Goal: Task Accomplishment & Management: Manage account settings

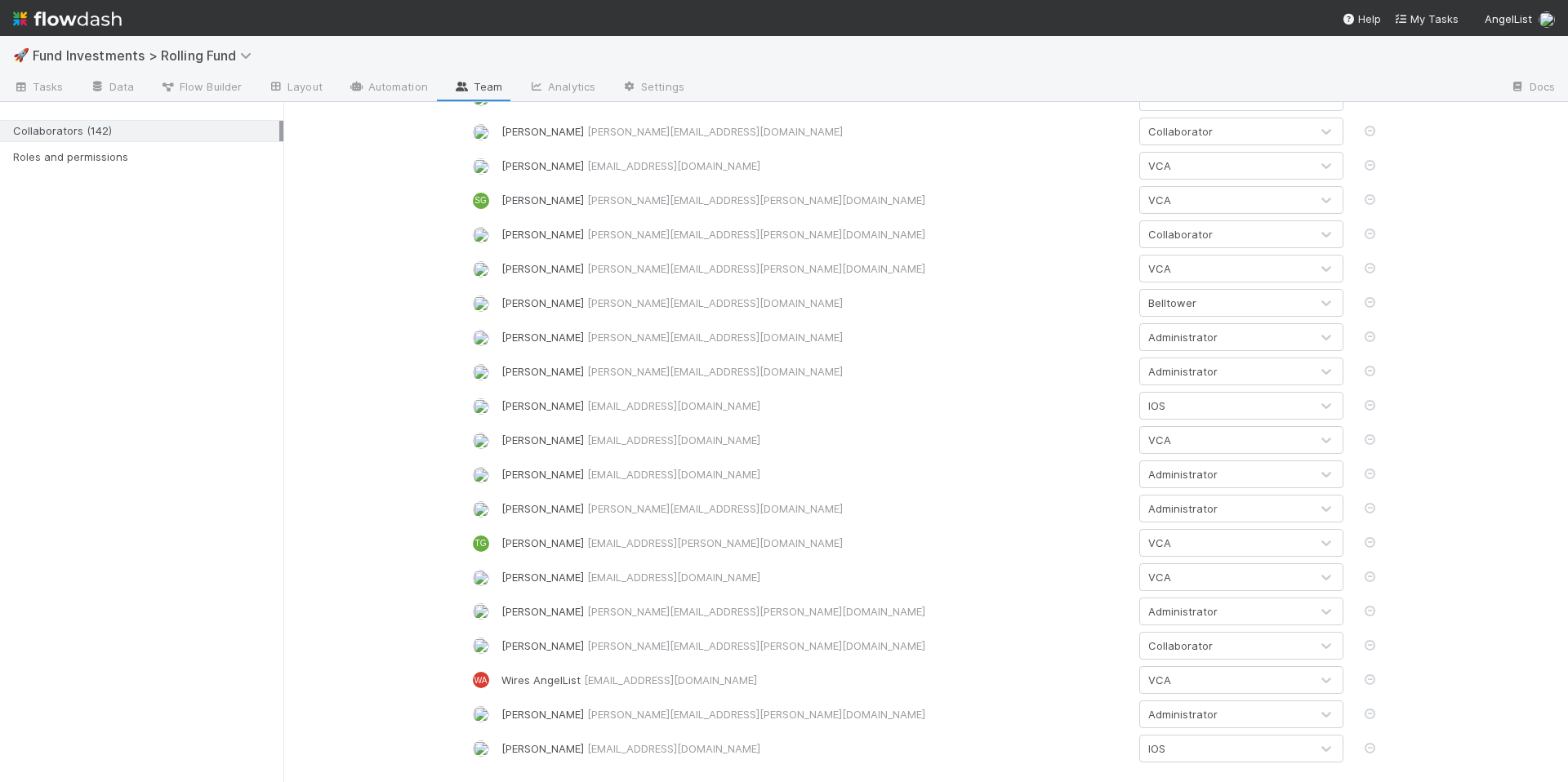
scroll to position [4348, 0]
click at [196, 51] on span "Fund Investments > Rolling Fund" at bounding box center [145, 55] width 227 height 17
click at [350, 562] on div "Search workflows" at bounding box center [784, 391] width 1568 height 782
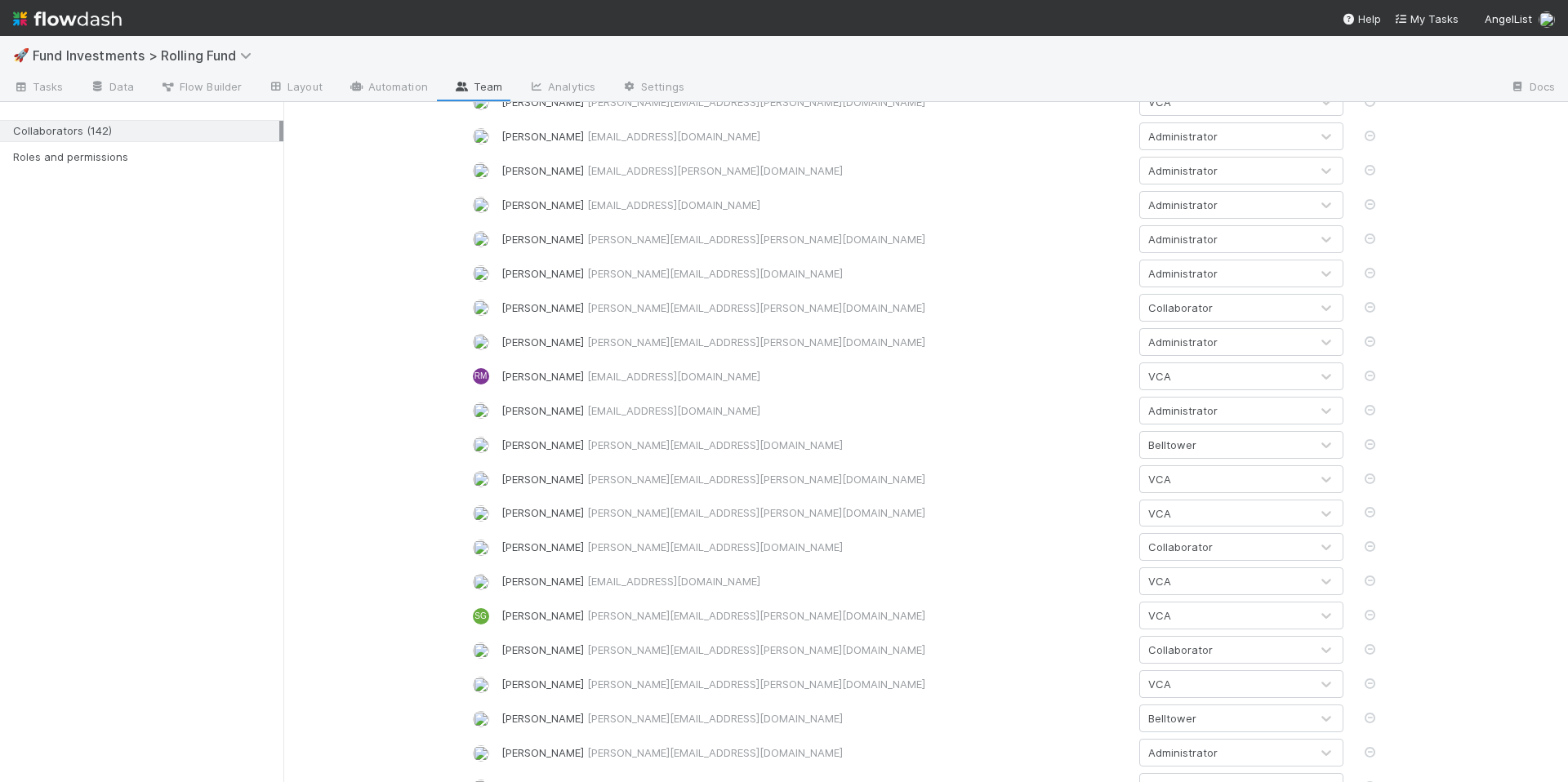
scroll to position [3762, 0]
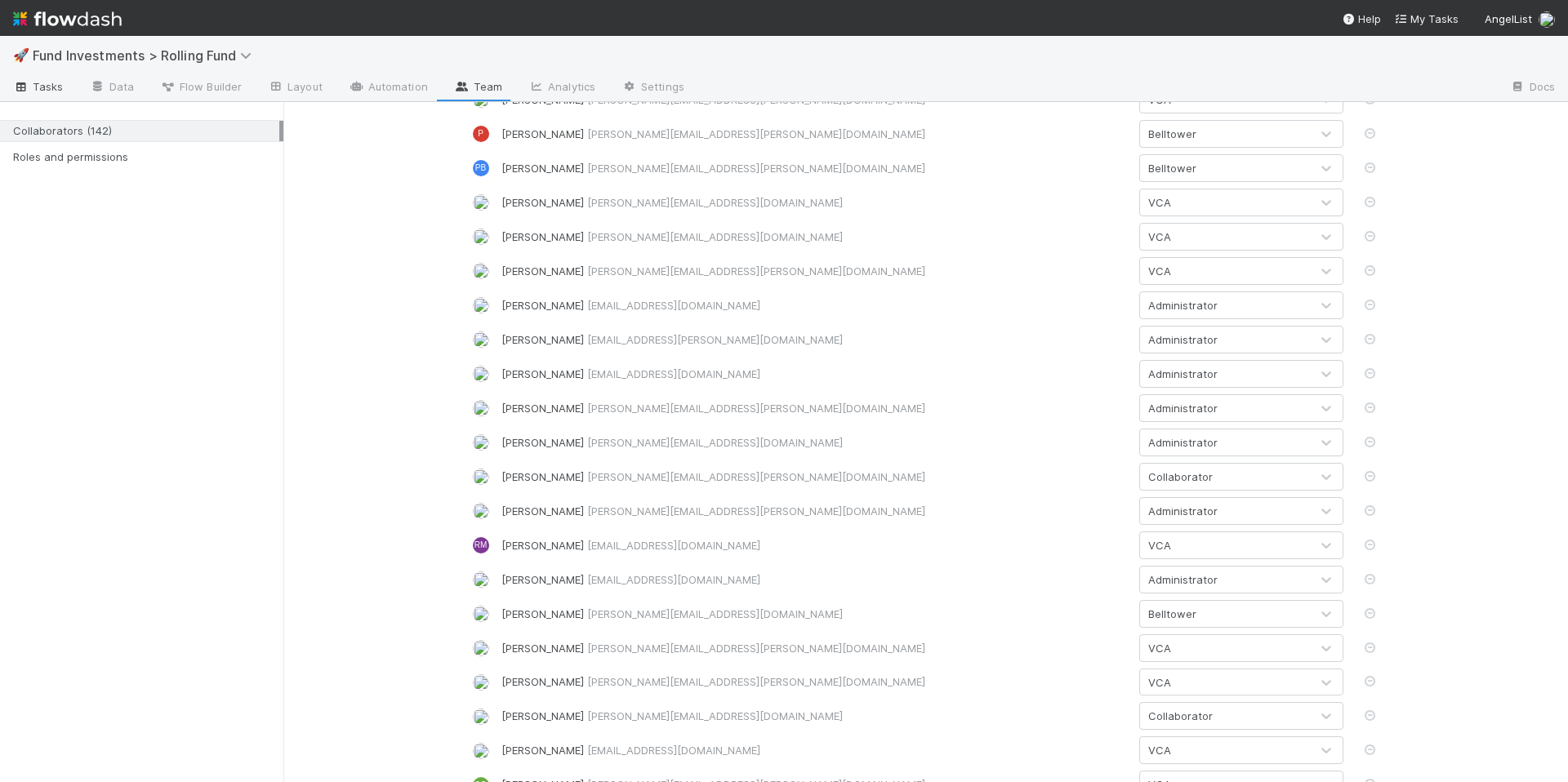
click at [50, 96] on link "Tasks" at bounding box center [38, 88] width 77 height 26
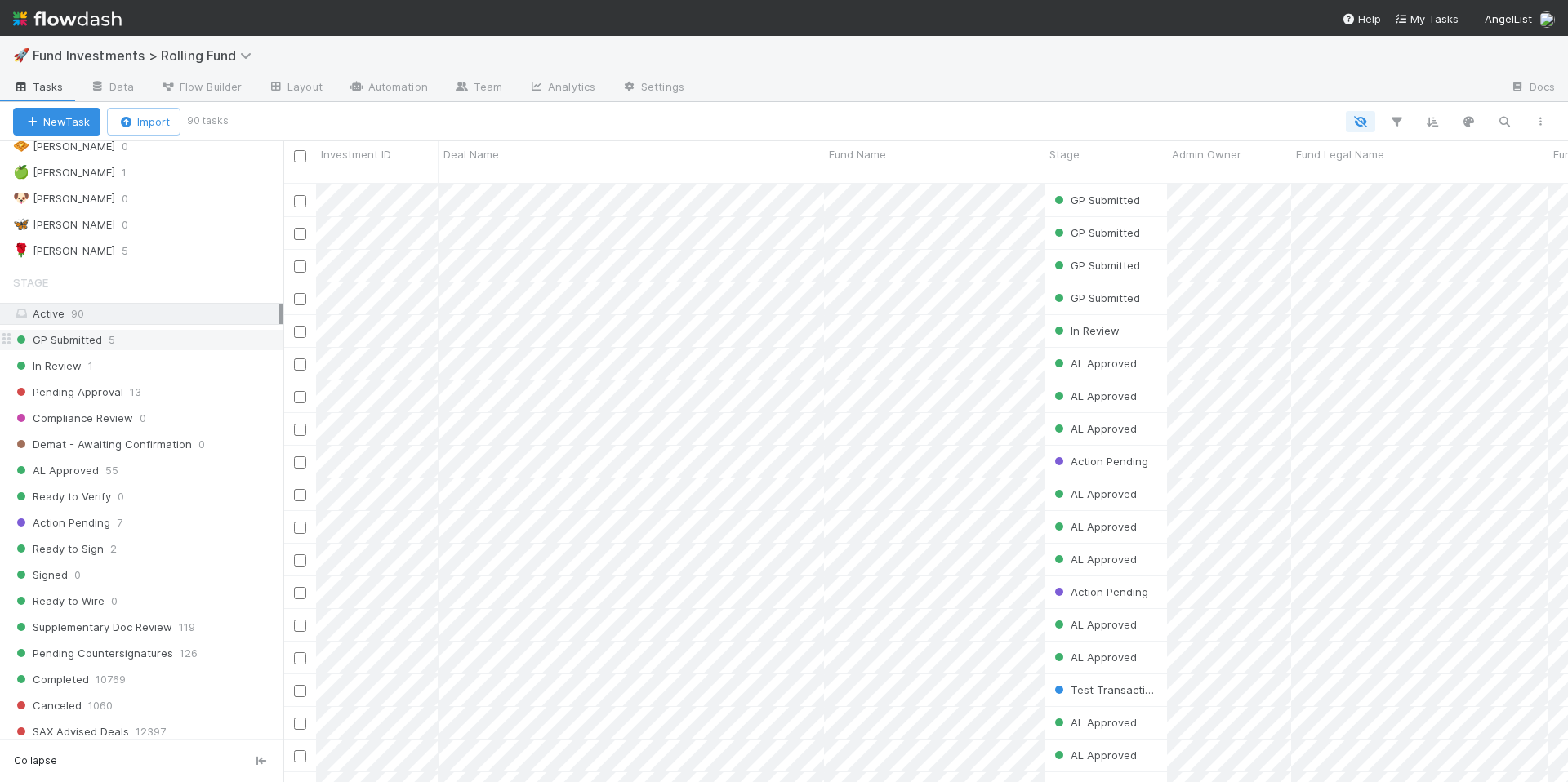
scroll to position [576, 0]
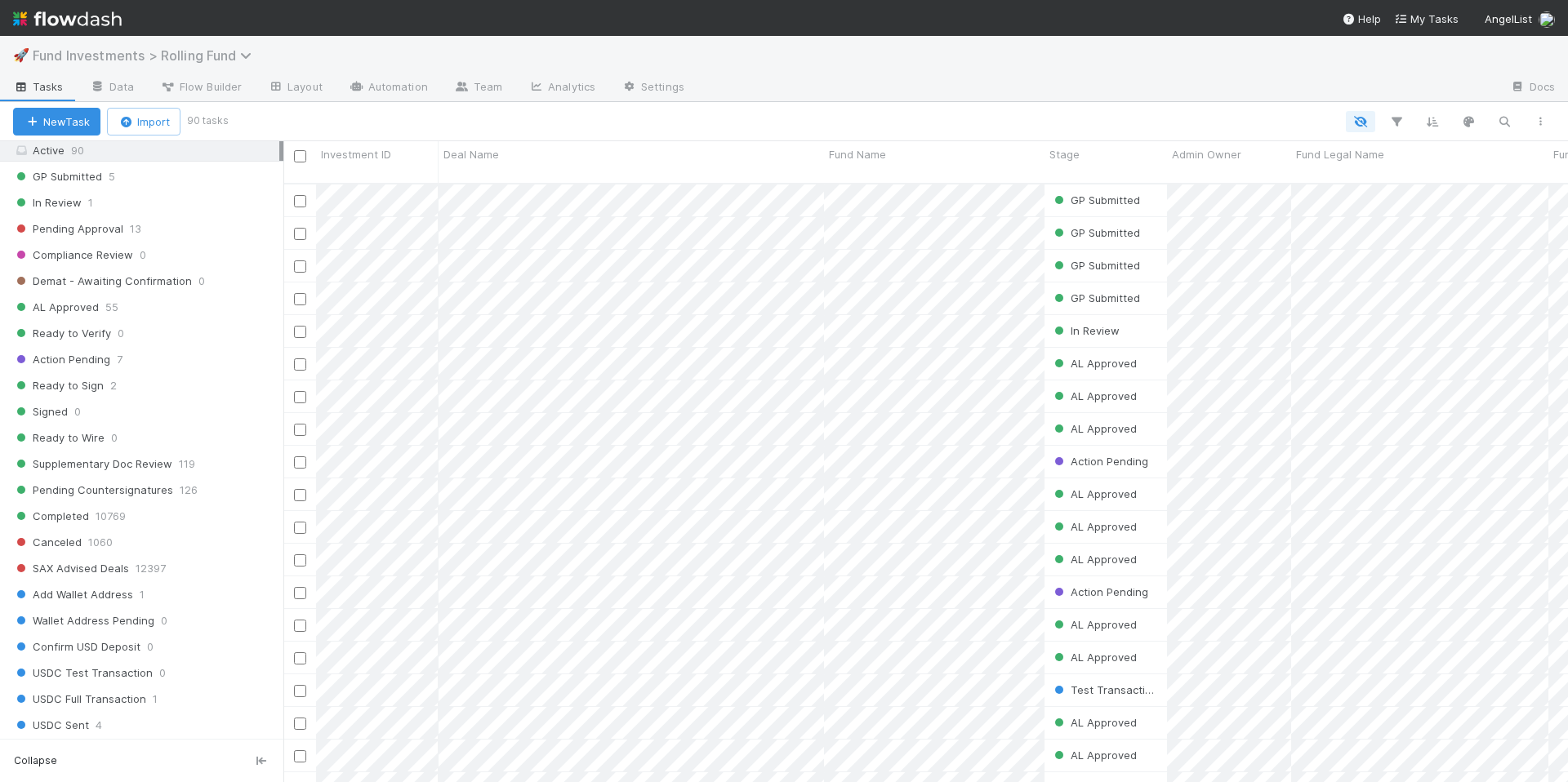
click at [222, 61] on span "Fund Investments > Rolling Fund" at bounding box center [145, 55] width 227 height 17
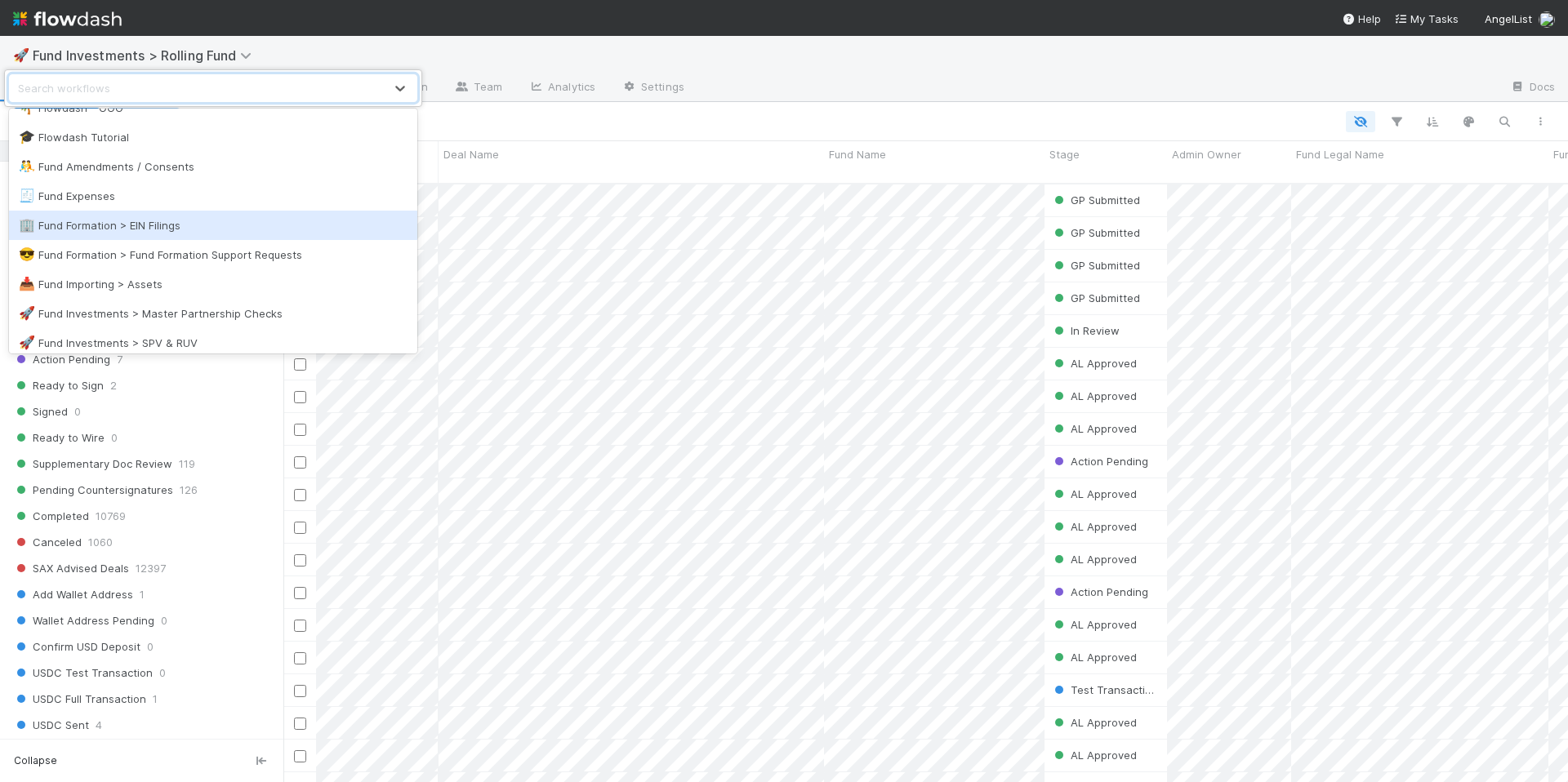
scroll to position [1185, 0]
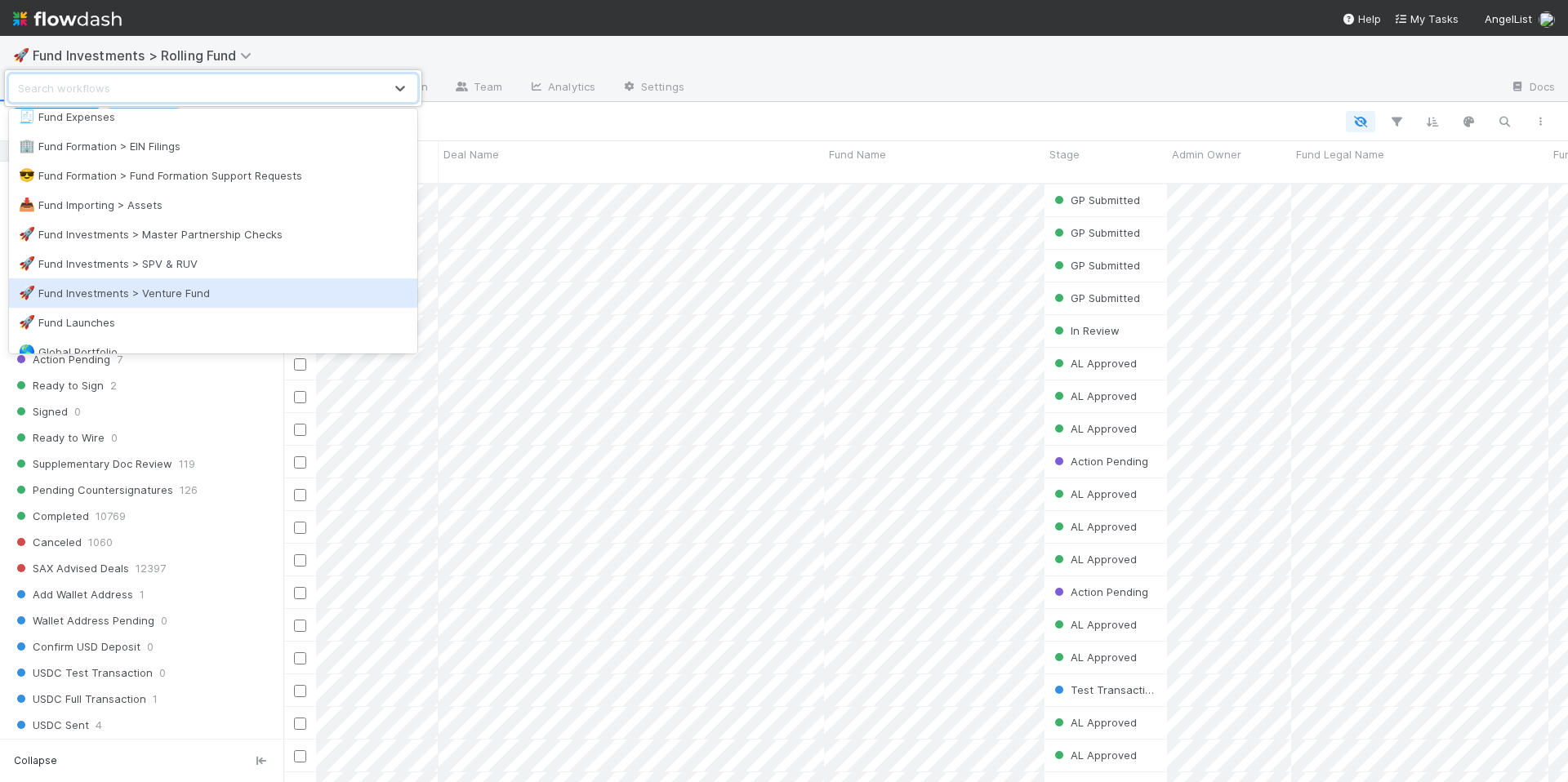
click at [208, 299] on div "🚀 Fund Investments > Venture Fund" at bounding box center [213, 293] width 388 height 17
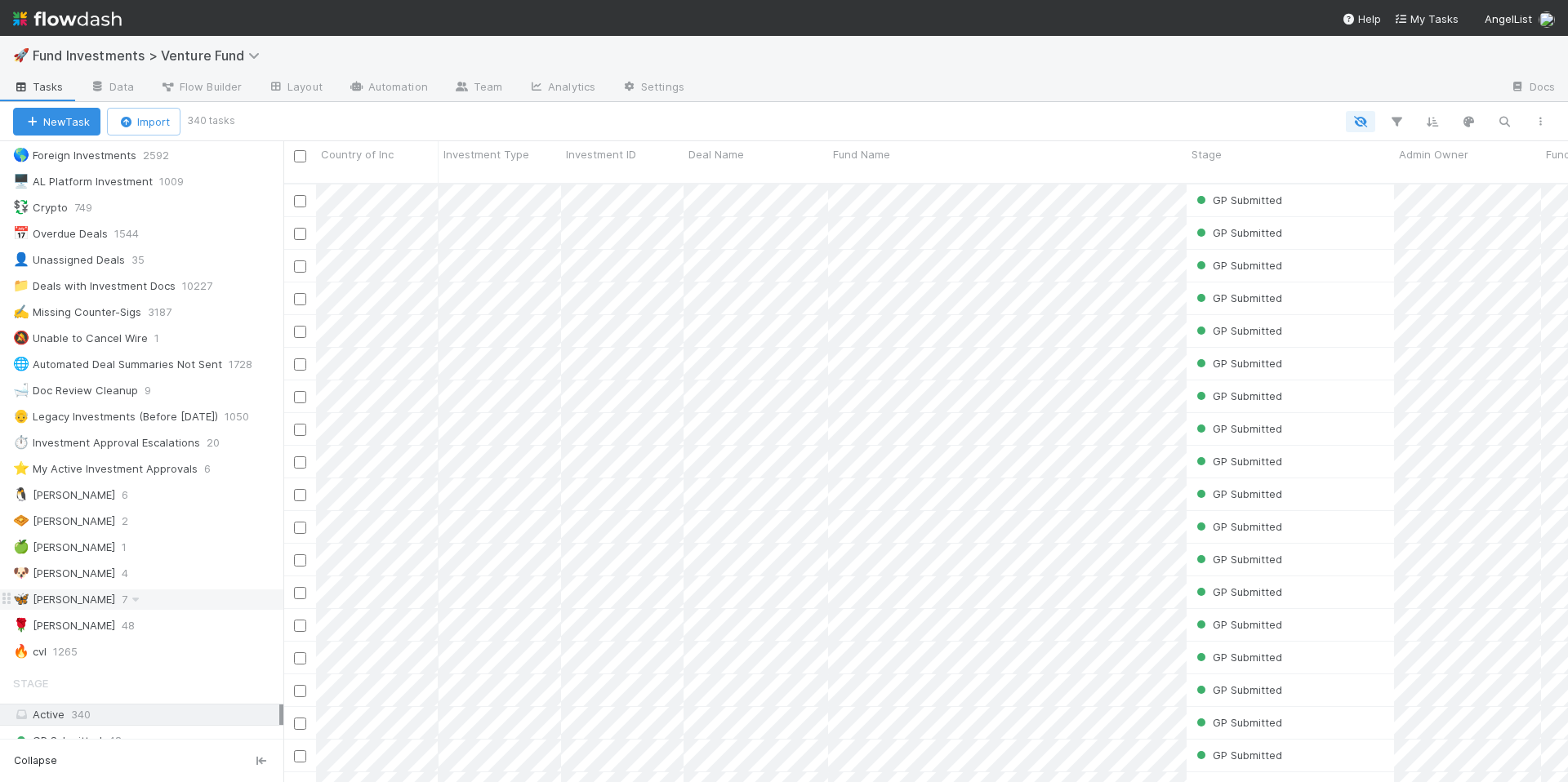
scroll to position [73, 0]
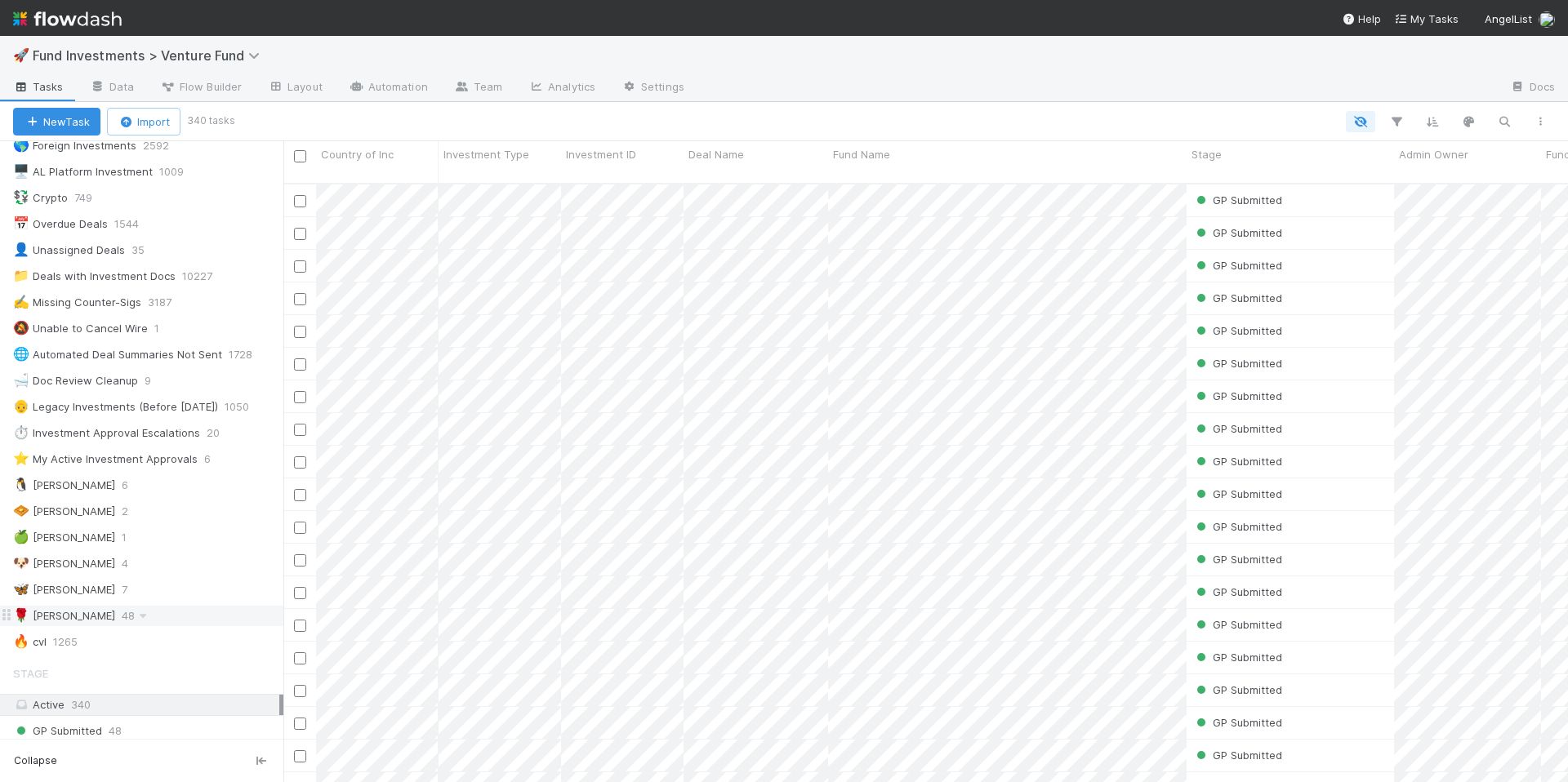
click at [135, 617] on div "🌹 [PERSON_NAME] S 48" at bounding box center [148, 615] width 270 height 20
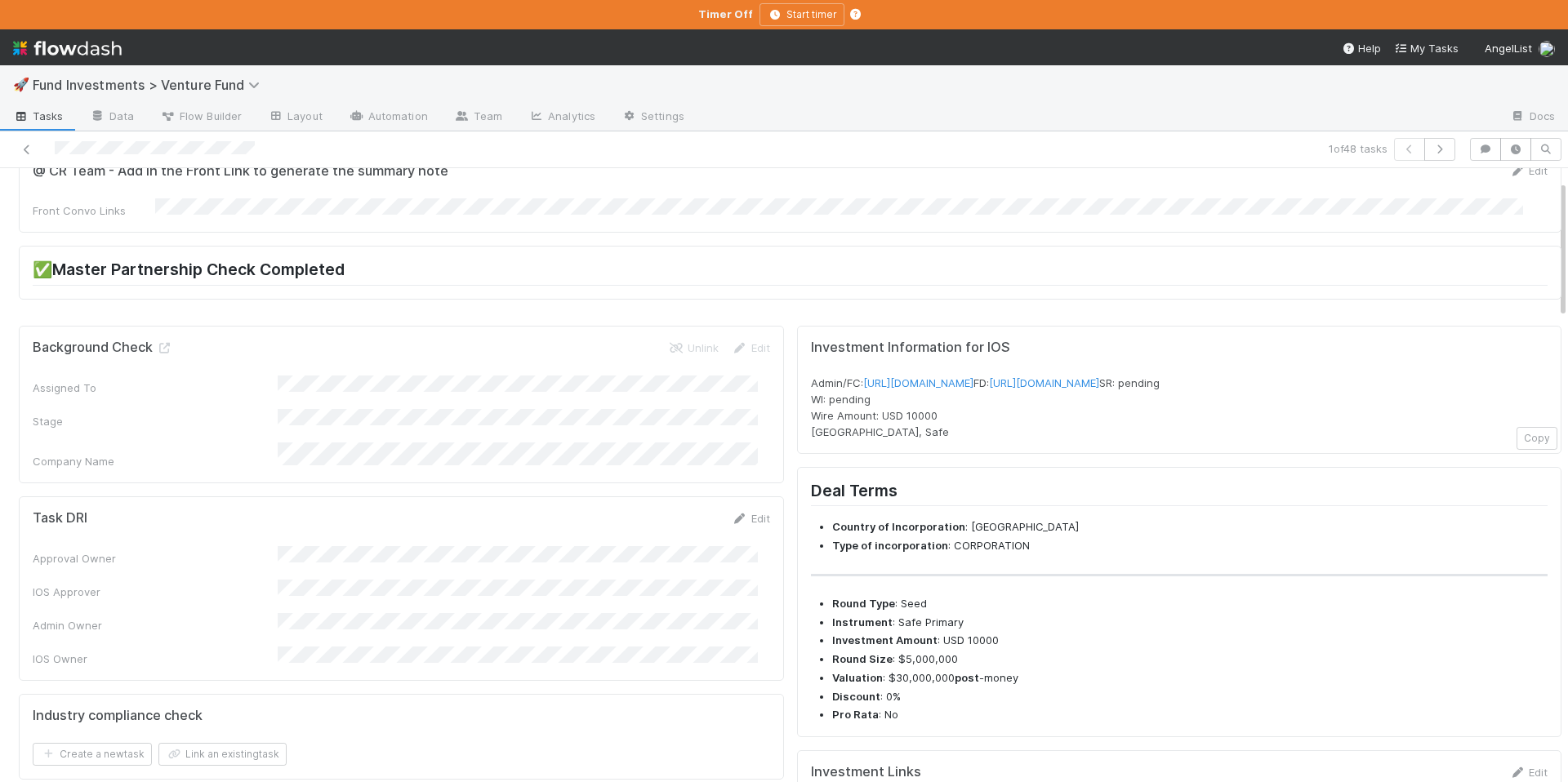
scroll to position [162, 0]
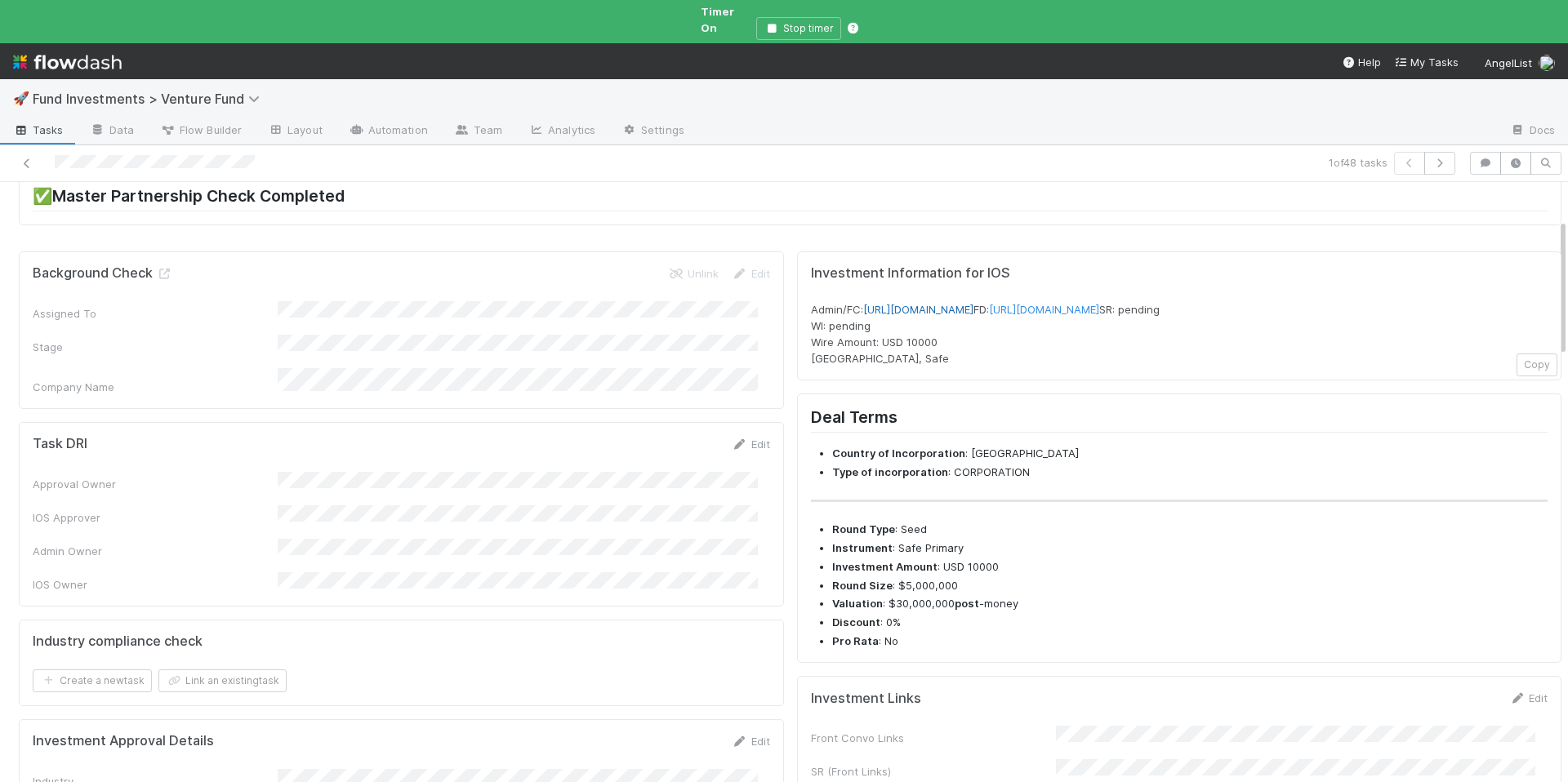
click at [973, 303] on link "[URL][DOMAIN_NAME]" at bounding box center [918, 309] width 110 height 13
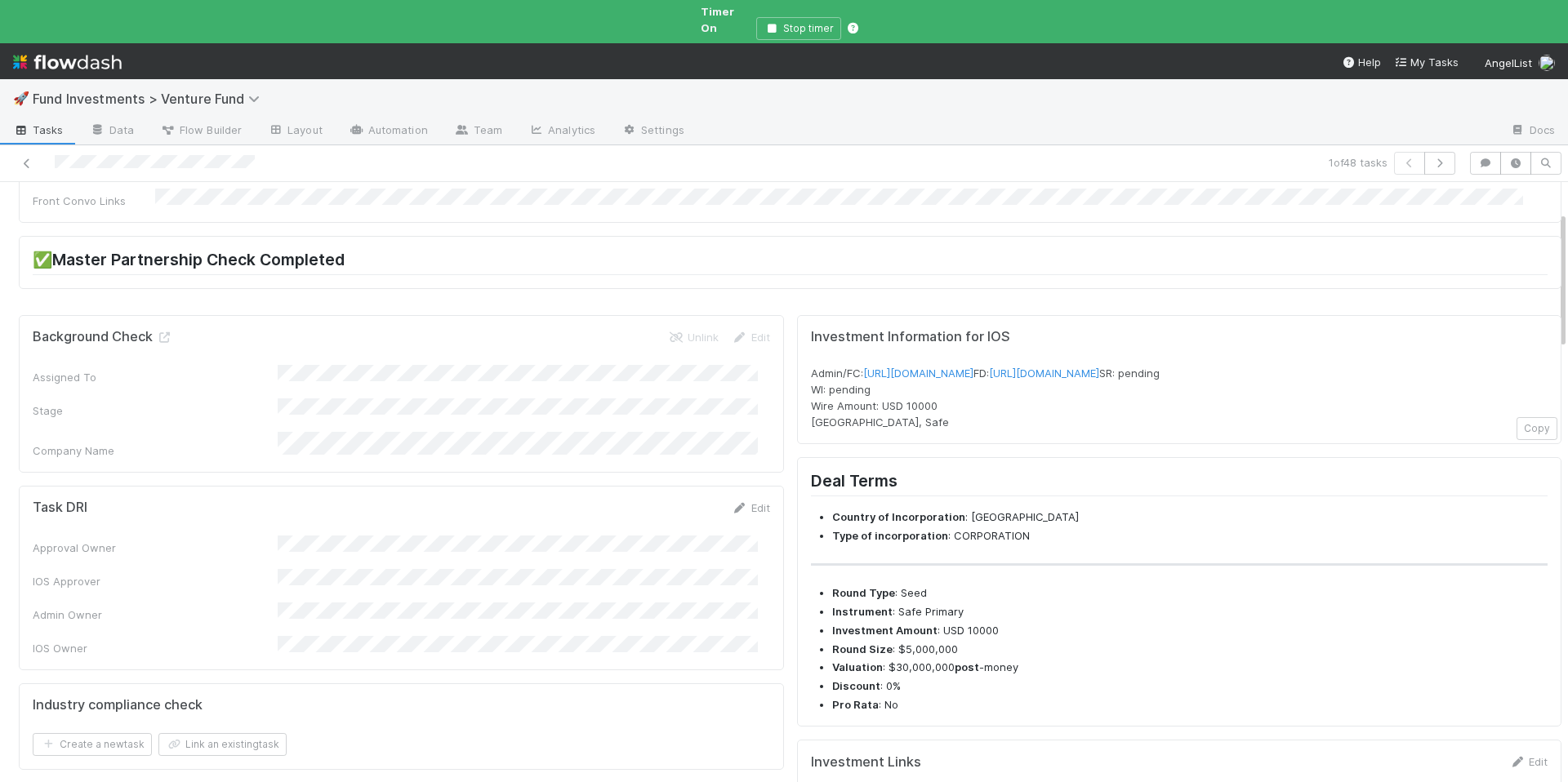
scroll to position [0, 0]
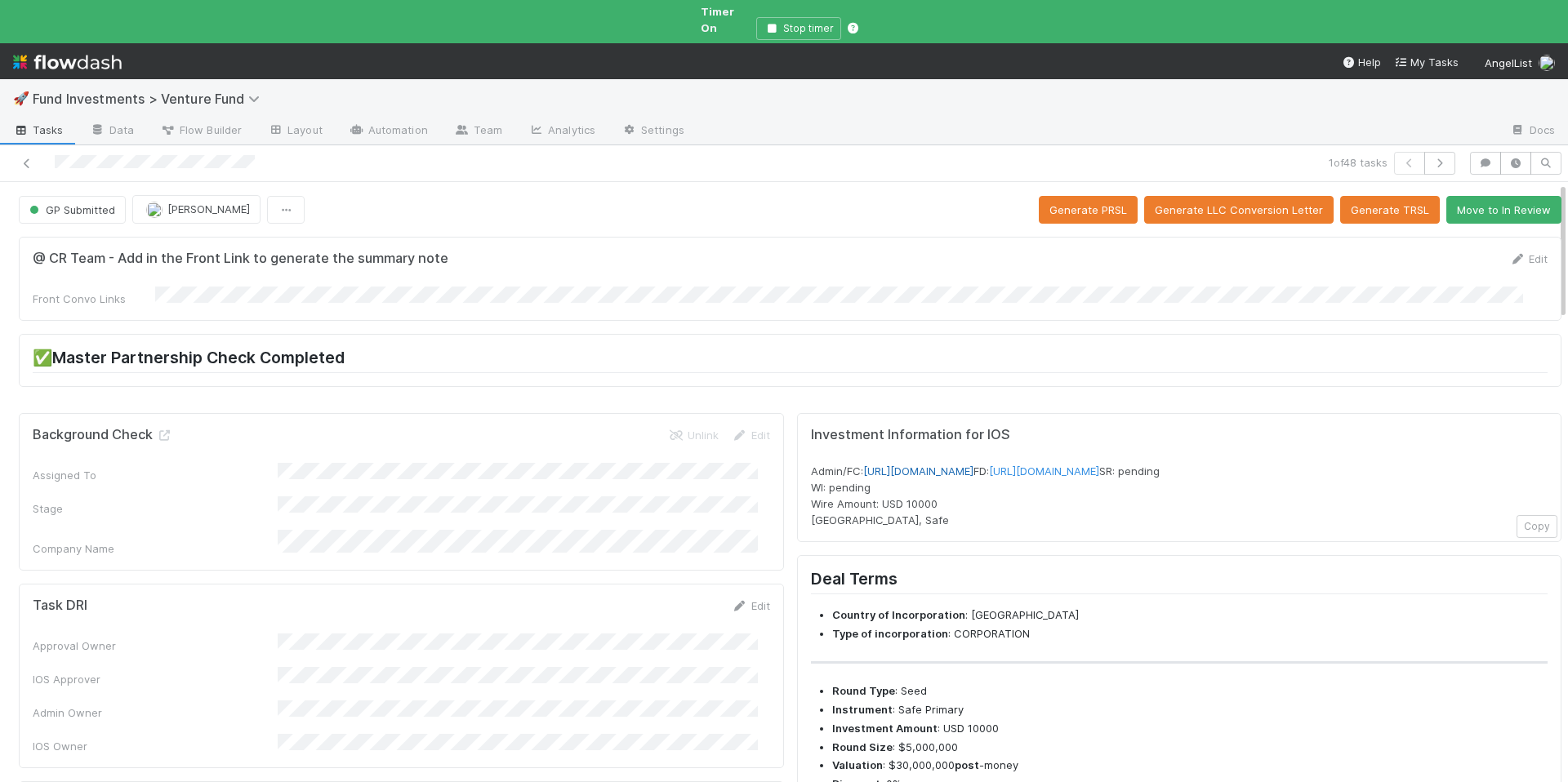
click at [973, 464] on link "[URL][DOMAIN_NAME]" at bounding box center [918, 471] width 110 height 13
click at [1472, 207] on button "Move to In Review" at bounding box center [1503, 210] width 116 height 28
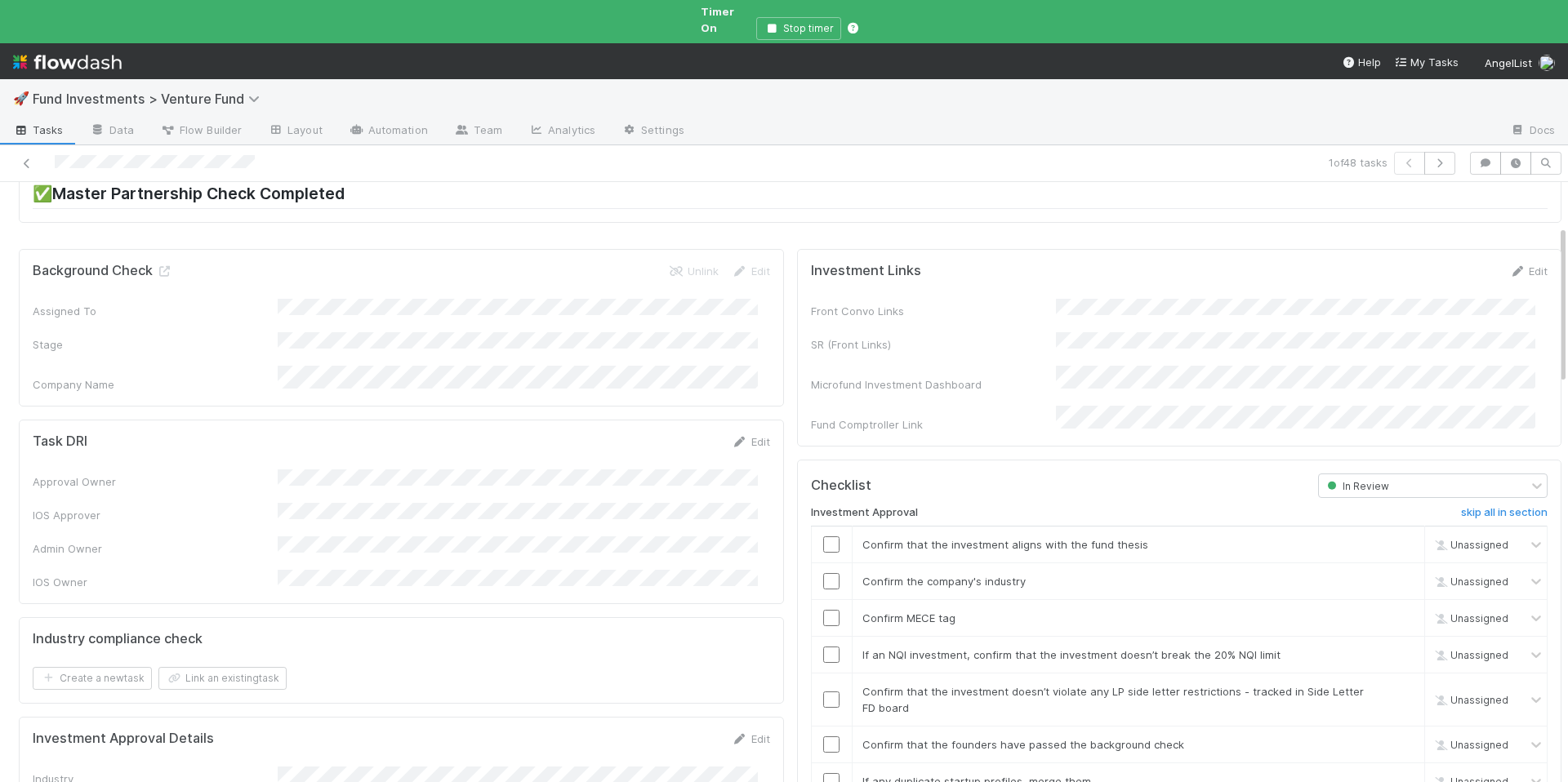
scroll to position [317, 0]
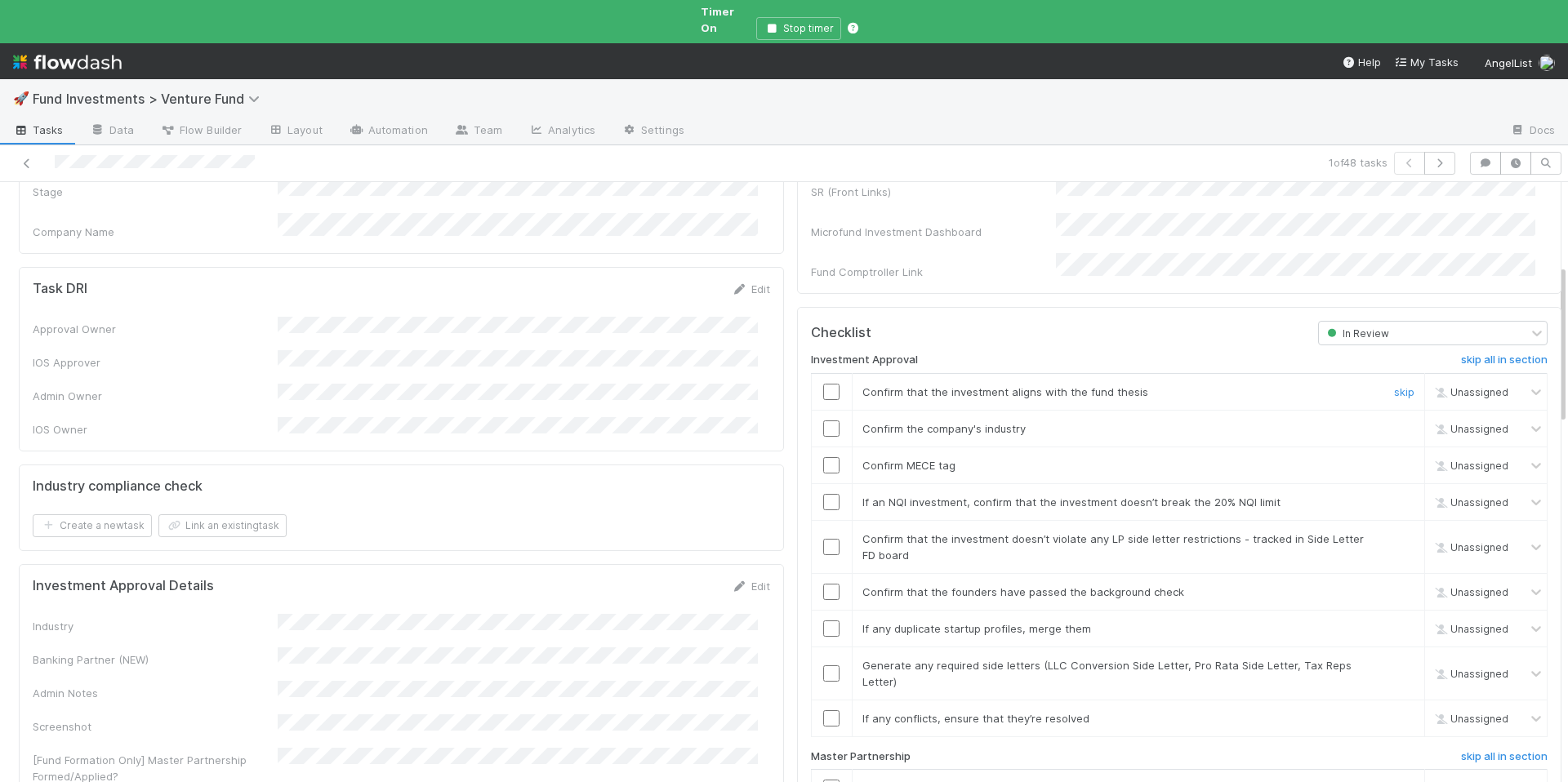
click at [811, 384] on div at bounding box center [831, 392] width 40 height 17
click at [823, 384] on input "checkbox" at bounding box center [831, 392] width 17 height 17
click at [823, 421] on input "checkbox" at bounding box center [831, 429] width 17 height 17
click at [823, 457] on input "checkbox" at bounding box center [831, 465] width 17 height 17
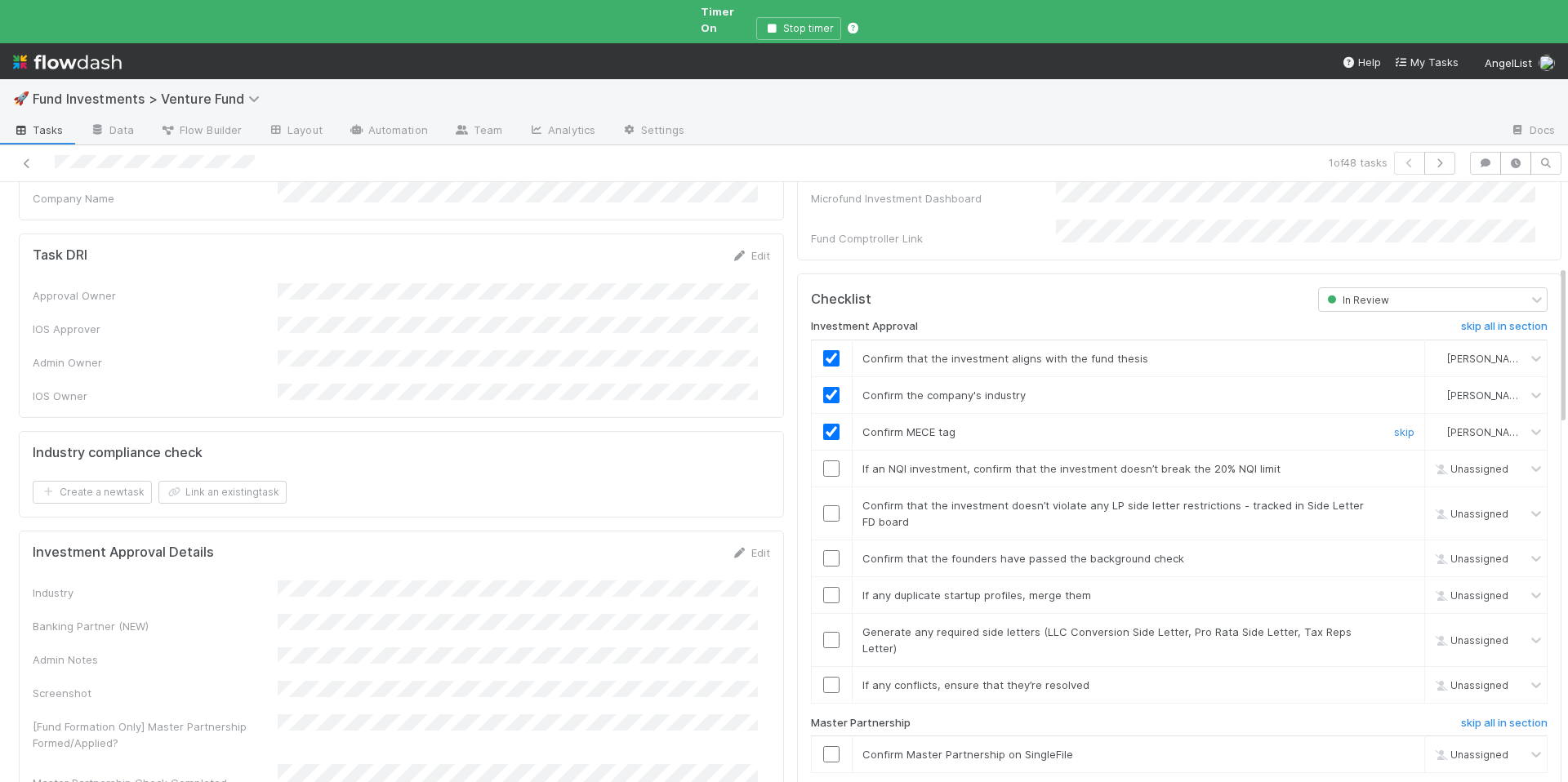
scroll to position [351, 0]
click at [734, 545] on link "Edit" at bounding box center [751, 551] width 38 height 13
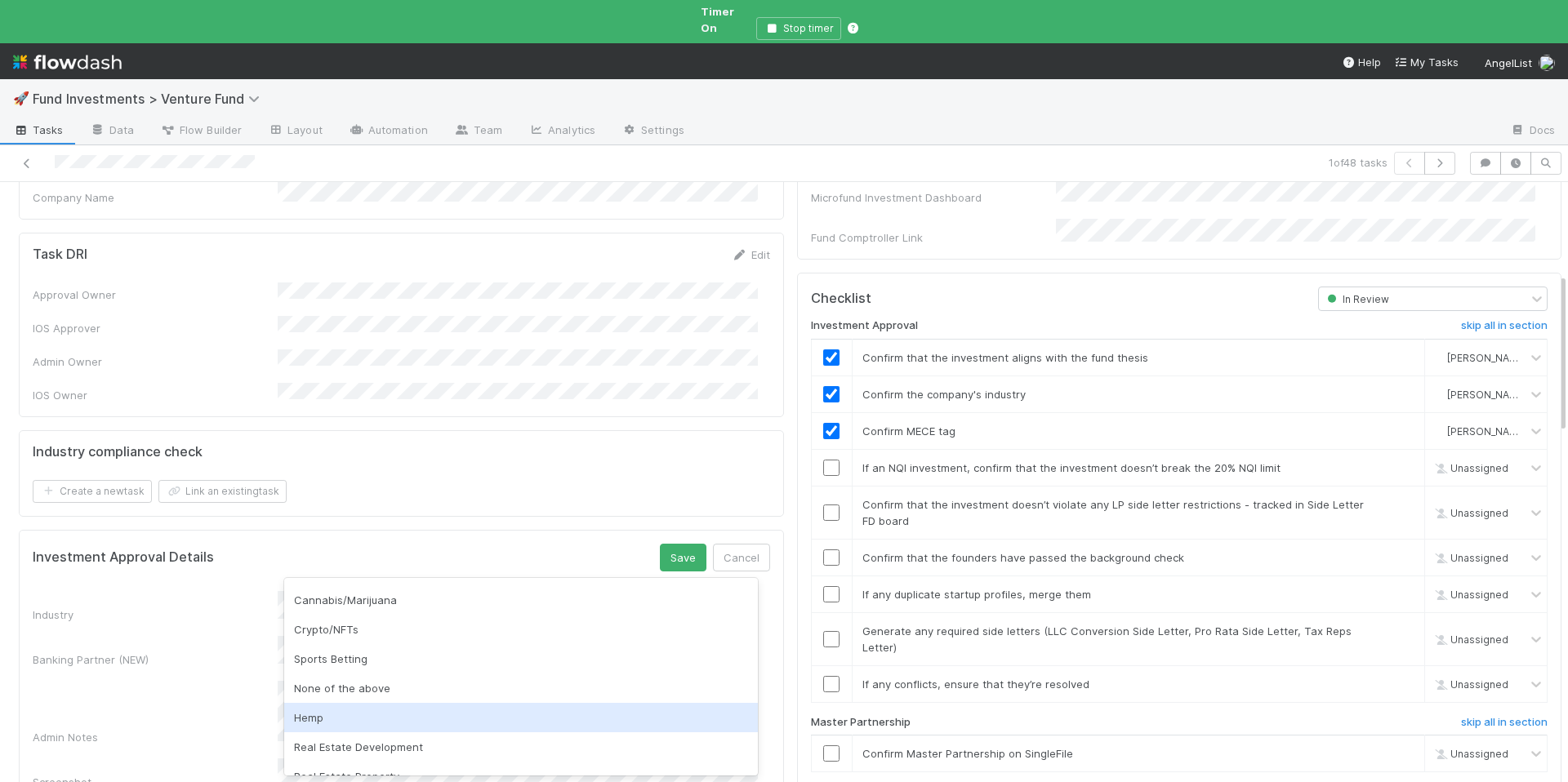
scroll to position [514, 0]
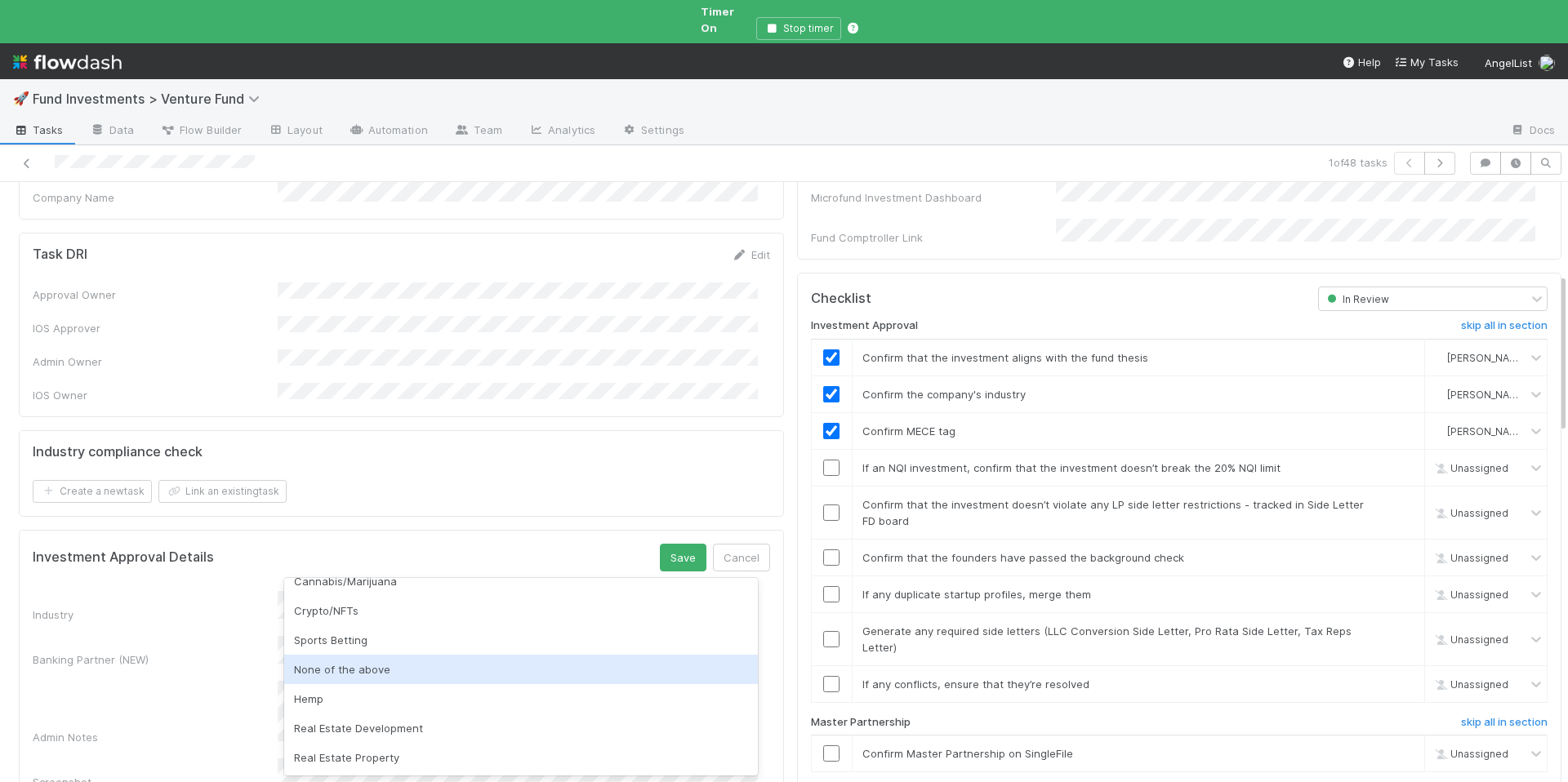
click at [406, 670] on div "None of the above" at bounding box center [521, 669] width 473 height 30
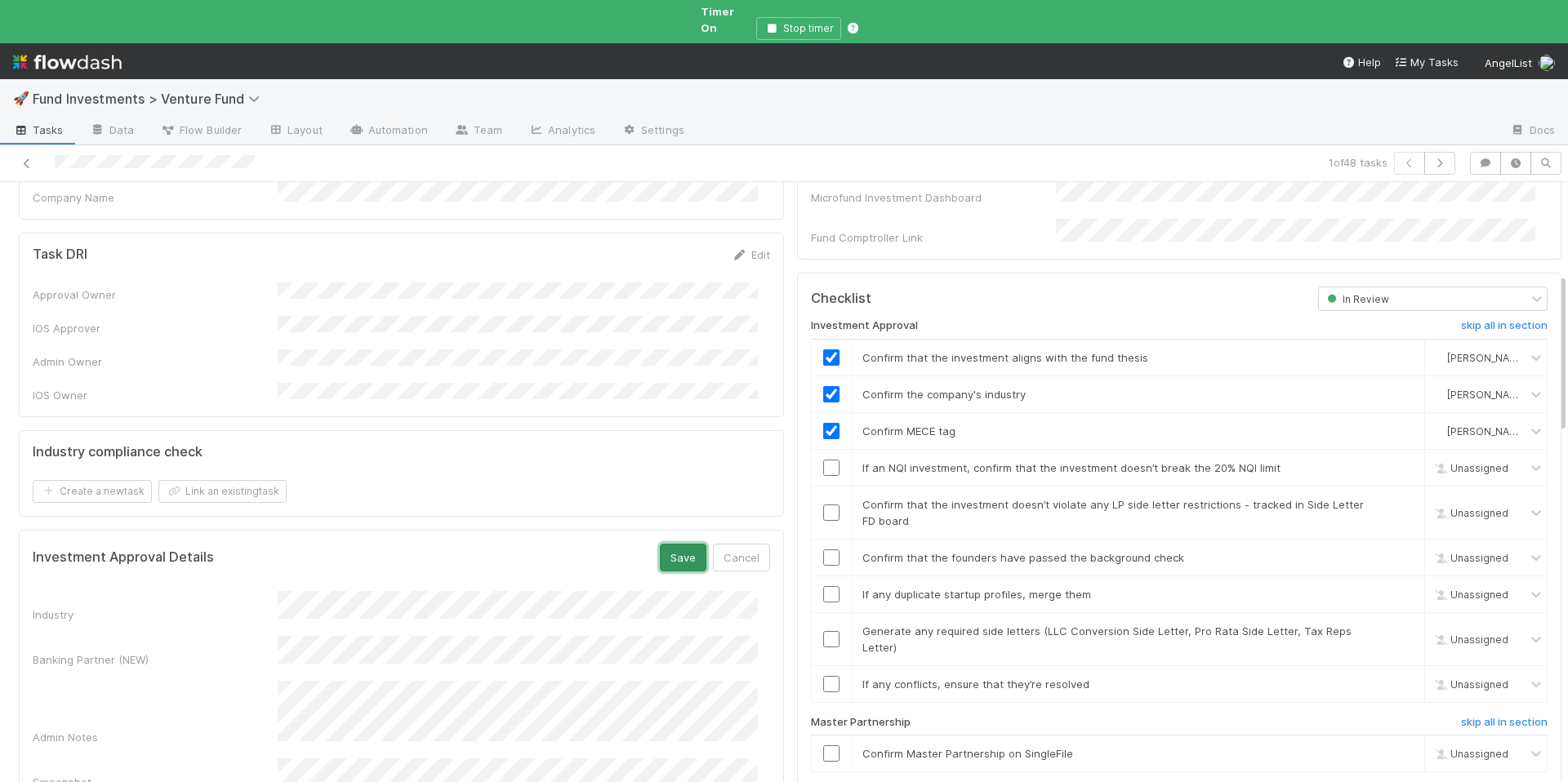
click at [682, 543] on button "Save" at bounding box center [682, 557] width 46 height 28
click at [824, 459] on input "checkbox" at bounding box center [831, 467] width 17 height 17
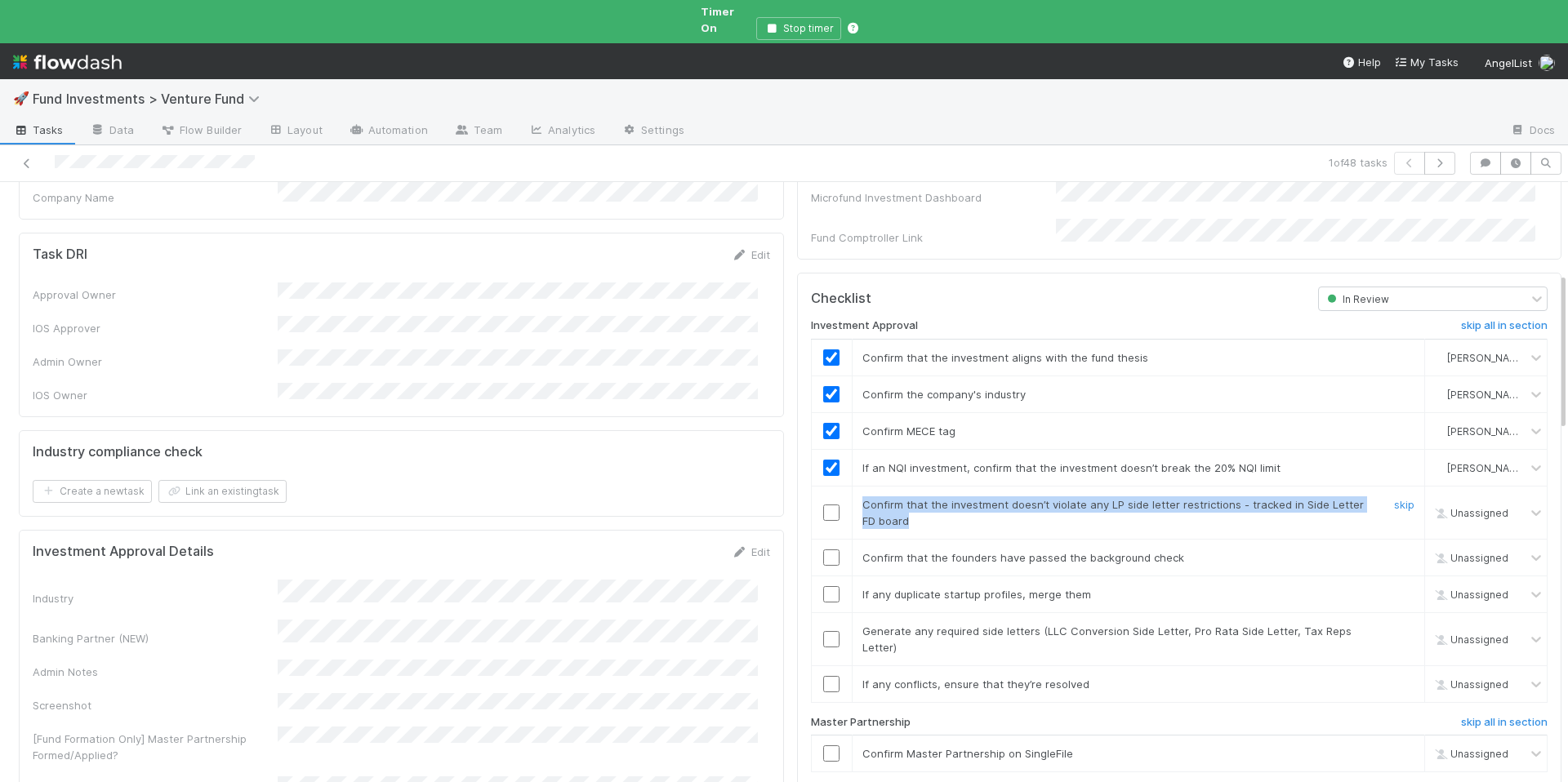
drag, startPoint x: 896, startPoint y: 500, endPoint x: 853, endPoint y: 472, distance: 51.3
click at [851, 485] on td "Confirm that the investment doesn’t violate any LP side letter restrictions - t…" at bounding box center [1138, 512] width 573 height 53
click at [823, 505] on input "checkbox" at bounding box center [831, 513] width 17 height 17
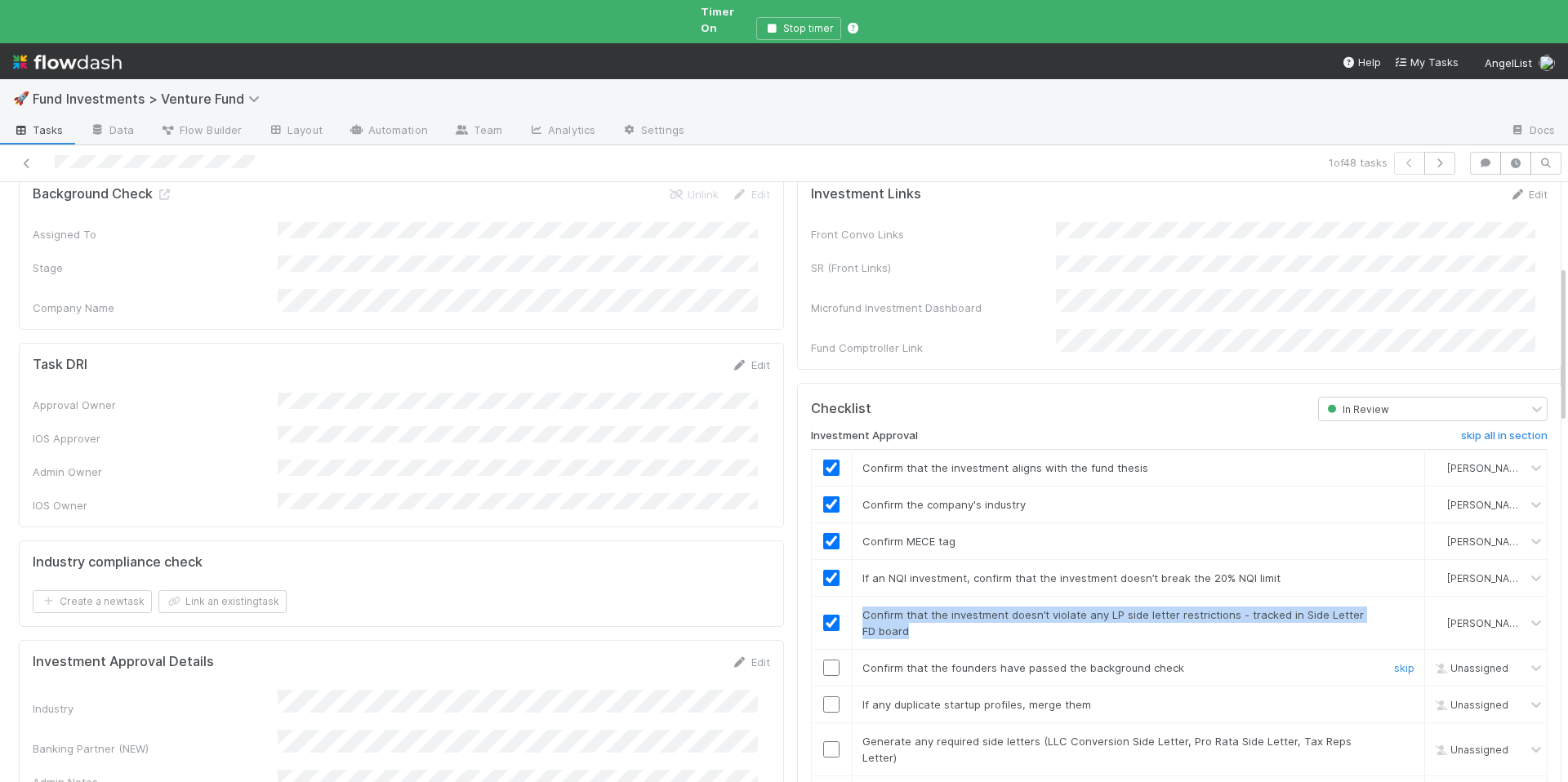
scroll to position [325, 0]
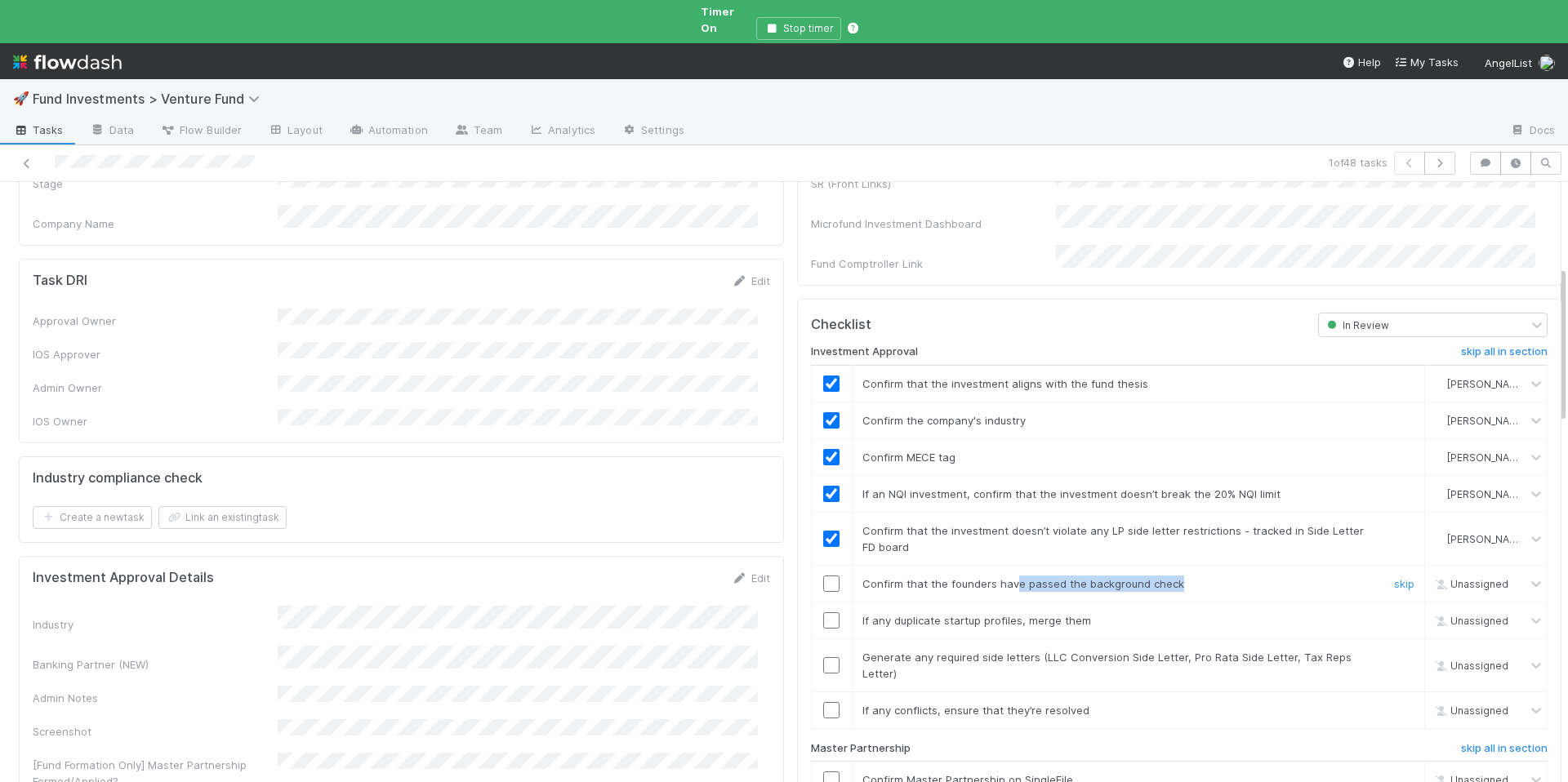
drag, startPoint x: 1205, startPoint y: 553, endPoint x: 1002, endPoint y: 541, distance: 203.4
click at [1002, 576] on div "Confirm that the founders have passed the background check" at bounding box center [1114, 583] width 528 height 17
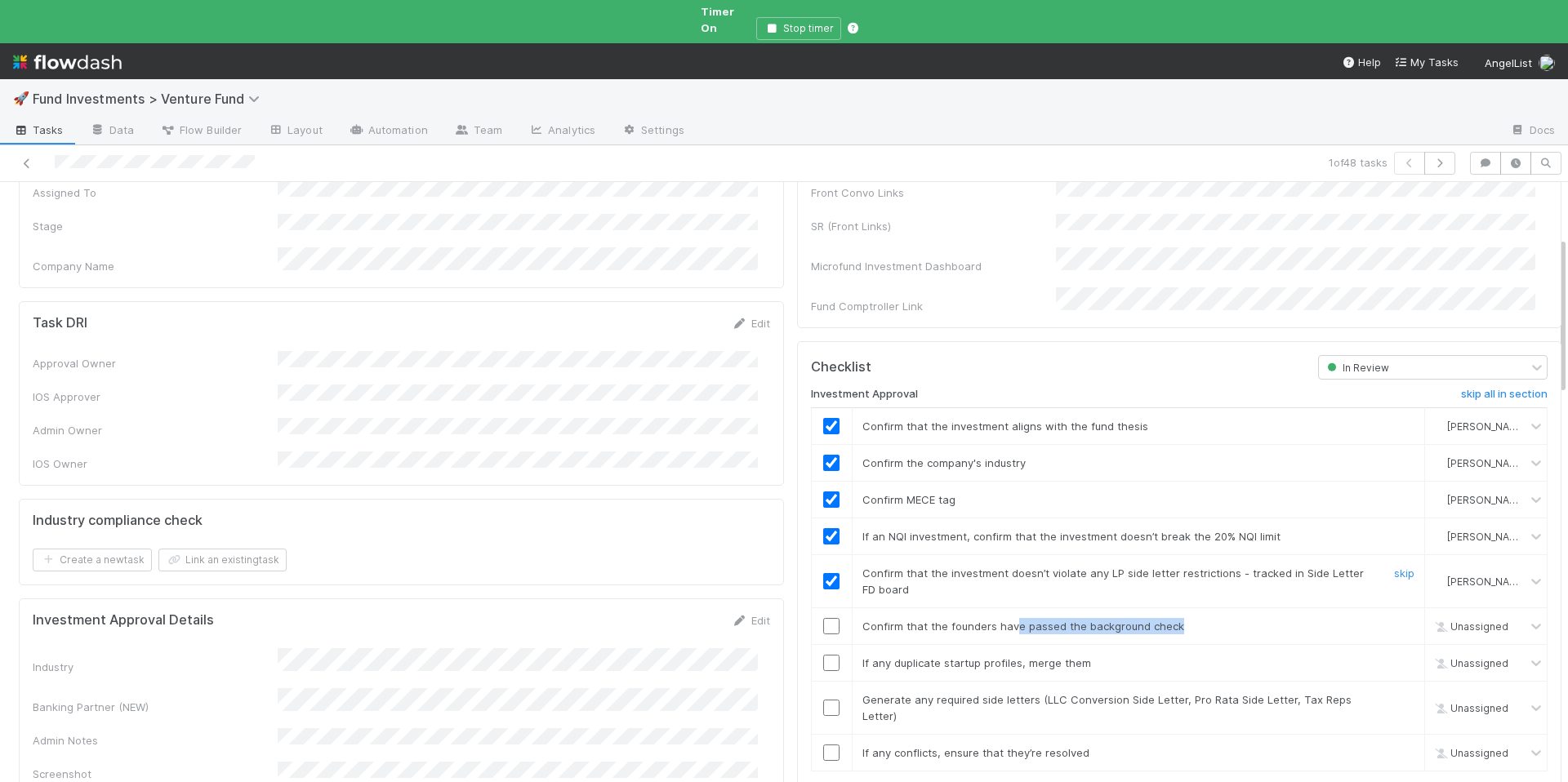
scroll to position [559, 0]
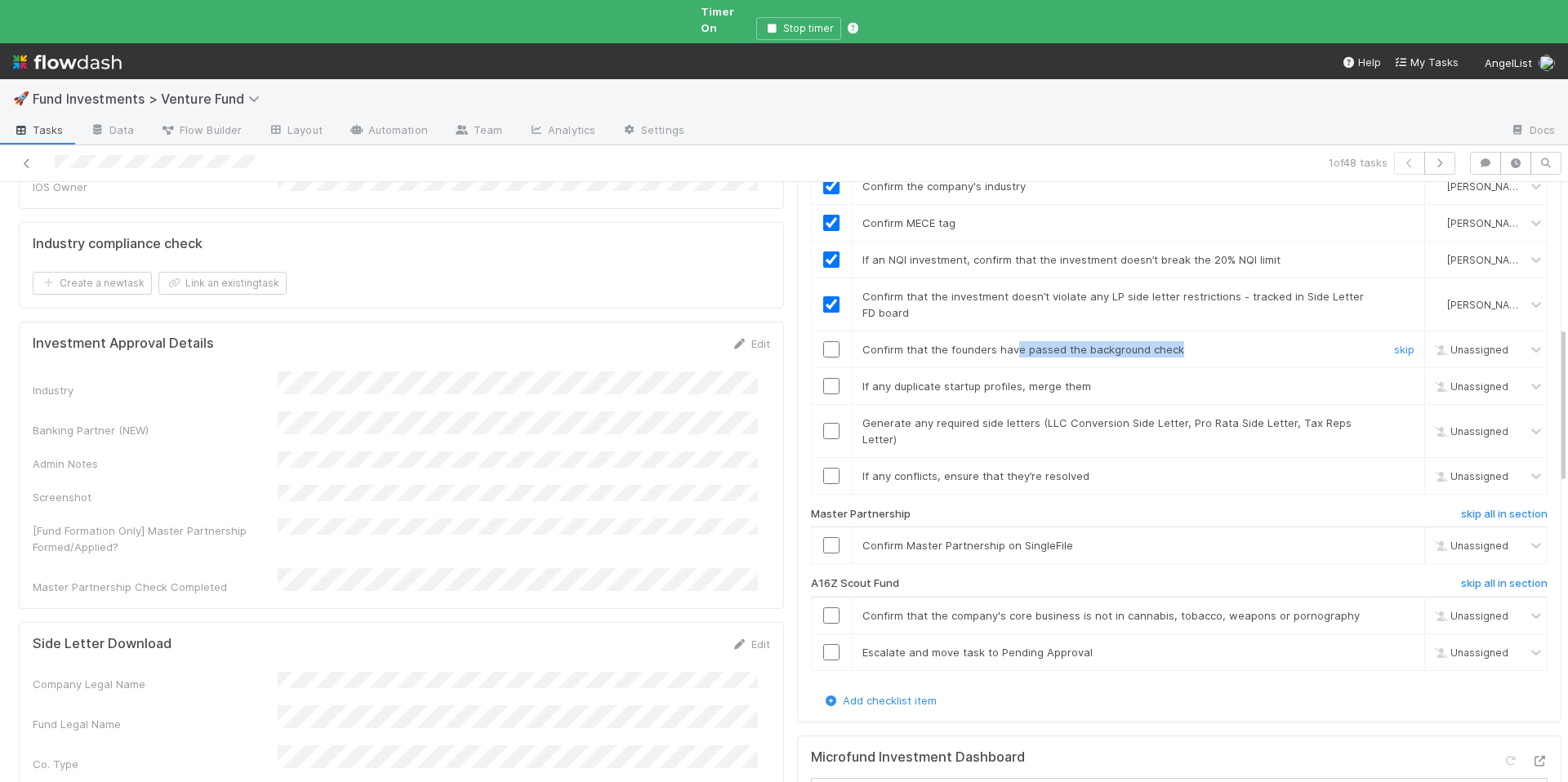
click at [823, 341] on input "checkbox" at bounding box center [831, 349] width 17 height 17
click at [823, 378] on input "checkbox" at bounding box center [831, 386] width 17 height 17
click at [823, 422] on input "checkbox" at bounding box center [831, 430] width 17 height 17
click at [823, 468] on input "checkbox" at bounding box center [831, 476] width 17 height 17
click at [823, 537] on input "checkbox" at bounding box center [831, 545] width 17 height 17
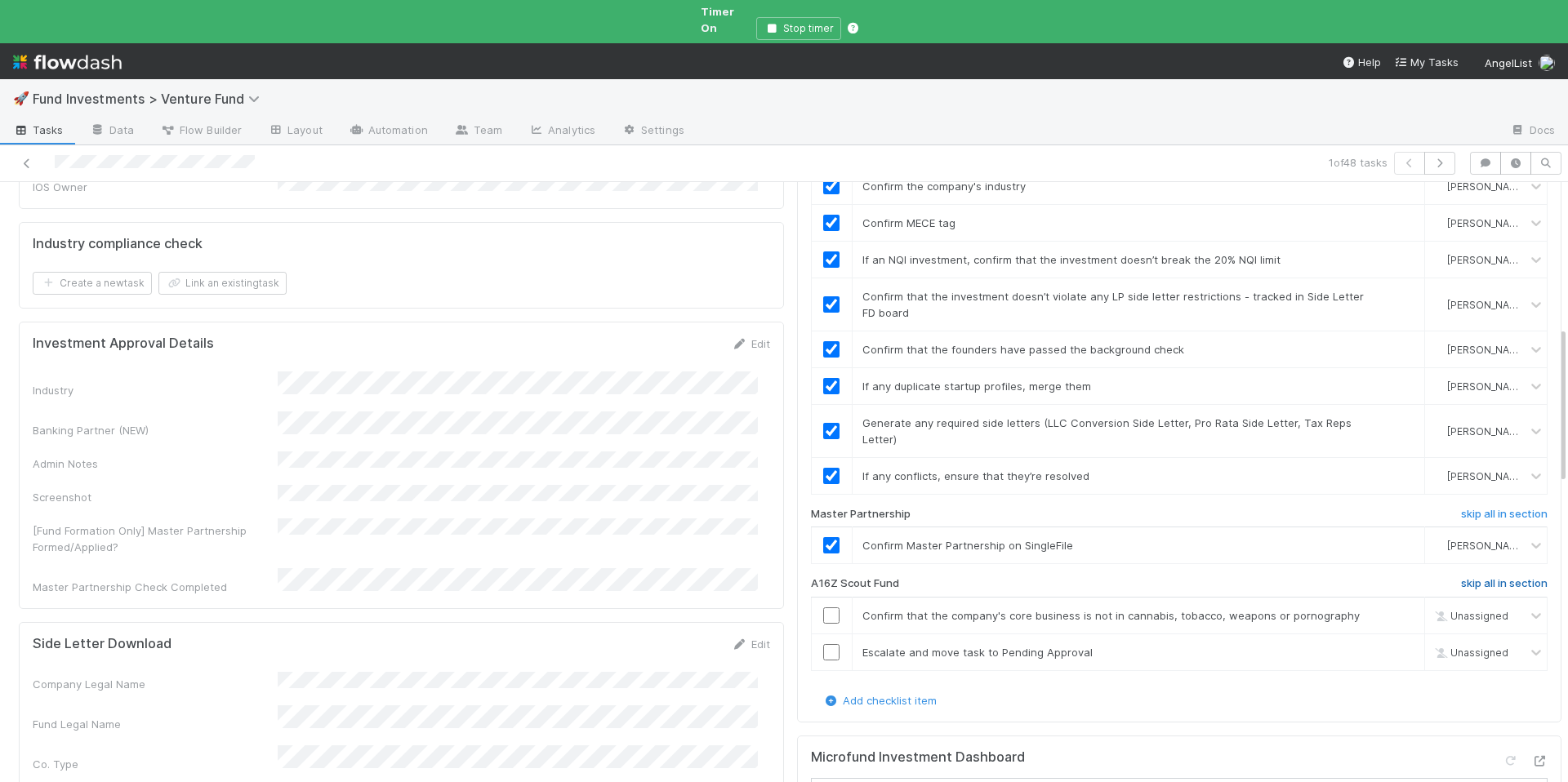
click at [1460, 577] on h6 "skip all in section" at bounding box center [1503, 583] width 87 height 13
click at [1483, 577] on h6 "skip all in section" at bounding box center [1503, 583] width 87 height 13
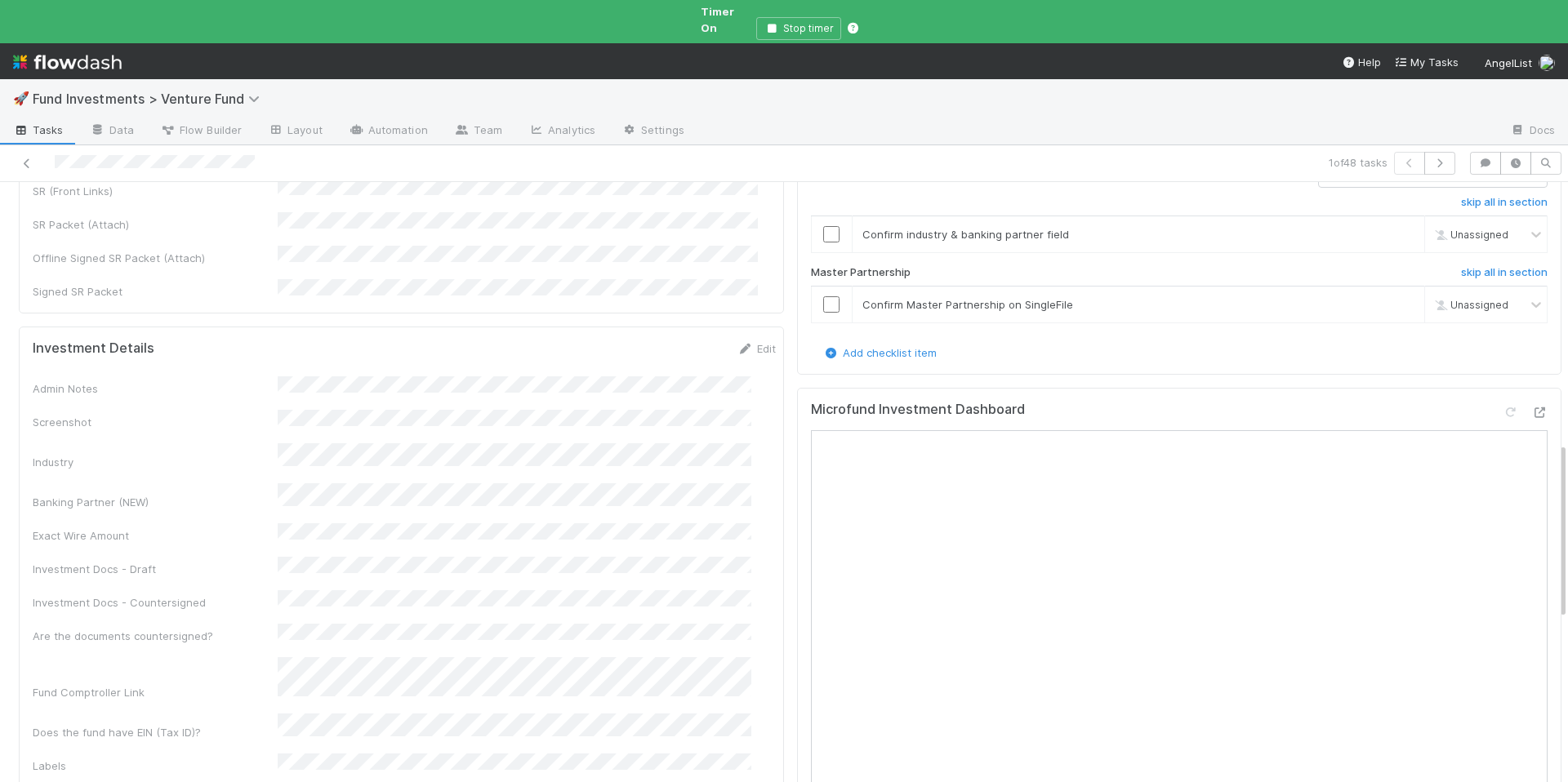
scroll to position [928, 0]
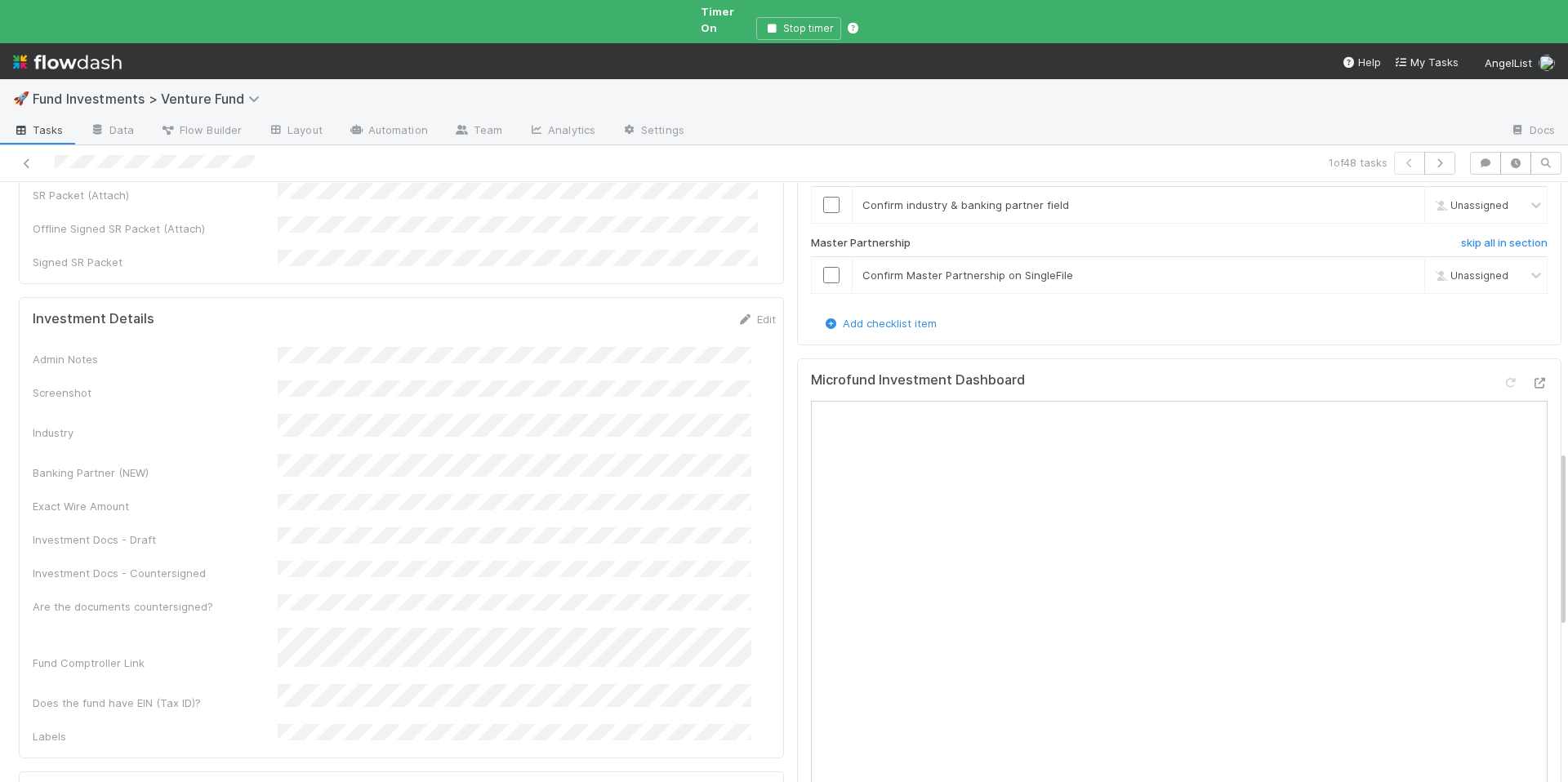
click at [738, 311] on div "Edit" at bounding box center [757, 319] width 38 height 17
click at [738, 314] on icon at bounding box center [746, 319] width 17 height 10
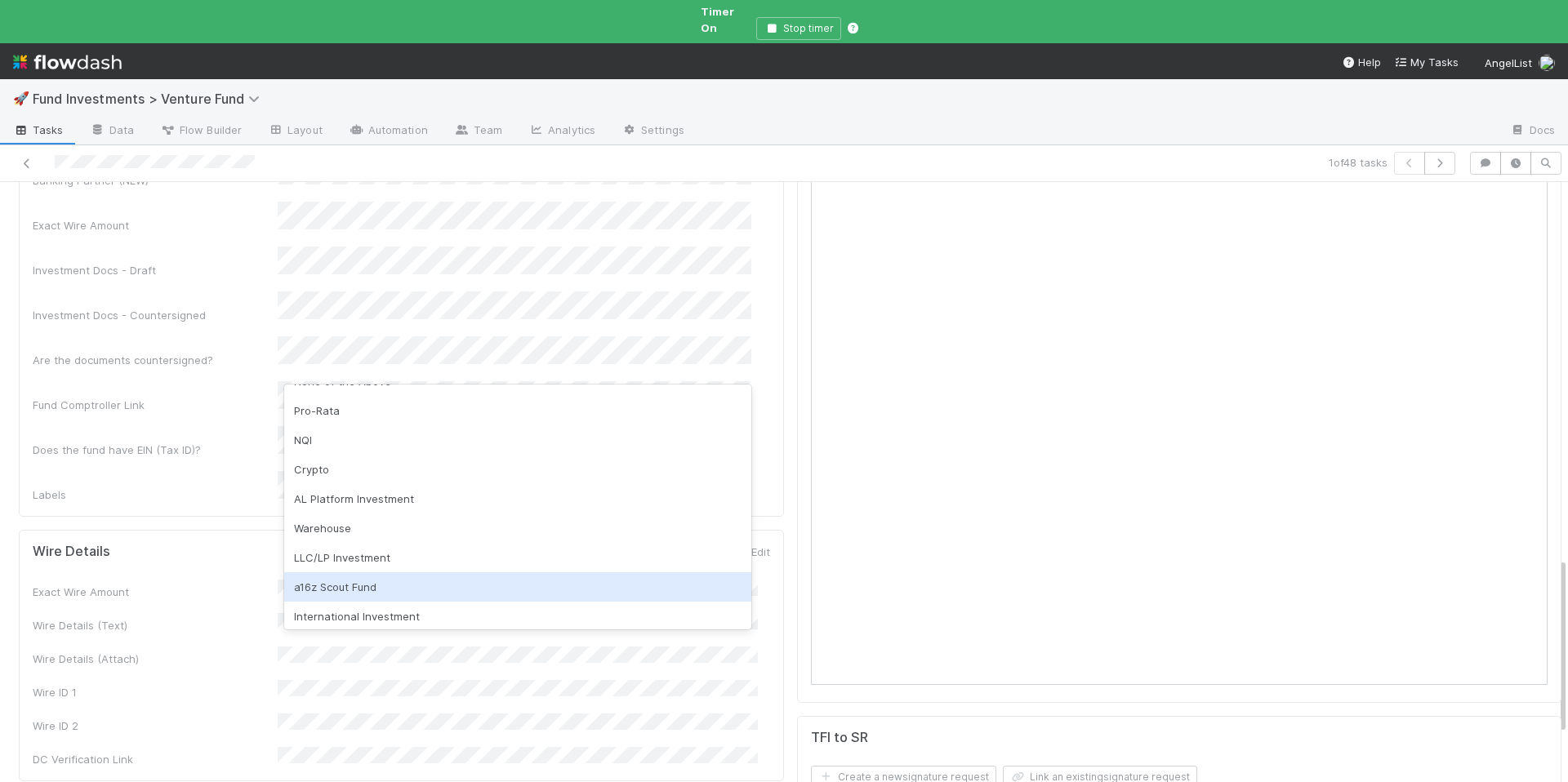
scroll to position [0, 0]
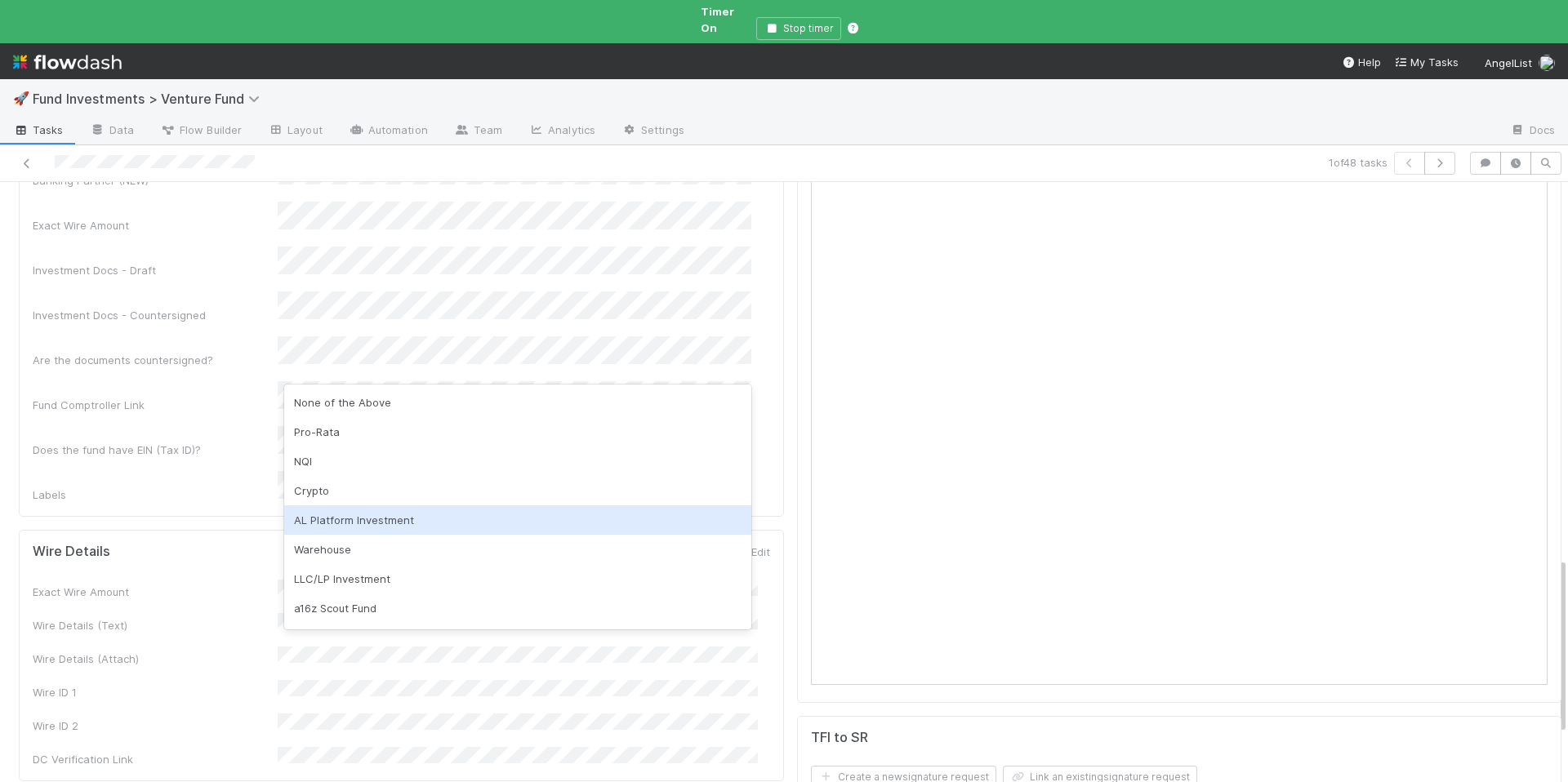
click at [797, 499] on div "Microfund Investment Dashboard" at bounding box center [1180, 346] width 765 height 714
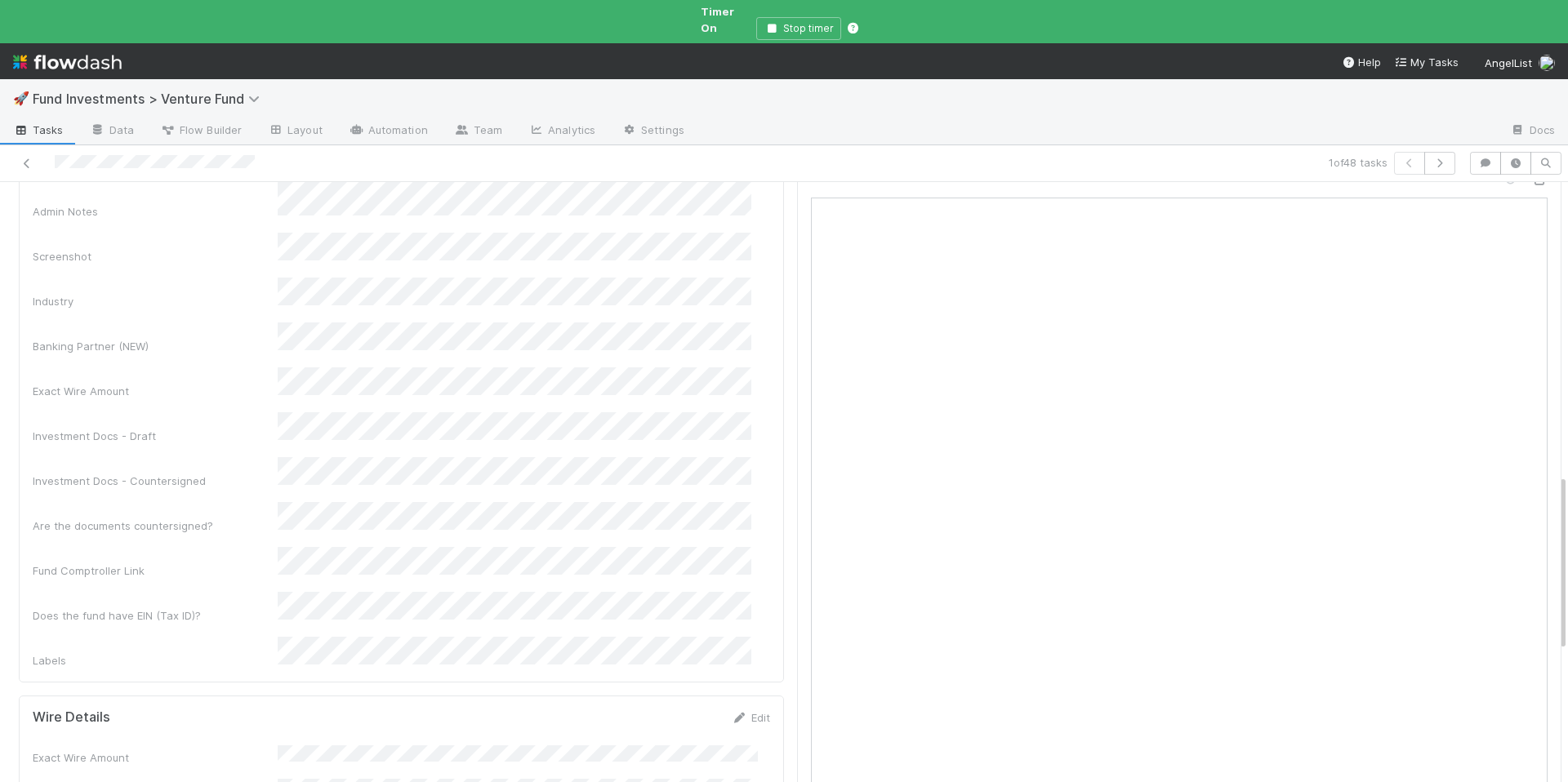
scroll to position [766, 0]
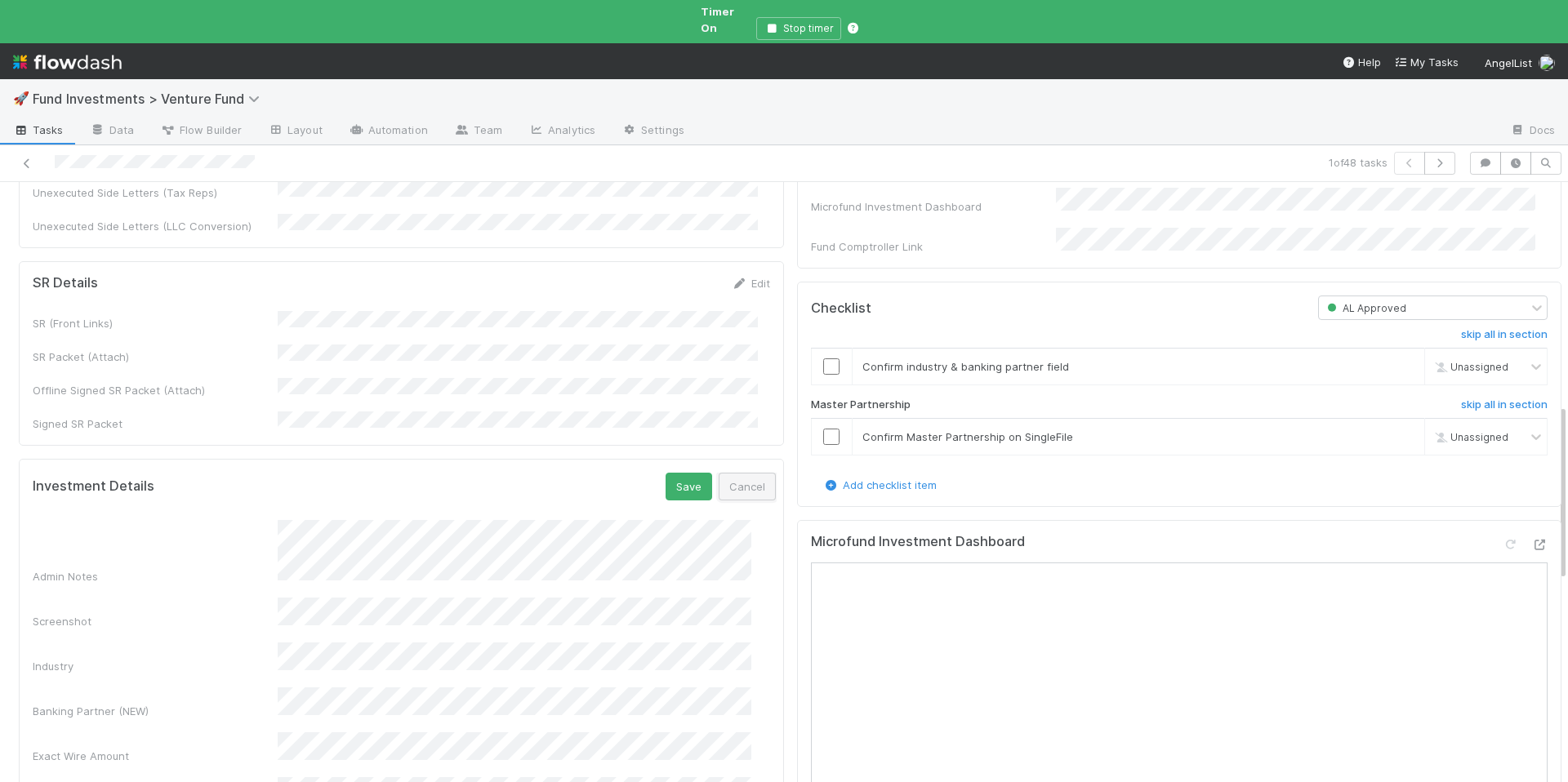
click at [718, 472] on button "Cancel" at bounding box center [746, 486] width 57 height 28
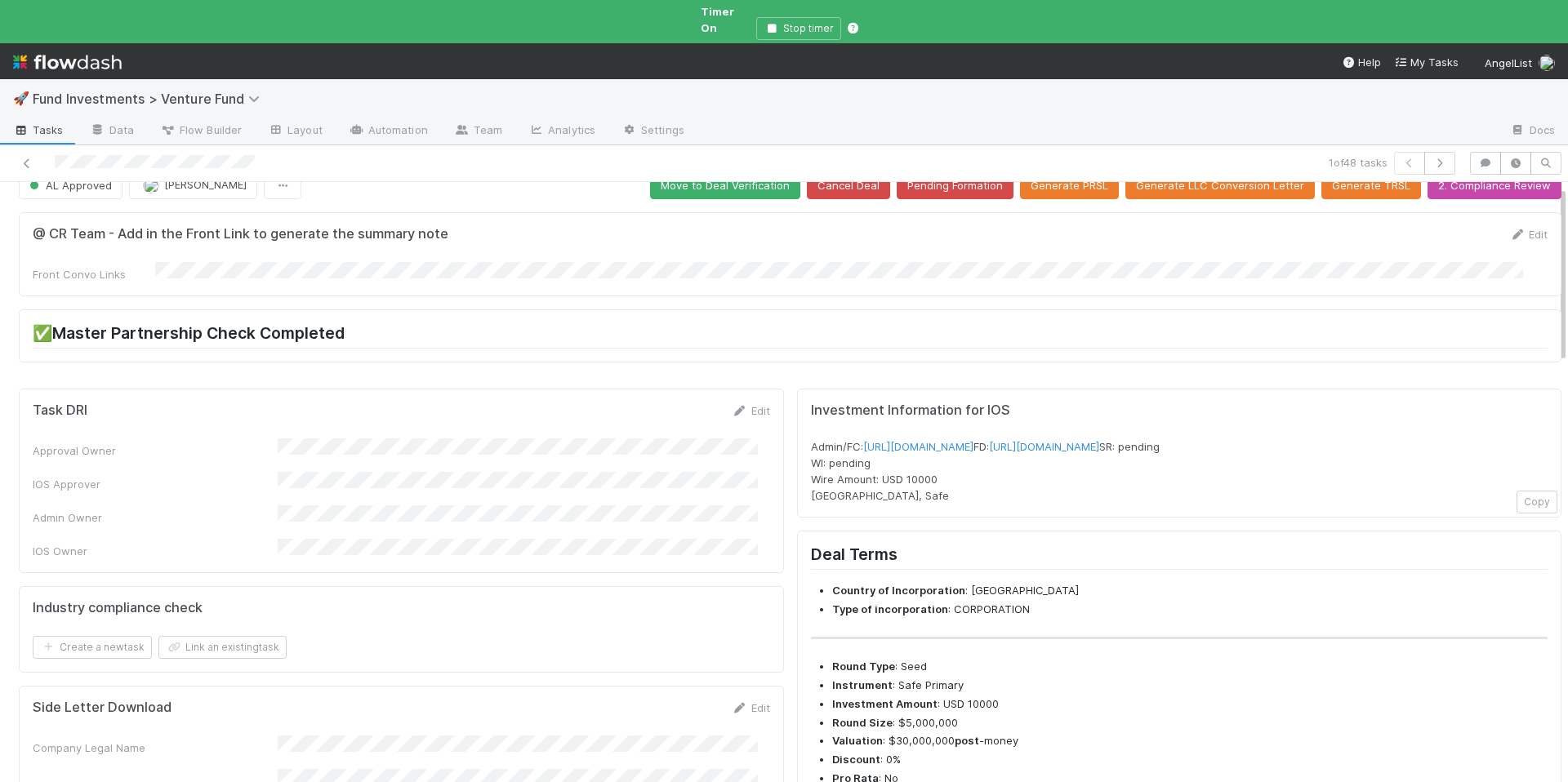
scroll to position [0, 0]
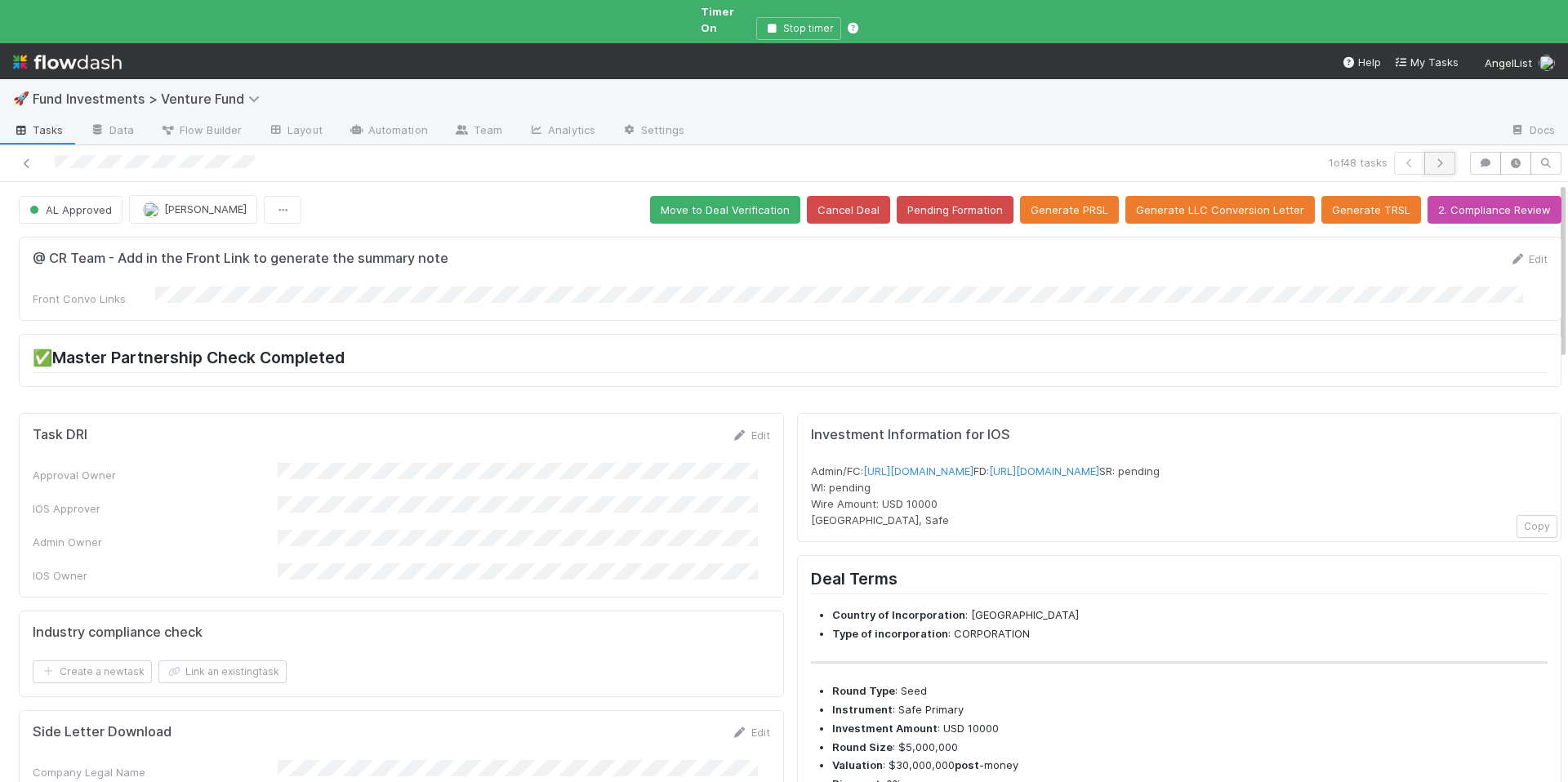
click at [1435, 152] on button "button" at bounding box center [1438, 164] width 31 height 23
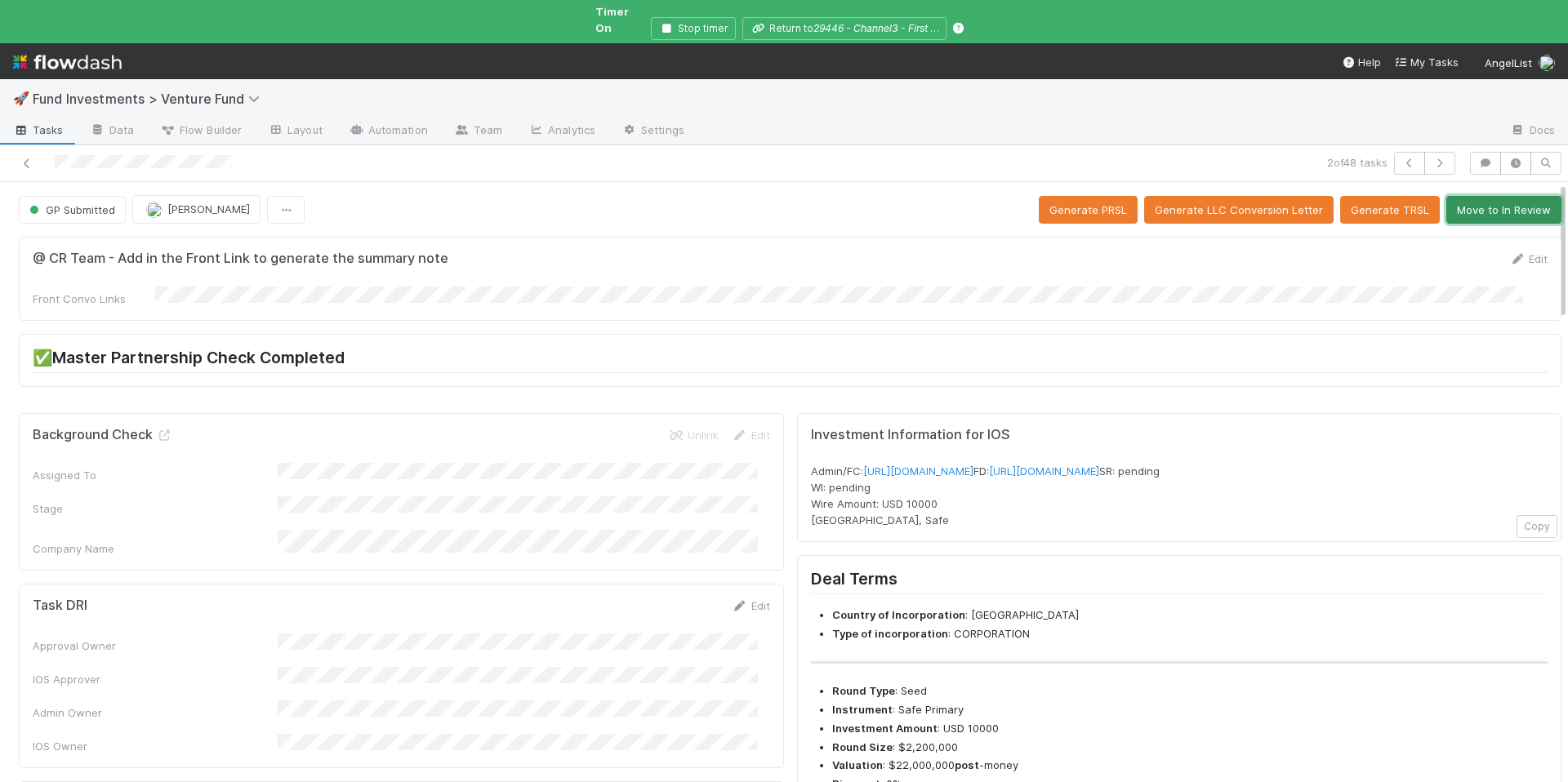
click at [1494, 202] on button "Move to In Review" at bounding box center [1503, 210] width 116 height 28
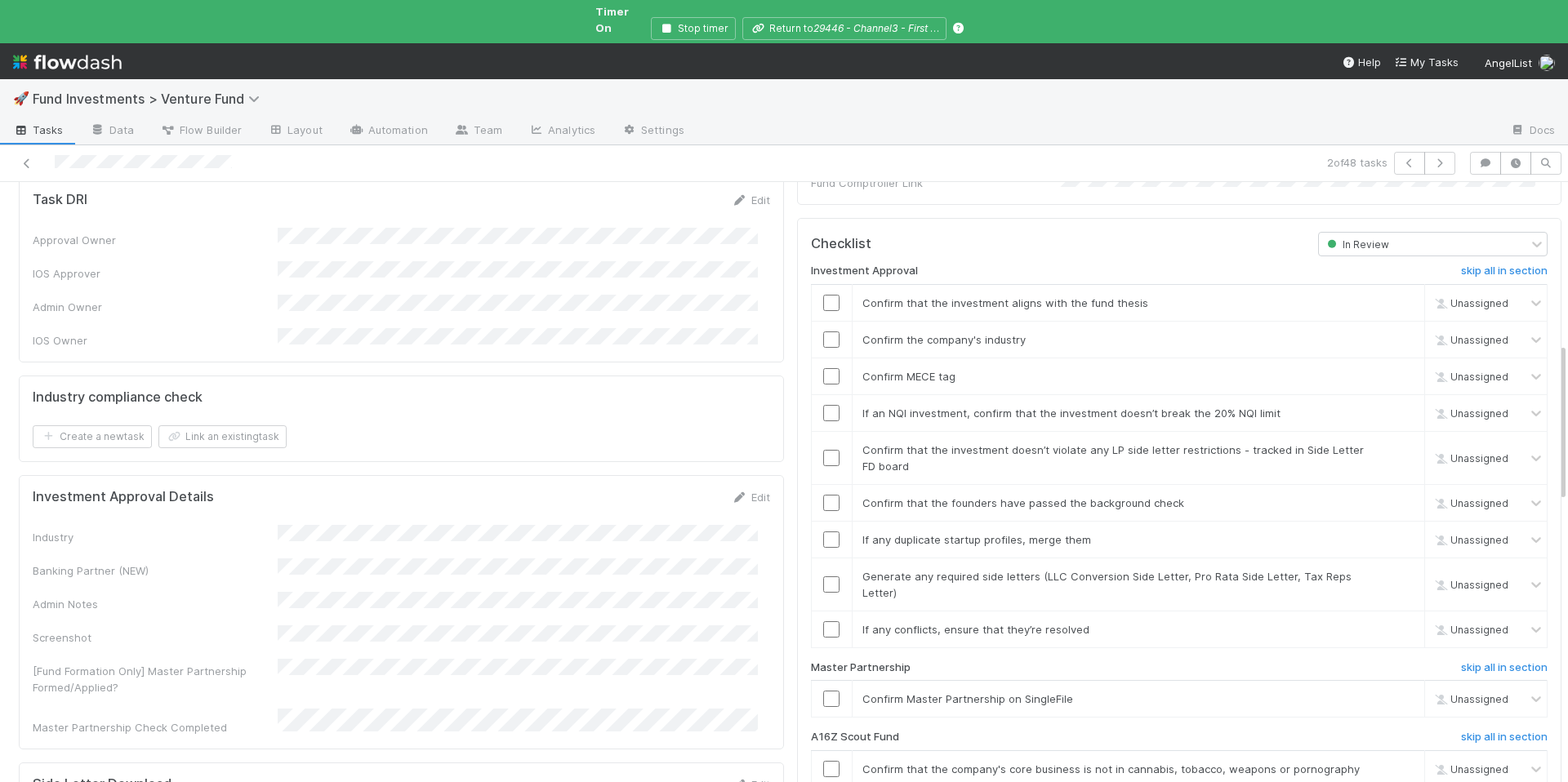
scroll to position [281, 0]
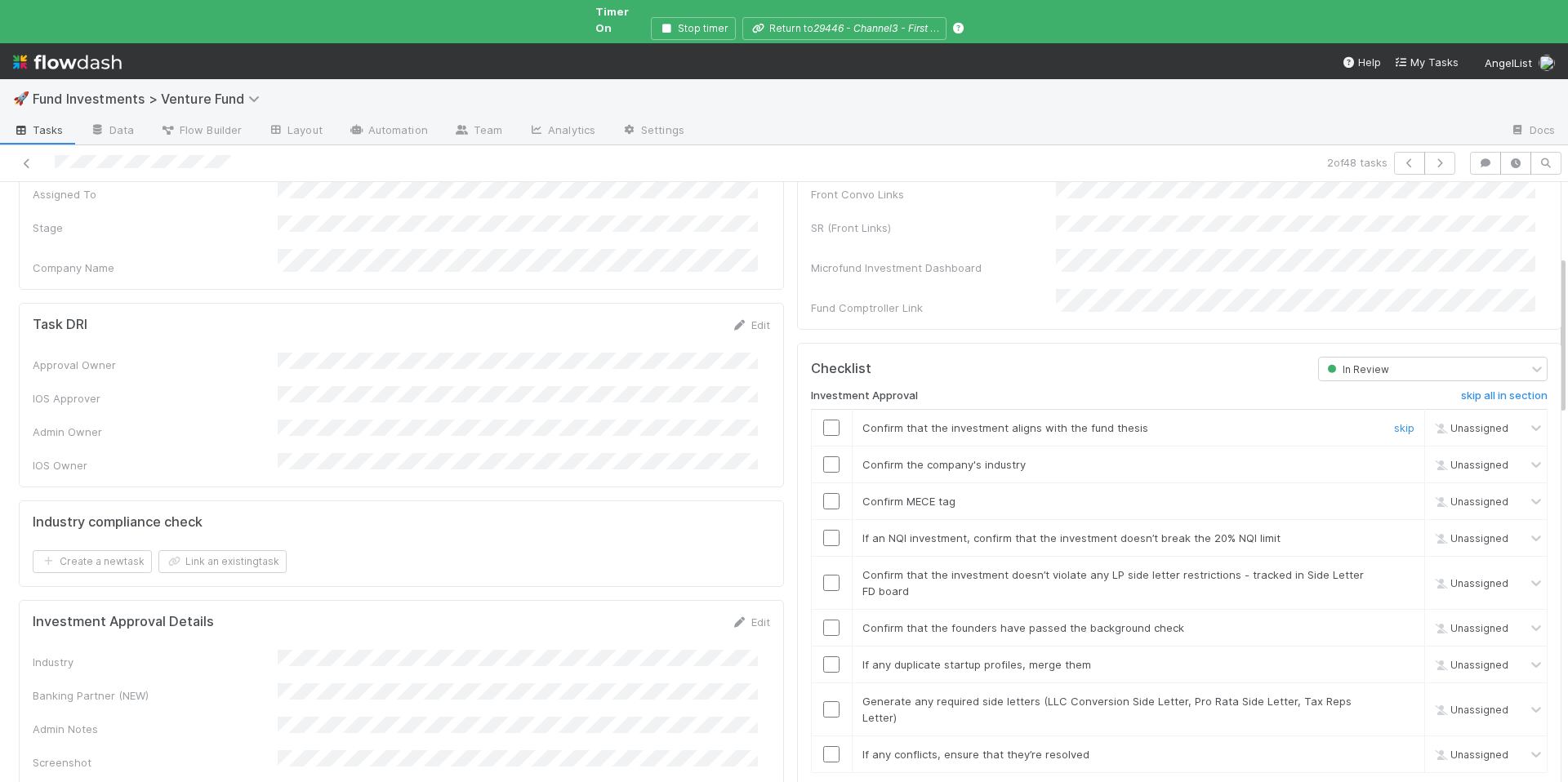
click at [823, 420] on input "checkbox" at bounding box center [831, 428] width 17 height 17
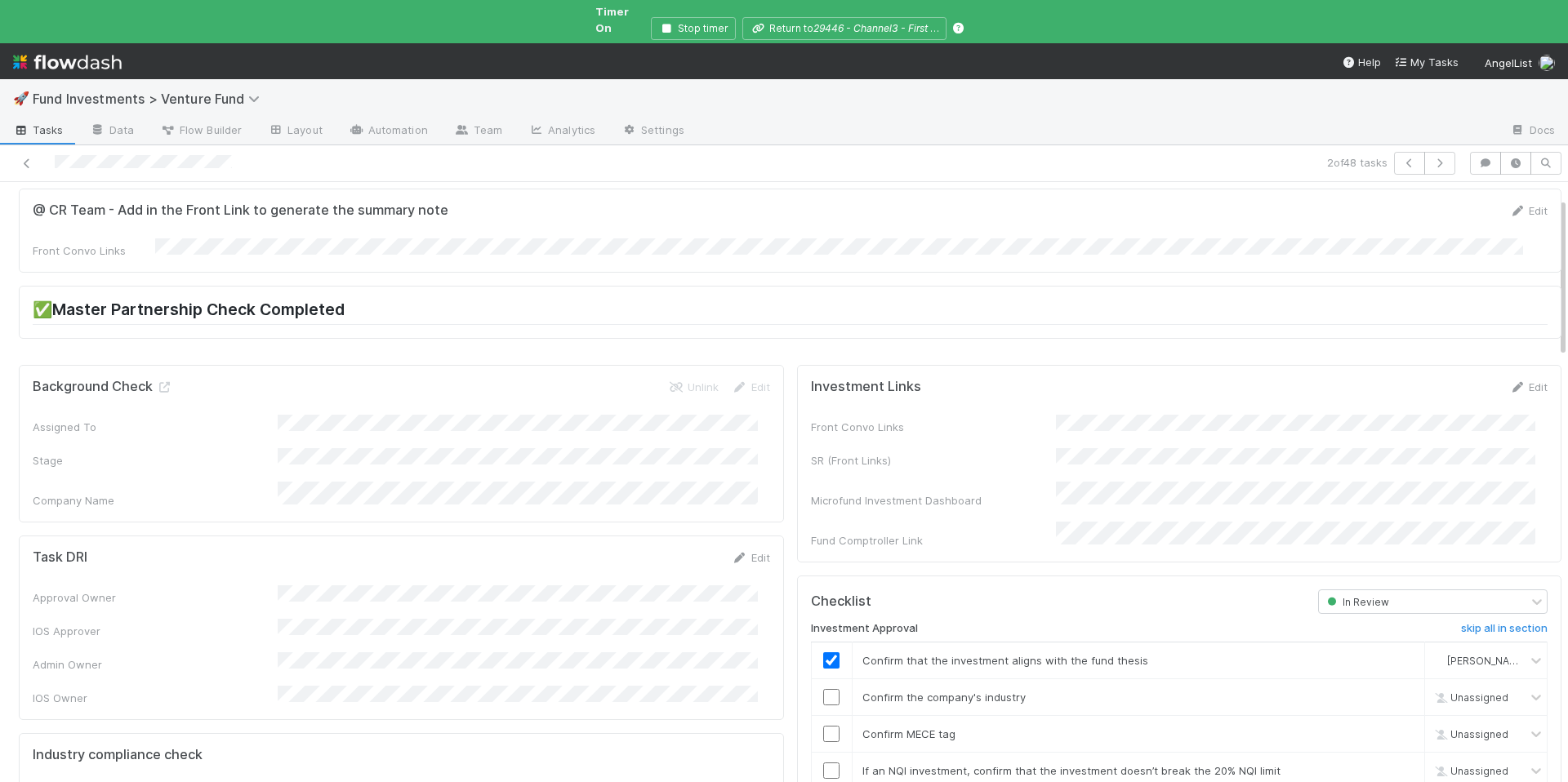
scroll to position [59, 0]
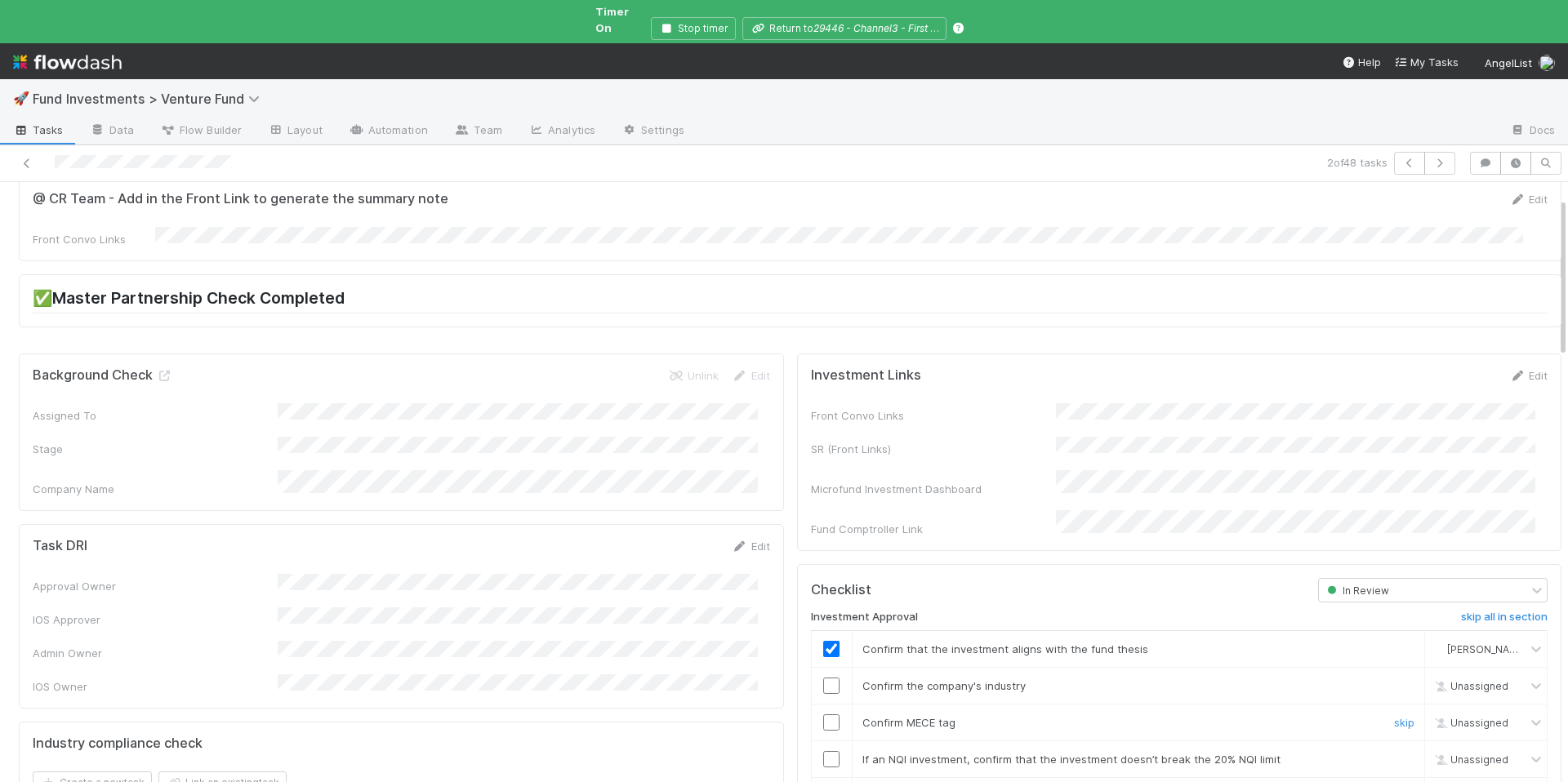
click at [823, 714] on input "checkbox" at bounding box center [831, 722] width 17 height 17
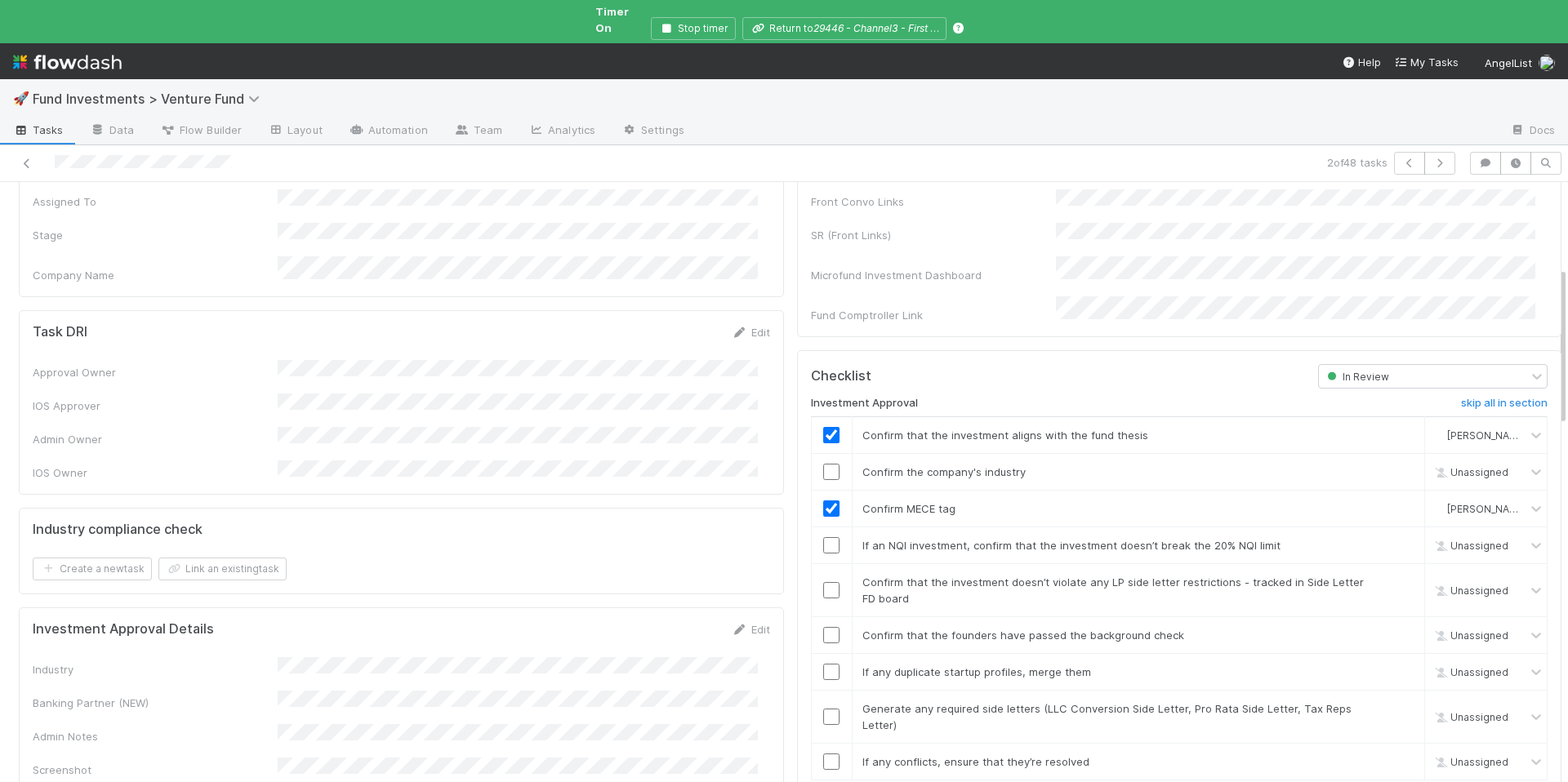
scroll to position [602, 0]
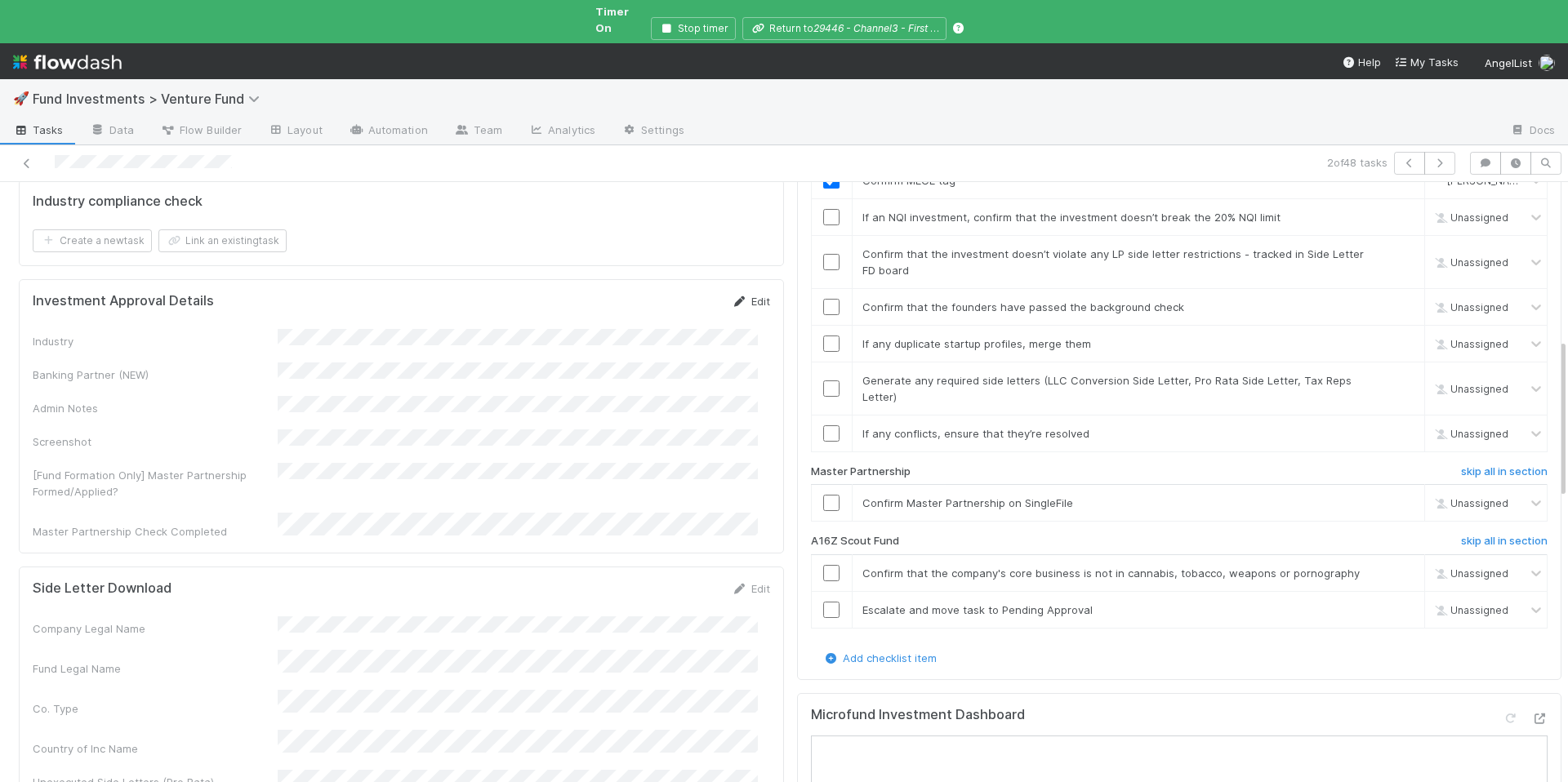
click at [738, 295] on link "Edit" at bounding box center [751, 301] width 38 height 13
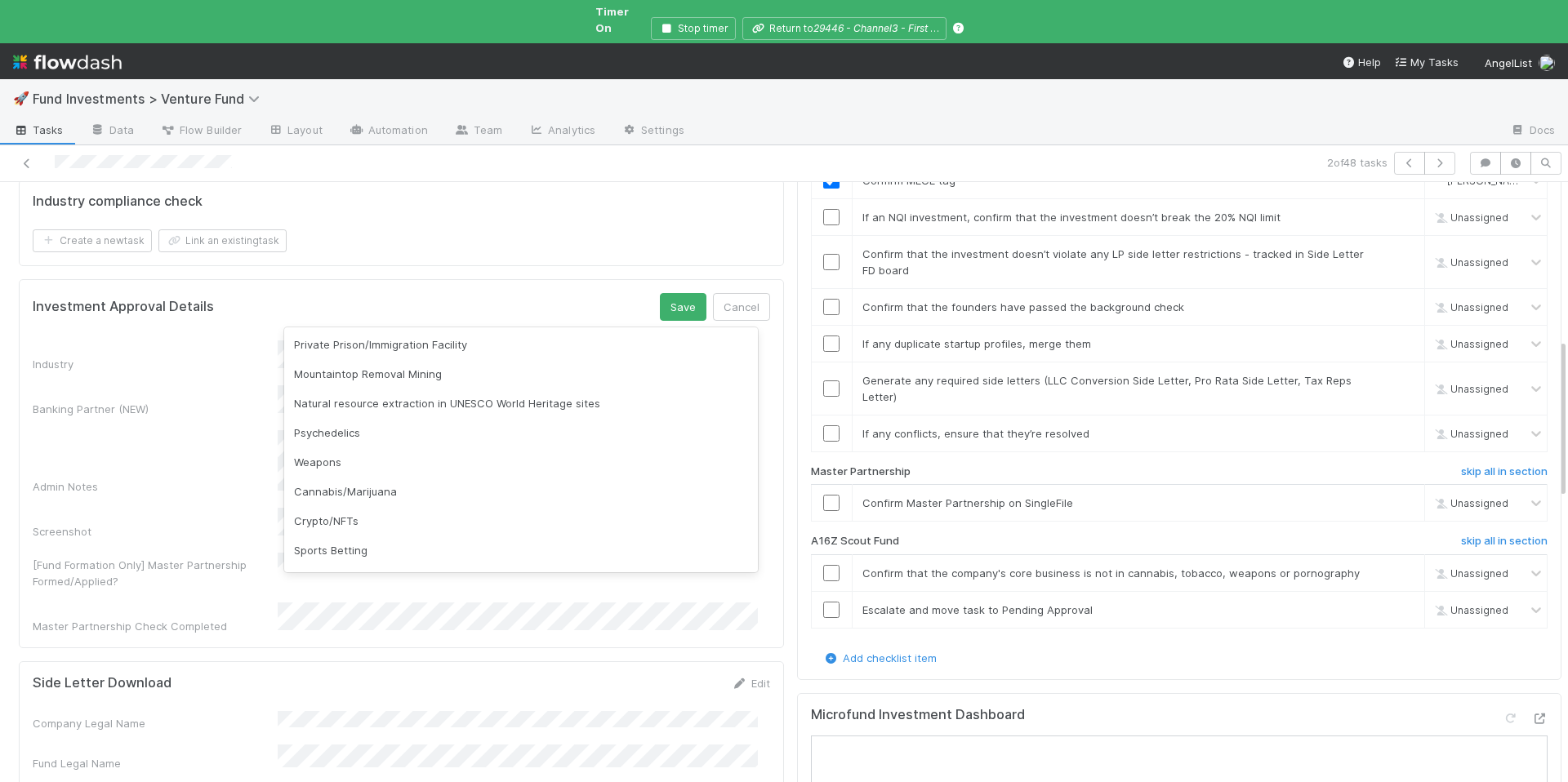
scroll to position [467, 0]
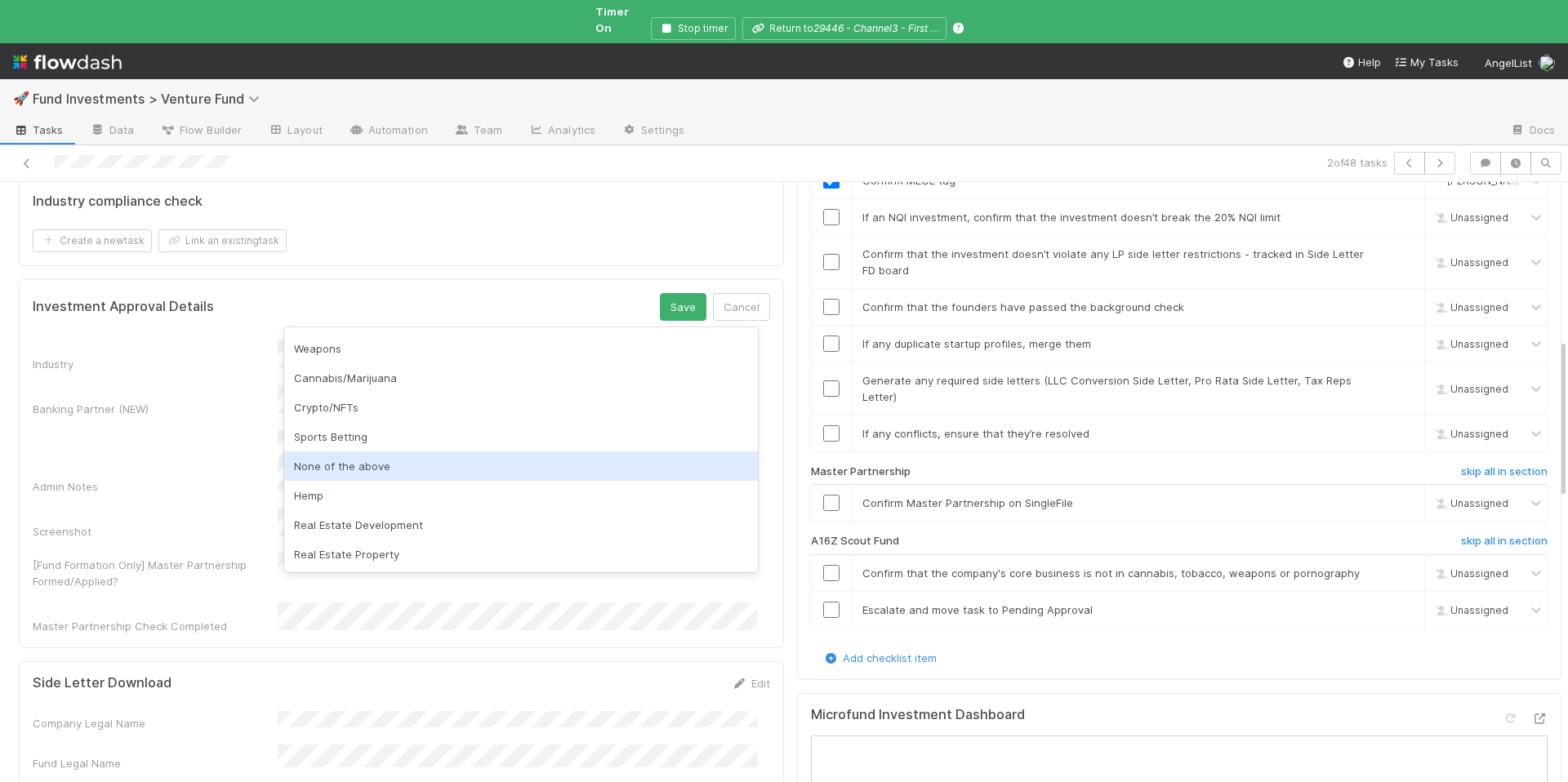
click at [394, 479] on div "None of the above" at bounding box center [521, 466] width 473 height 30
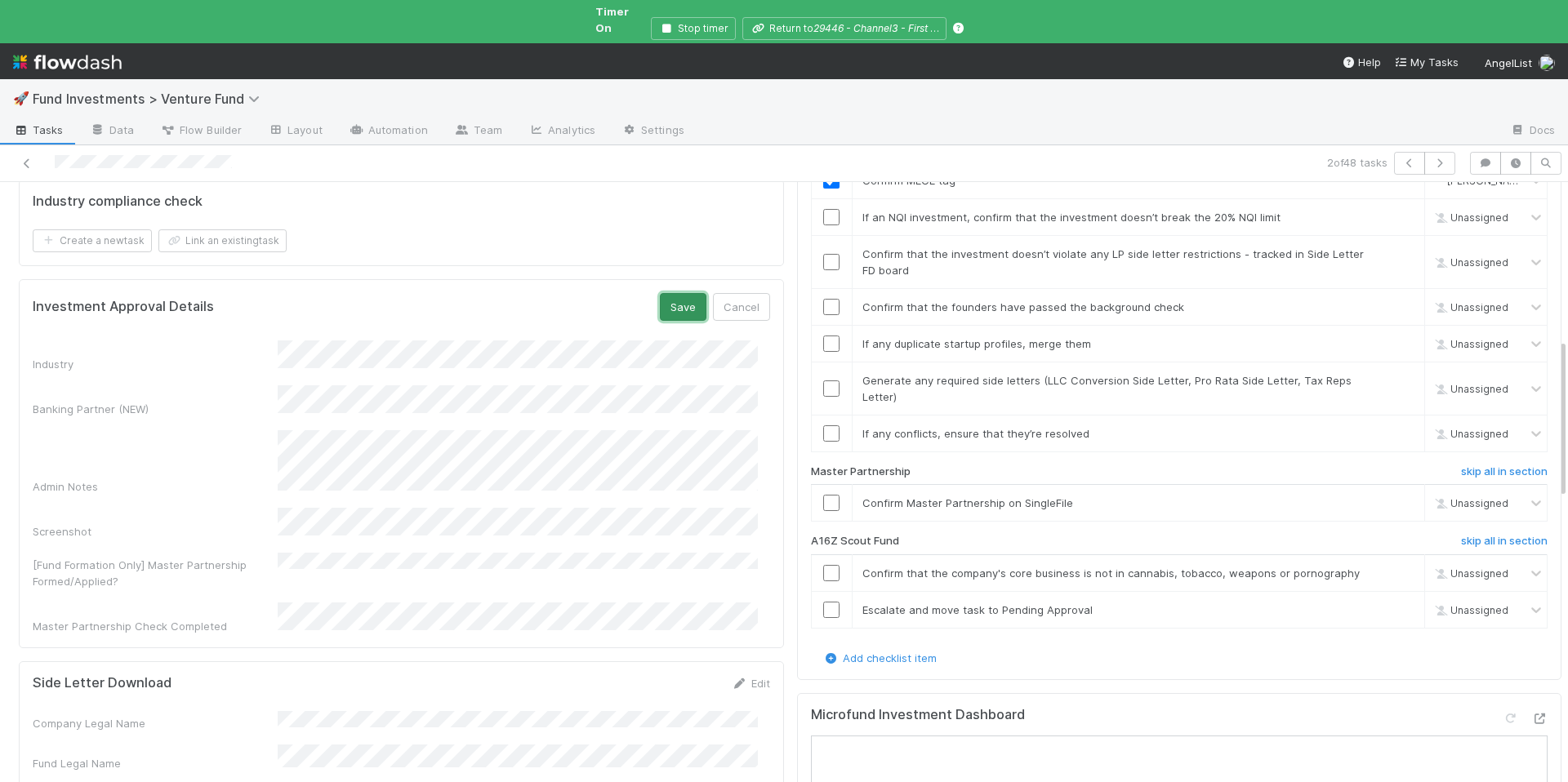
click at [667, 293] on button "Save" at bounding box center [682, 307] width 46 height 28
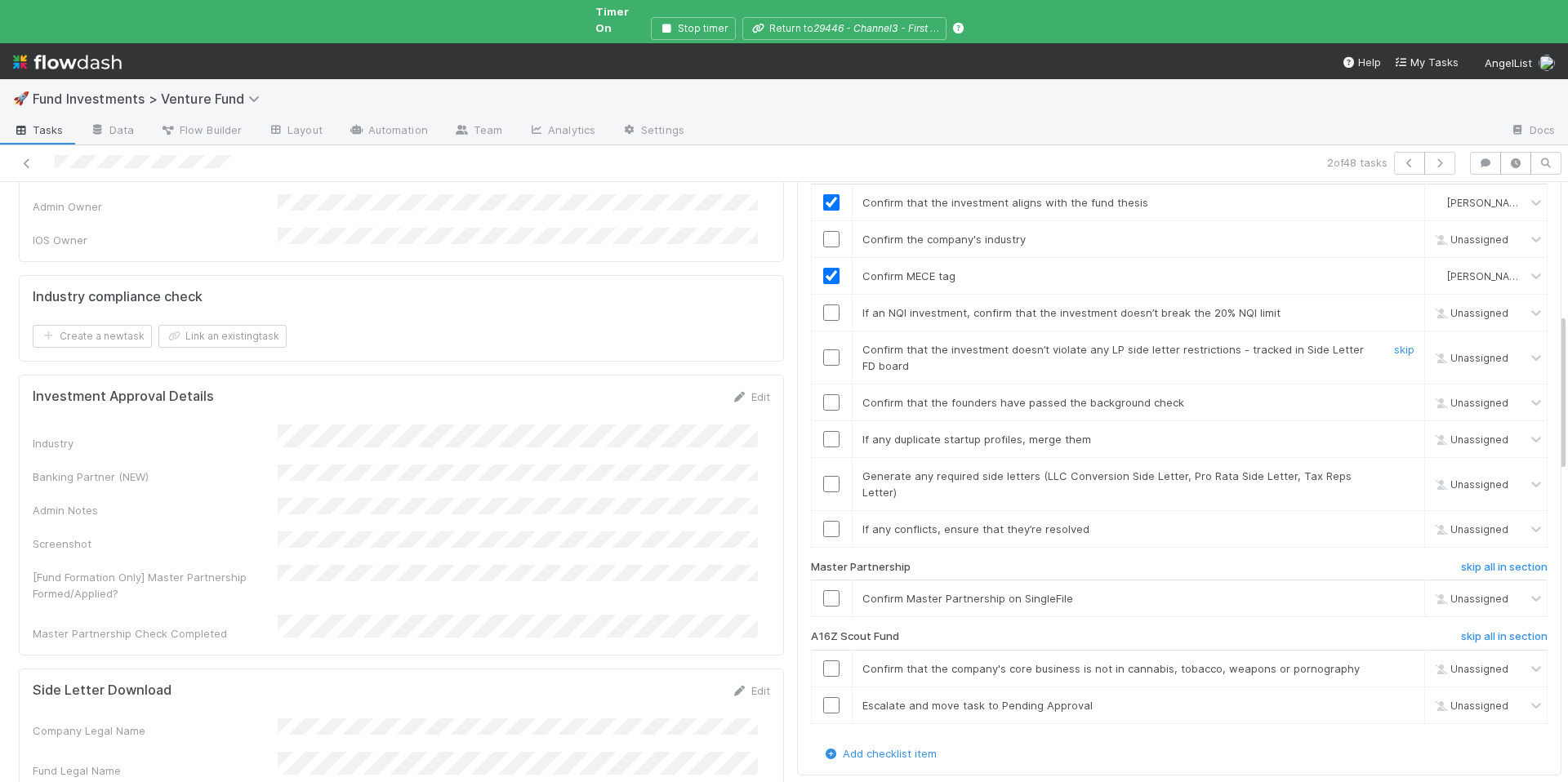
scroll to position [483, 0]
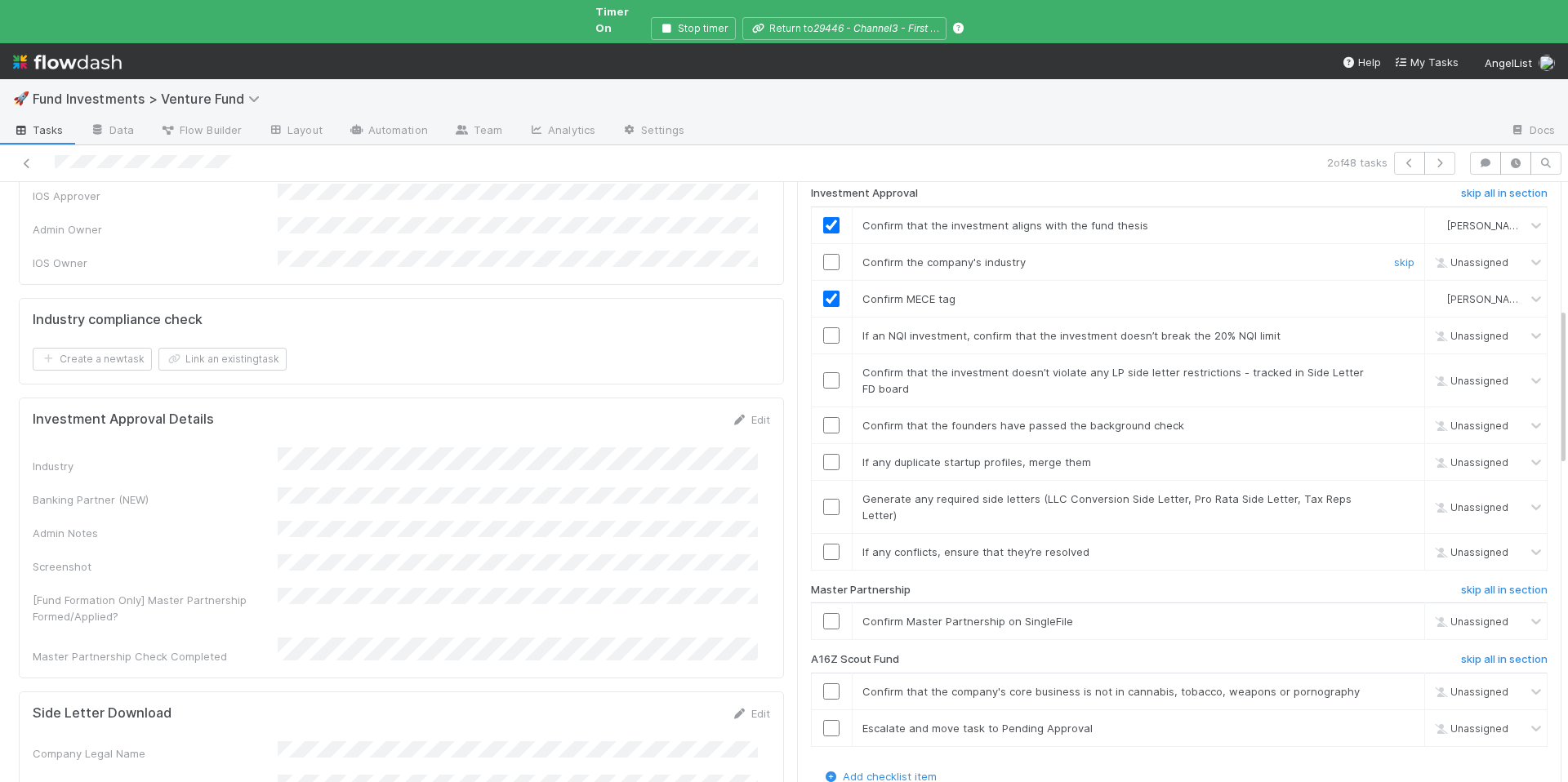
click at [823, 254] on input "checkbox" at bounding box center [831, 262] width 17 height 17
drag, startPoint x: 860, startPoint y: 307, endPoint x: 953, endPoint y: 297, distance: 93.5
click at [959, 327] on div "If an NQI investment, confirm that the investment doesn’t break the 20% NQI lim…" at bounding box center [1114, 335] width 528 height 17
click at [823, 327] on input "checkbox" at bounding box center [831, 335] width 17 height 17
click at [832, 372] on div at bounding box center [831, 380] width 40 height 17
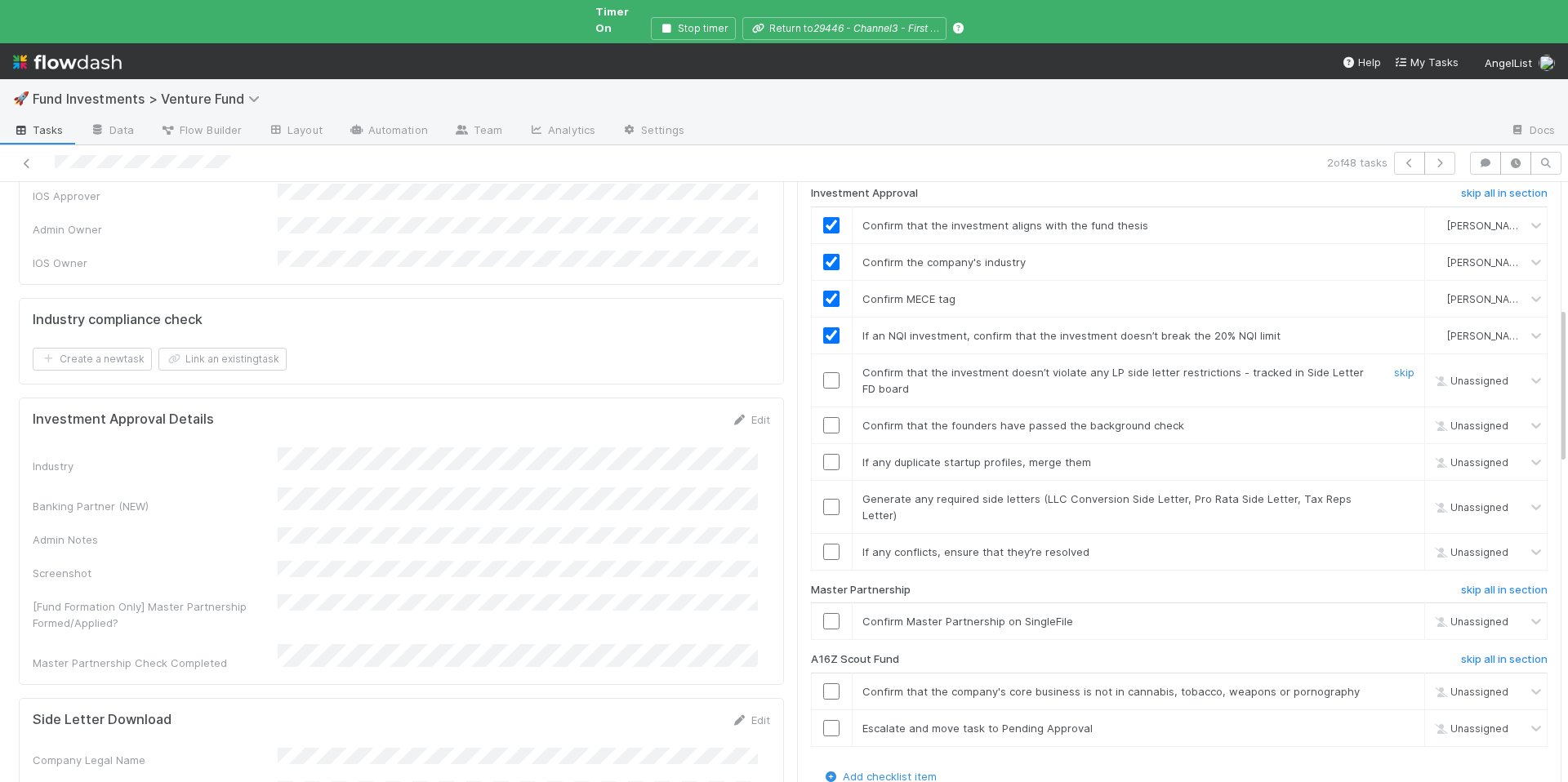
click at [825, 372] on input "checkbox" at bounding box center [831, 380] width 17 height 17
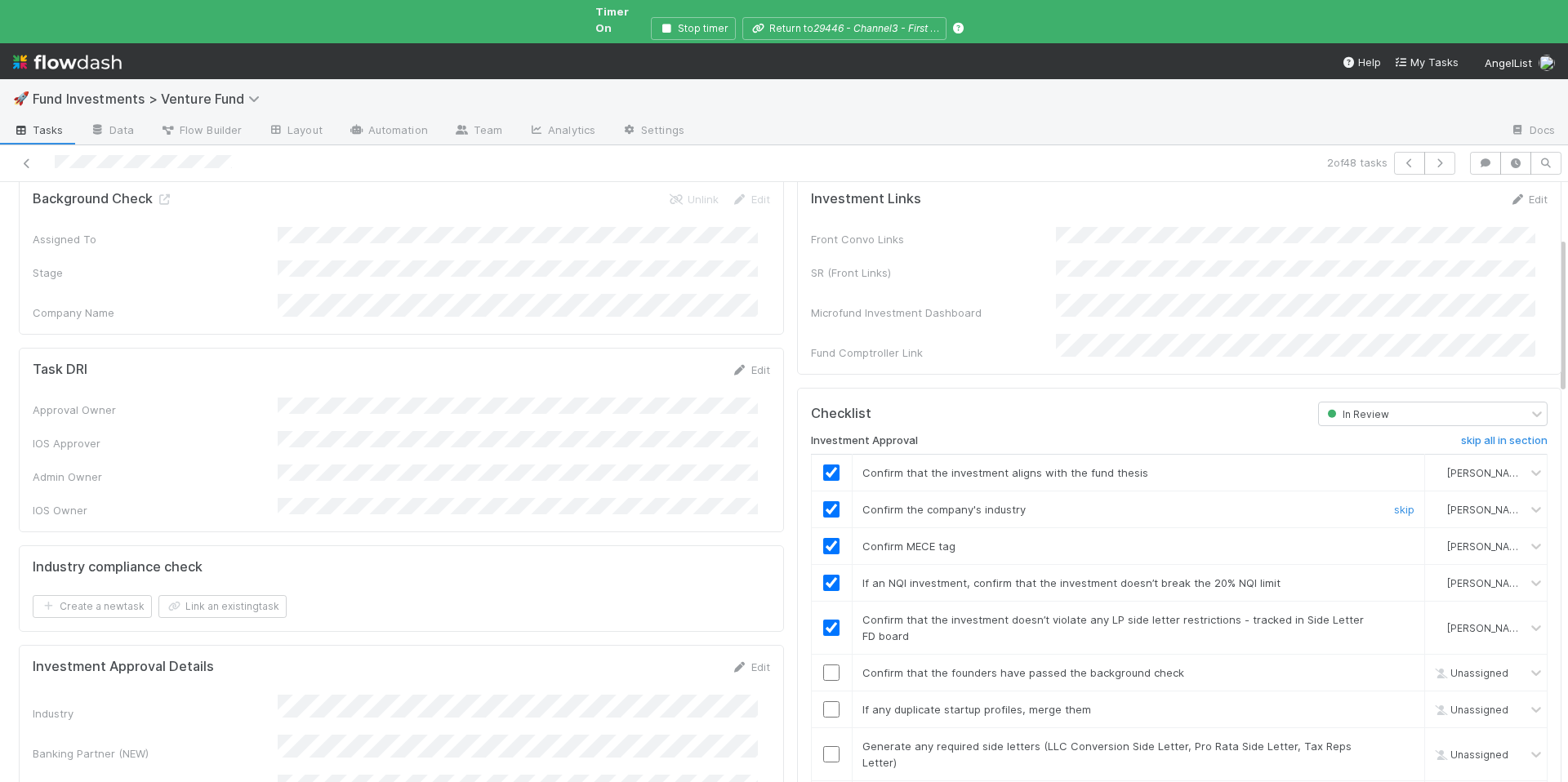
scroll to position [379, 0]
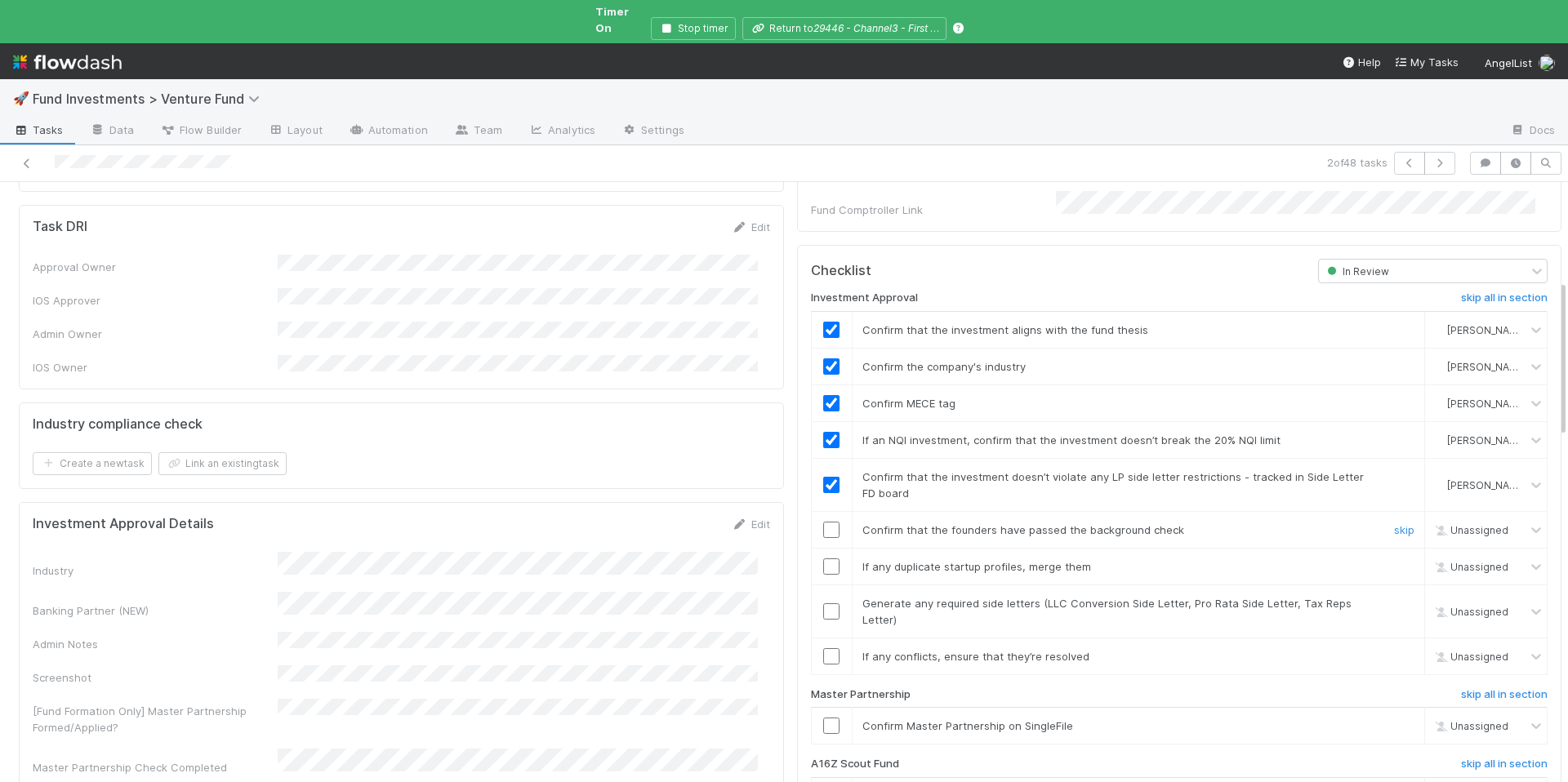
click at [823, 521] on input "checkbox" at bounding box center [831, 529] width 17 height 17
click at [823, 558] on input "checkbox" at bounding box center [831, 566] width 17 height 17
click at [823, 604] on input "checkbox" at bounding box center [831, 611] width 17 height 17
click at [823, 648] on input "checkbox" at bounding box center [831, 656] width 17 height 17
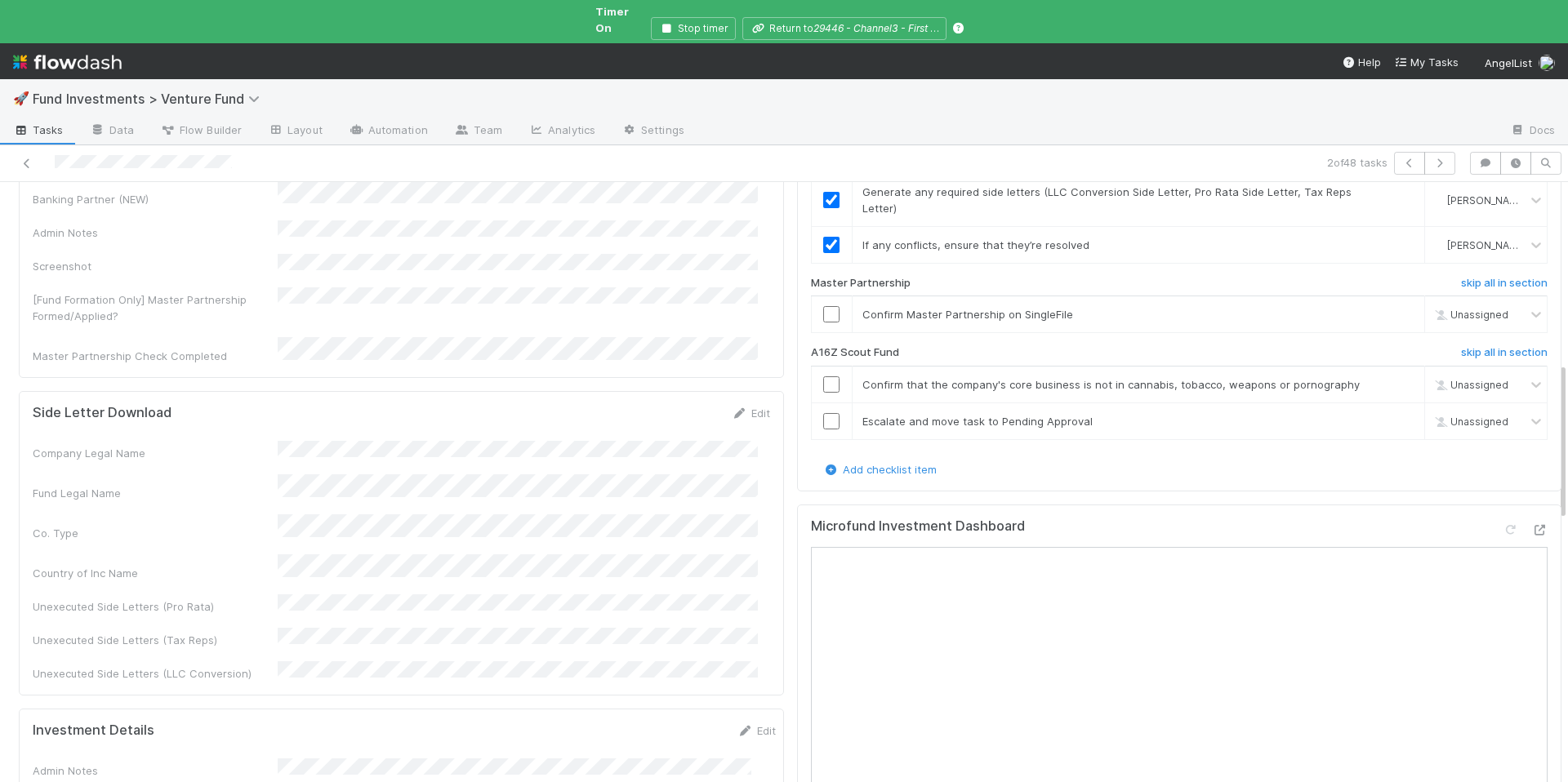
scroll to position [792, 0]
click at [823, 304] on input "checkbox" at bounding box center [831, 311] width 17 height 17
click at [1486, 344] on h6 "skip all in section" at bounding box center [1503, 350] width 87 height 13
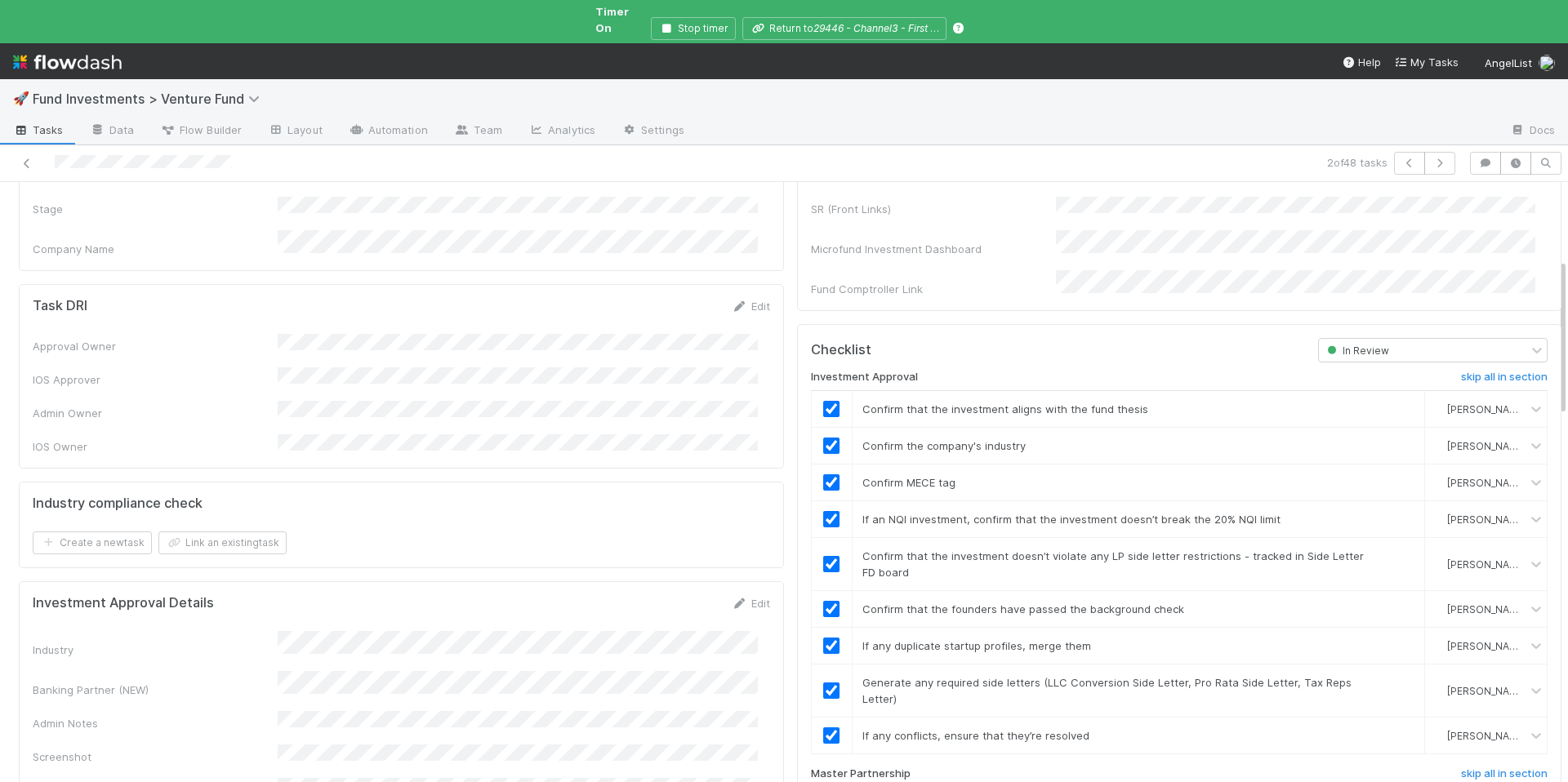
scroll to position [0, 0]
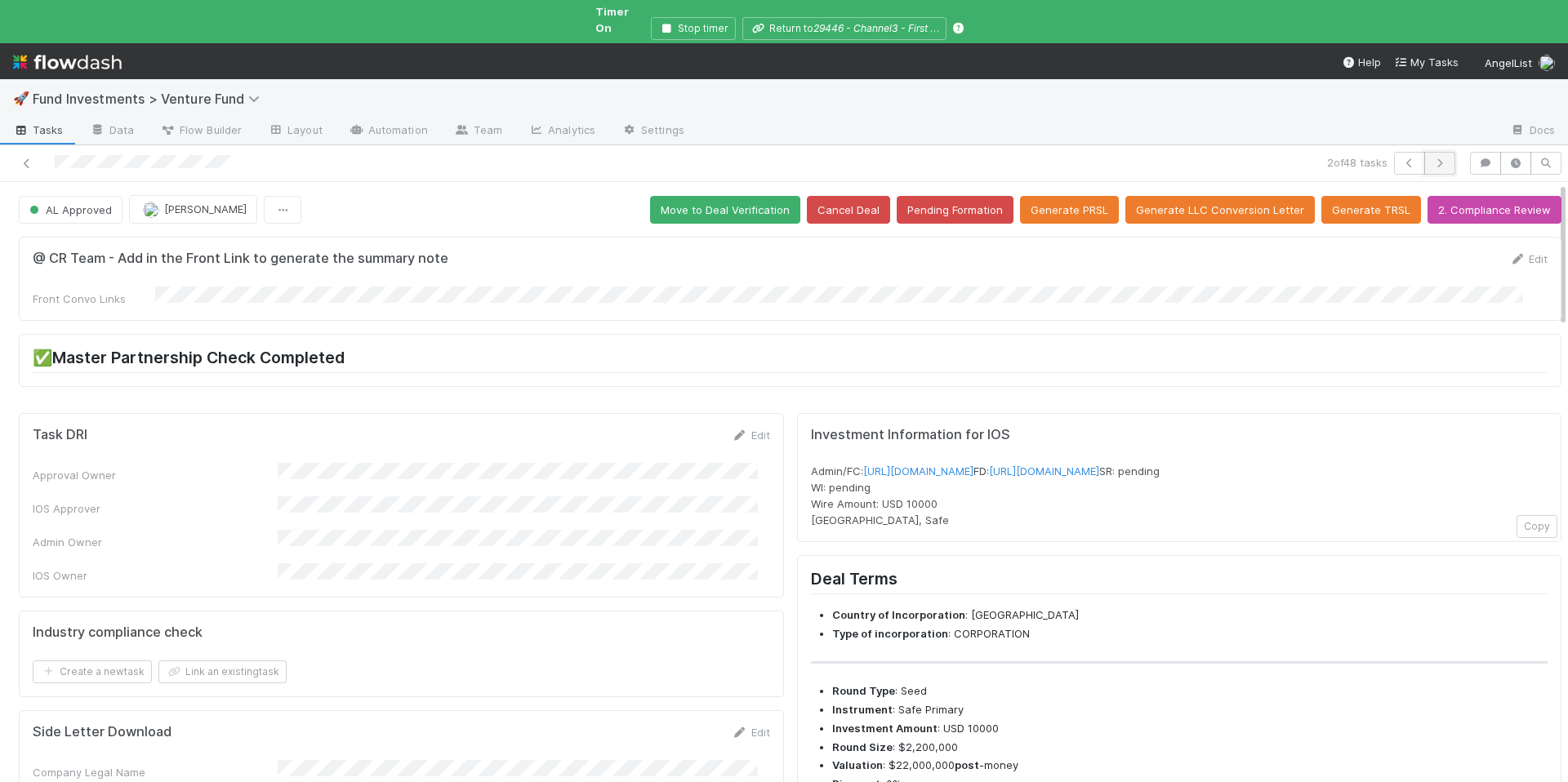
click at [1437, 152] on button "button" at bounding box center [1438, 164] width 31 height 23
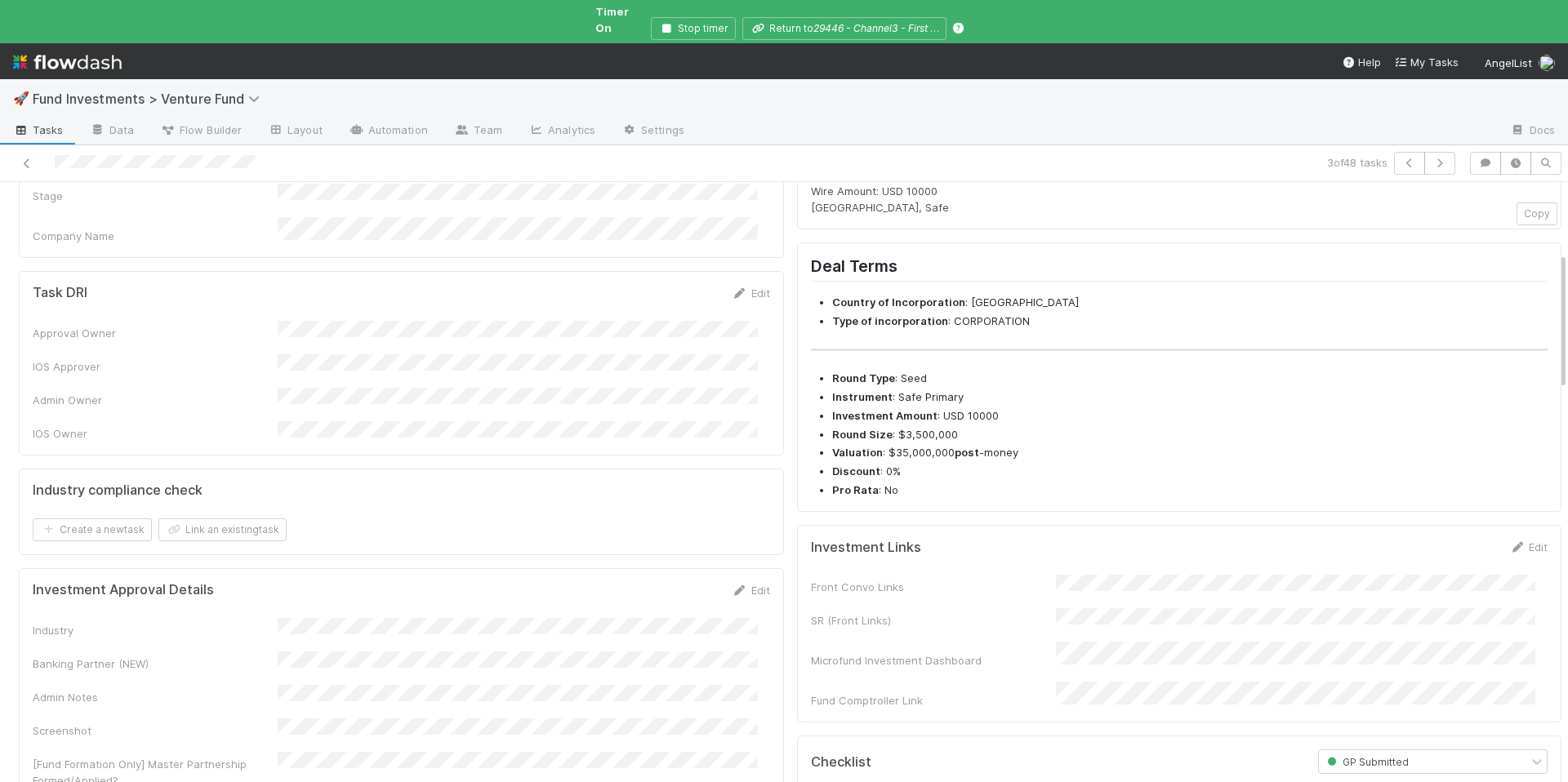
scroll to position [858, 0]
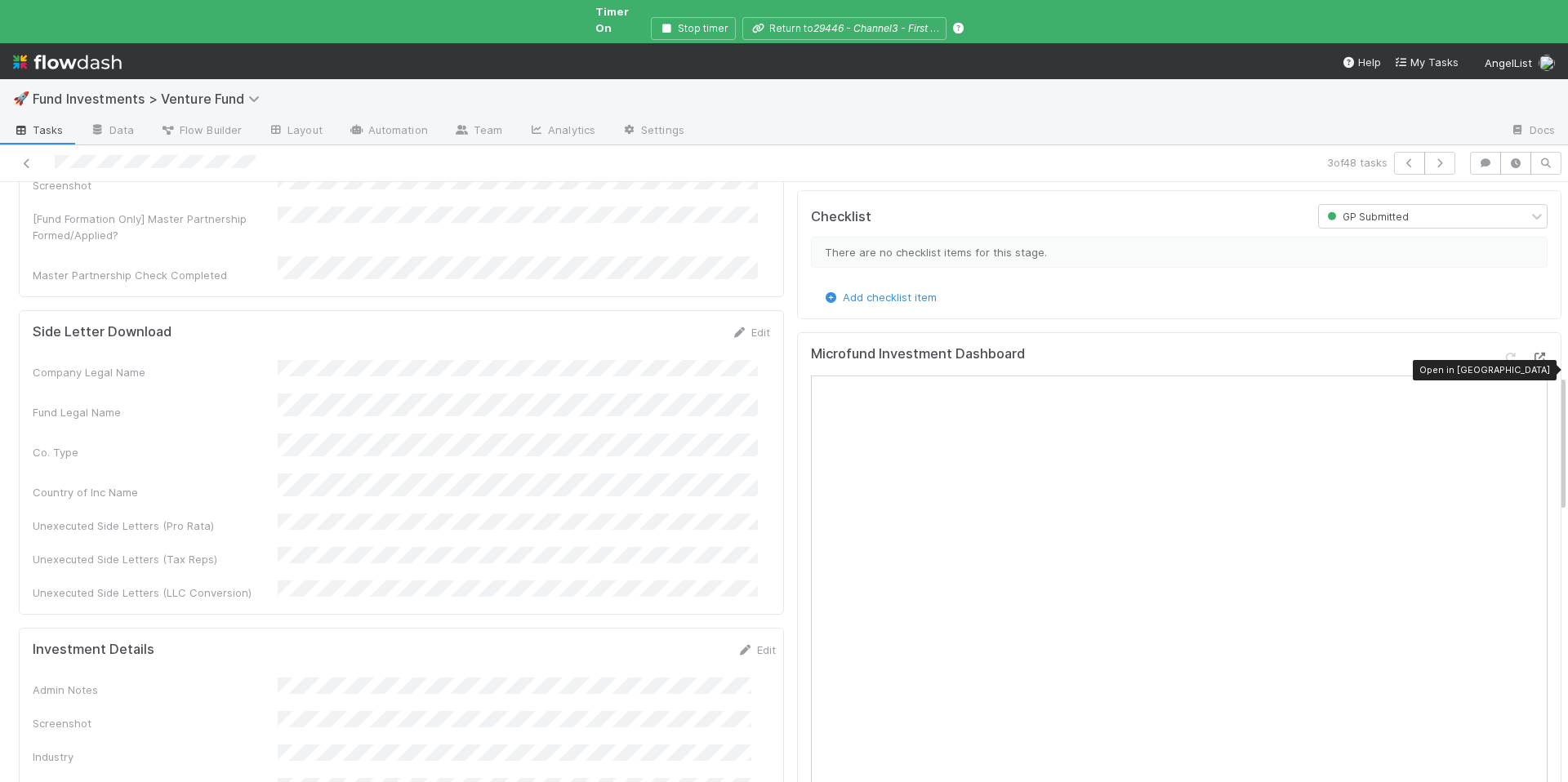
click at [1531, 349] on div at bounding box center [1539, 357] width 17 height 17
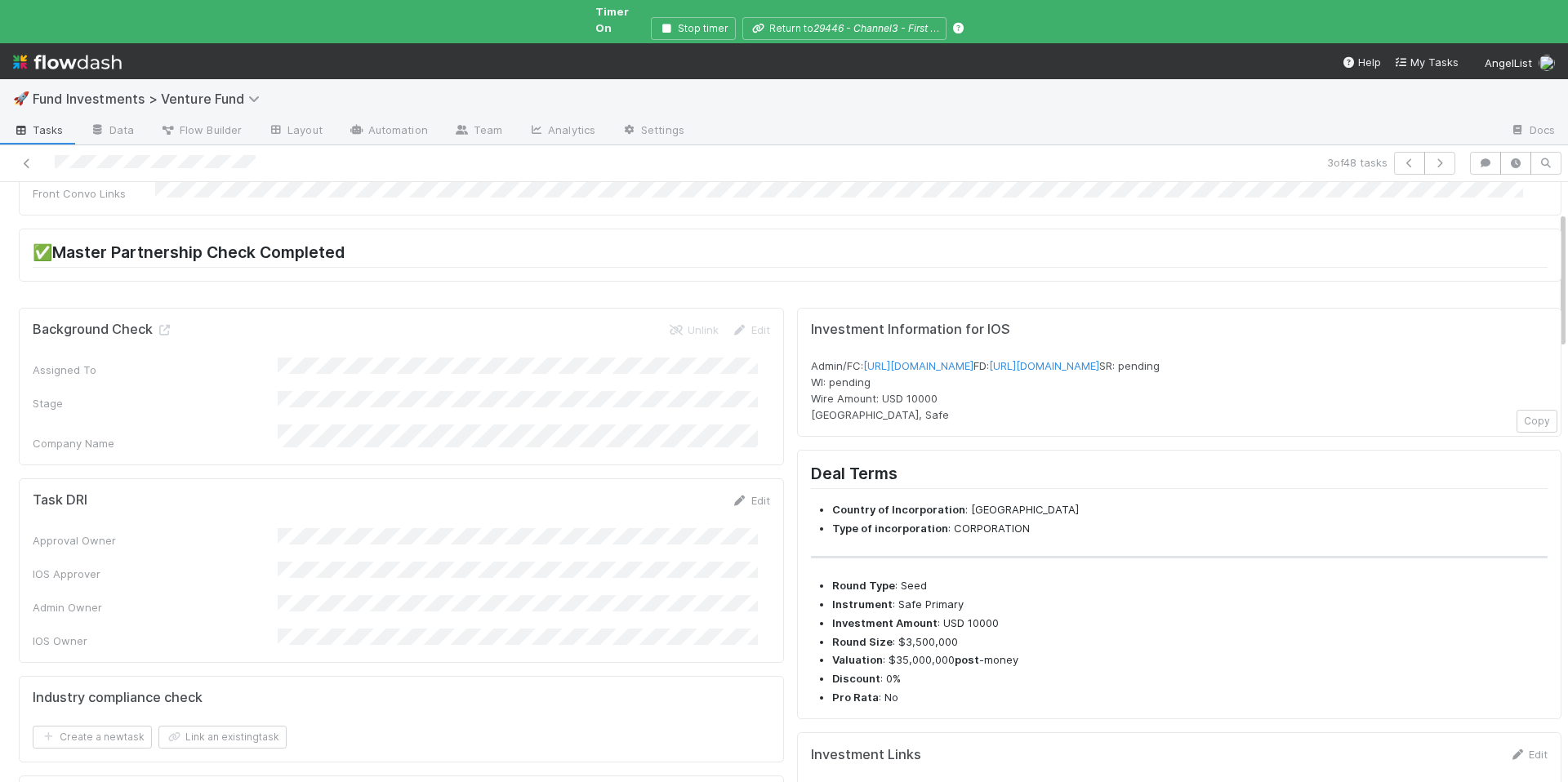
scroll to position [0, 0]
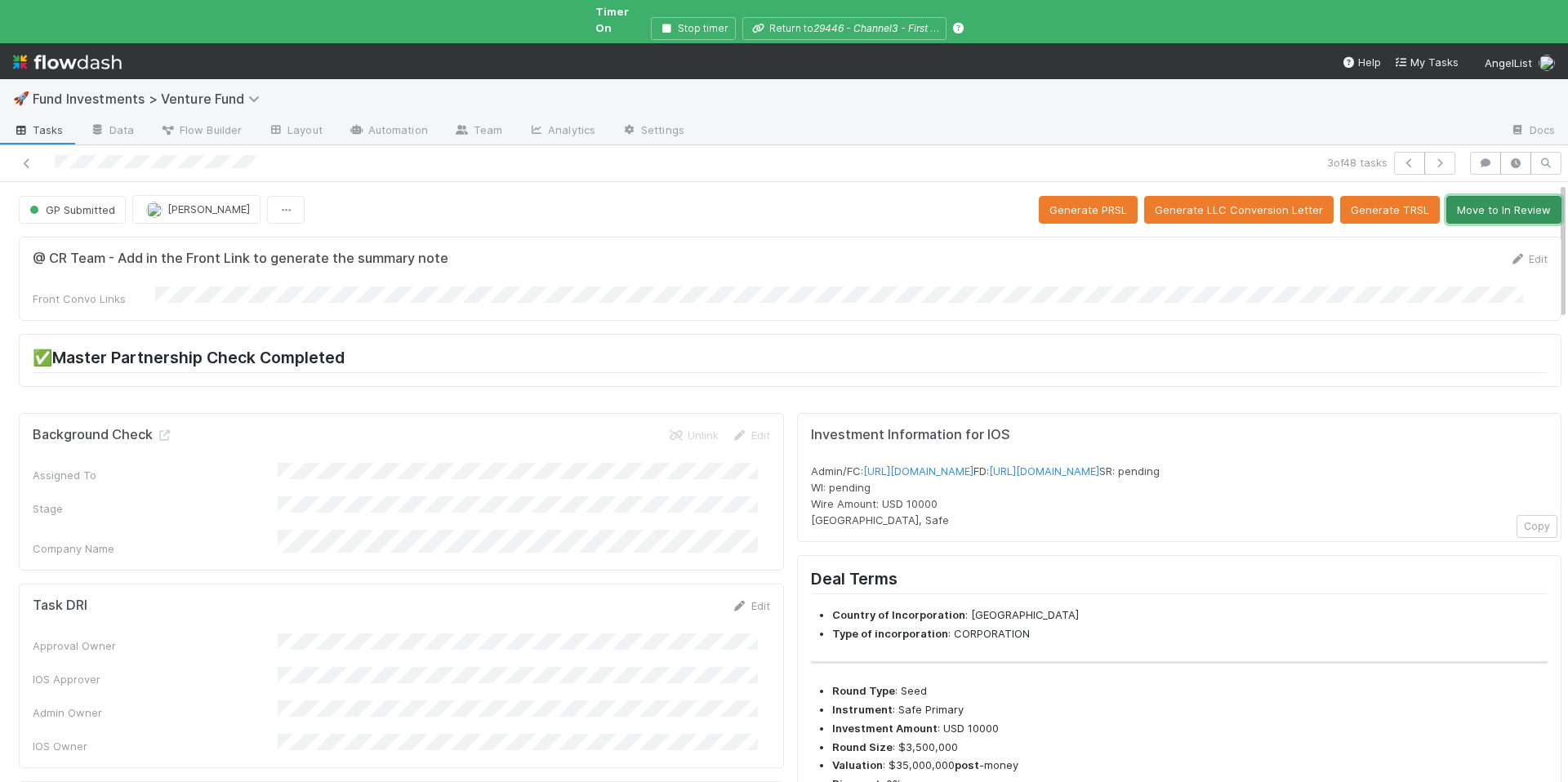
click at [1474, 196] on button "Move to In Review" at bounding box center [1503, 210] width 116 height 28
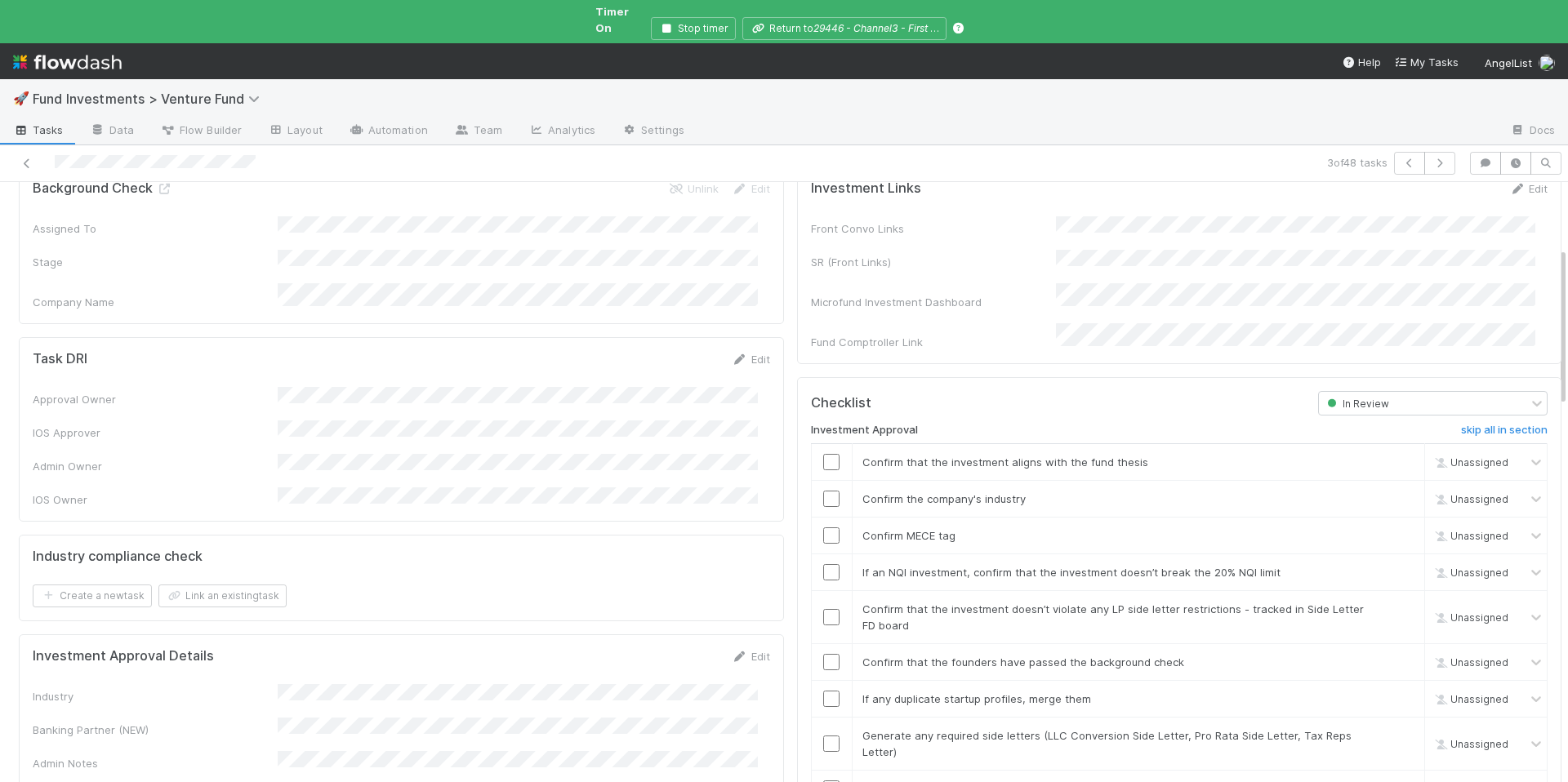
scroll to position [248, 0]
click at [823, 452] on input "checkbox" at bounding box center [831, 460] width 17 height 17
click at [823, 526] on input "checkbox" at bounding box center [831, 534] width 17 height 17
click at [732, 650] on icon at bounding box center [739, 655] width 17 height 10
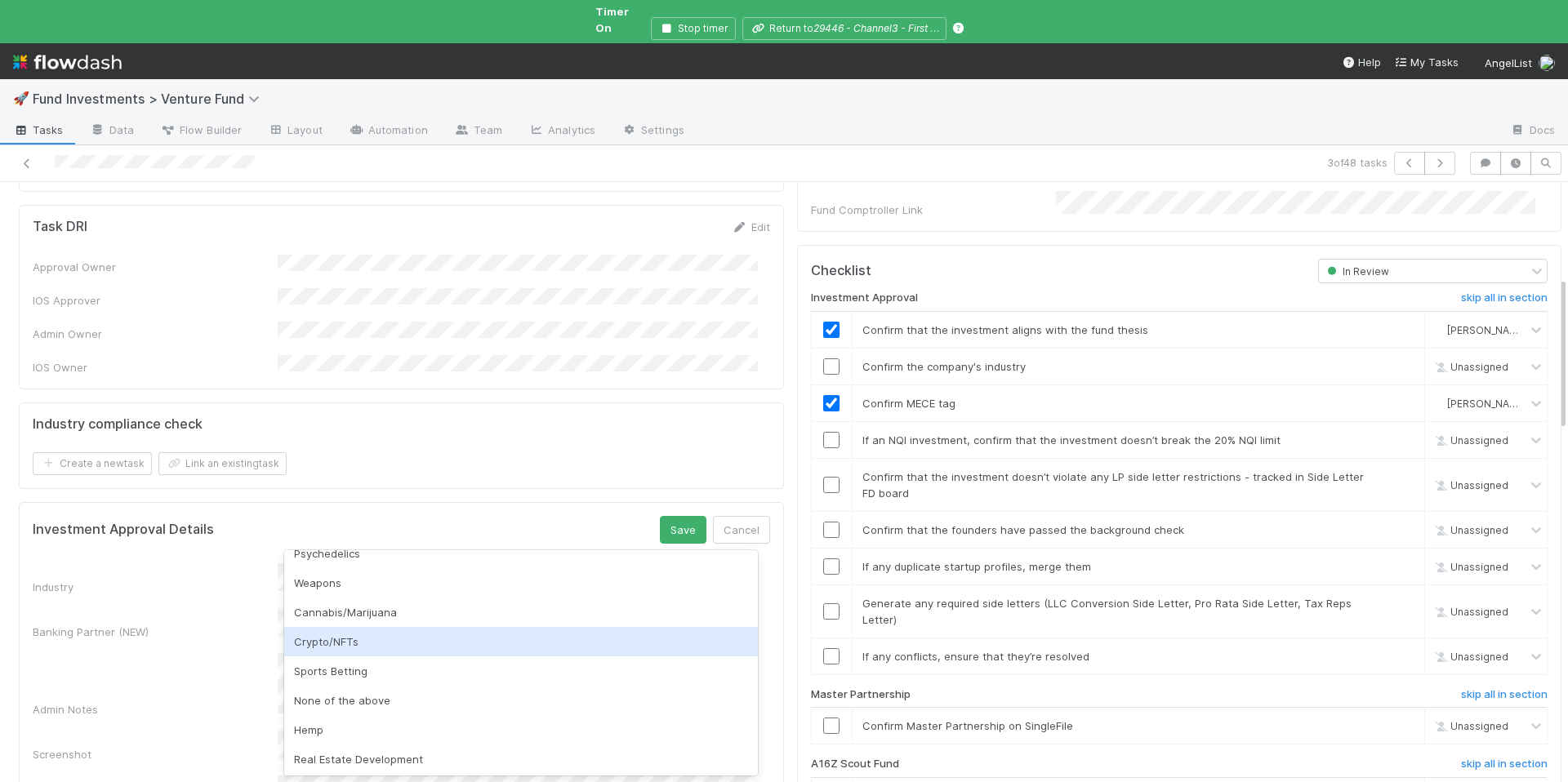
scroll to position [486, 0]
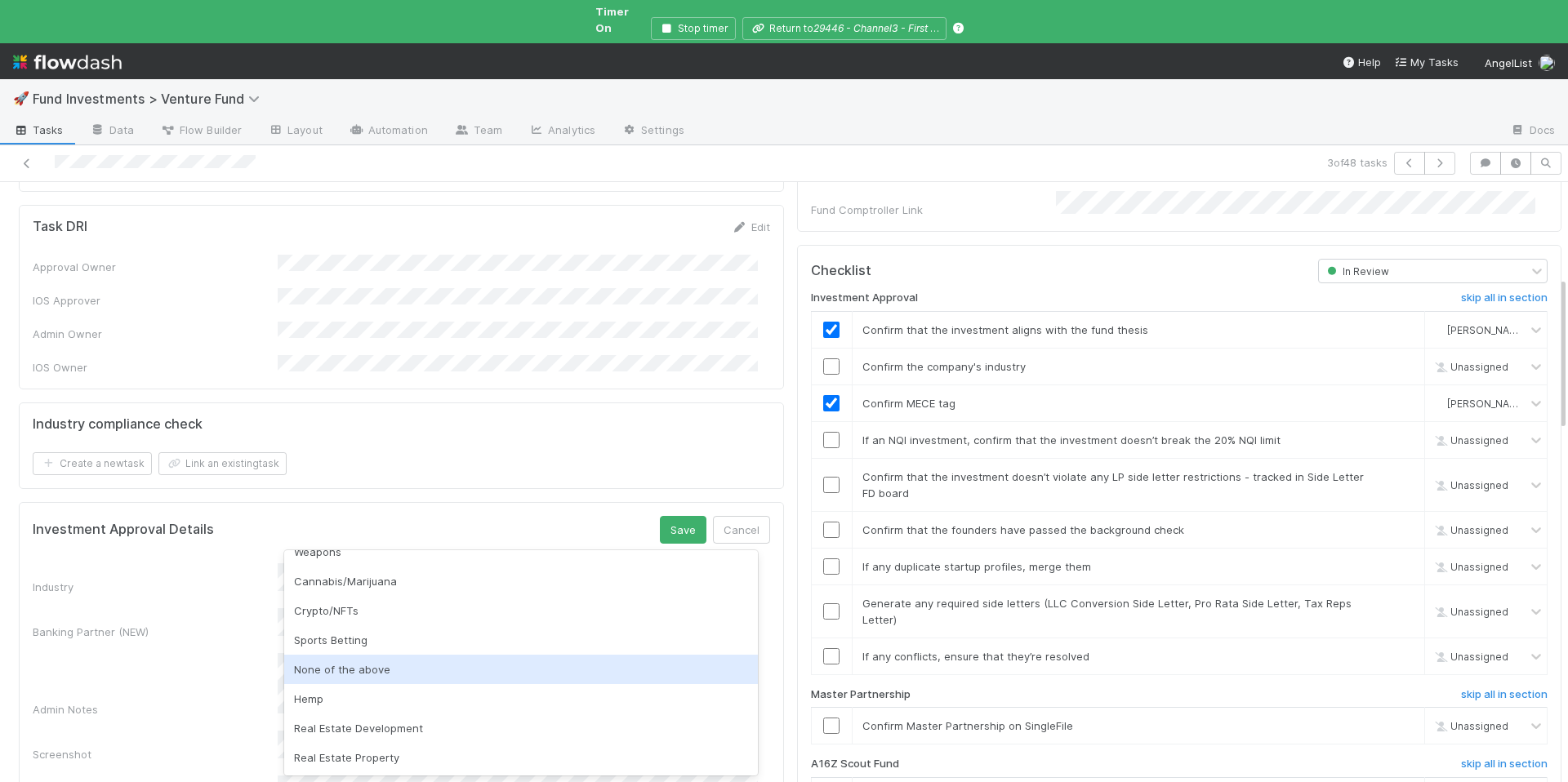
click at [391, 667] on div "None of the above" at bounding box center [521, 669] width 473 height 30
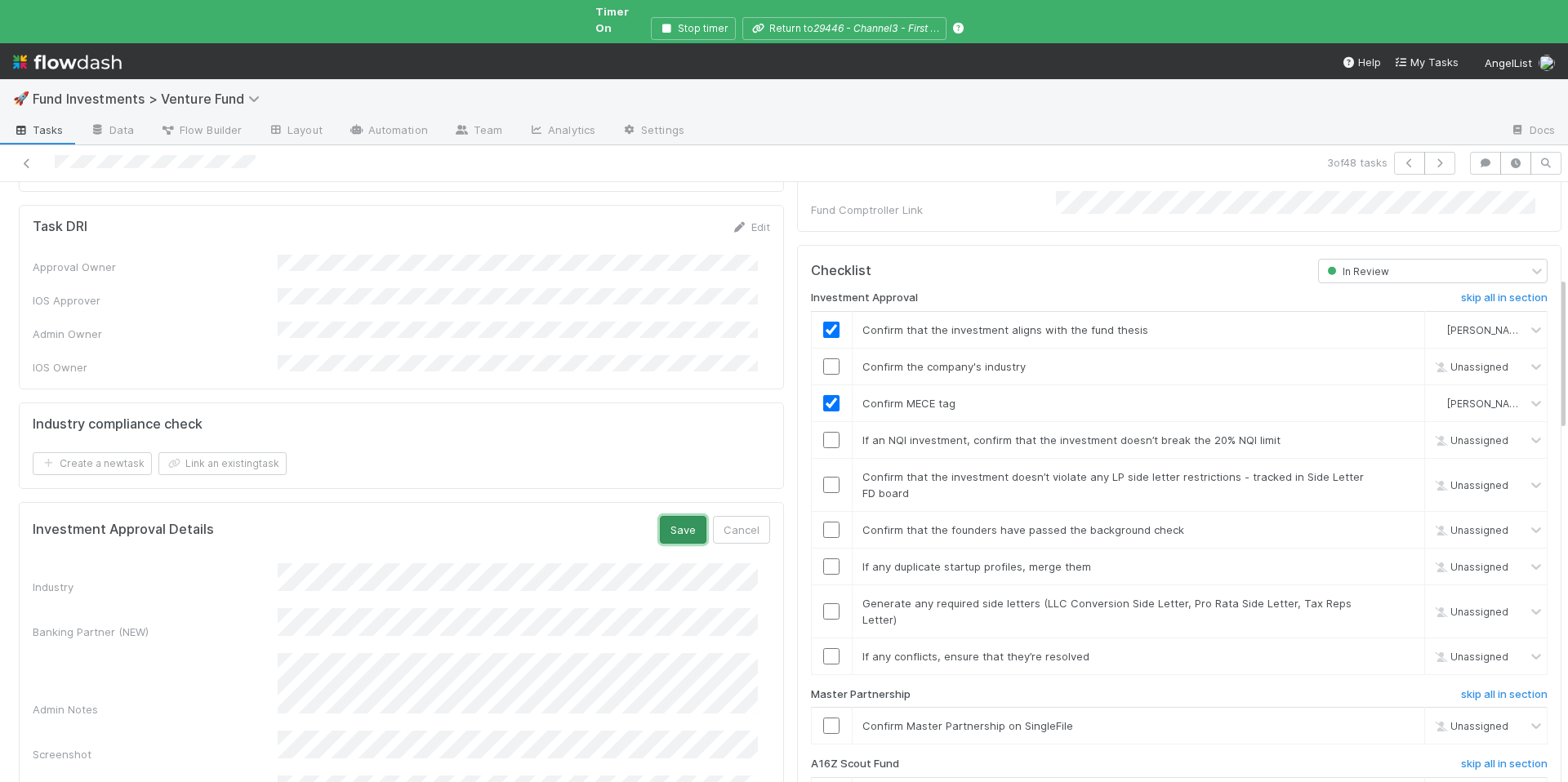
click at [674, 516] on button "Save" at bounding box center [682, 530] width 46 height 28
click at [823, 359] on input "checkbox" at bounding box center [831, 367] width 17 height 17
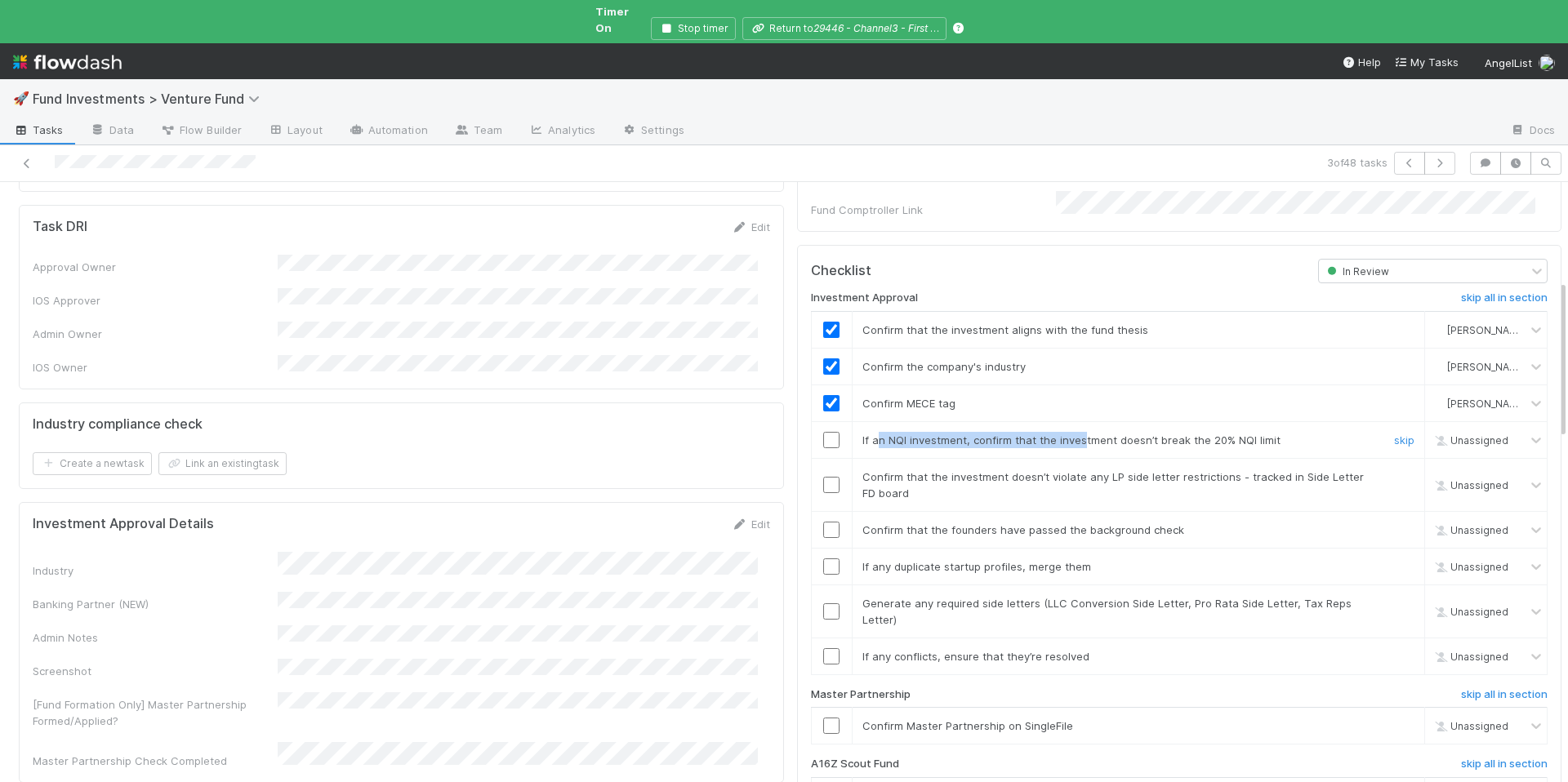
drag, startPoint x: 872, startPoint y: 412, endPoint x: 1066, endPoint y: 408, distance: 194.0
click at [1066, 433] on span "If an NQI investment, confirm that the investment doesn’t break the 20% NQI lim…" at bounding box center [1071, 439] width 418 height 13
click at [823, 432] on input "checkbox" at bounding box center [831, 440] width 17 height 17
click at [823, 477] on input "checkbox" at bounding box center [831, 485] width 17 height 17
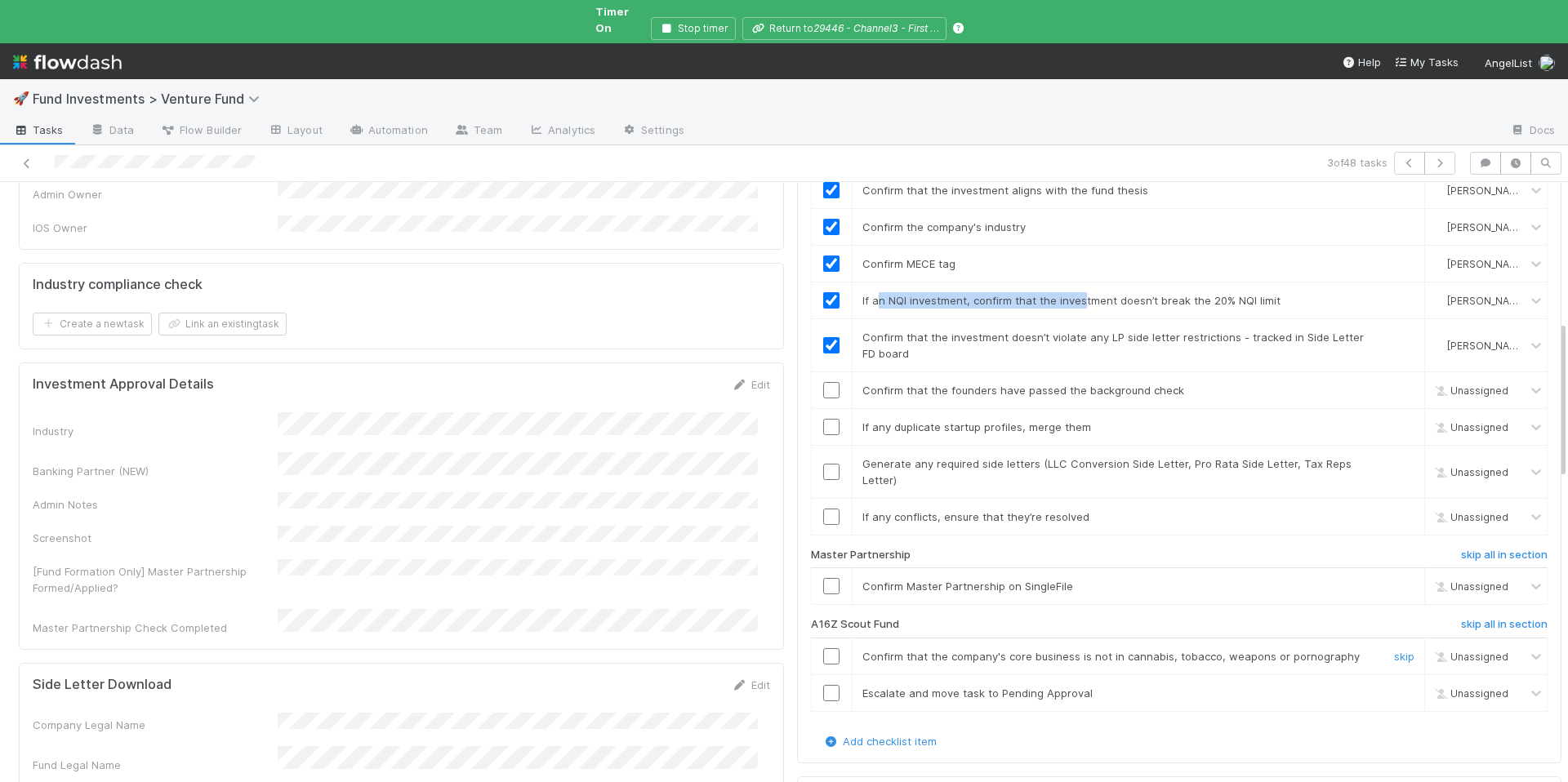
scroll to position [563, 0]
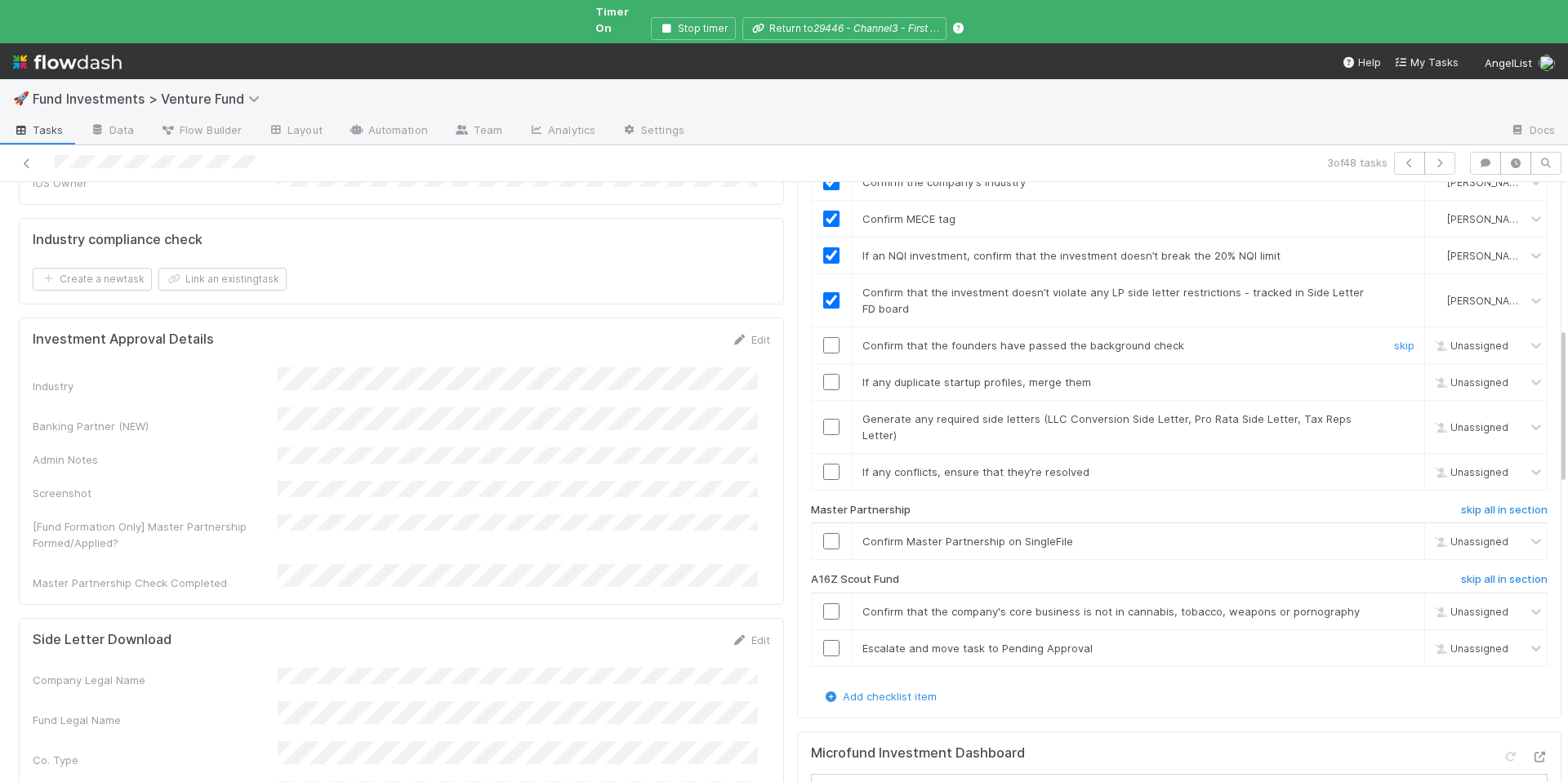
click at [831, 337] on div at bounding box center [831, 345] width 40 height 17
click at [823, 337] on input "checkbox" at bounding box center [831, 345] width 17 height 17
click at [823, 374] on input "checkbox" at bounding box center [831, 381] width 17 height 17
click at [823, 419] on input "checkbox" at bounding box center [831, 427] width 17 height 17
click at [823, 464] on input "checkbox" at bounding box center [831, 471] width 17 height 17
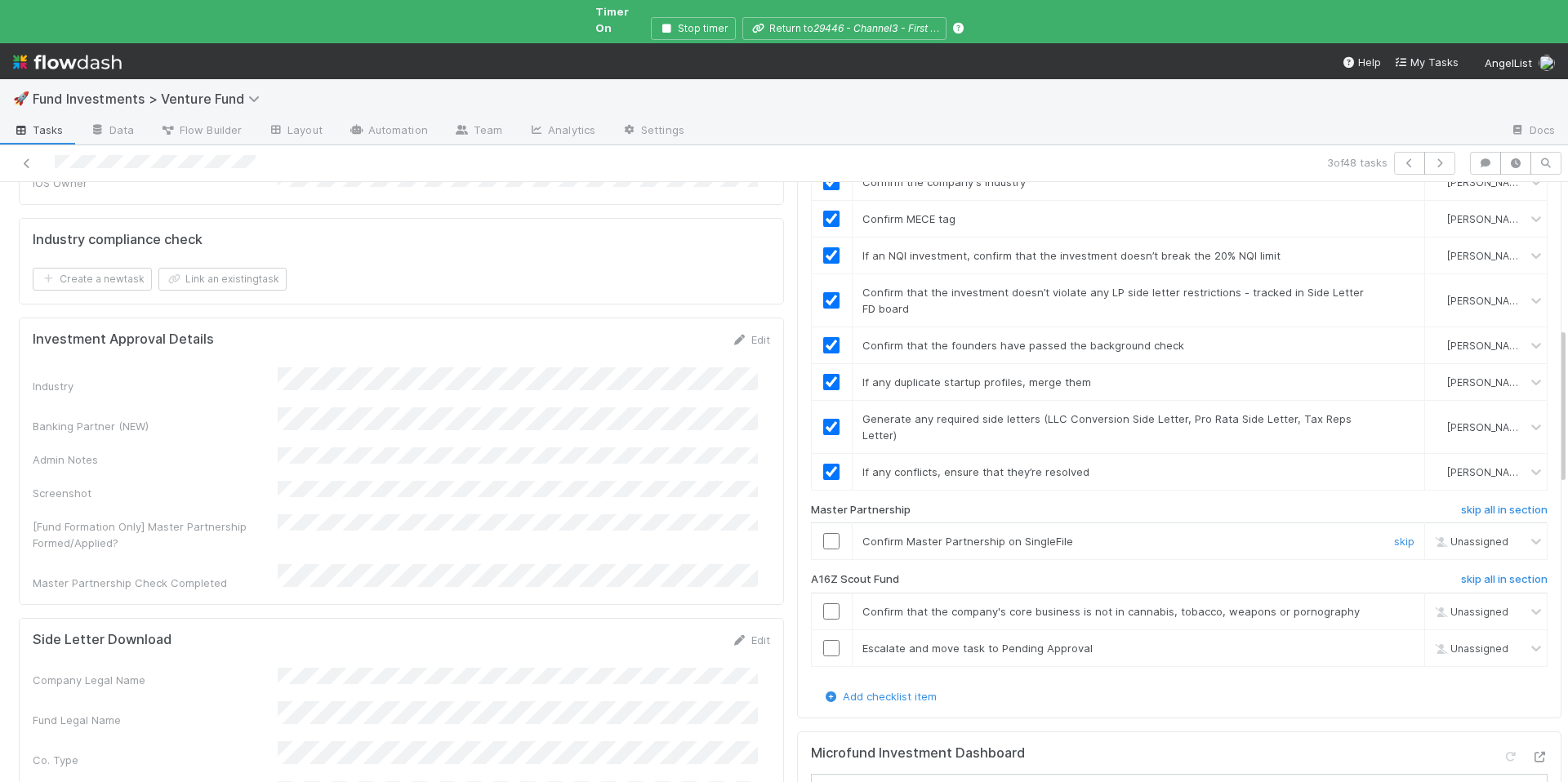
click at [824, 533] on input "checkbox" at bounding box center [831, 541] width 17 height 17
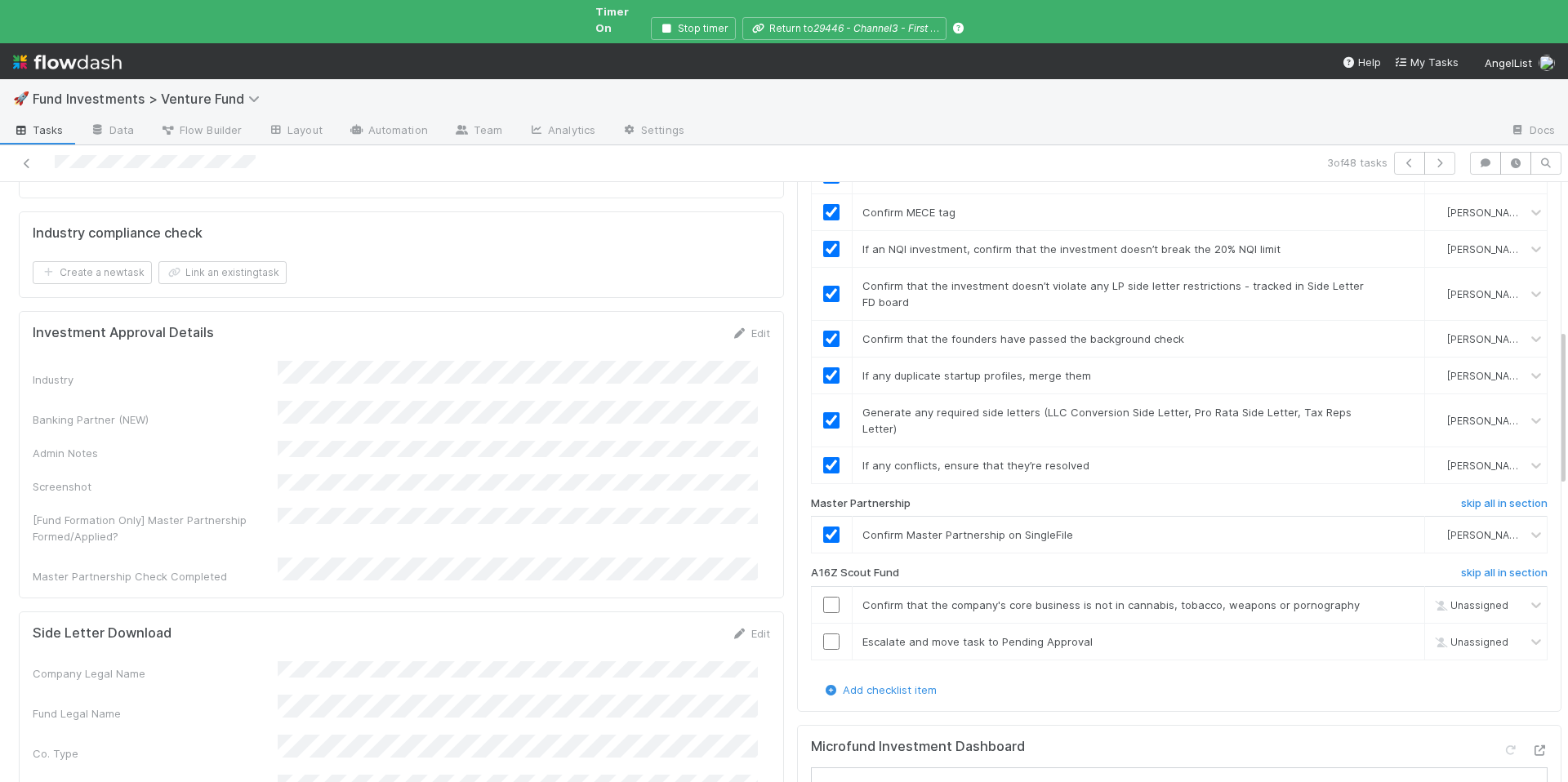
scroll to position [570, 0]
click at [1507, 566] on h6 "skip all in section" at bounding box center [1503, 572] width 87 height 13
click at [1497, 566] on h6 "skip all in section" at bounding box center [1503, 572] width 87 height 13
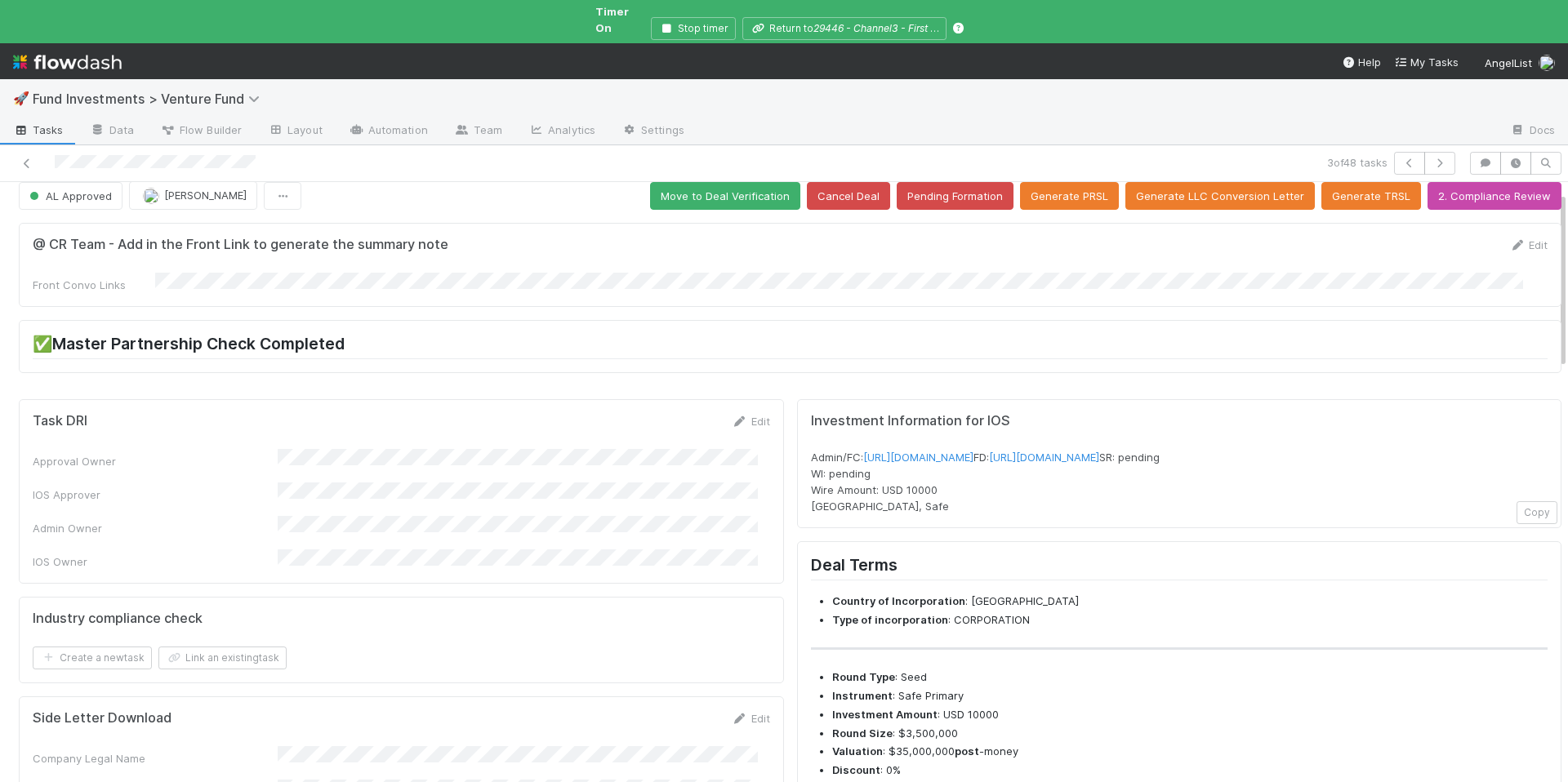
scroll to position [0, 0]
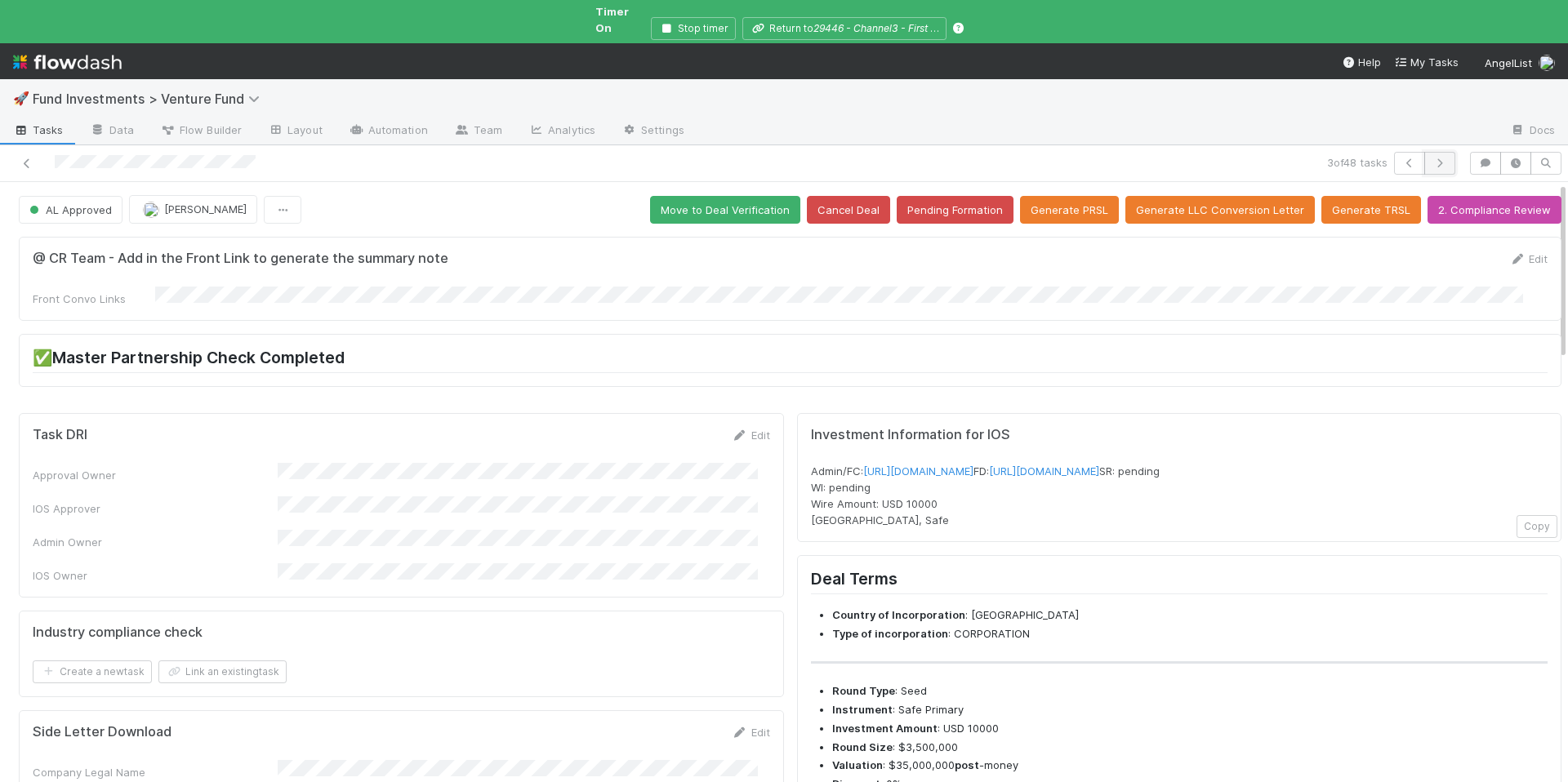
click at [1432, 158] on icon "button" at bounding box center [1439, 163] width 17 height 10
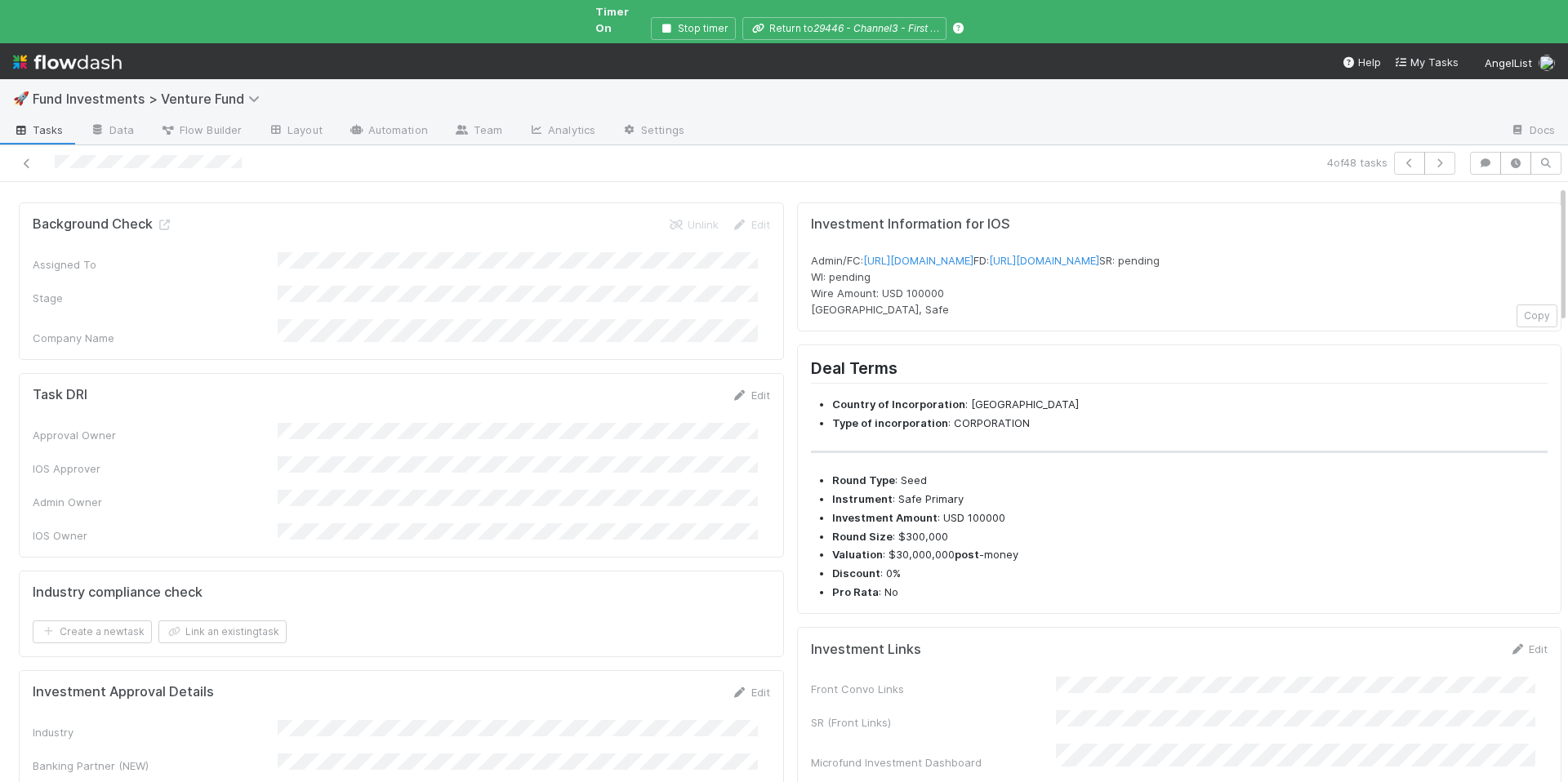
scroll to position [808, 0]
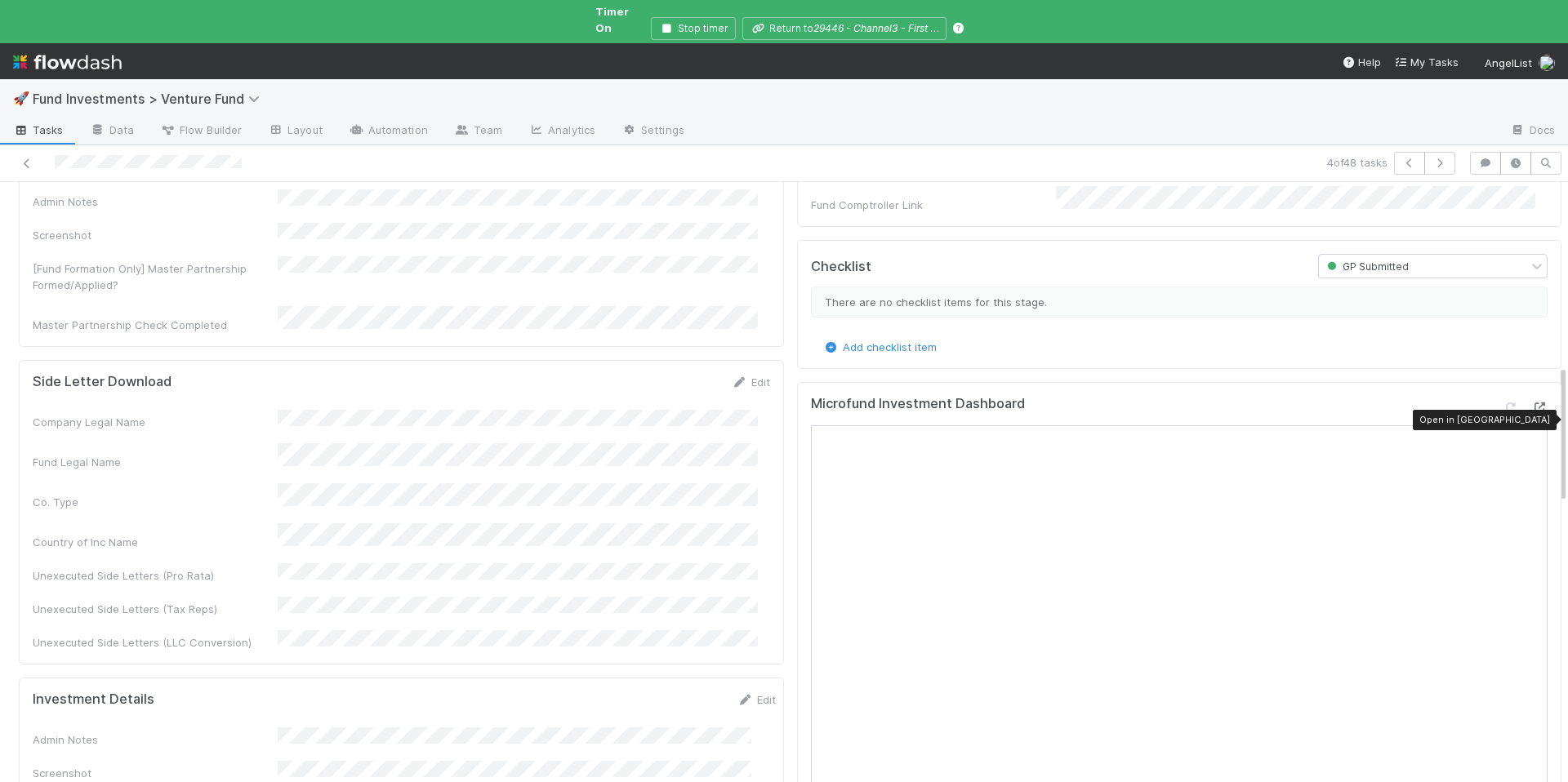
click at [1531, 408] on icon at bounding box center [1539, 408] width 17 height 10
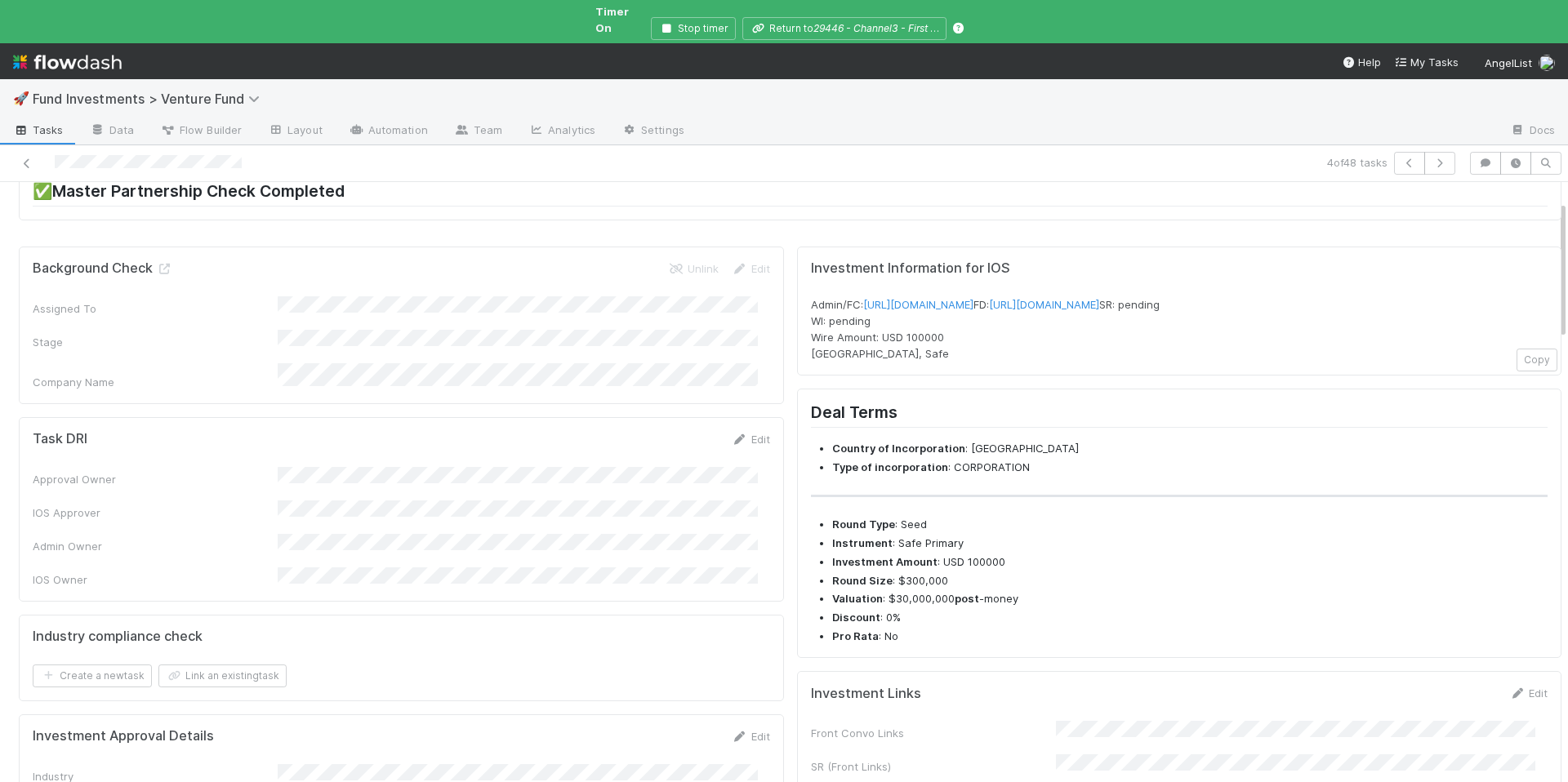
scroll to position [0, 0]
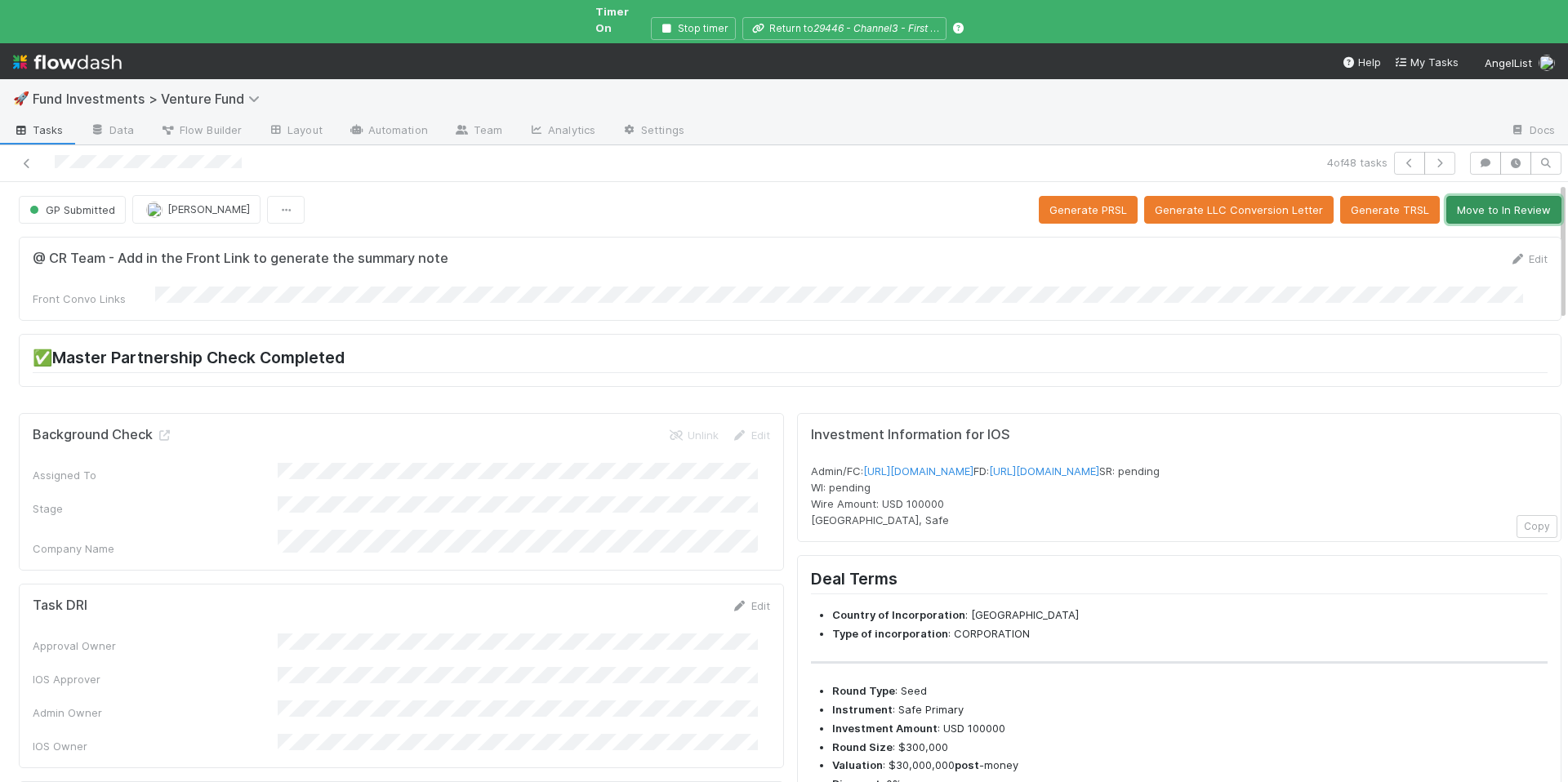
click at [1452, 196] on button "Move to In Review" at bounding box center [1503, 210] width 116 height 28
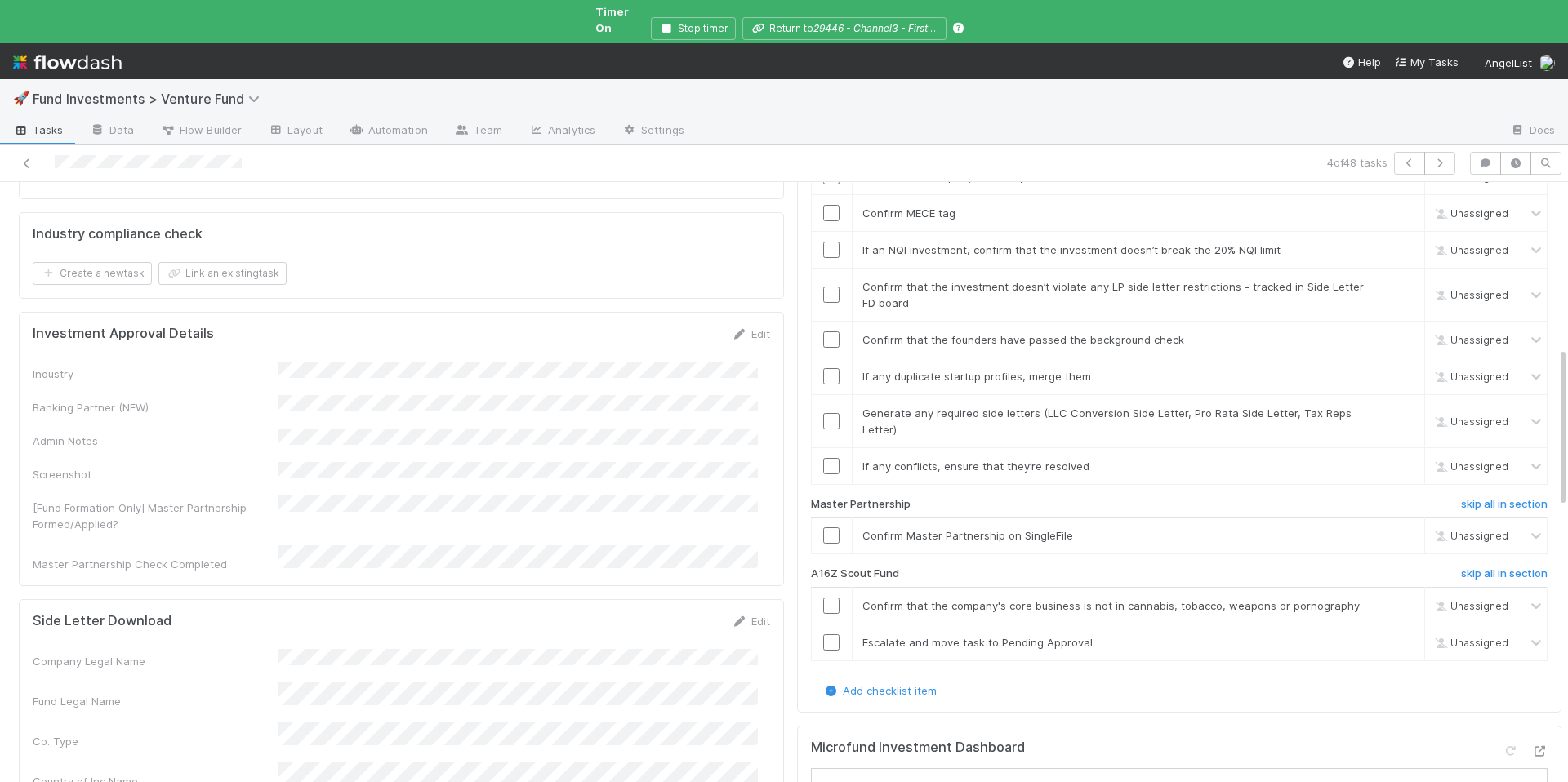
scroll to position [186, 0]
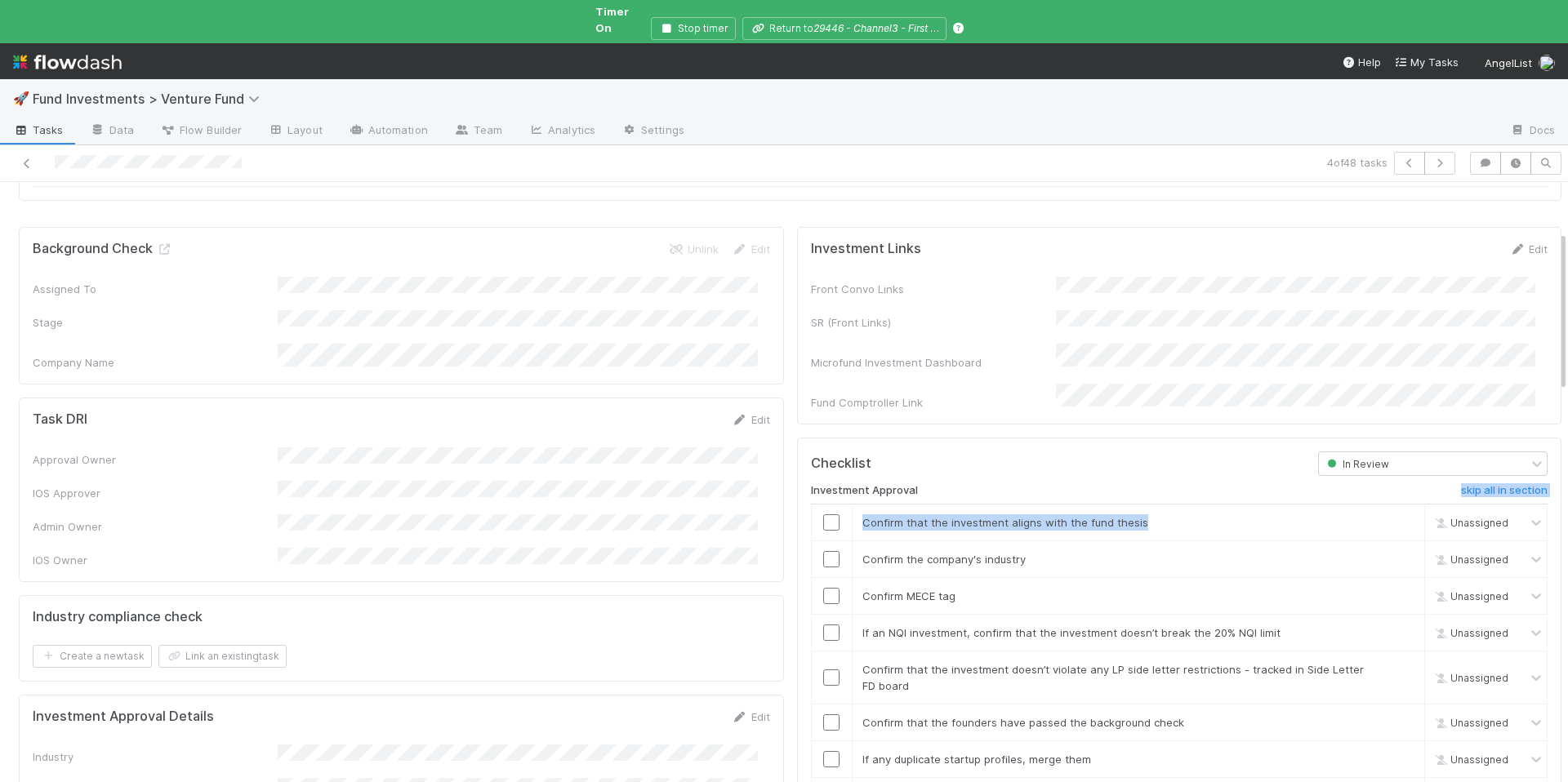
drag, startPoint x: 1137, startPoint y: 490, endPoint x: 956, endPoint y: 460, distance: 183.5
click at [956, 476] on div "Investment Approval skip all in section Confirm that the investment aligns with…" at bounding box center [1180, 771] width 738 height 590
drag, startPoint x: 1191, startPoint y: 483, endPoint x: 1154, endPoint y: 480, distance: 37.1
click at [1155, 514] on div "Confirm that the investment aligns with the fund thesis" at bounding box center [1114, 522] width 528 height 17
click at [823, 514] on input "checkbox" at bounding box center [831, 522] width 17 height 17
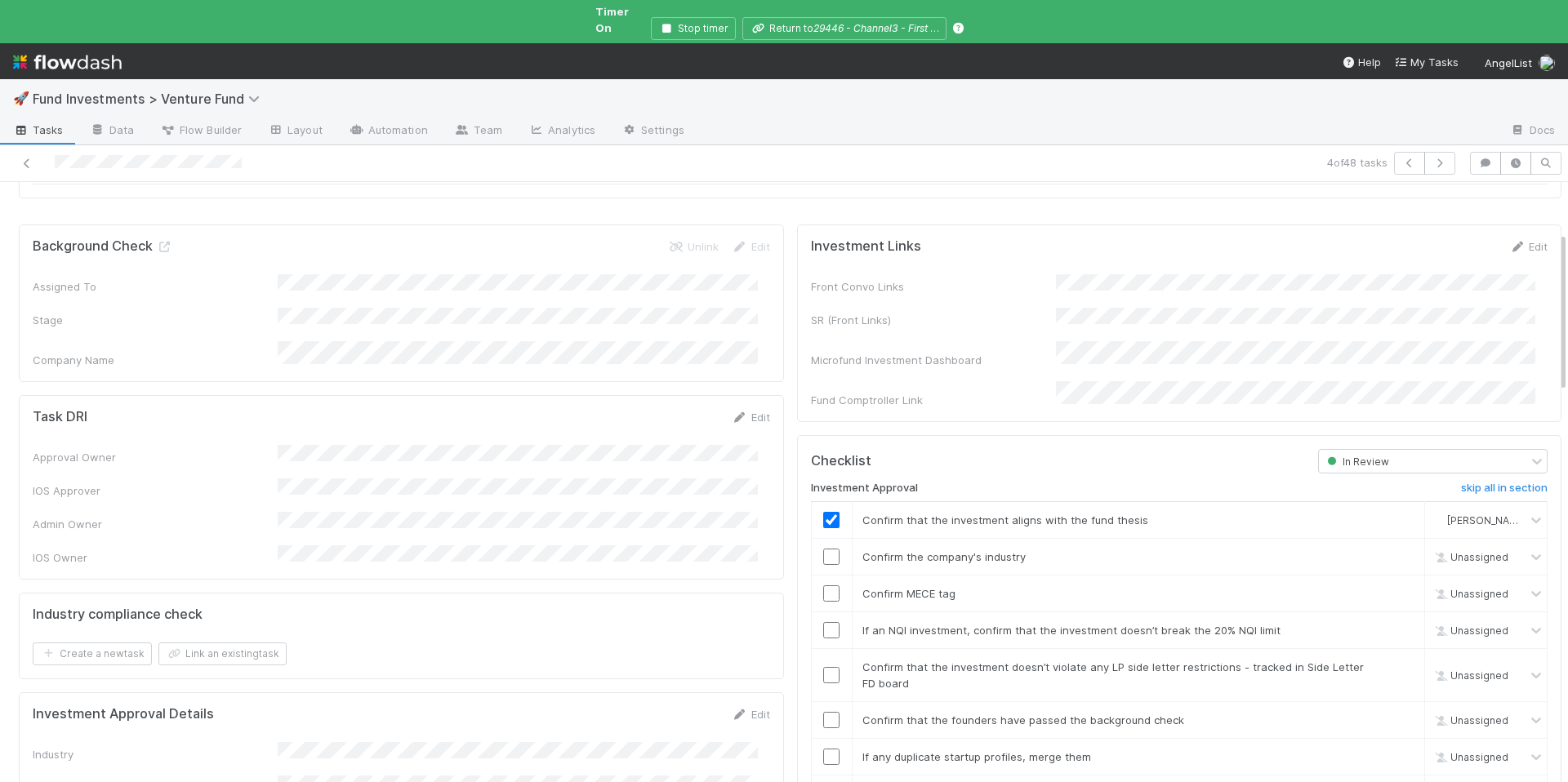
scroll to position [189, 0]
click at [823, 584] on input "checkbox" at bounding box center [831, 592] width 17 height 17
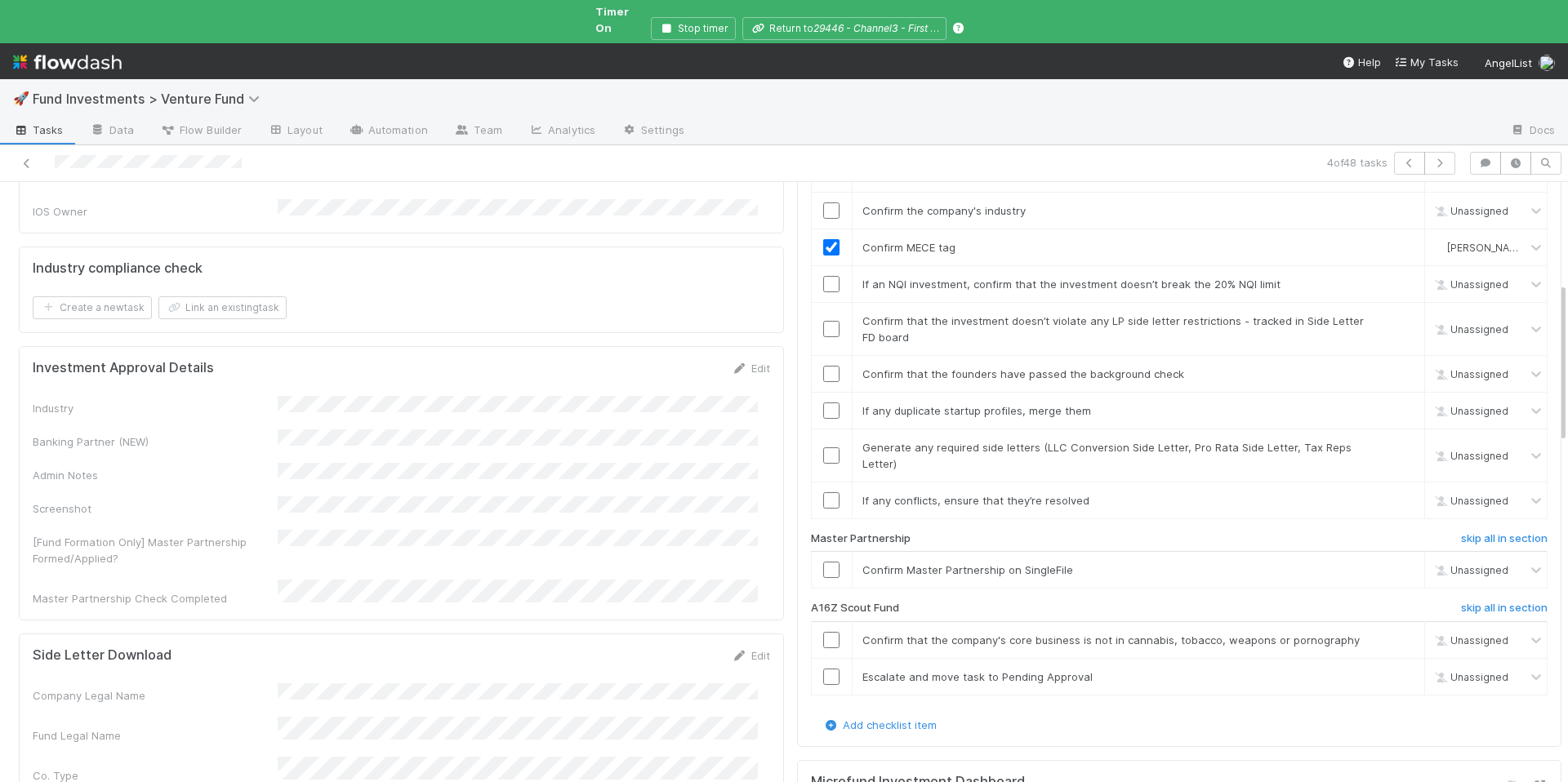
scroll to position [538, 0]
drag, startPoint x: 737, startPoint y: 319, endPoint x: 611, endPoint y: 337, distance: 127.3
click at [736, 359] on link "Edit" at bounding box center [751, 365] width 38 height 13
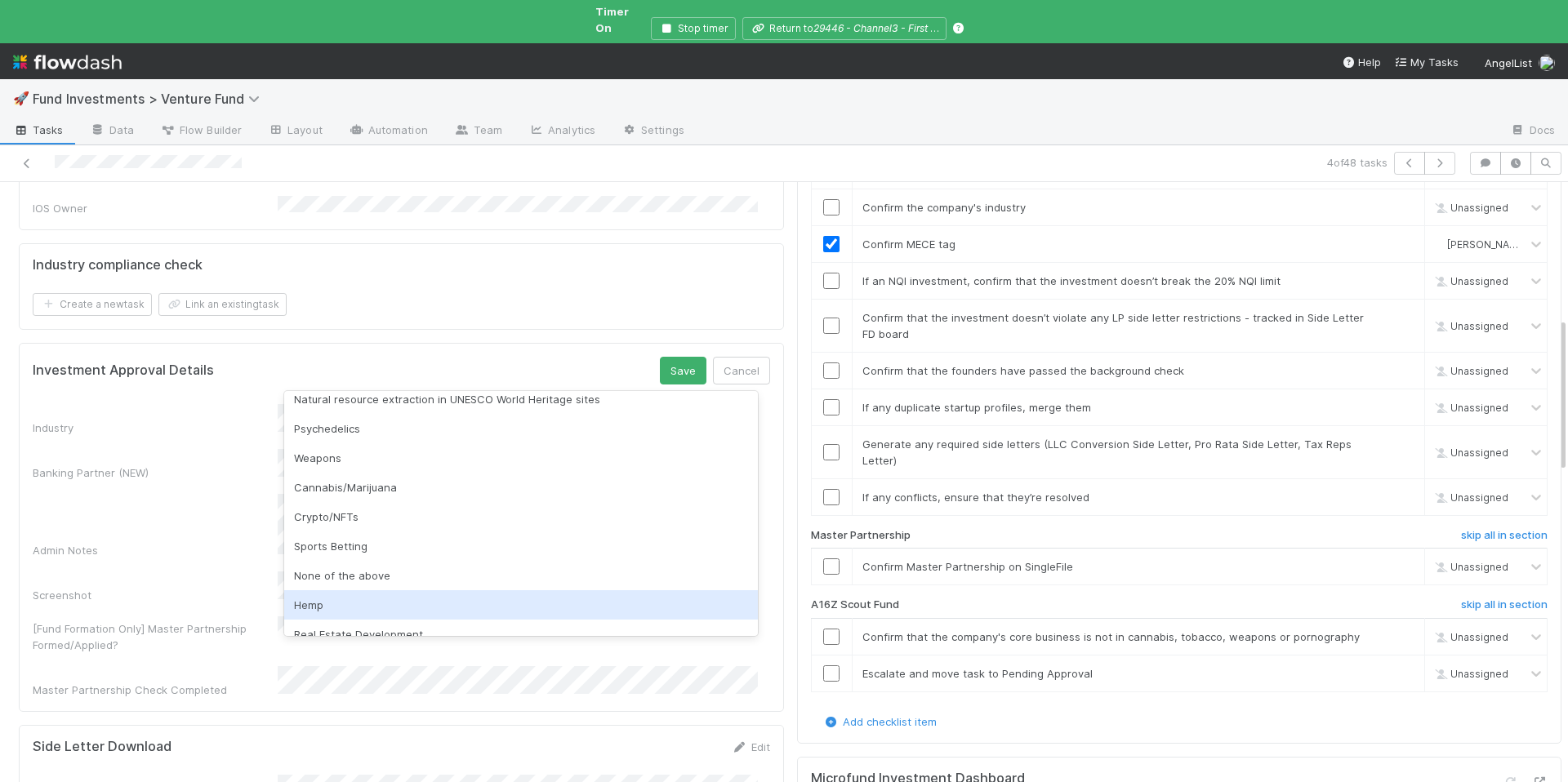
scroll to position [467, 0]
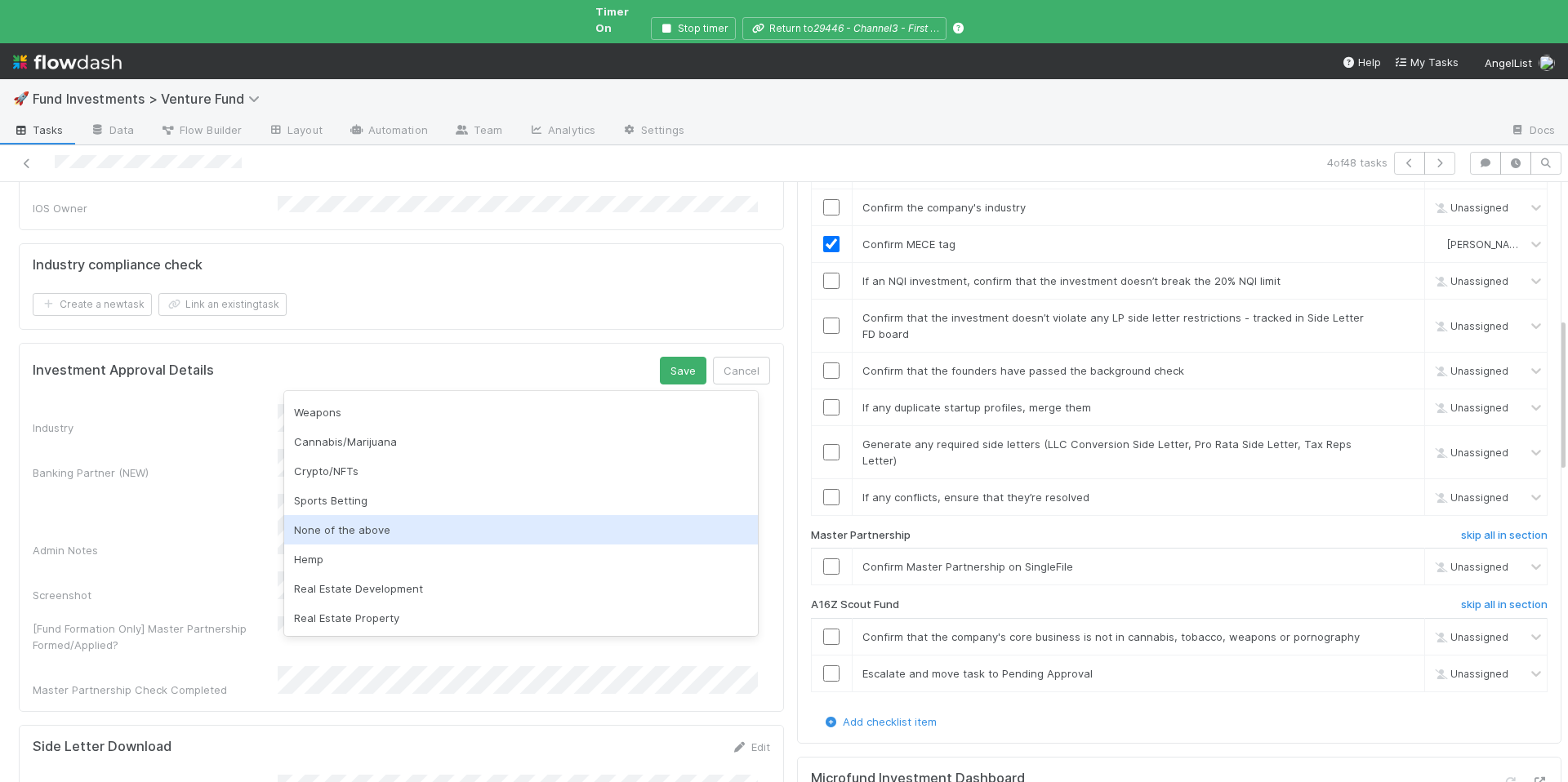
click at [436, 536] on div "None of the above" at bounding box center [521, 530] width 473 height 30
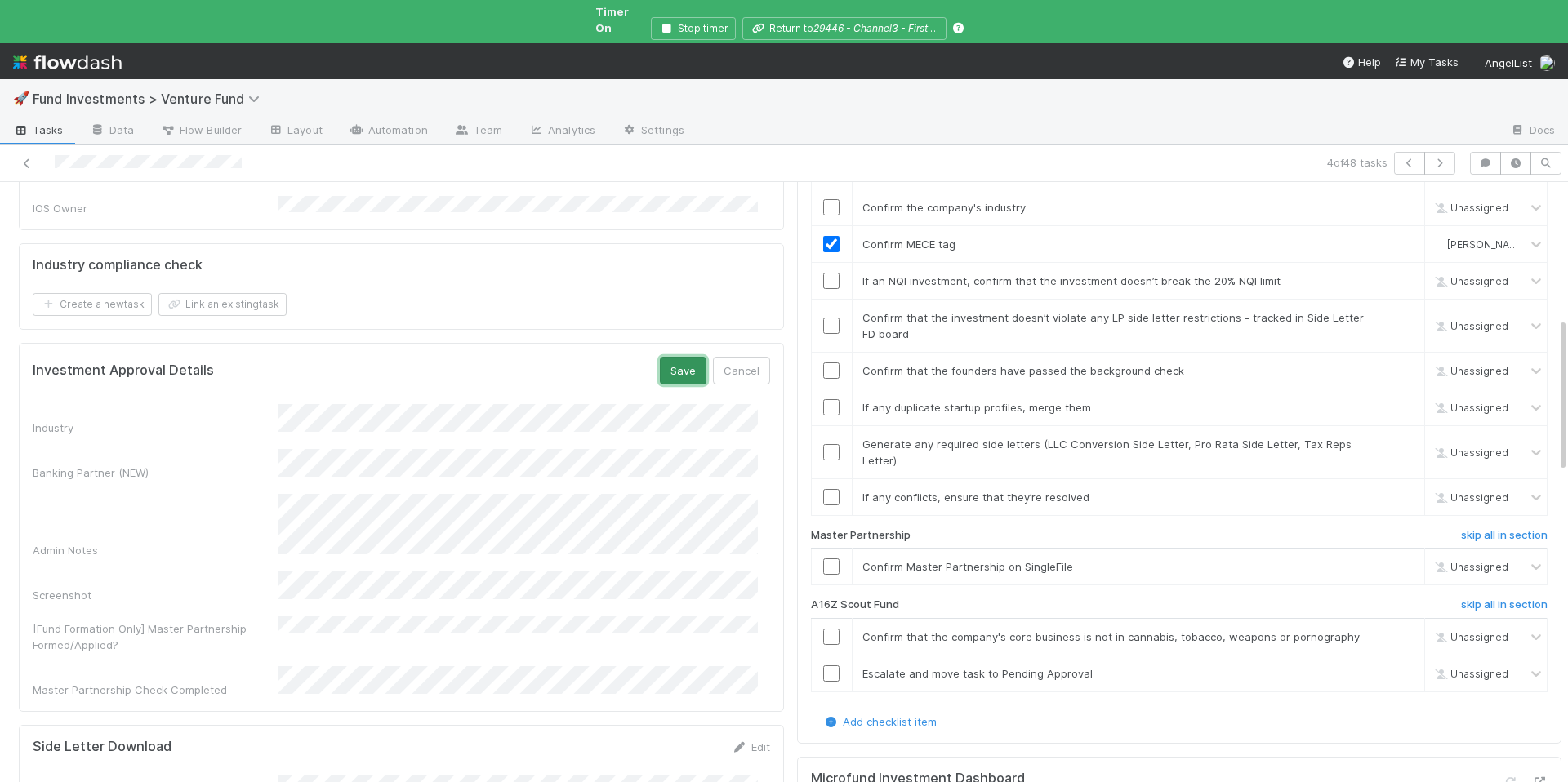
click at [668, 357] on button "Save" at bounding box center [682, 371] width 46 height 28
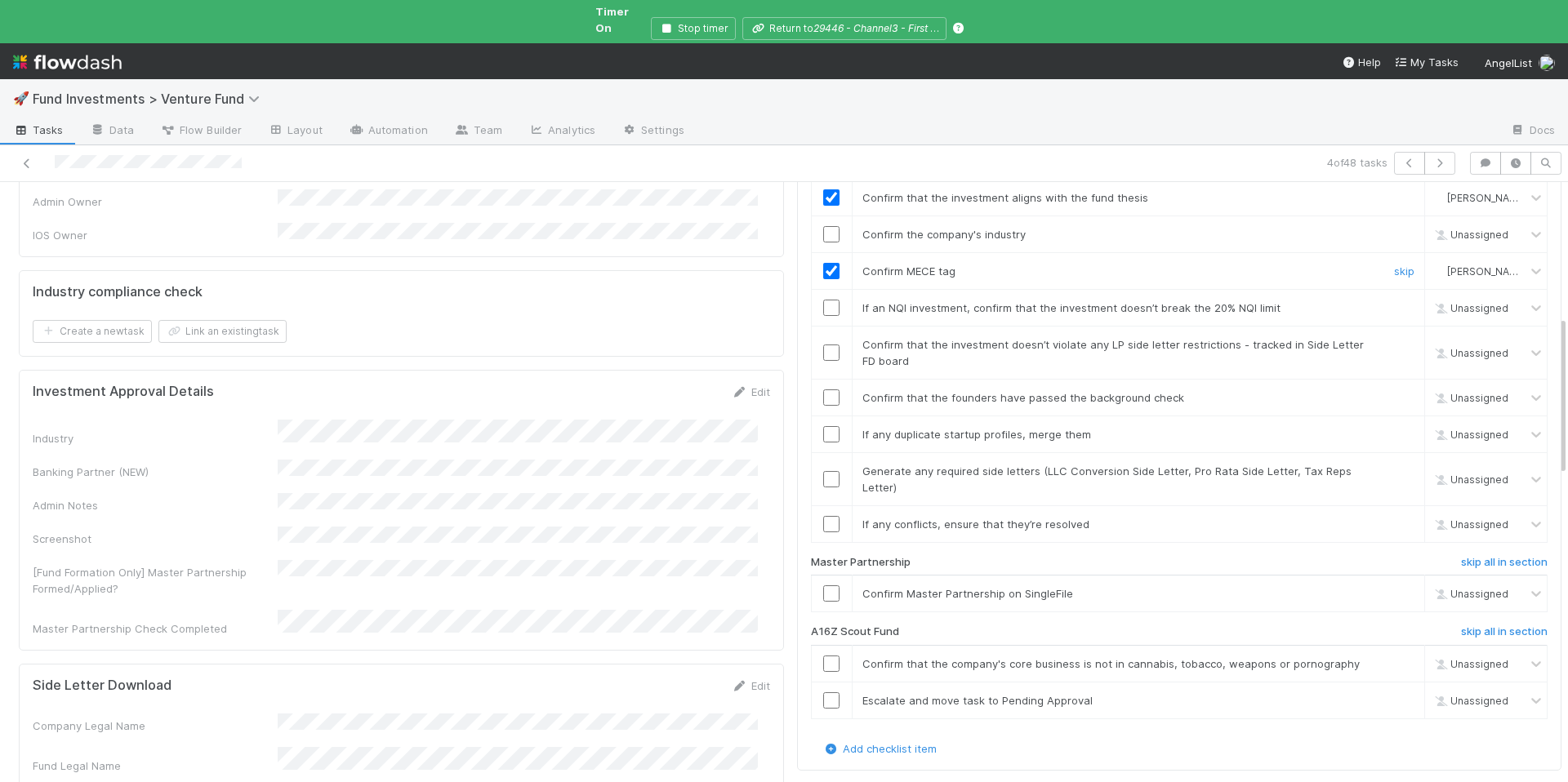
scroll to position [510, 0]
click at [823, 227] on input "checkbox" at bounding box center [831, 234] width 17 height 17
click at [823, 300] on input "checkbox" at bounding box center [831, 308] width 17 height 17
click at [826, 346] on input "checkbox" at bounding box center [831, 353] width 17 height 17
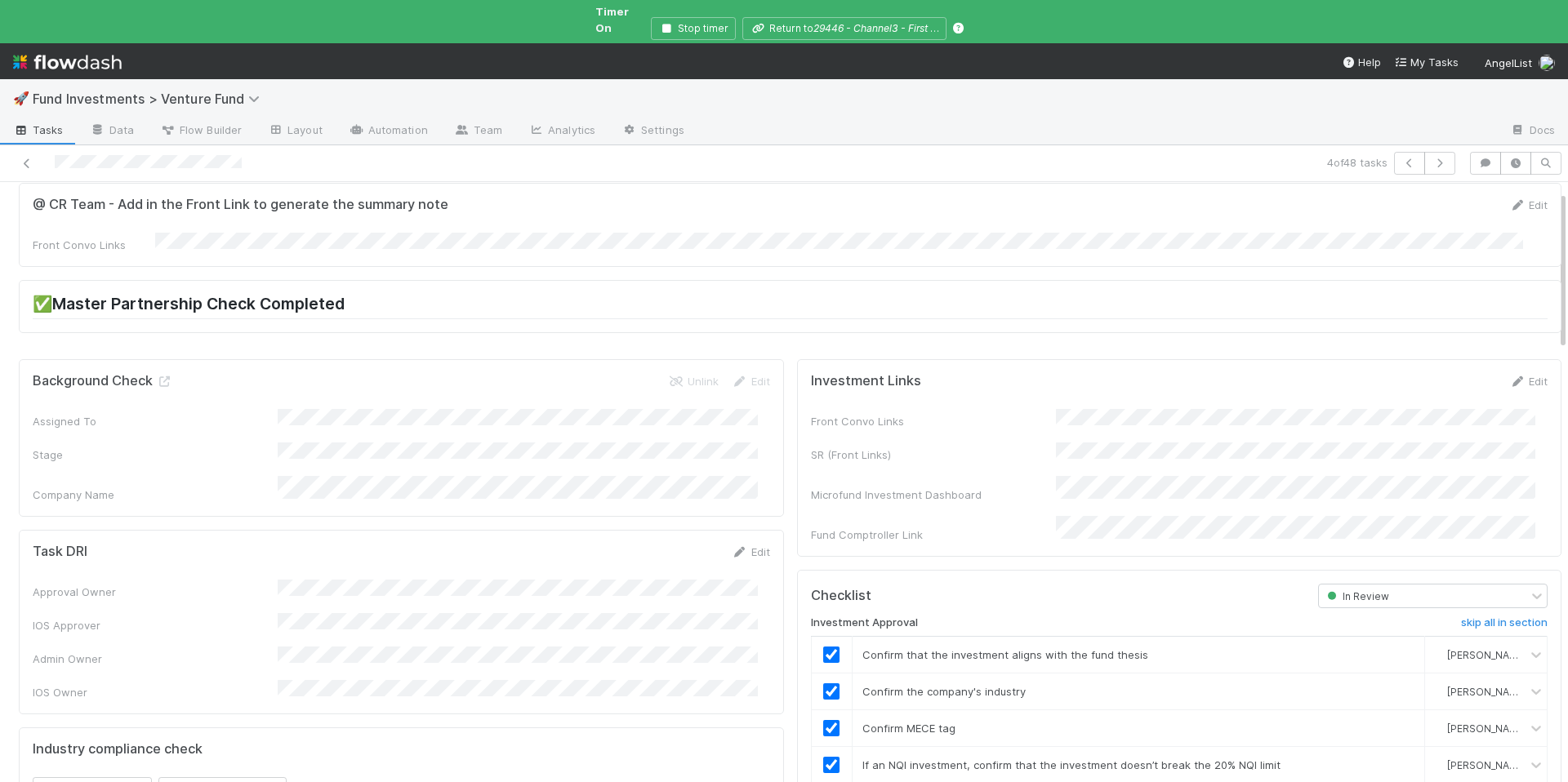
scroll to position [230, 0]
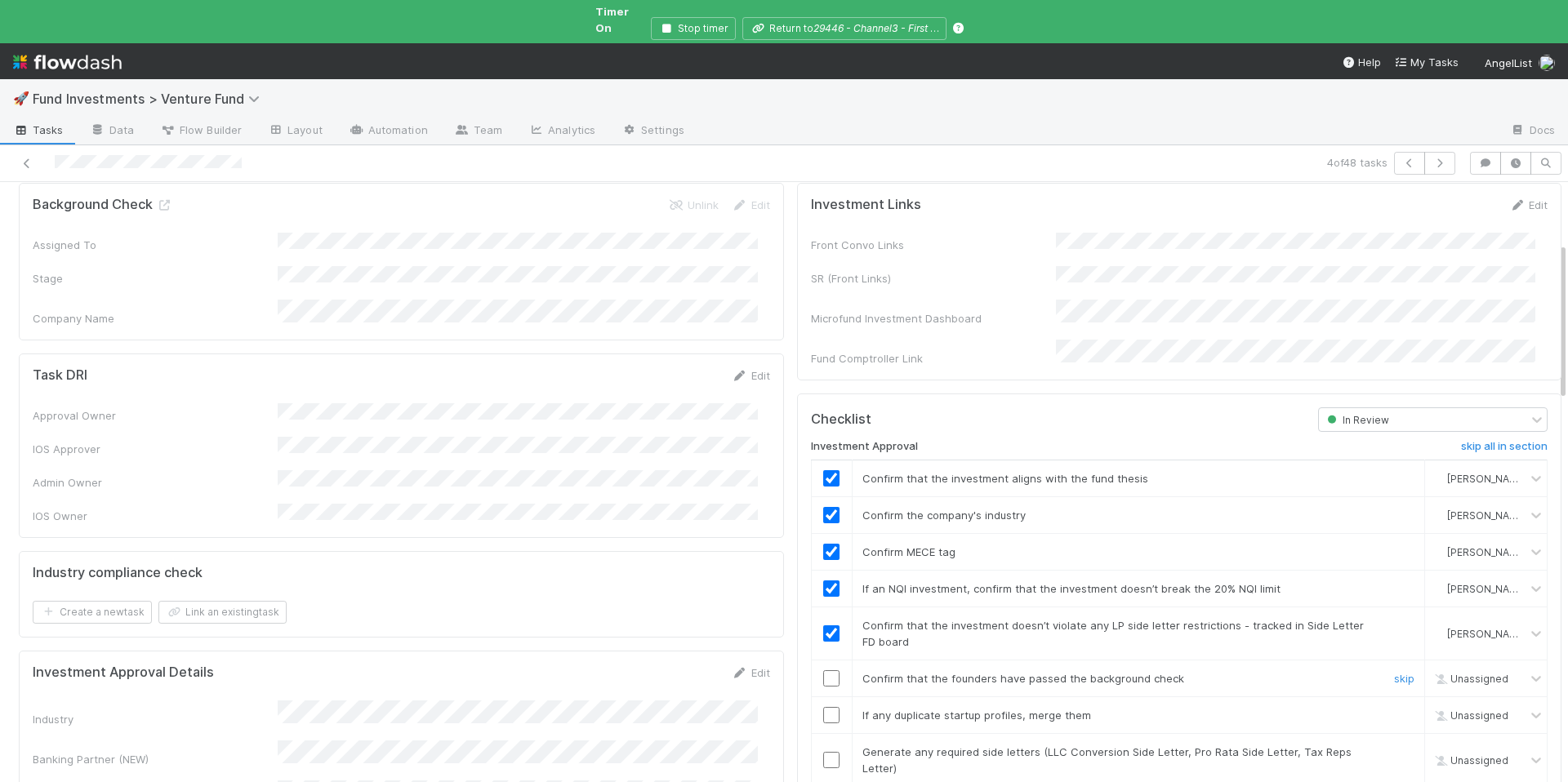
click at [823, 670] on input "checkbox" at bounding box center [831, 678] width 17 height 17
click at [823, 707] on input "checkbox" at bounding box center [831, 715] width 17 height 17
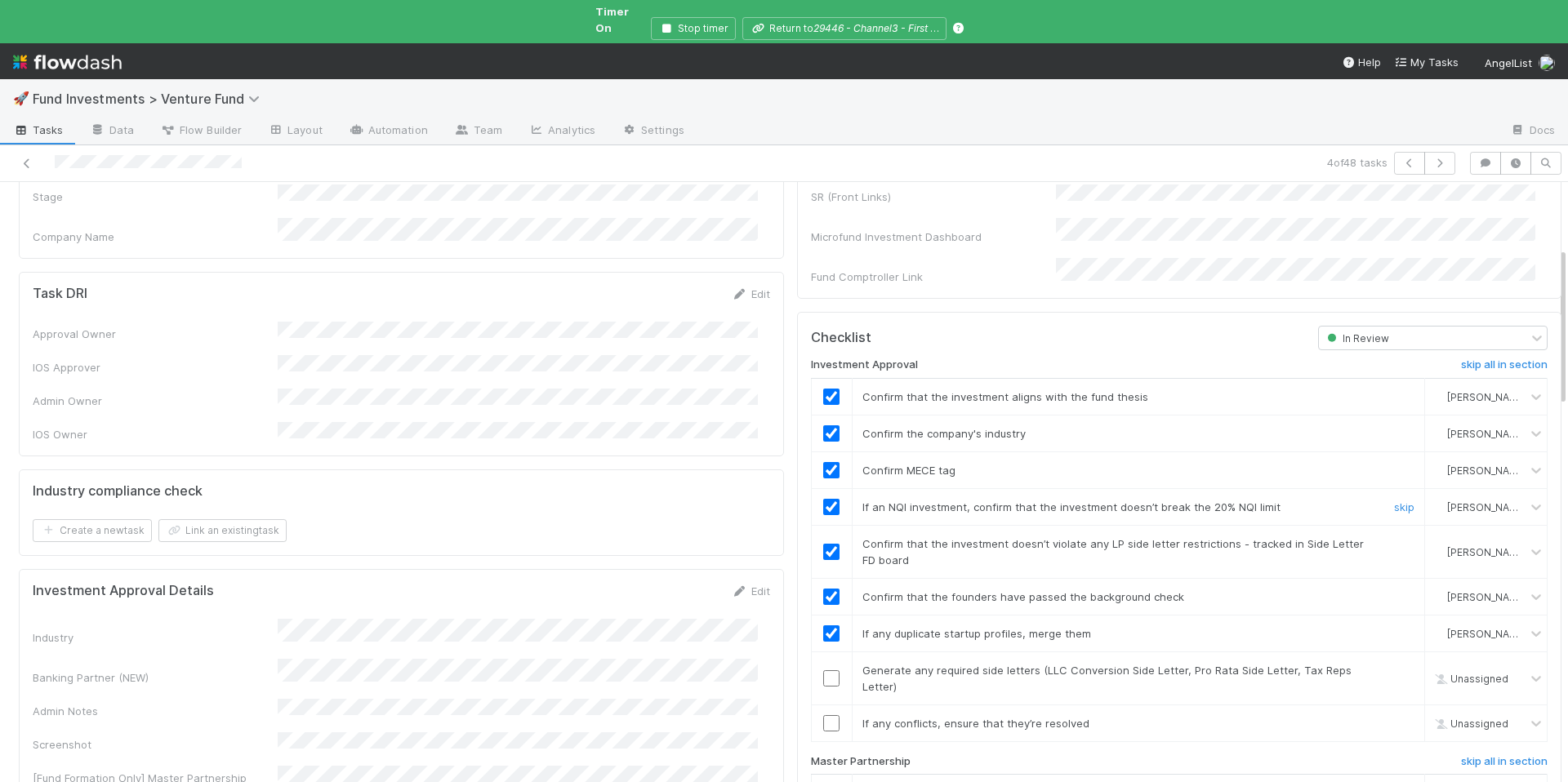
scroll to position [336, 0]
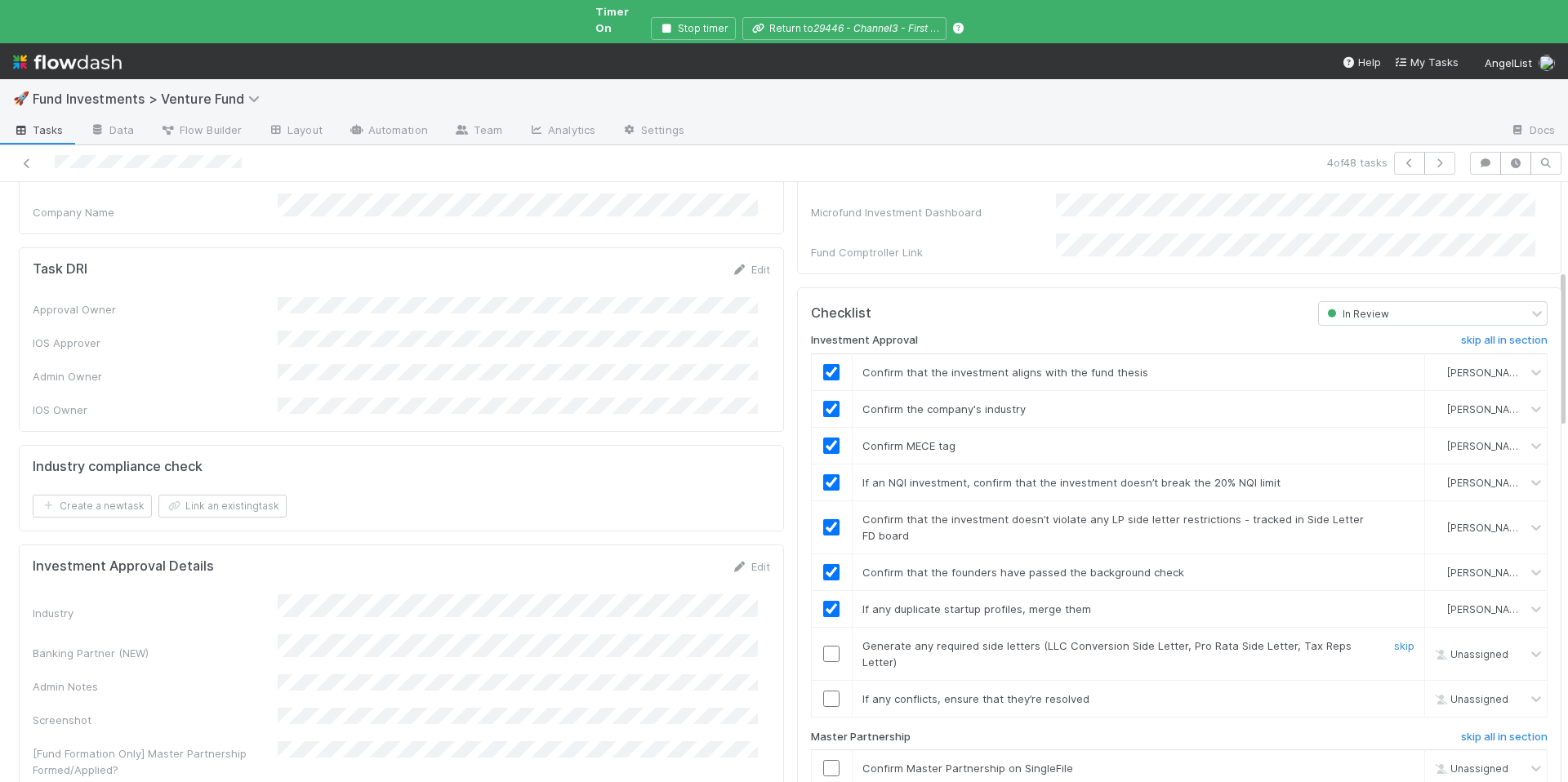
click at [823, 646] on input "checkbox" at bounding box center [831, 653] width 17 height 17
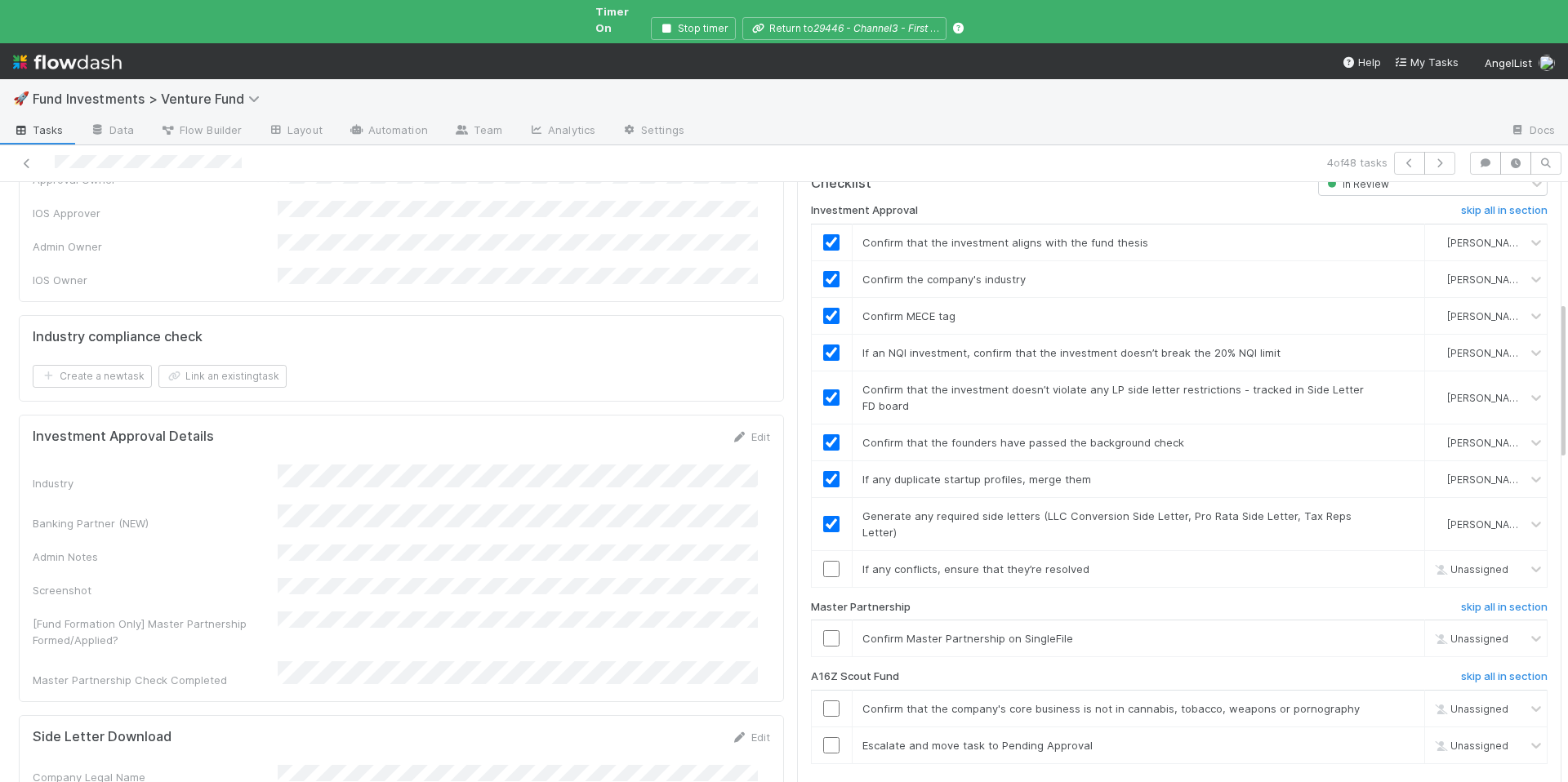
scroll to position [471, 0]
click at [826, 555] on input "checkbox" at bounding box center [831, 563] width 17 height 17
click at [823, 625] on input "checkbox" at bounding box center [831, 633] width 17 height 17
click at [1496, 665] on h6 "skip all in section" at bounding box center [1503, 671] width 87 height 13
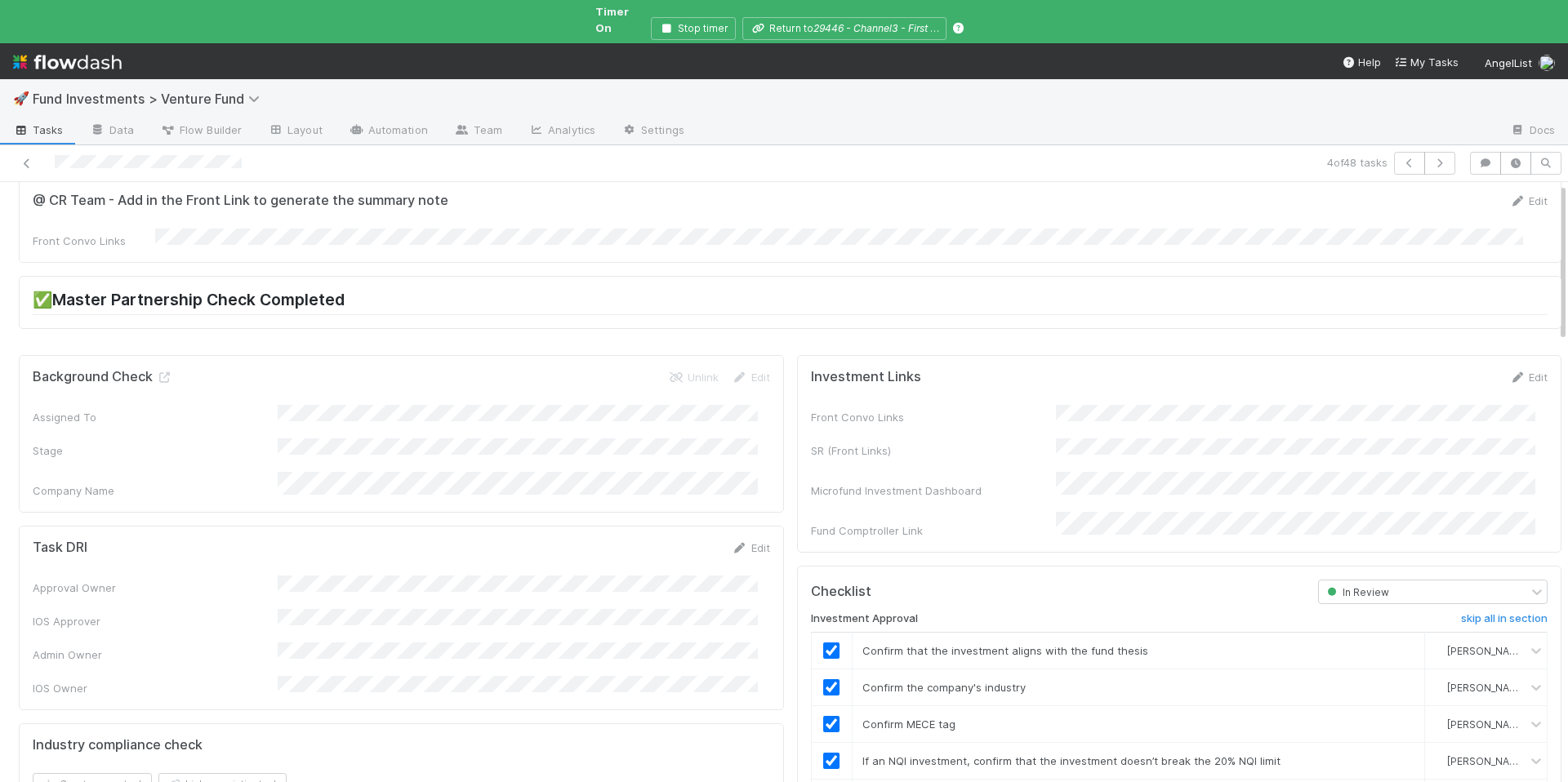
scroll to position [0, 0]
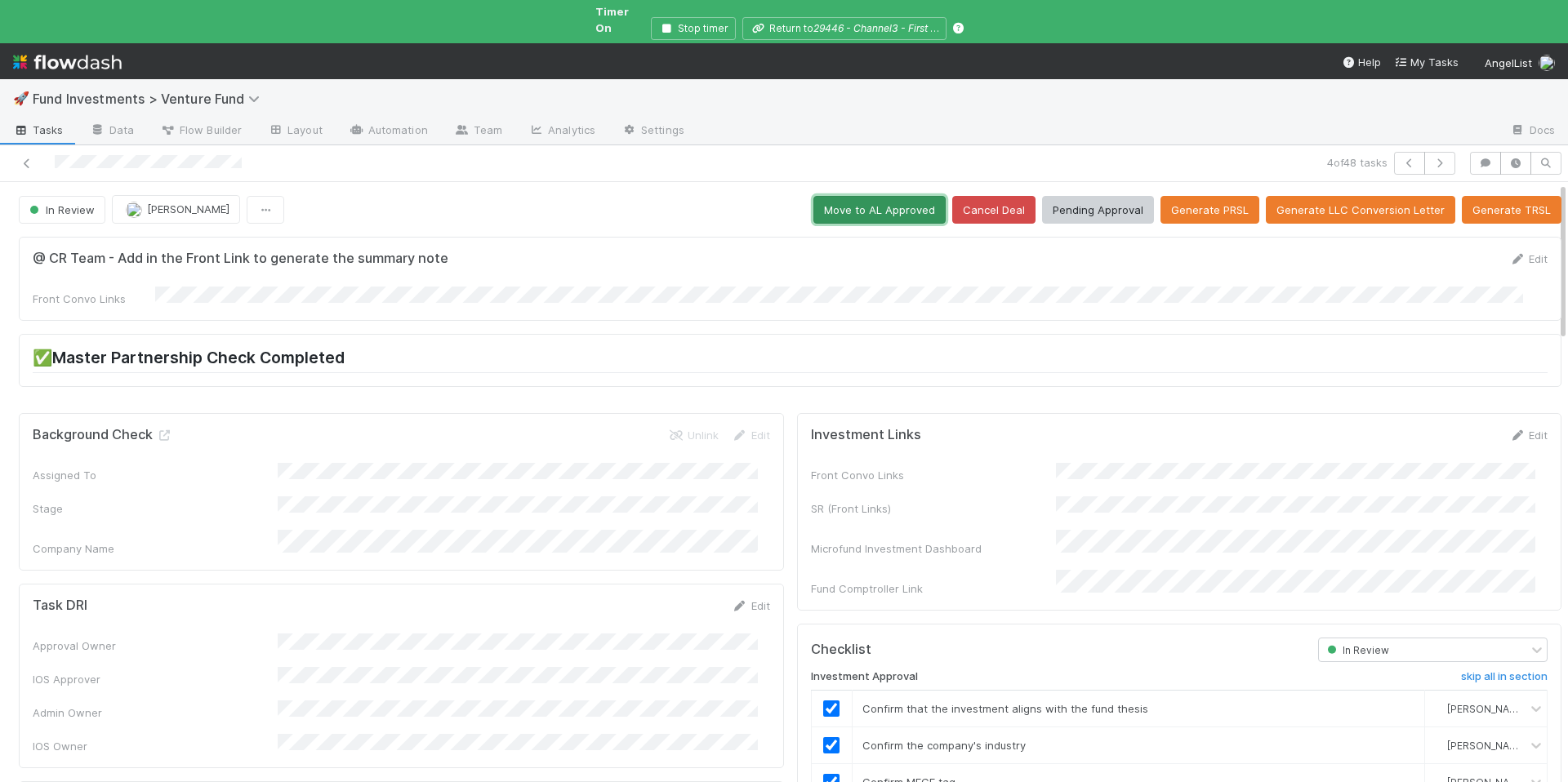
click at [875, 196] on button "Move to AL Approved" at bounding box center [878, 210] width 132 height 28
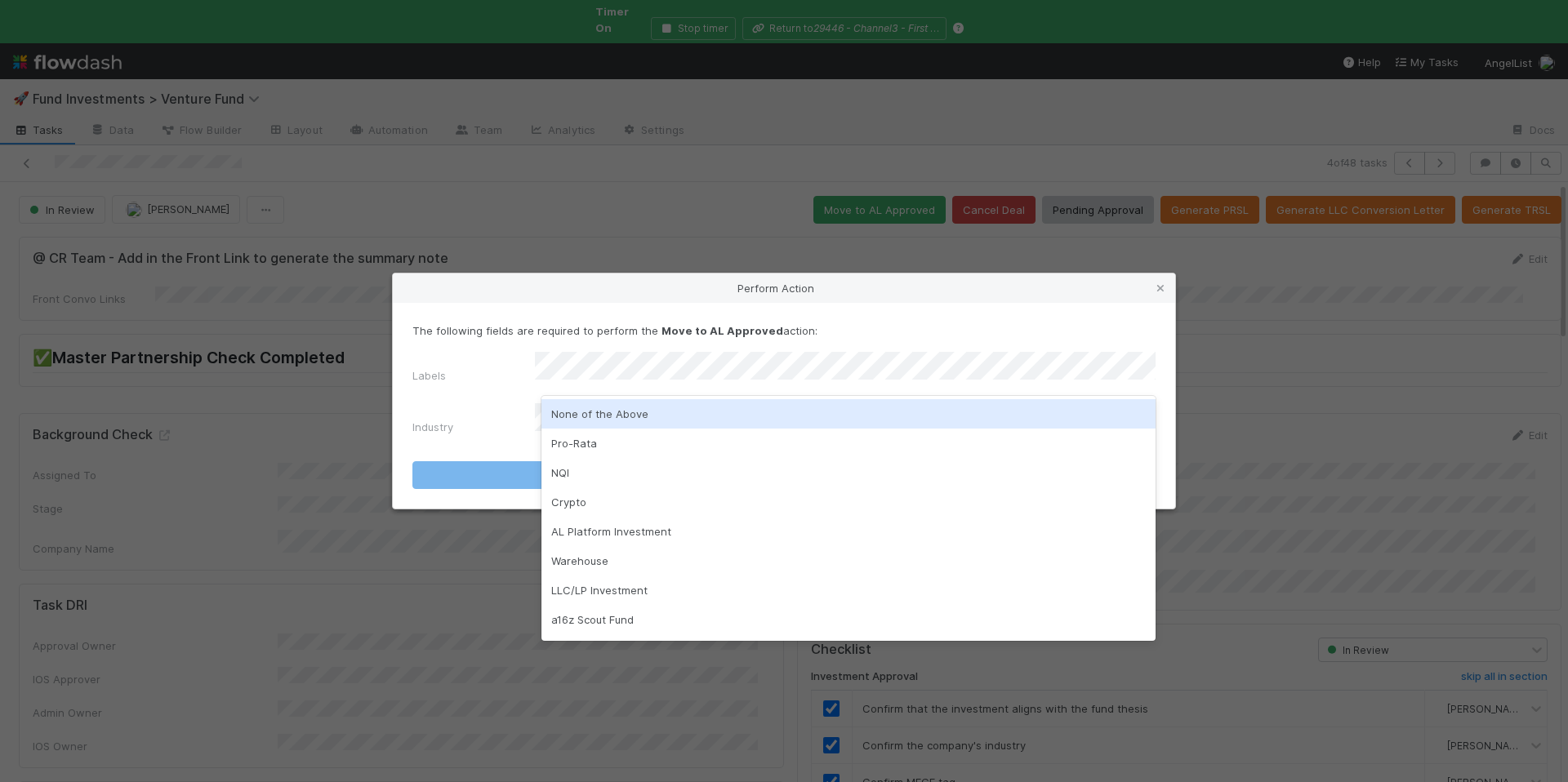
click at [635, 424] on div "None of the Above" at bounding box center [849, 414] width 614 height 30
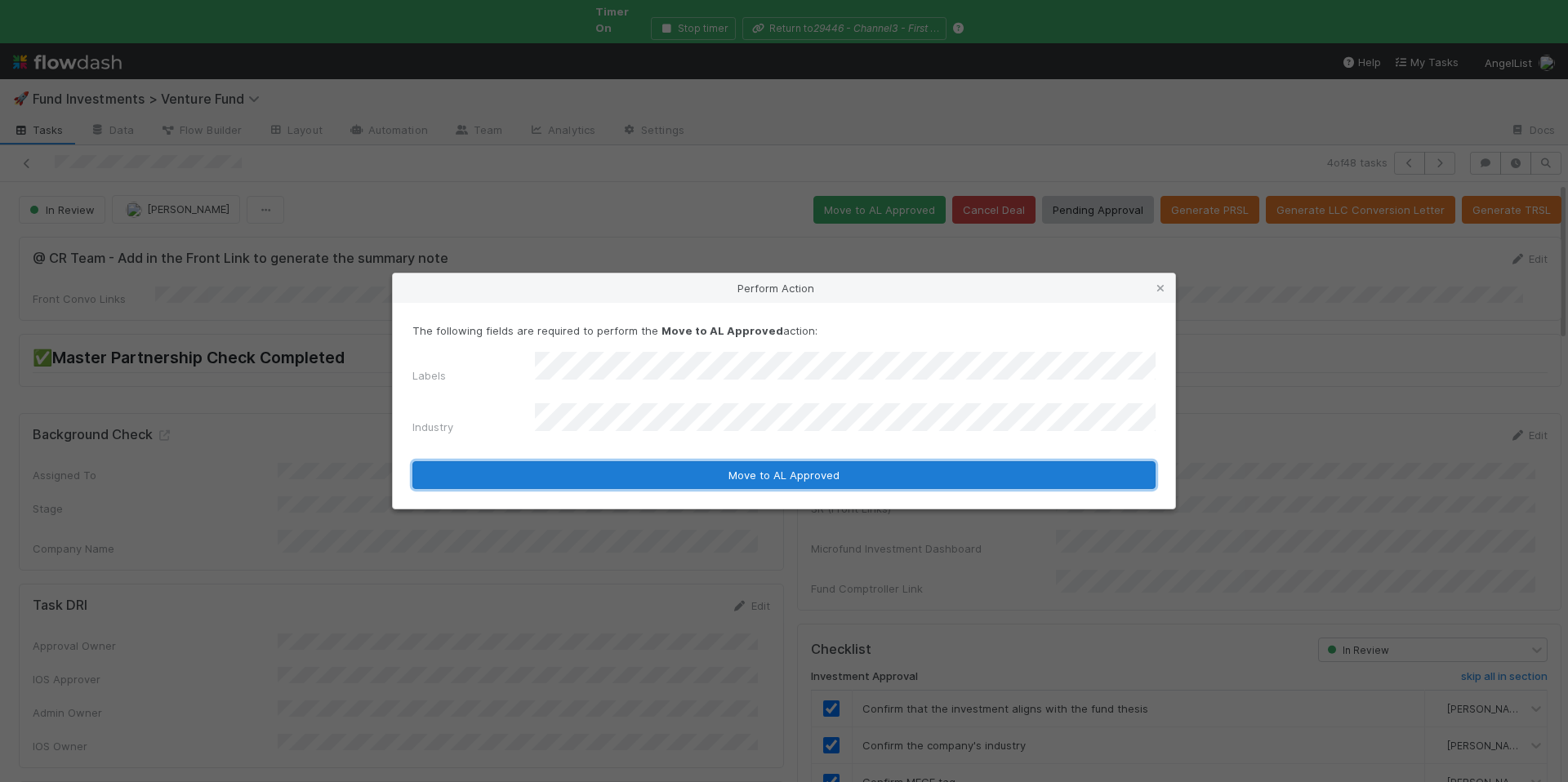
click at [881, 463] on button "Move to AL Approved" at bounding box center [783, 475] width 743 height 28
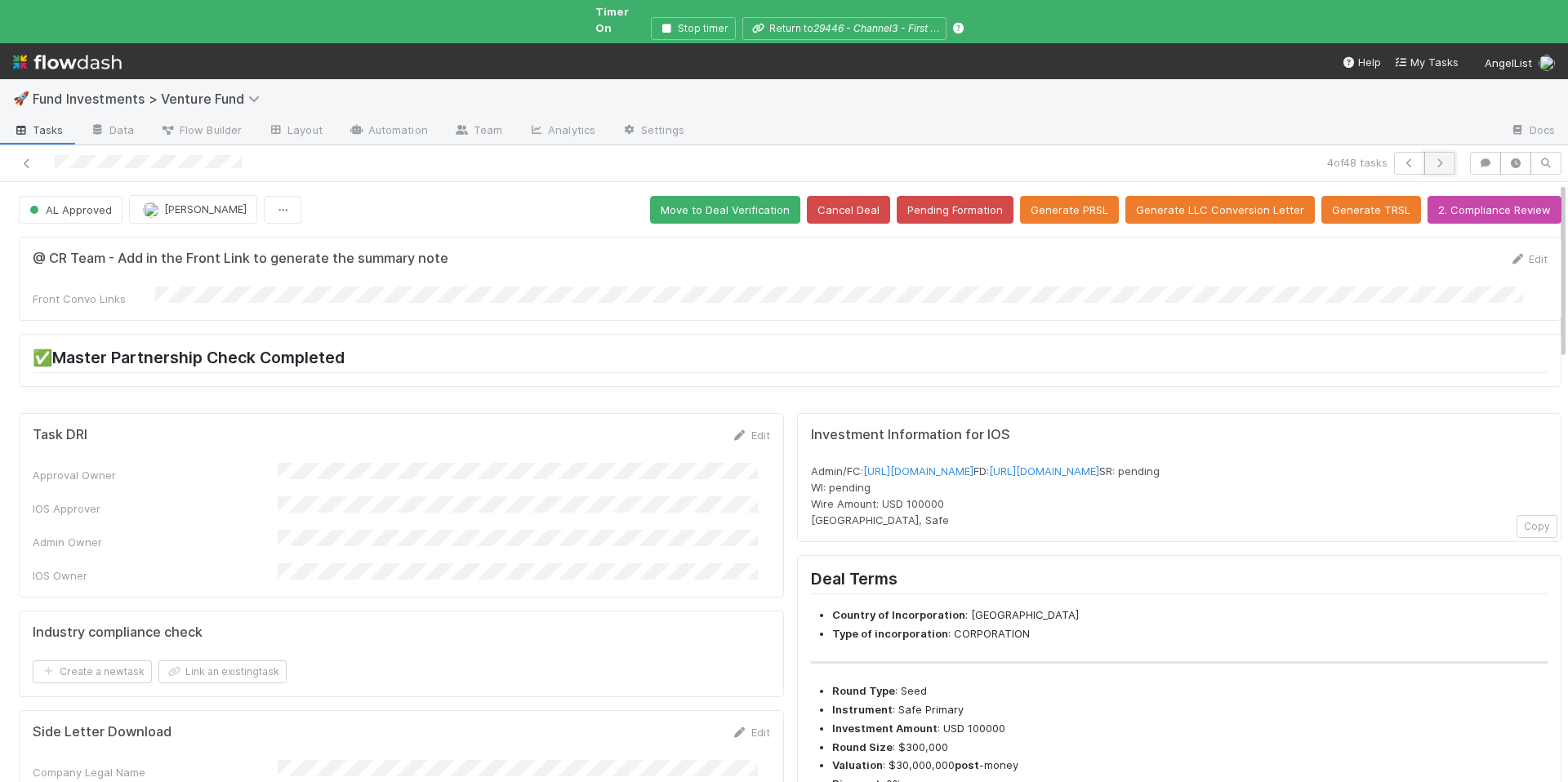
click at [1434, 158] on icon "button" at bounding box center [1439, 163] width 17 height 10
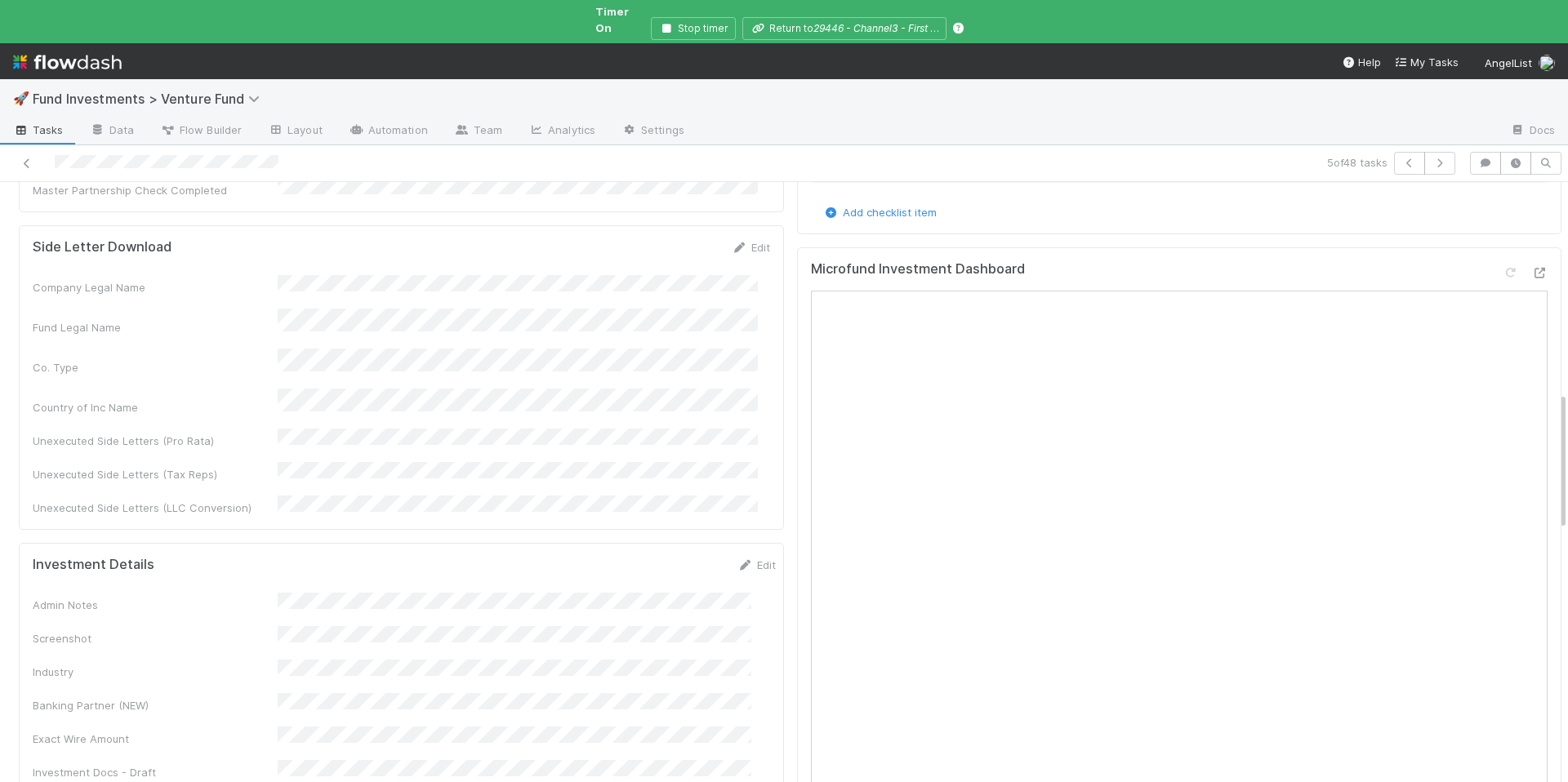
scroll to position [928, 0]
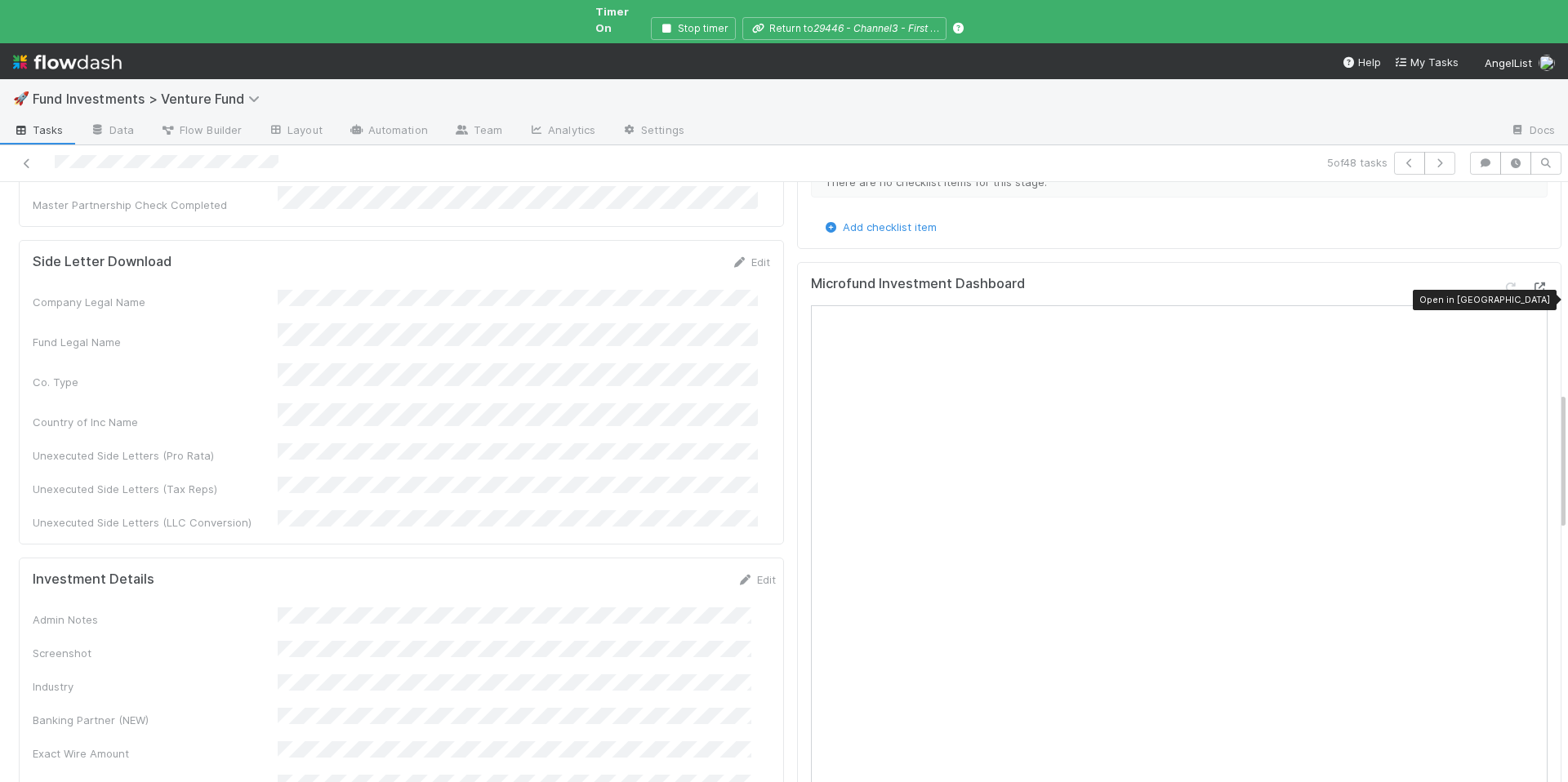
click at [1531, 284] on icon at bounding box center [1539, 288] width 17 height 10
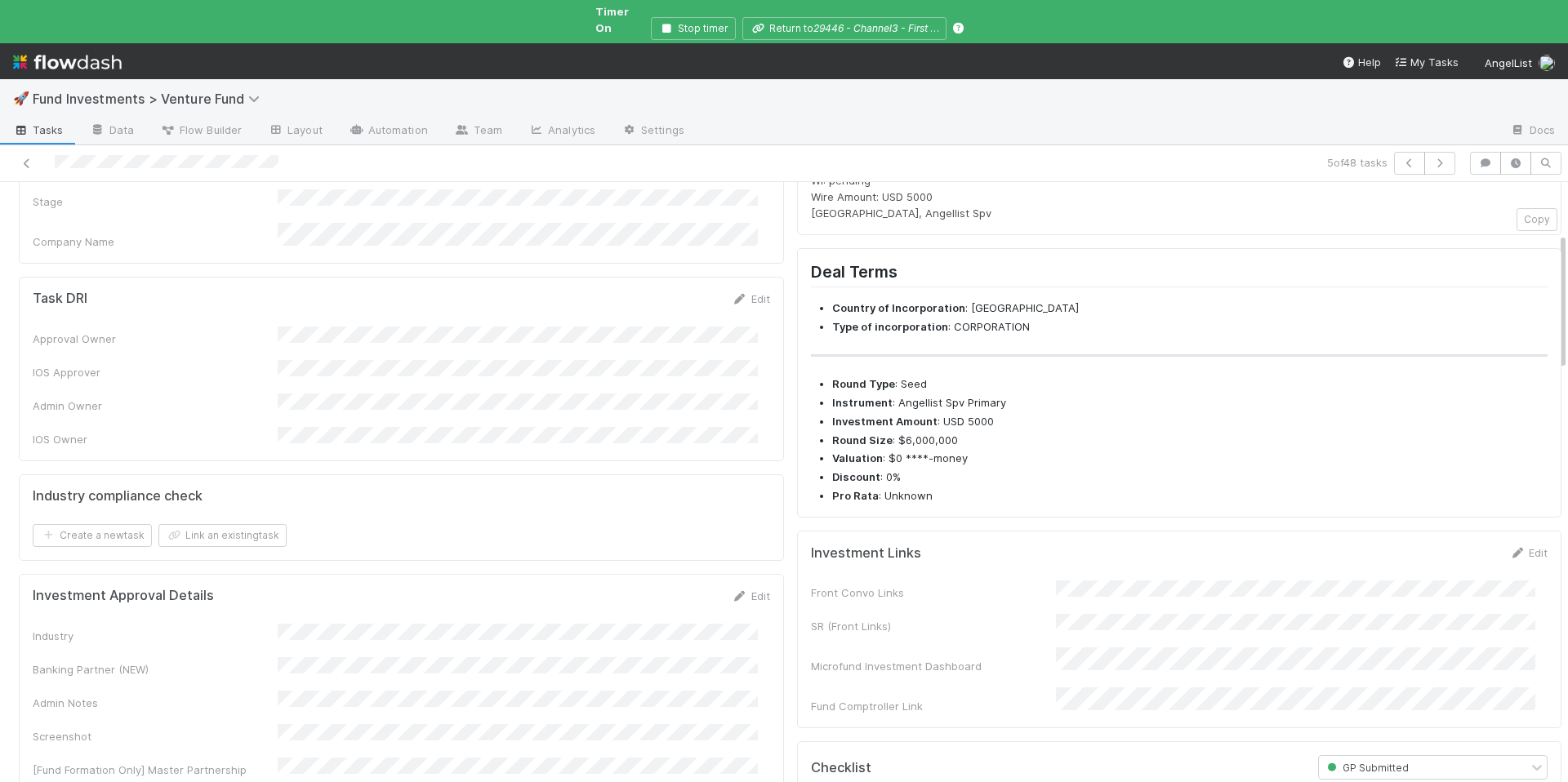
scroll to position [0, 0]
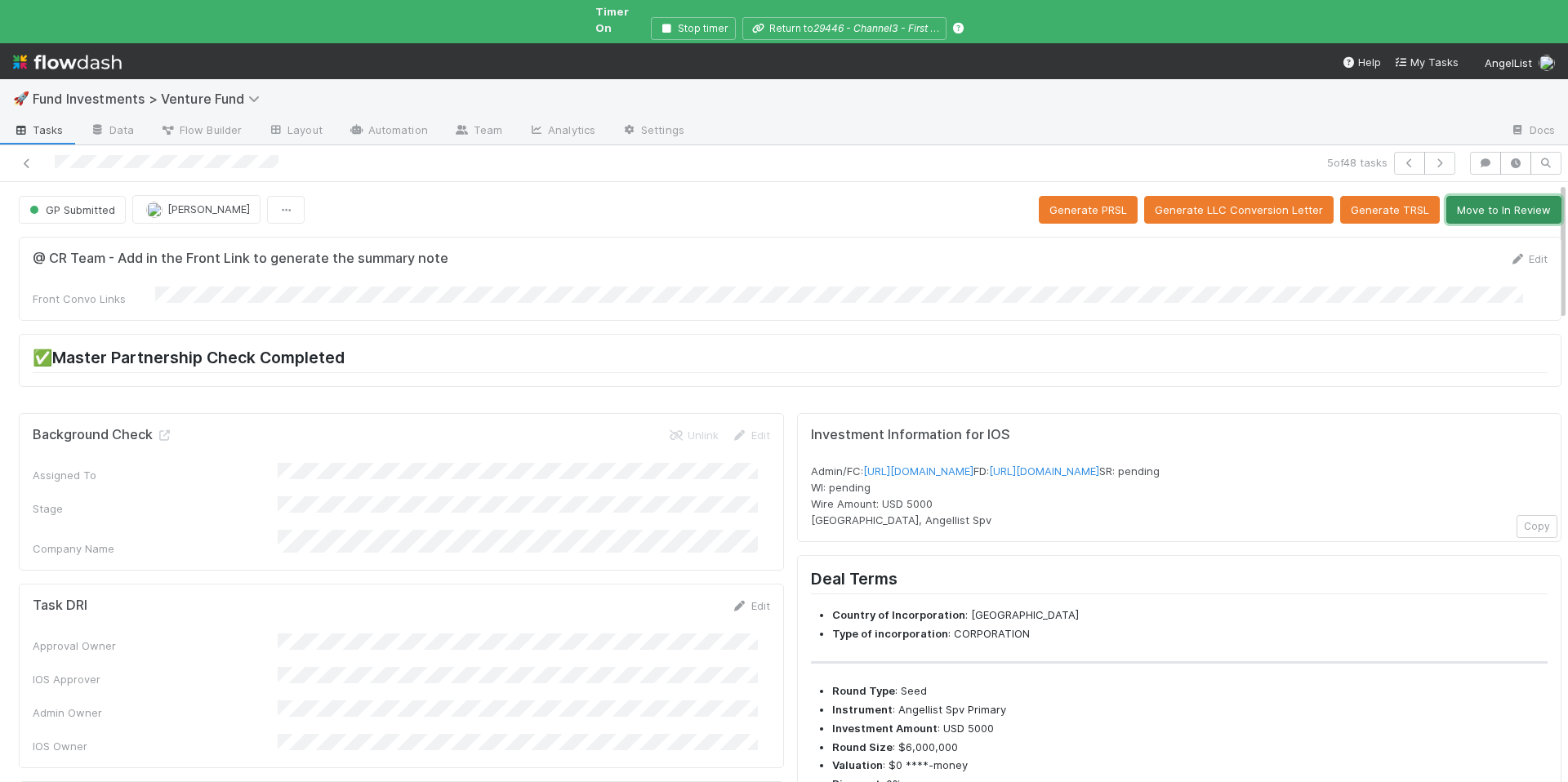
click at [1479, 196] on button "Move to In Review" at bounding box center [1503, 210] width 116 height 28
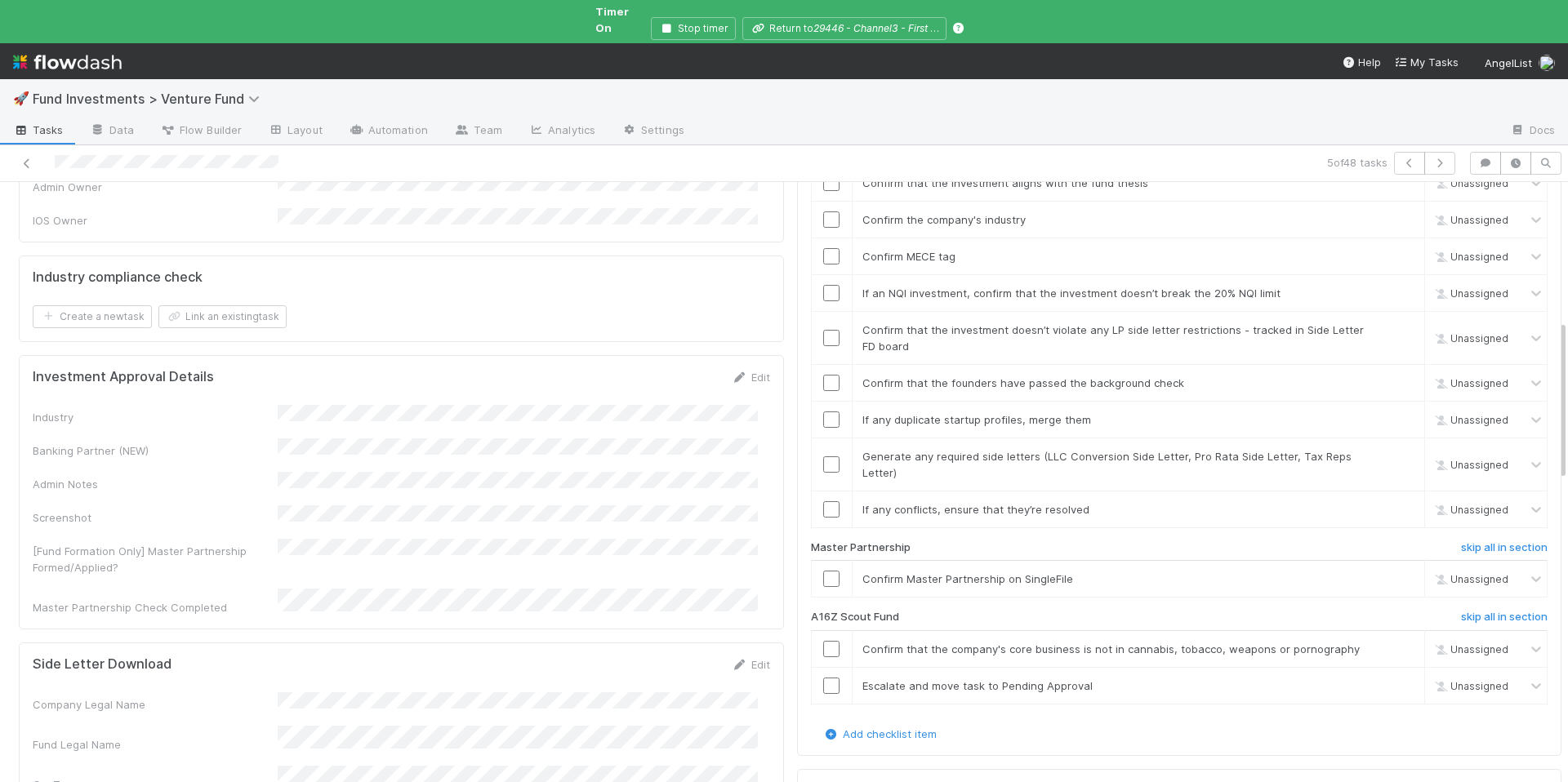
scroll to position [261, 0]
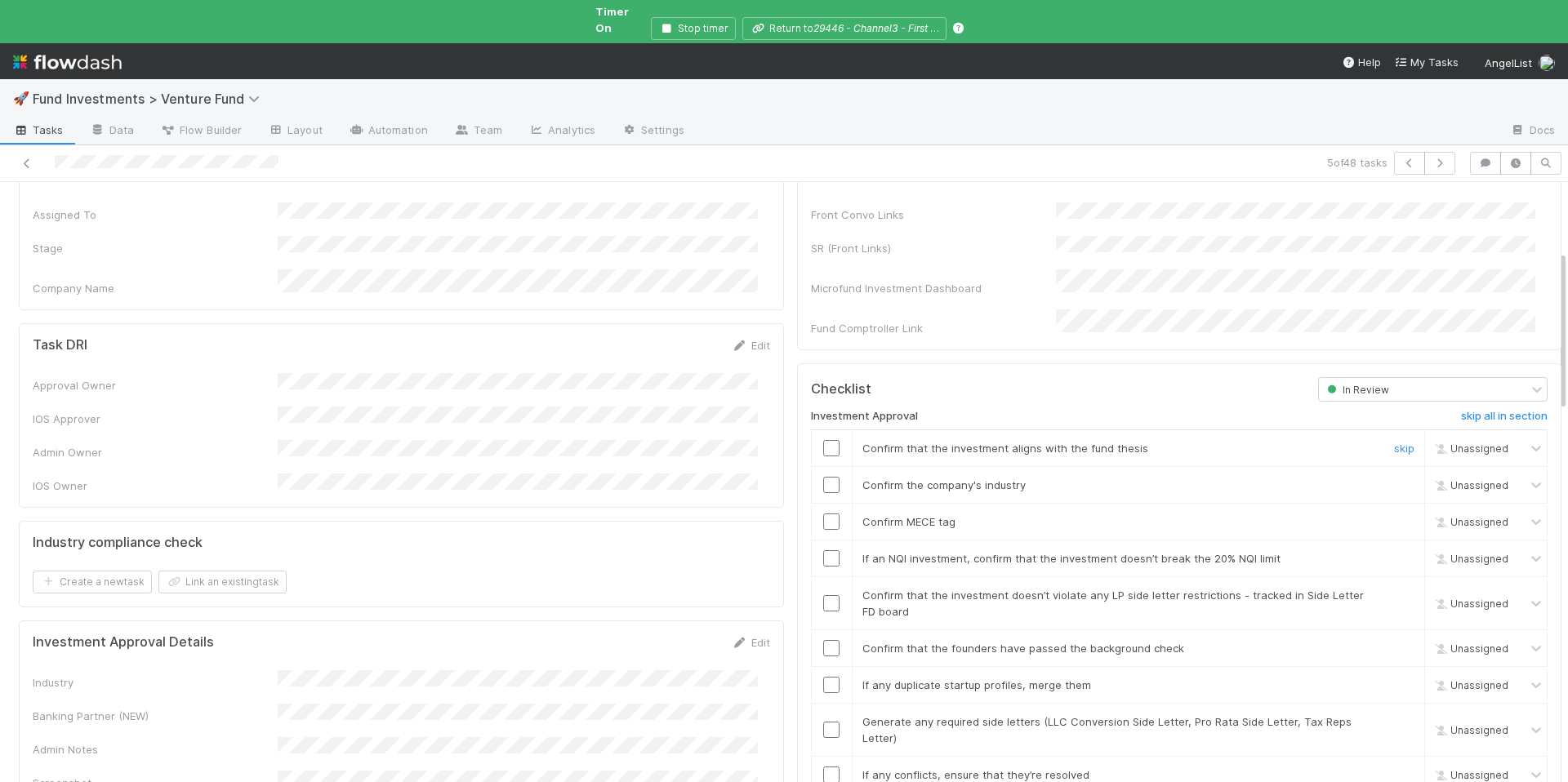
click at [824, 440] on input "checkbox" at bounding box center [831, 448] width 17 height 17
click at [823, 513] on input "checkbox" at bounding box center [831, 521] width 17 height 17
click at [735, 636] on link "Edit" at bounding box center [751, 642] width 38 height 13
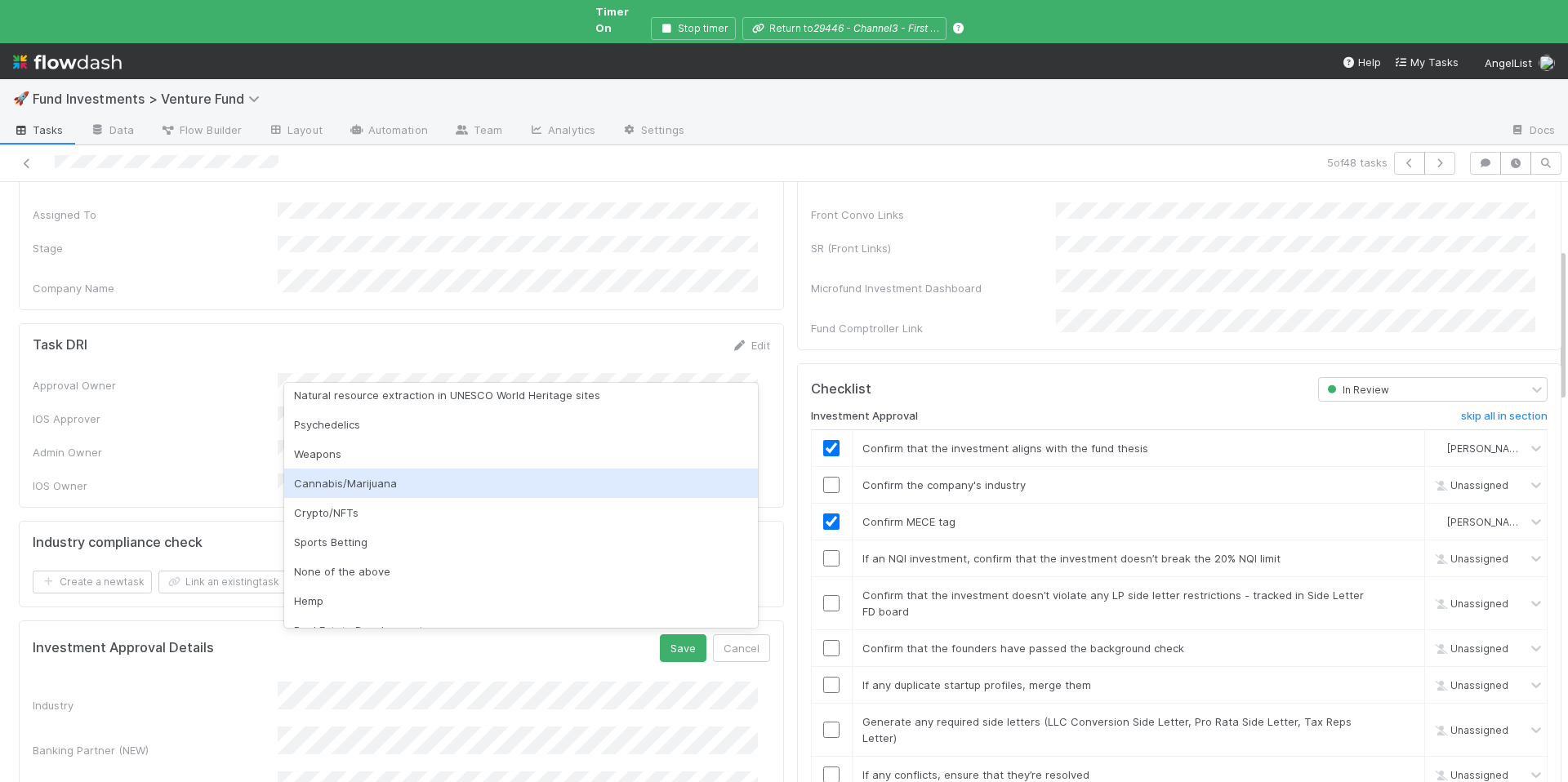
scroll to position [447, 0]
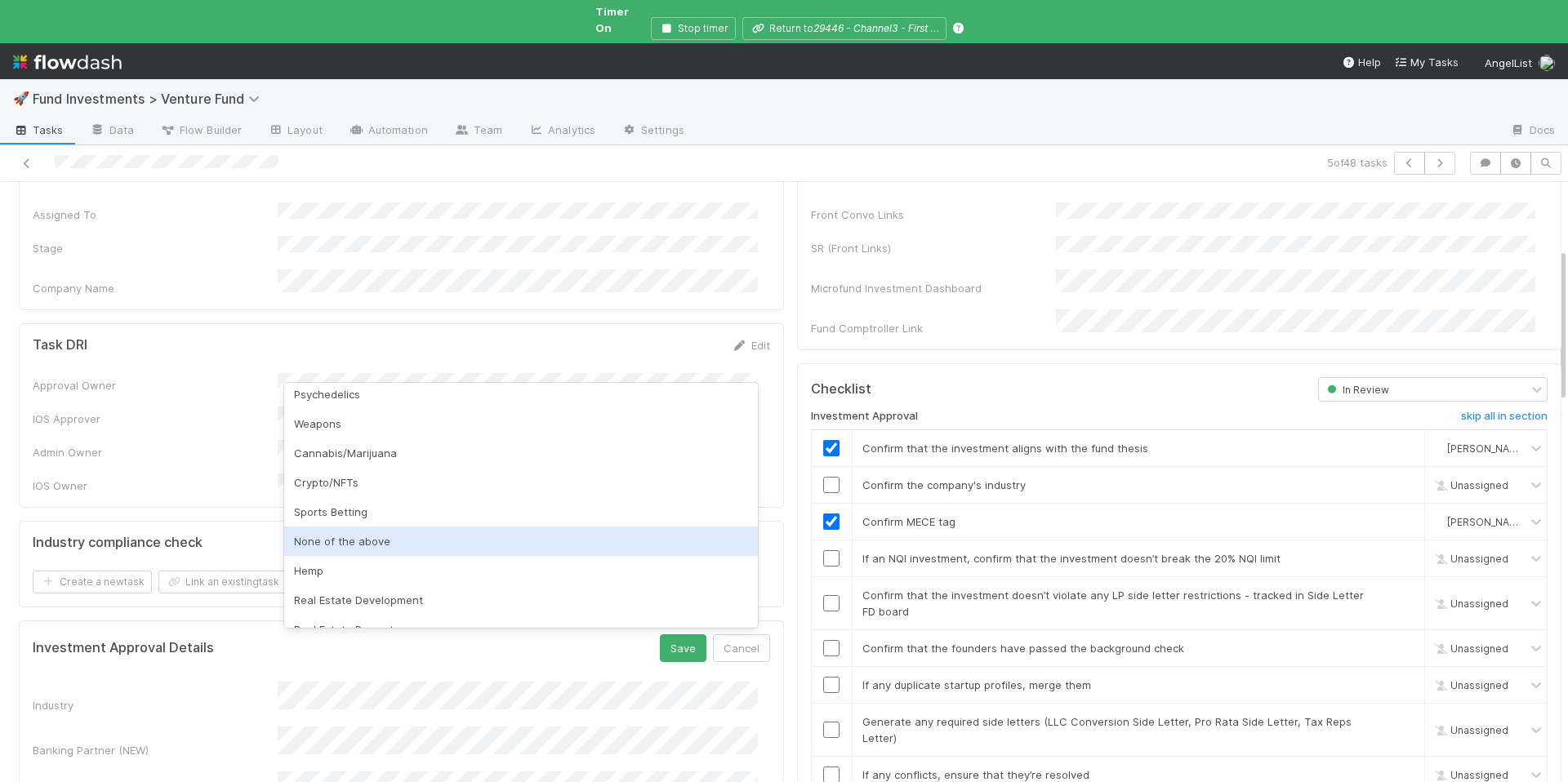
click at [365, 532] on div "None of the above" at bounding box center [521, 541] width 473 height 30
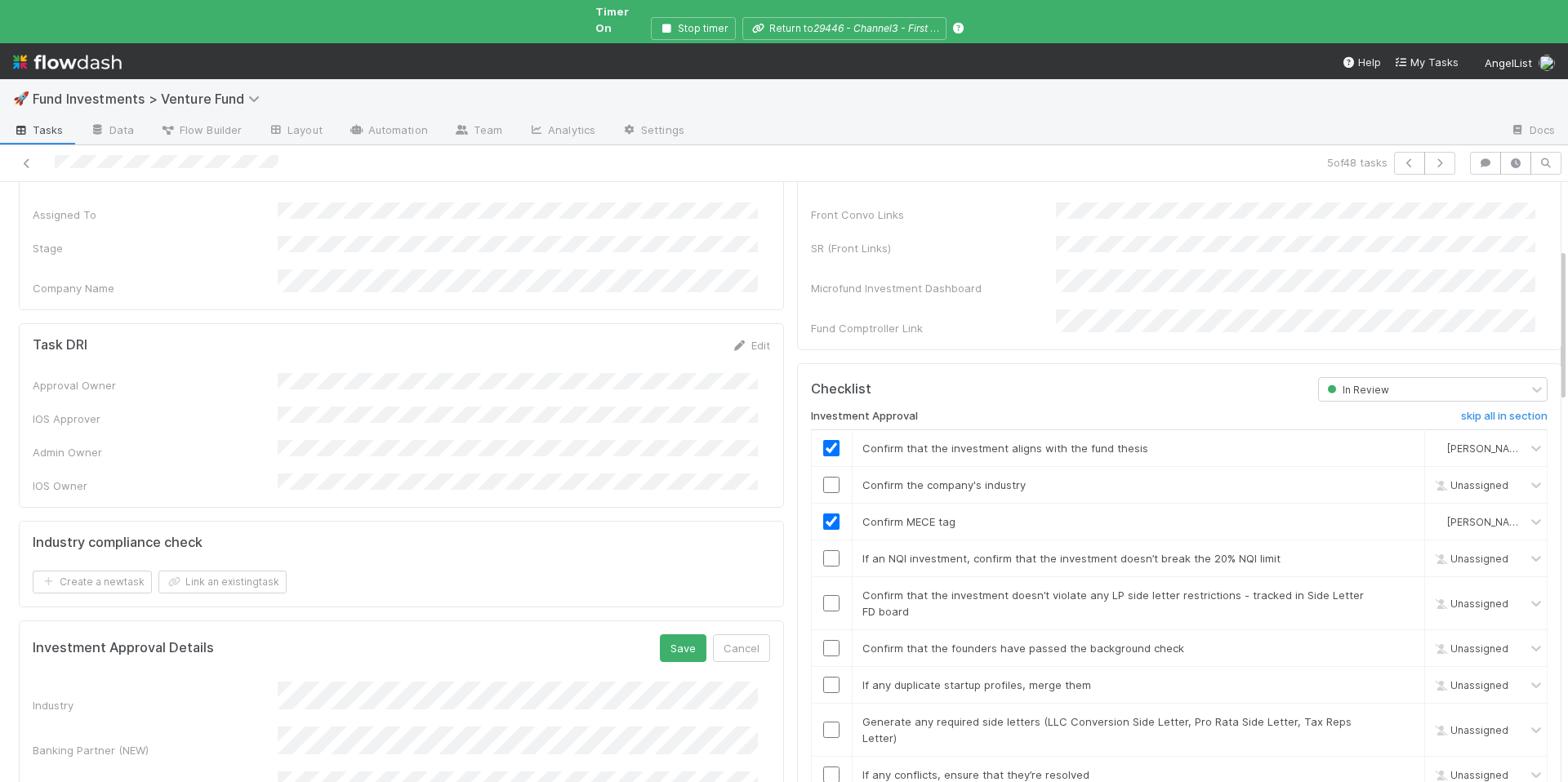
click at [648, 634] on div "Investment Approval Details Save Cancel" at bounding box center [401, 648] width 738 height 28
click at [665, 634] on button "Save" at bounding box center [682, 648] width 46 height 28
click at [823, 477] on input "checkbox" at bounding box center [831, 485] width 17 height 17
click at [823, 550] on input "checkbox" at bounding box center [831, 558] width 17 height 17
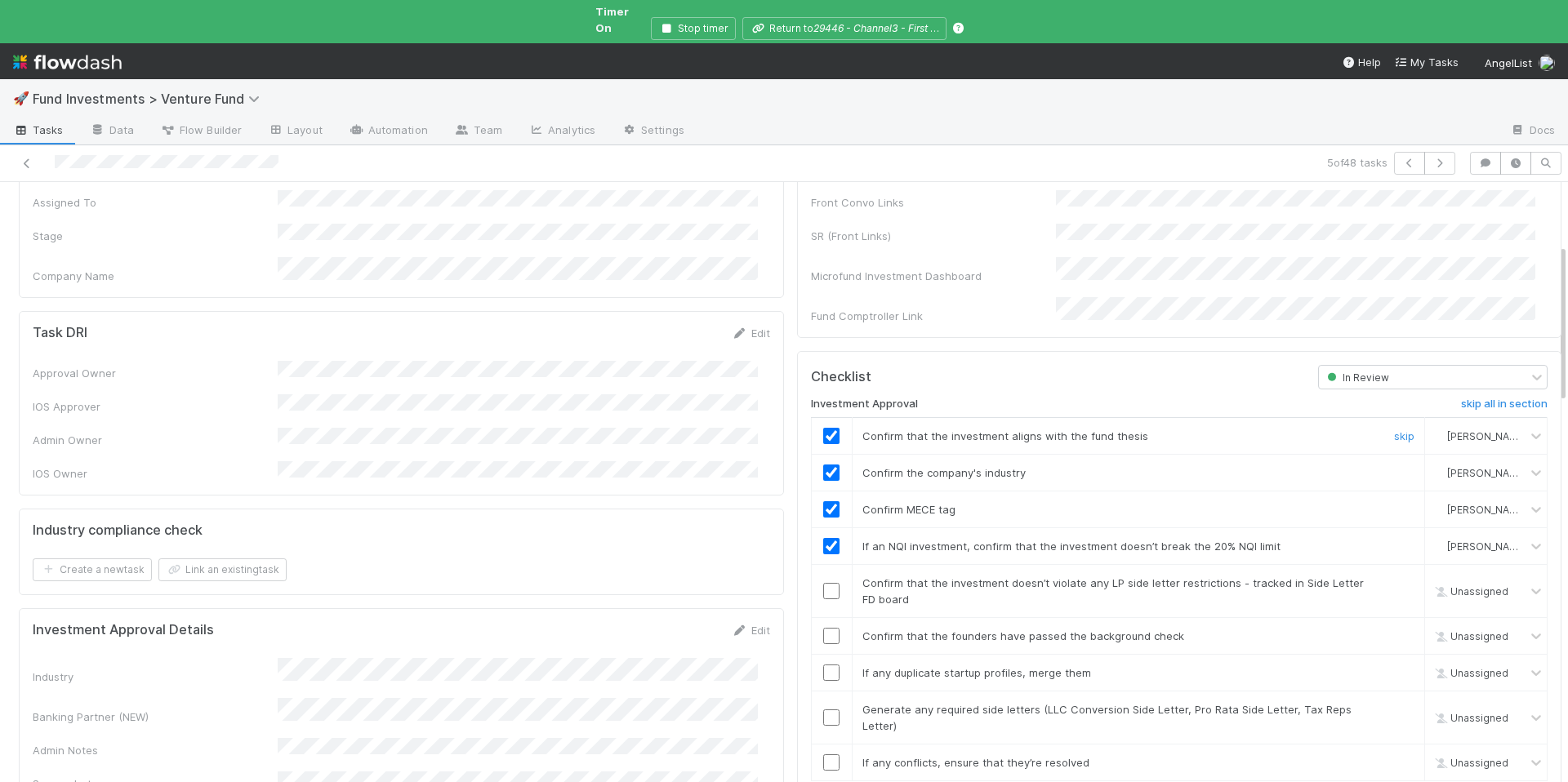
scroll to position [374, 0]
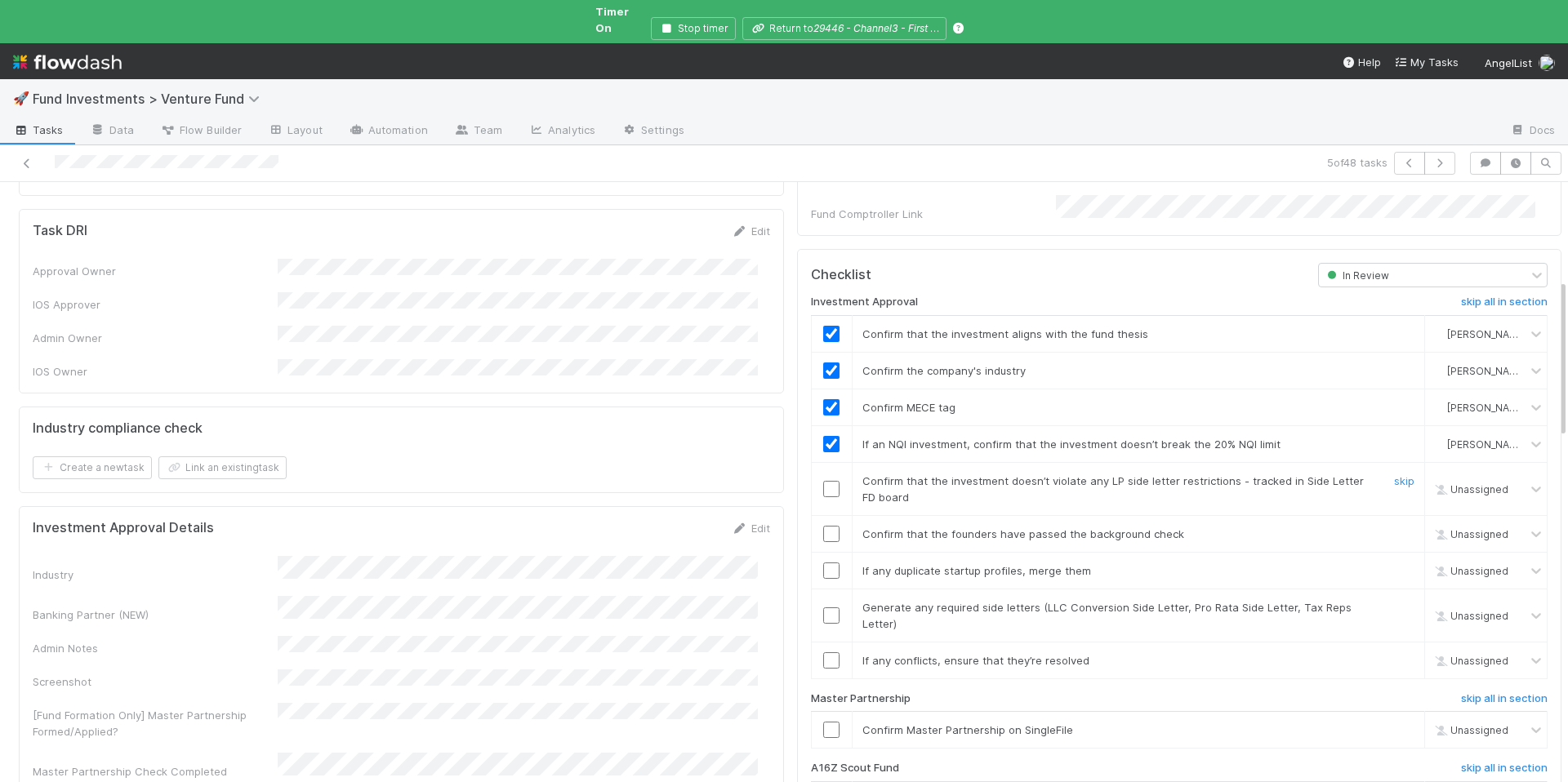
click at [850, 472] on div "Confirm that the investment doesn’t violate any LP side letter restrictions - t…" at bounding box center [1114, 488] width 528 height 32
click at [823, 481] on input "checkbox" at bounding box center [831, 489] width 17 height 17
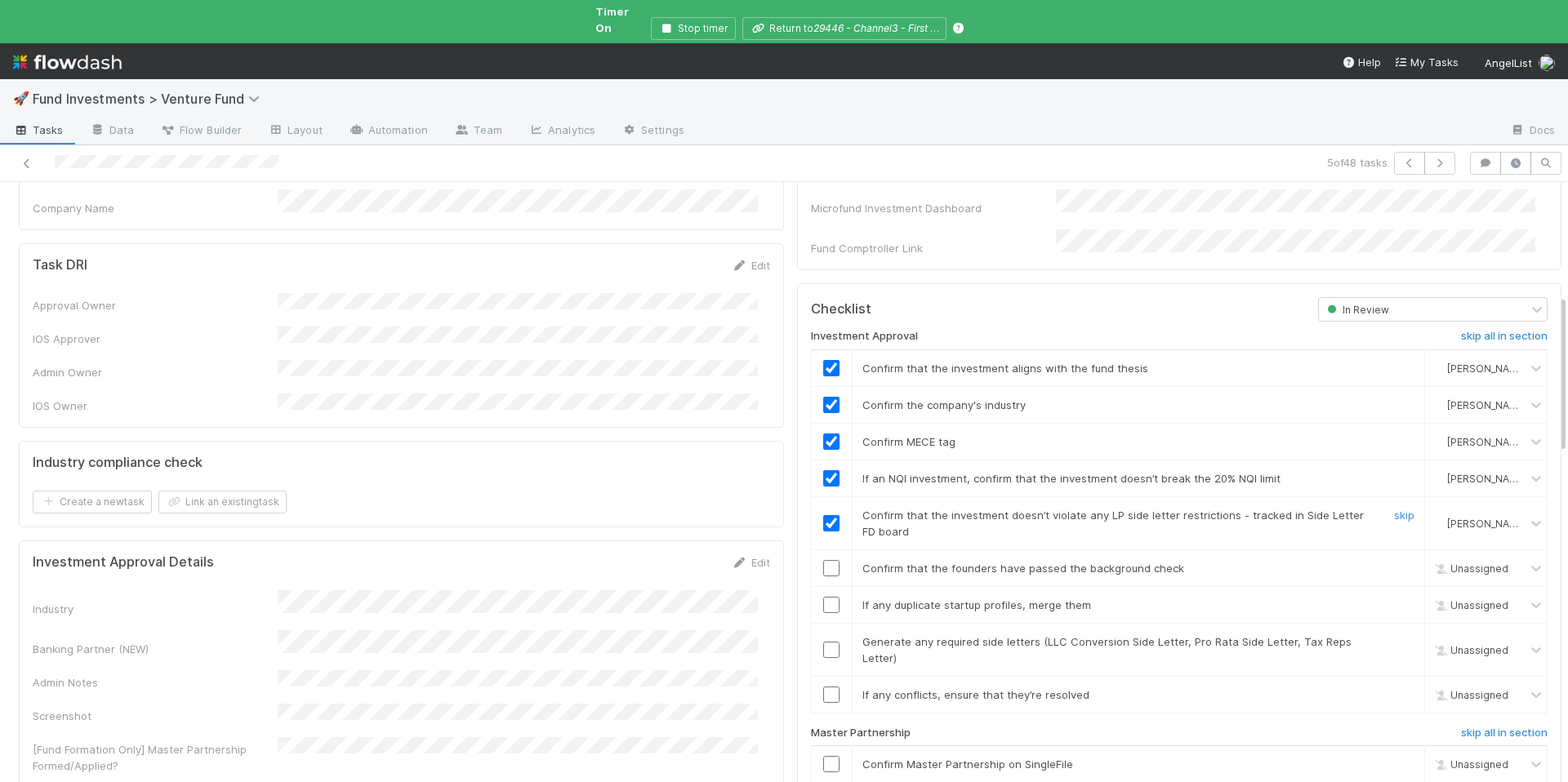
scroll to position [453, 0]
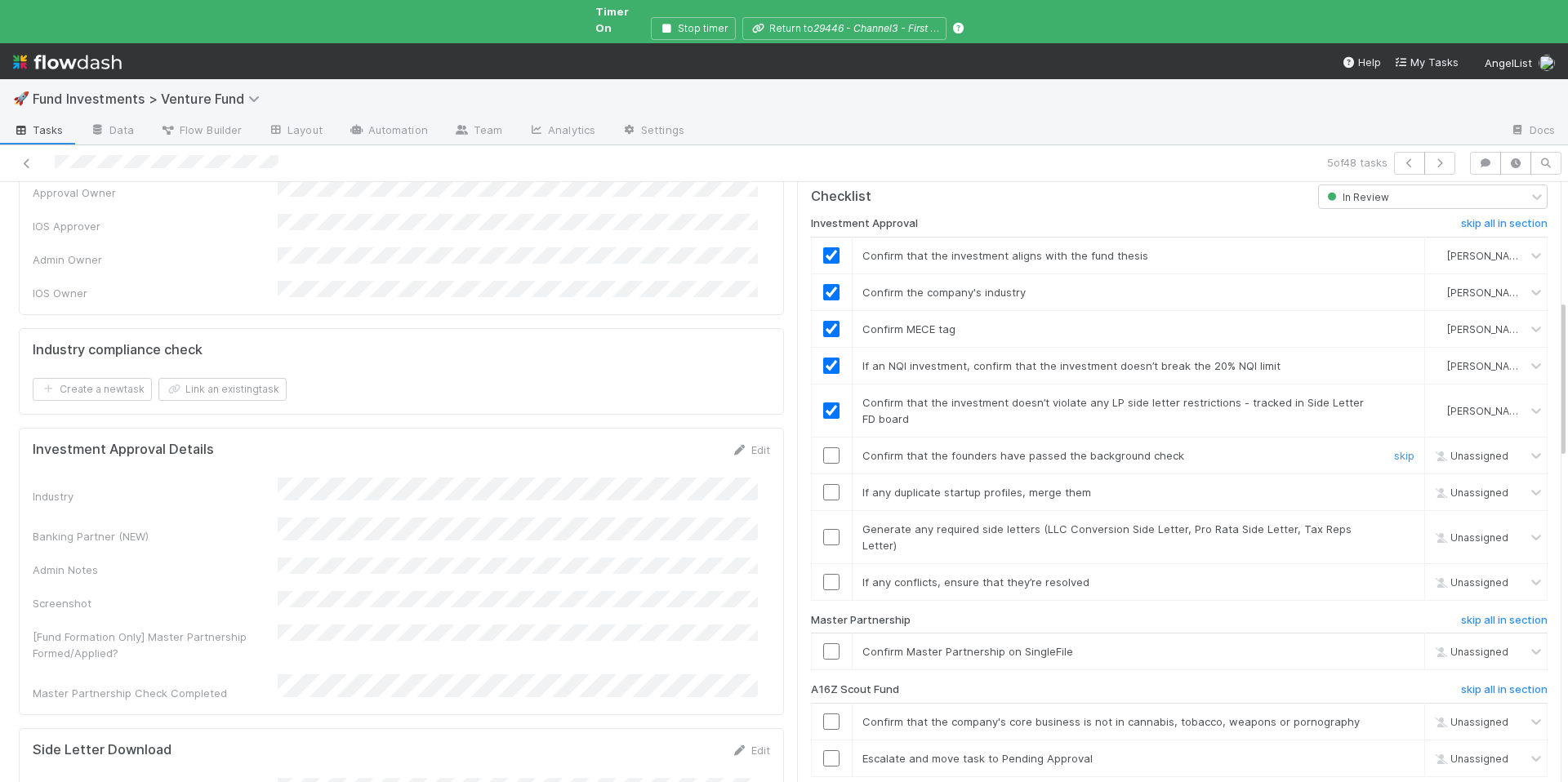
click at [823, 447] on input "checkbox" at bounding box center [831, 455] width 17 height 17
click at [823, 484] on input "checkbox" at bounding box center [831, 492] width 17 height 17
click at [823, 529] on input "checkbox" at bounding box center [831, 537] width 17 height 17
checkbox input "true"
click at [823, 529] on input "checkbox" at bounding box center [831, 537] width 17 height 17
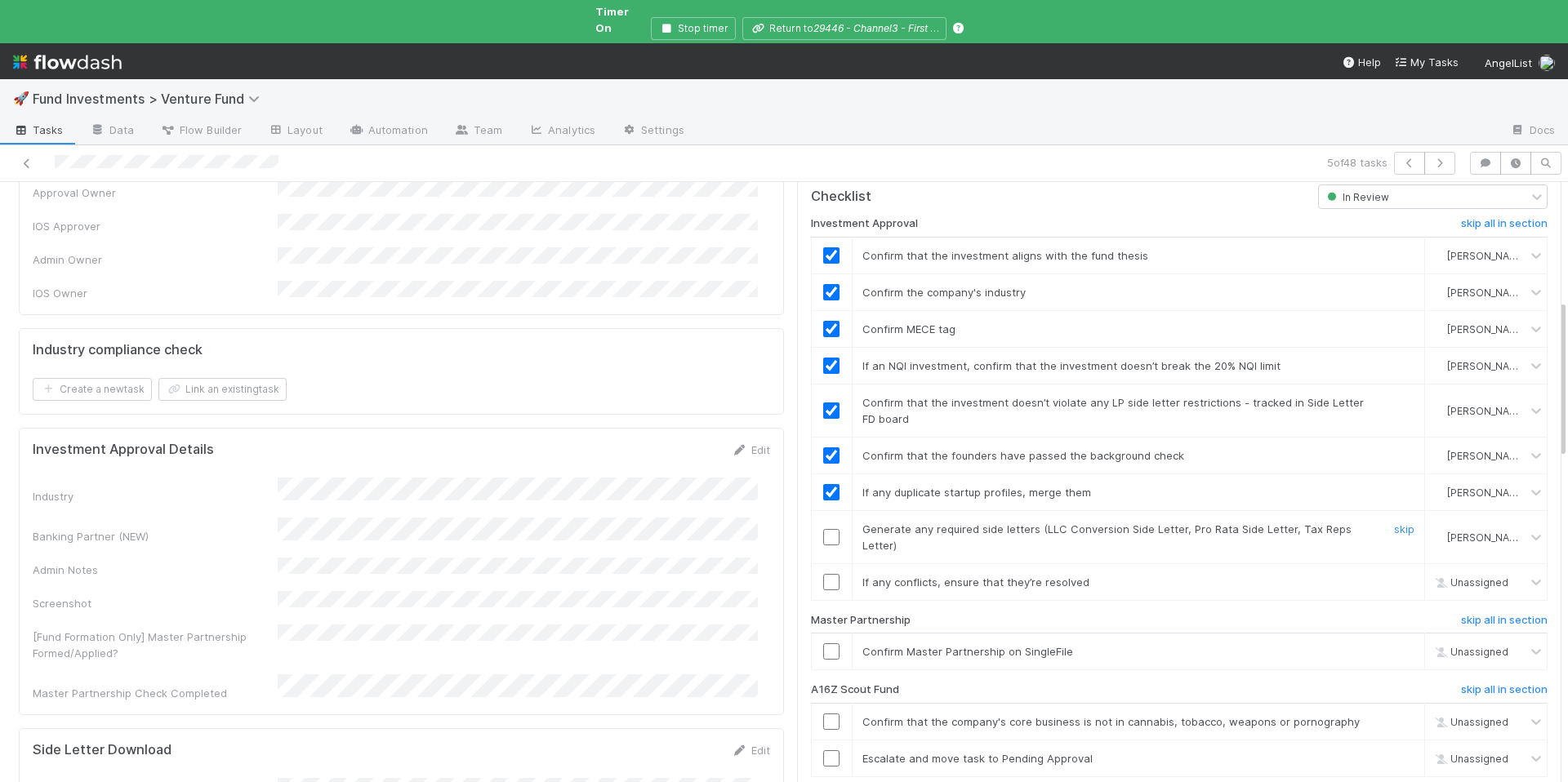
click at [823, 529] on input "checkbox" at bounding box center [831, 537] width 17 height 17
click at [823, 574] on input "checkbox" at bounding box center [831, 582] width 17 height 17
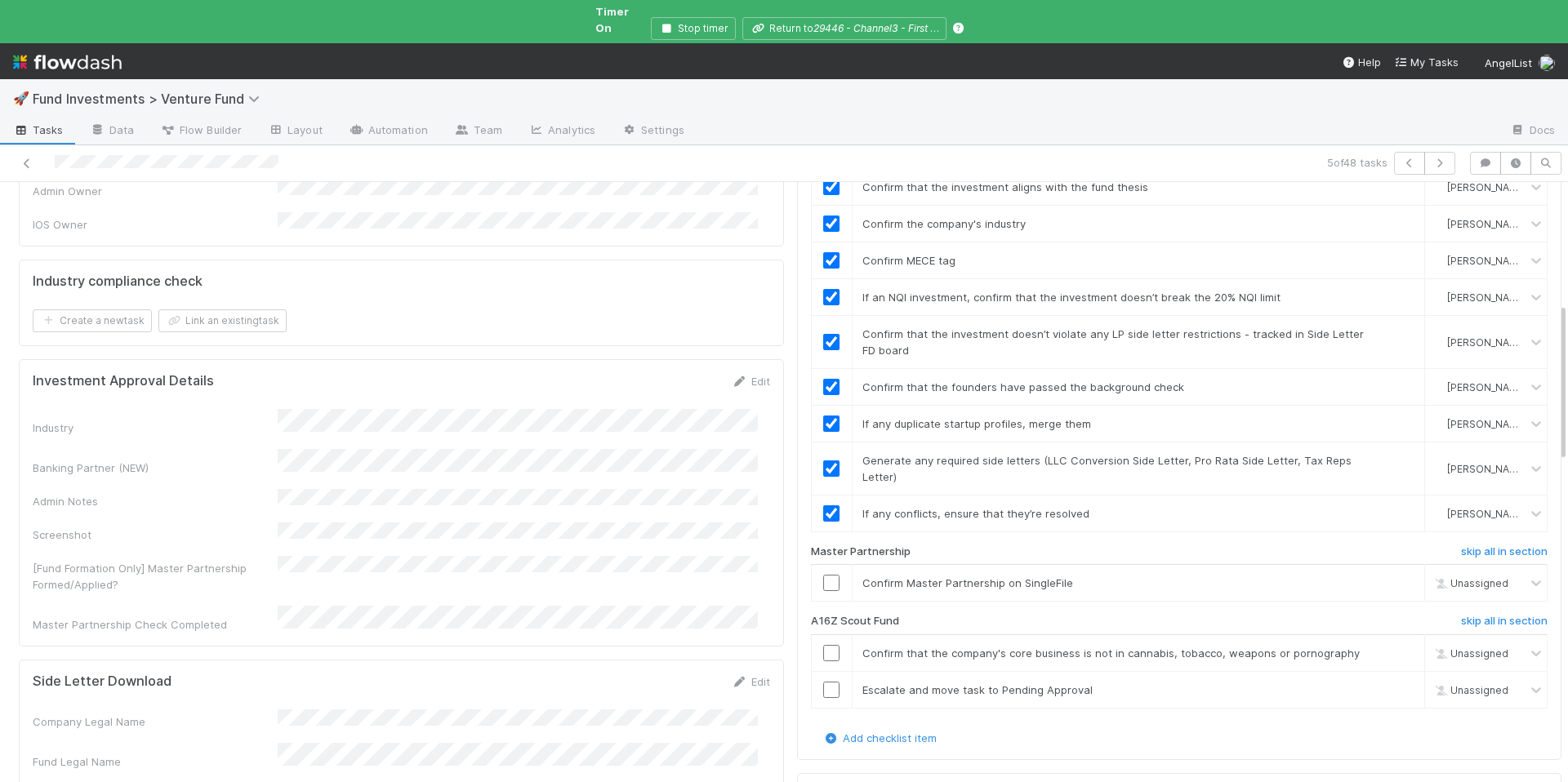
scroll to position [553, 0]
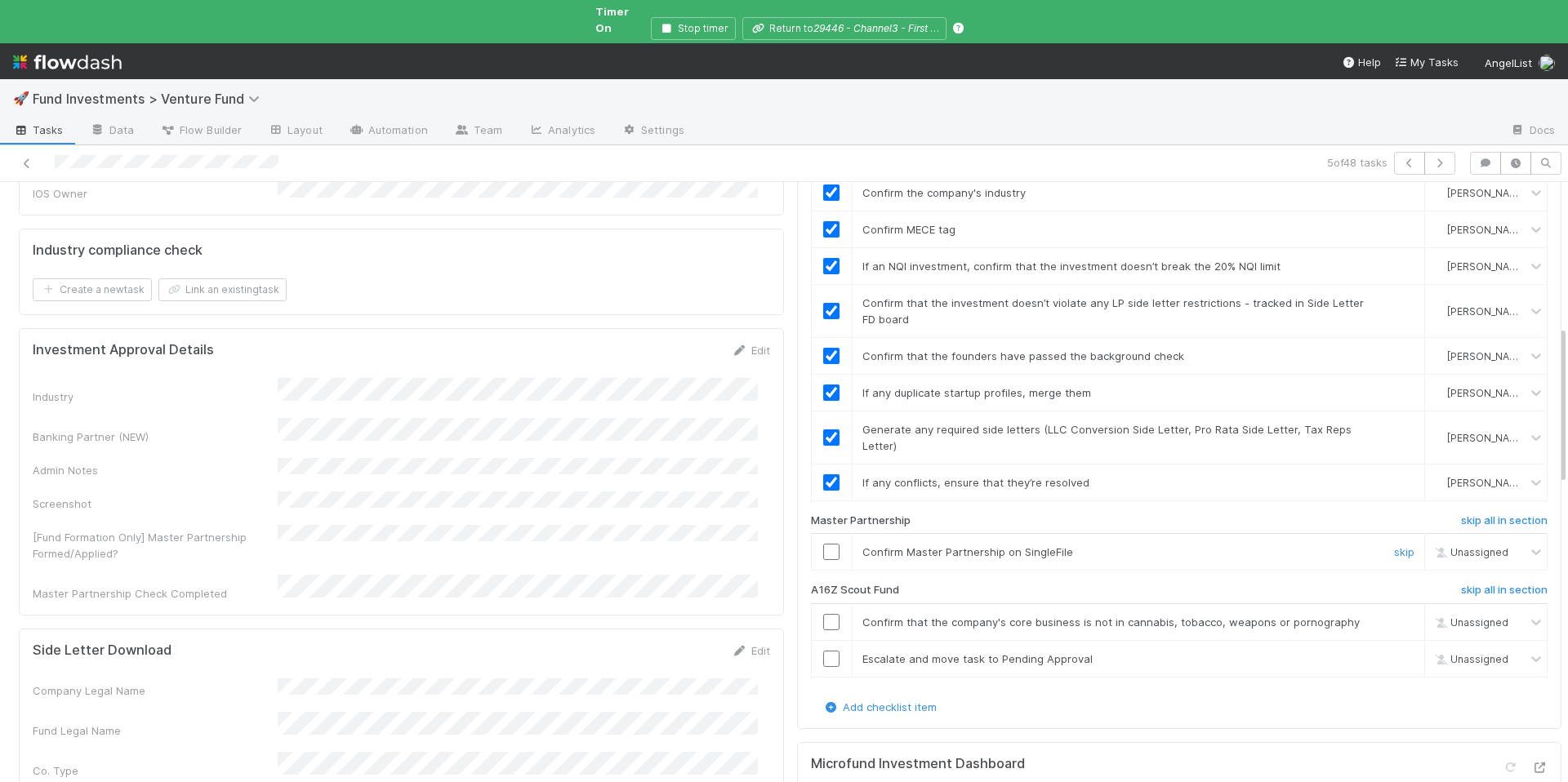
click at [823, 543] on input "checkbox" at bounding box center [831, 551] width 17 height 17
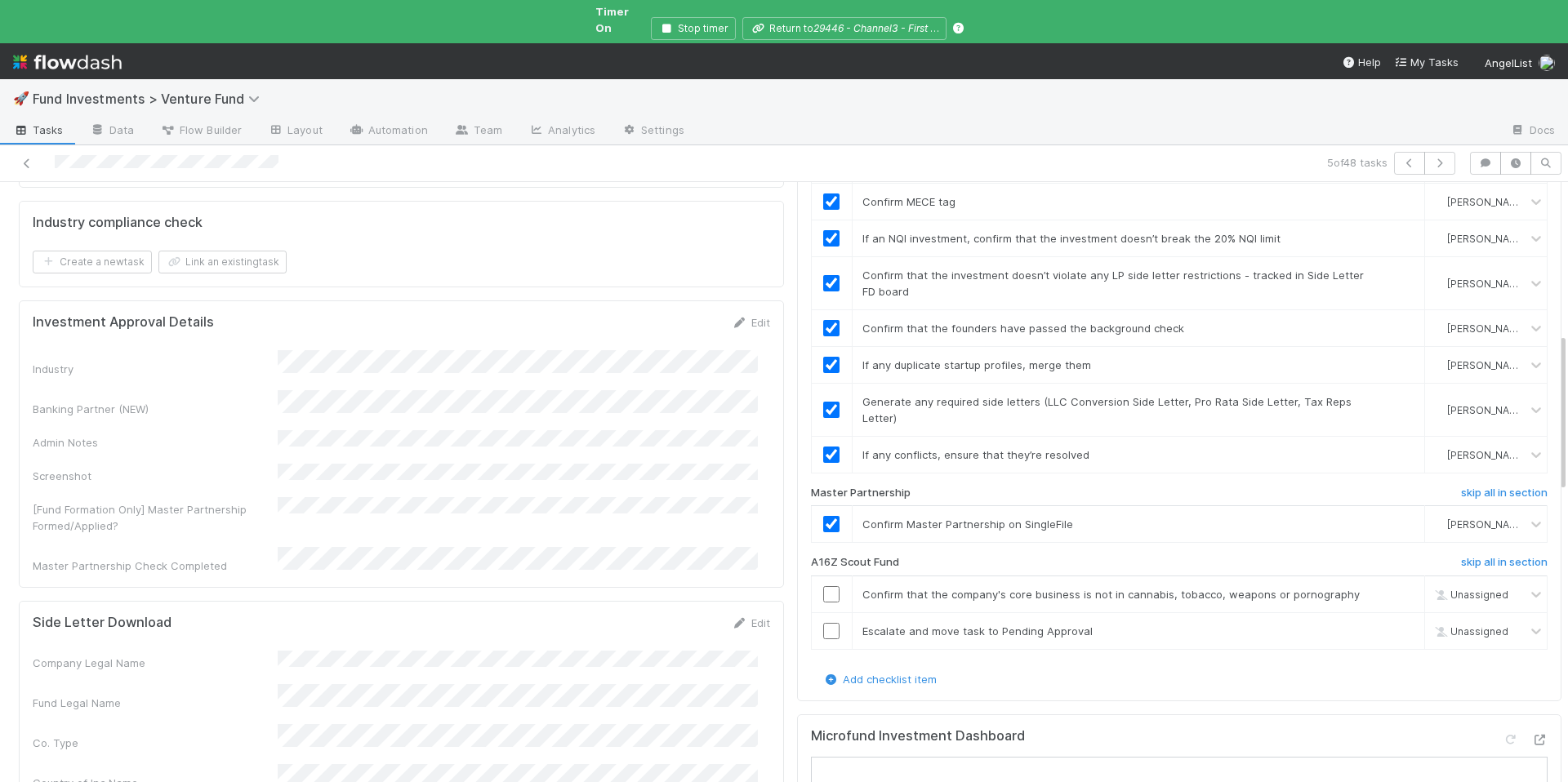
scroll to position [581, 0]
click at [823, 585] on input "checkbox" at bounding box center [831, 593] width 17 height 17
drag, startPoint x: 1082, startPoint y: 600, endPoint x: 1018, endPoint y: 611, distance: 64.9
click at [851, 622] on div "Escalate and move task to Pending Approval" at bounding box center [1114, 630] width 528 height 17
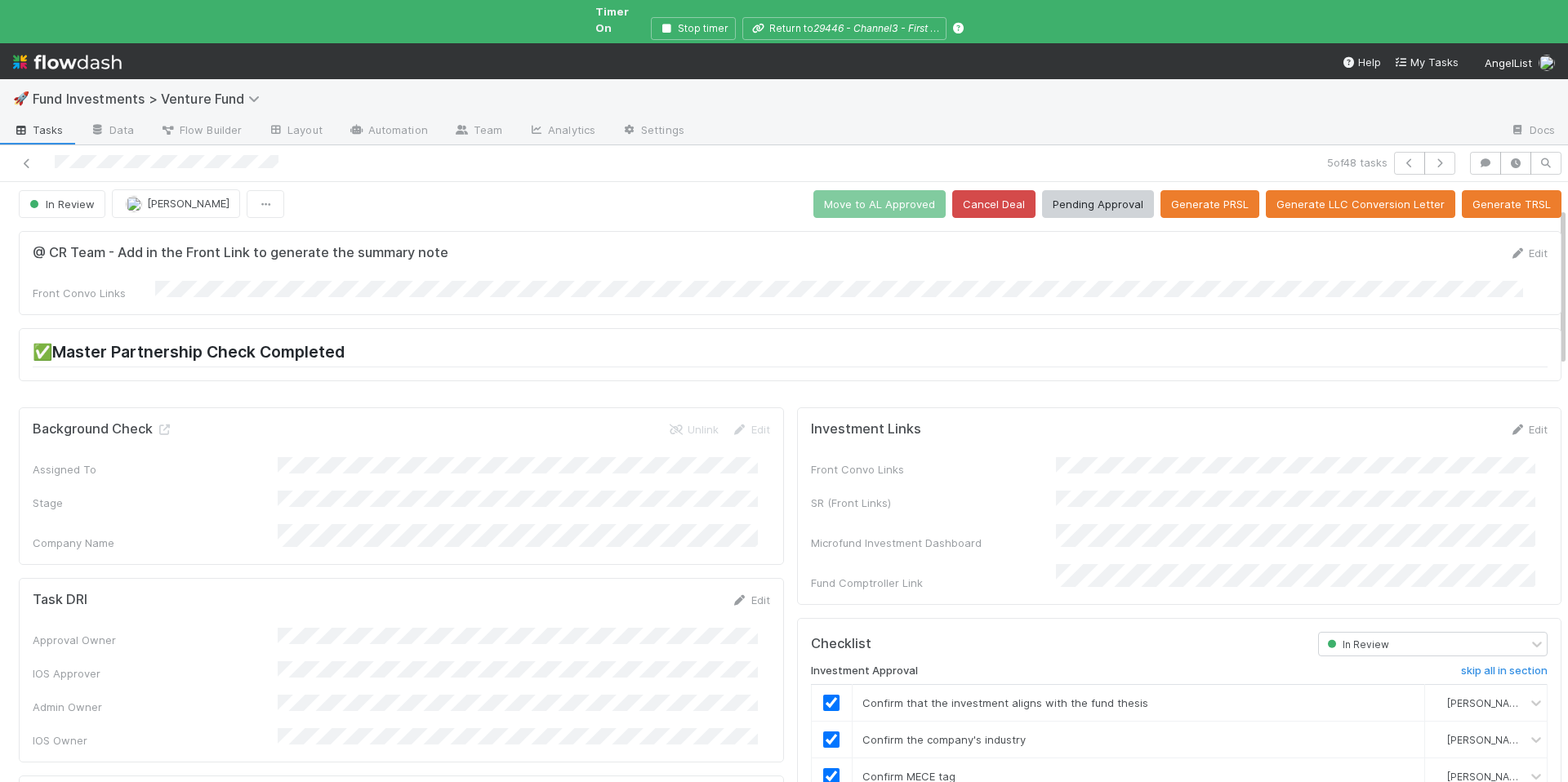
scroll to position [0, 0]
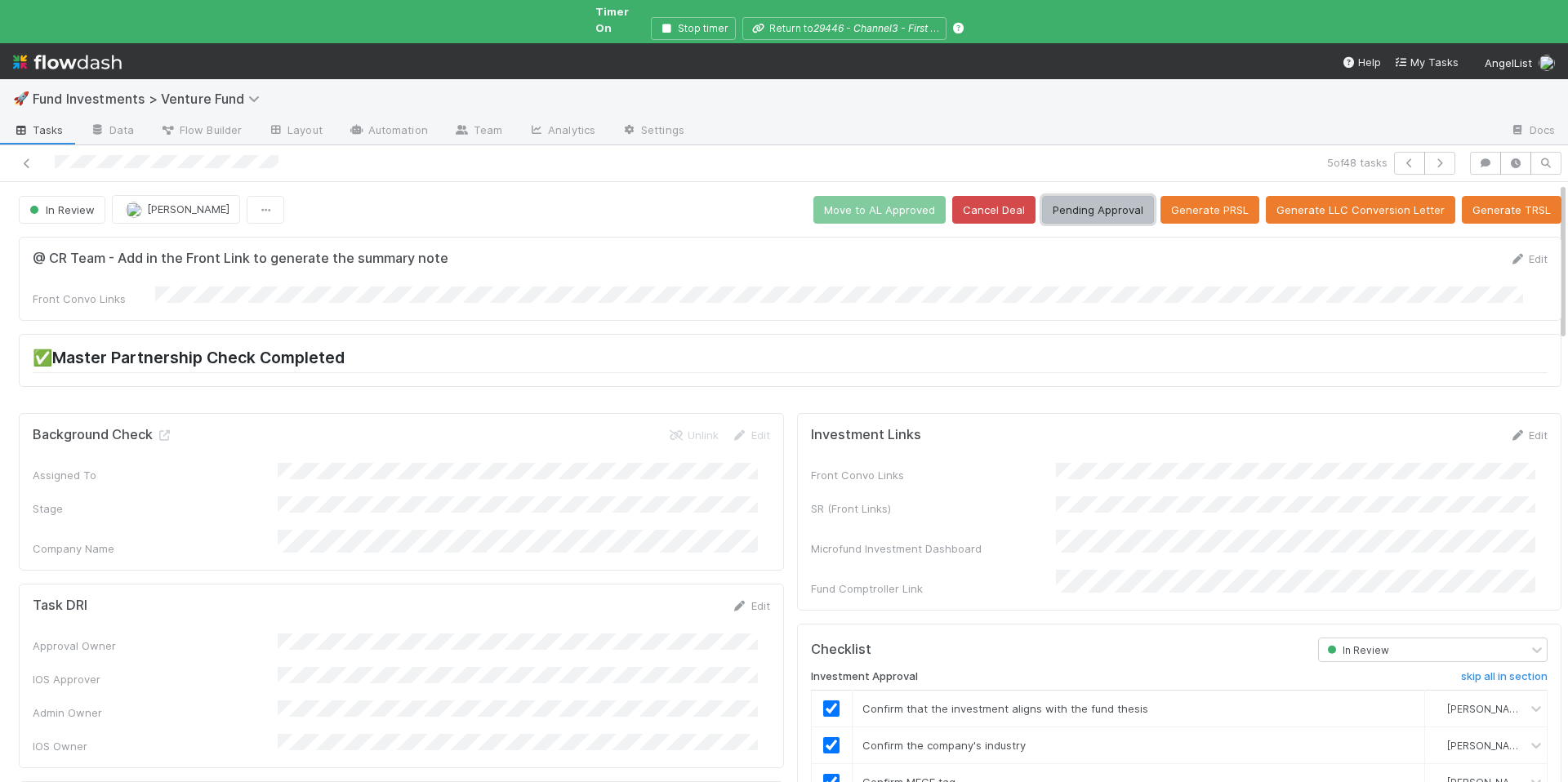
click at [1084, 196] on button "Pending Approval" at bounding box center [1098, 210] width 112 height 28
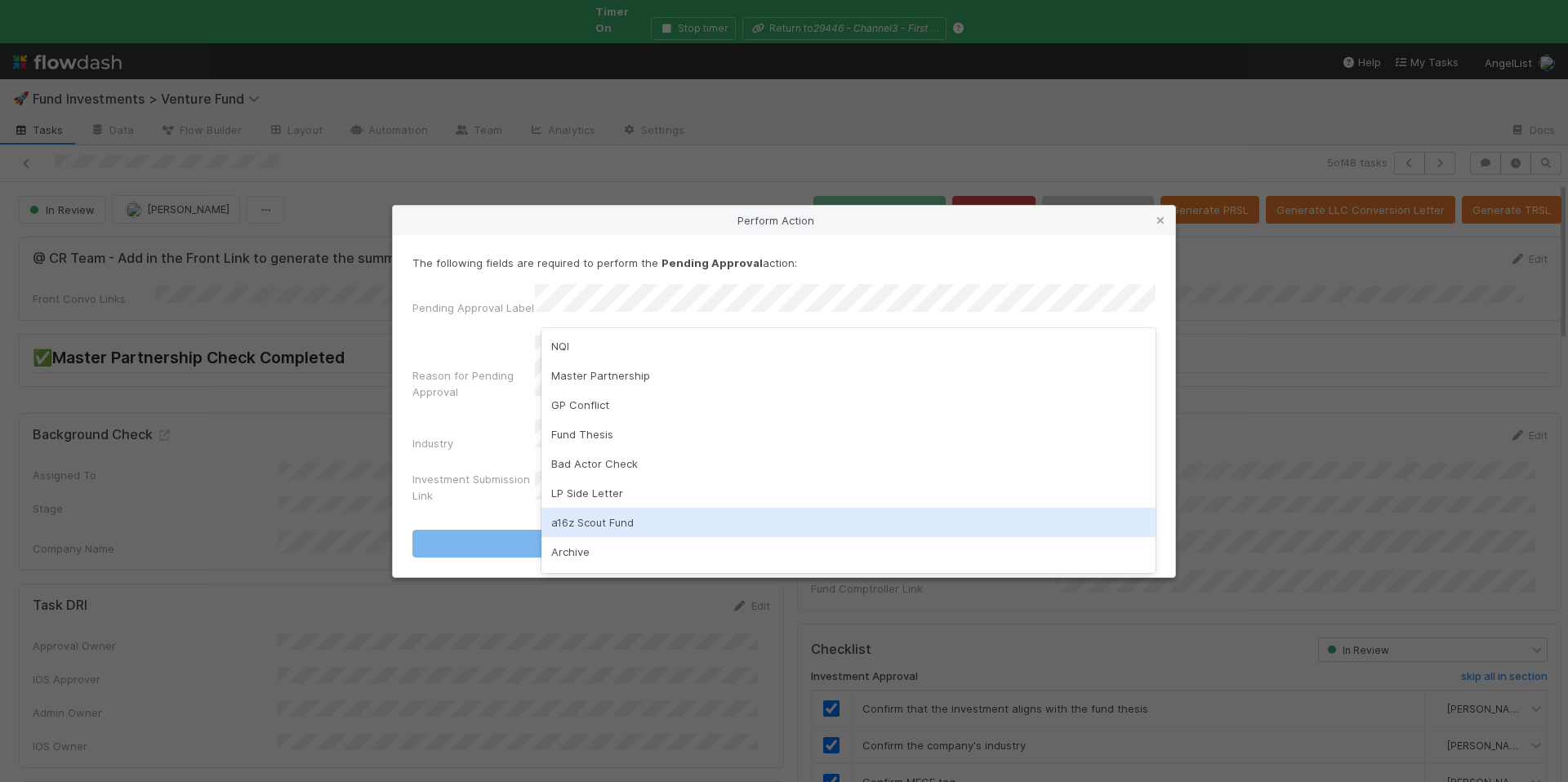
click at [656, 528] on div "a16z Scout Fund" at bounding box center [849, 522] width 614 height 30
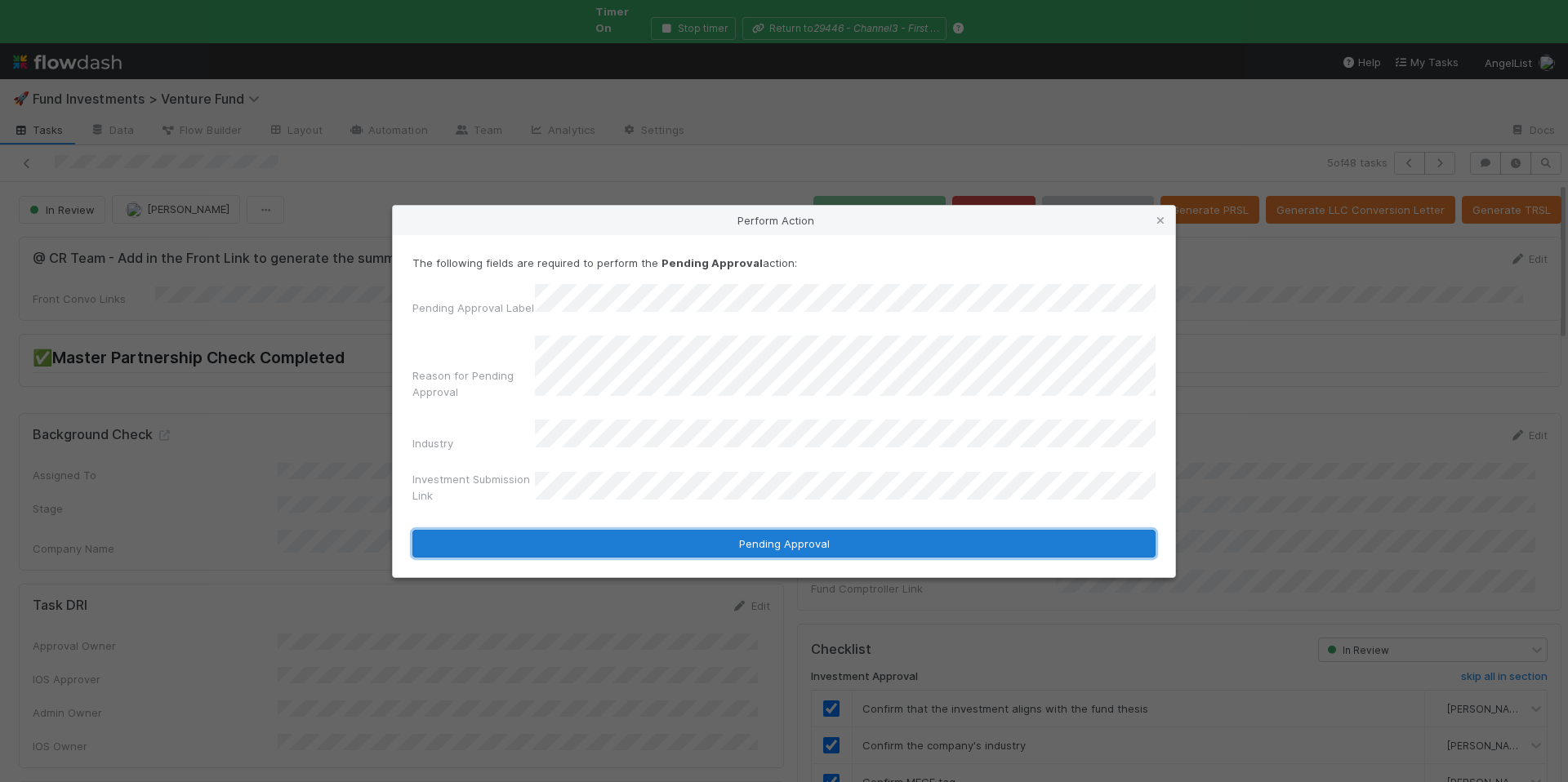
click at [709, 530] on button "Pending Approval" at bounding box center [783, 544] width 743 height 28
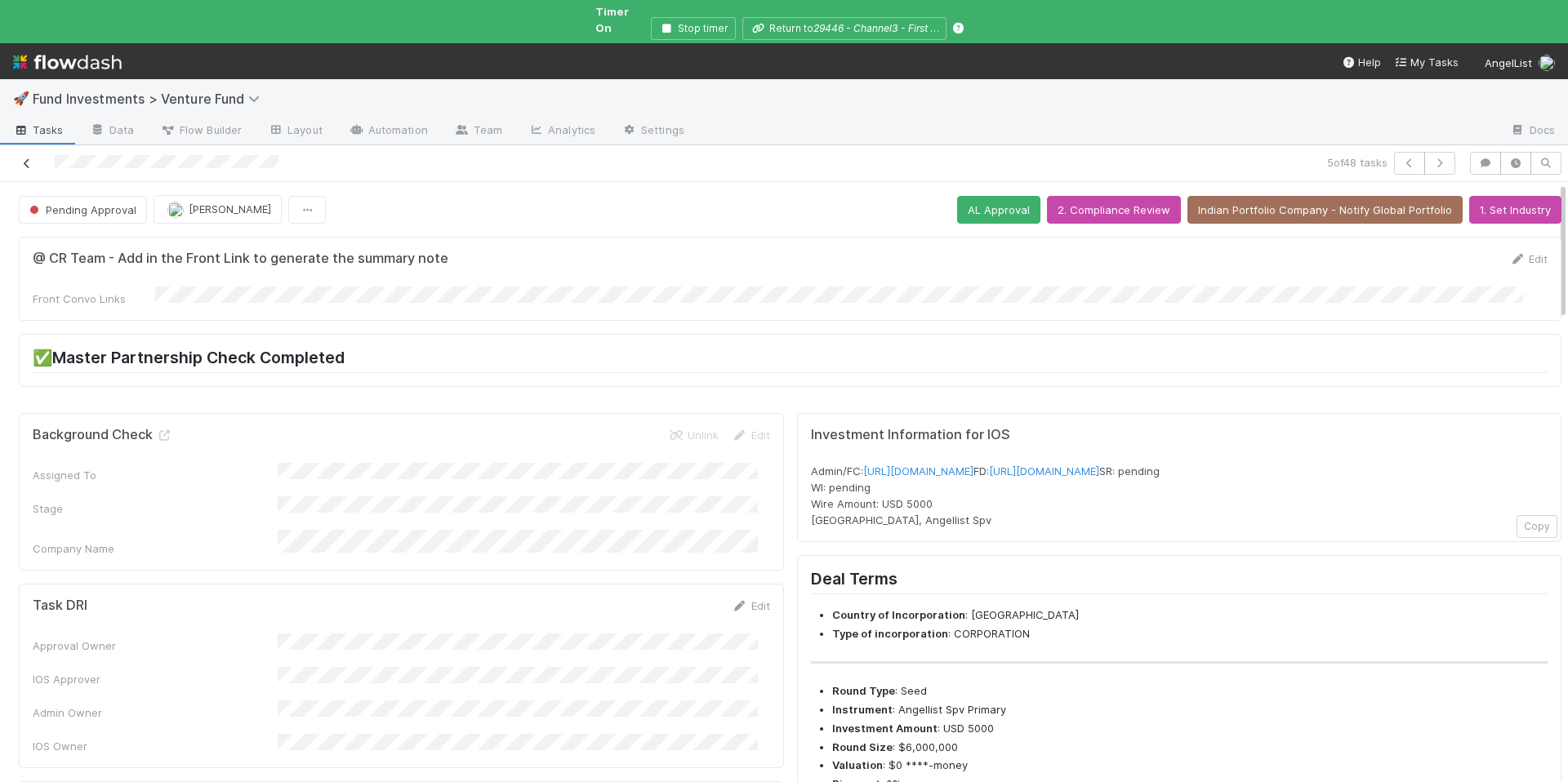
click at [20, 158] on icon at bounding box center [26, 164] width 17 height 10
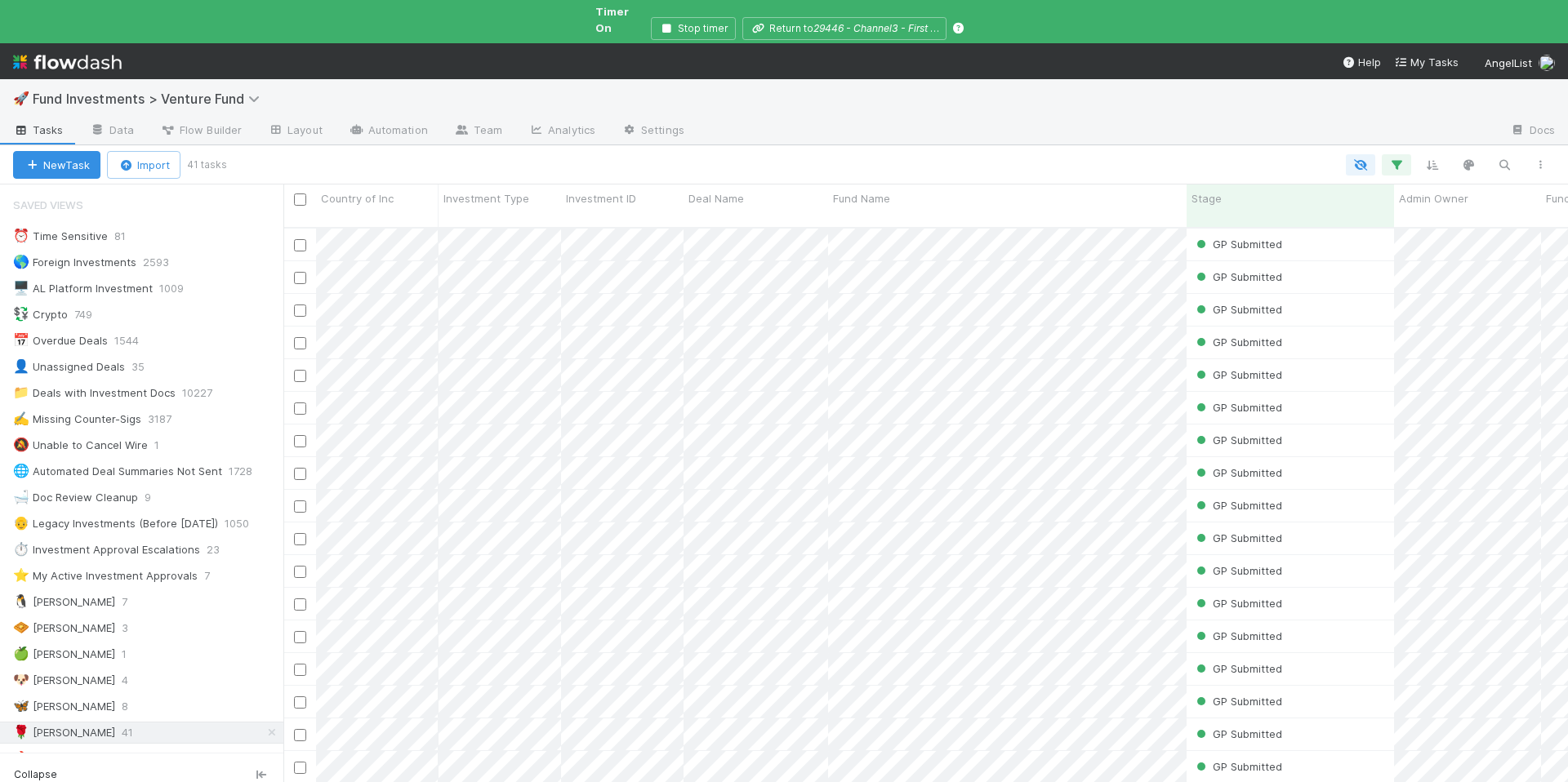
scroll to position [3, 0]
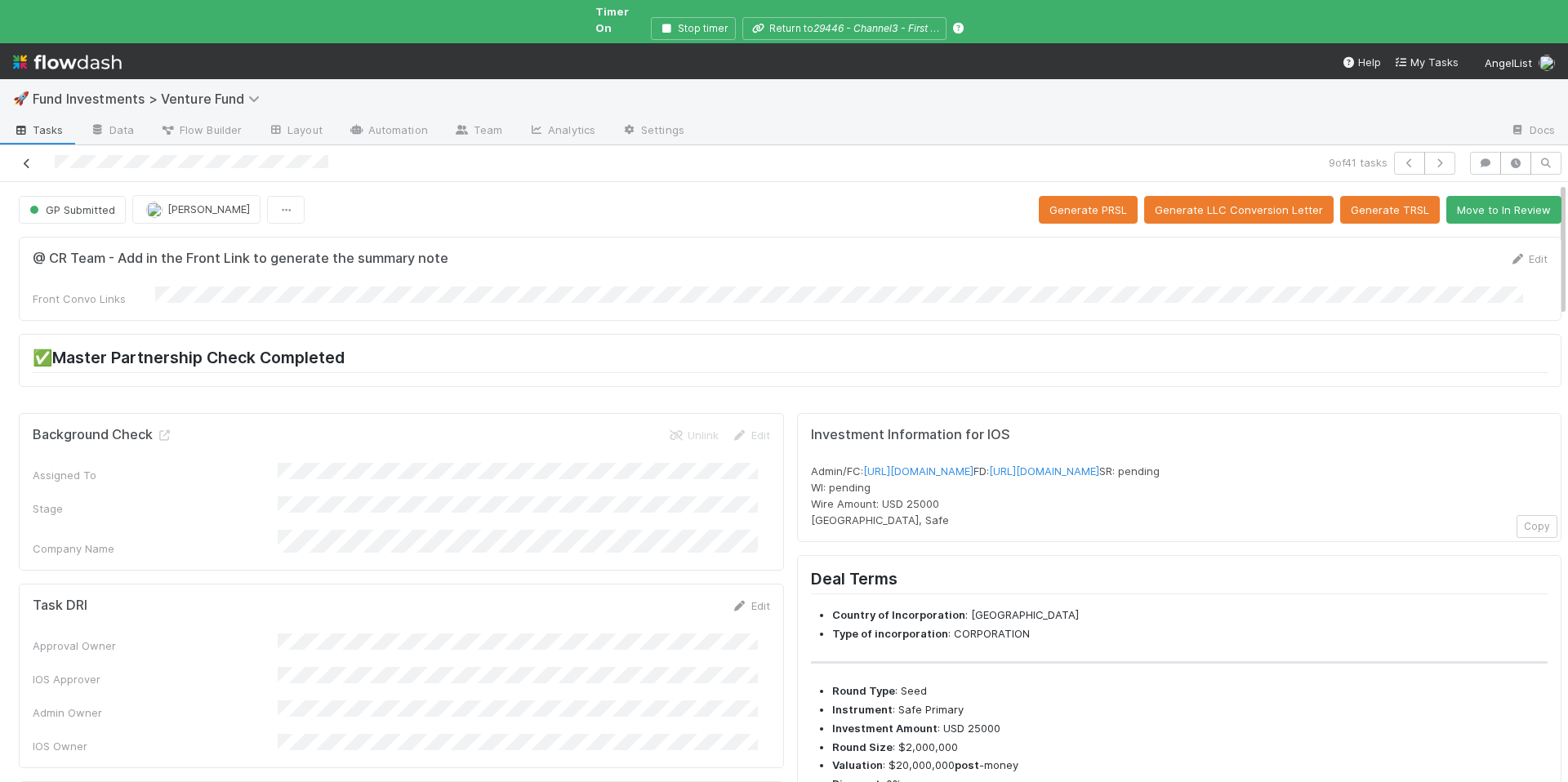
click at [28, 158] on icon at bounding box center [26, 164] width 17 height 10
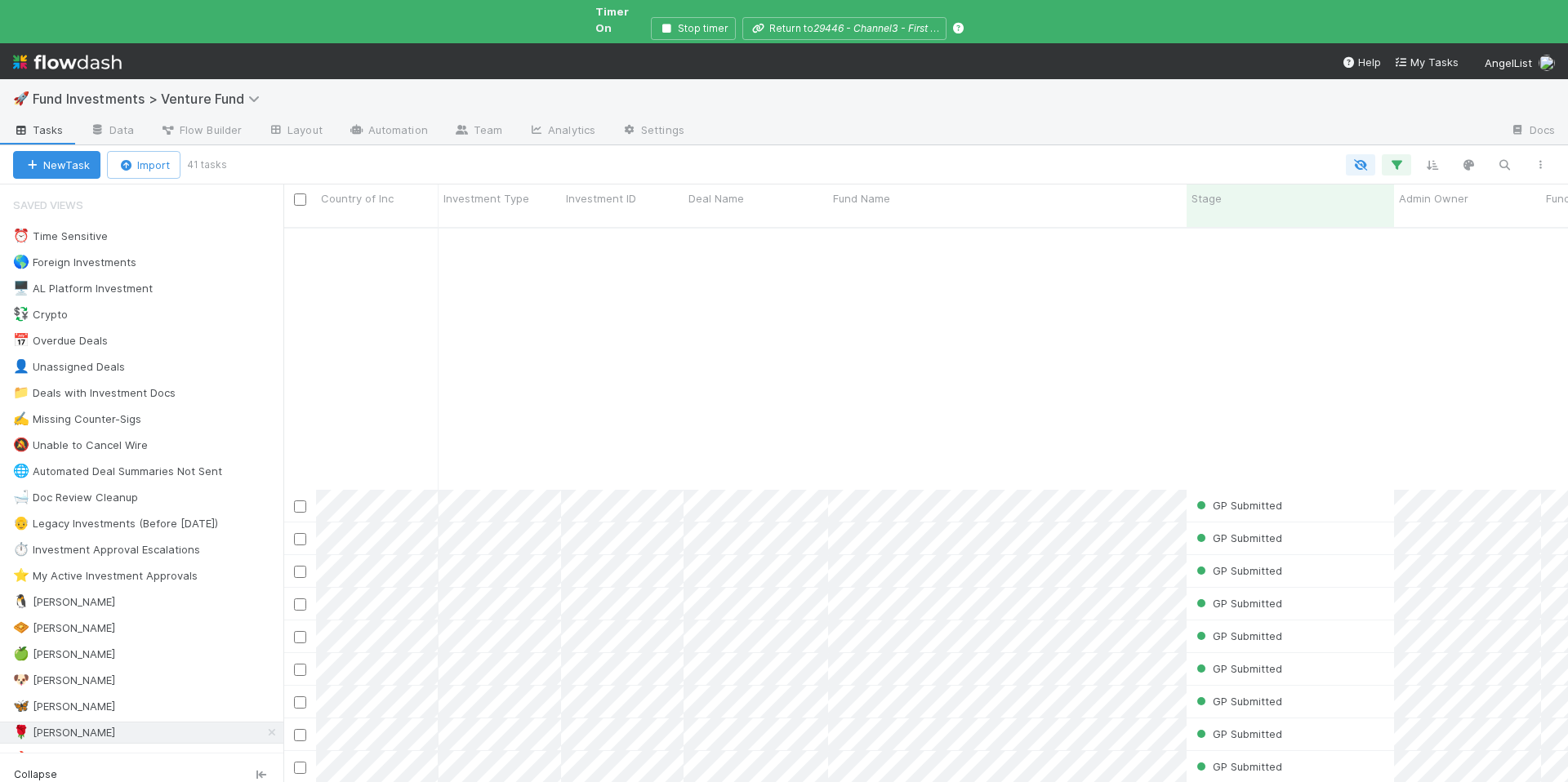
scroll to position [608, 0]
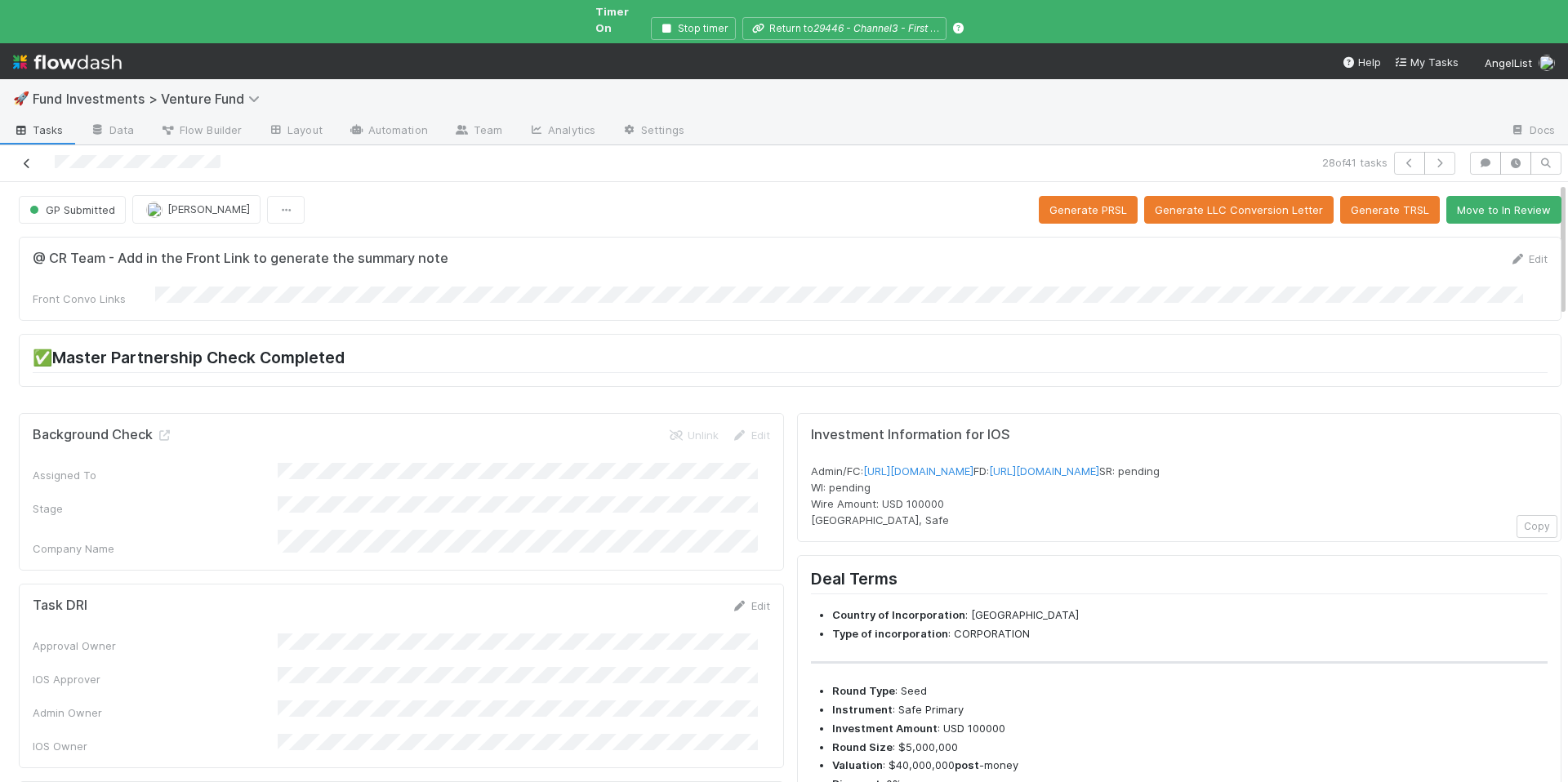
click at [24, 158] on icon at bounding box center [26, 164] width 17 height 10
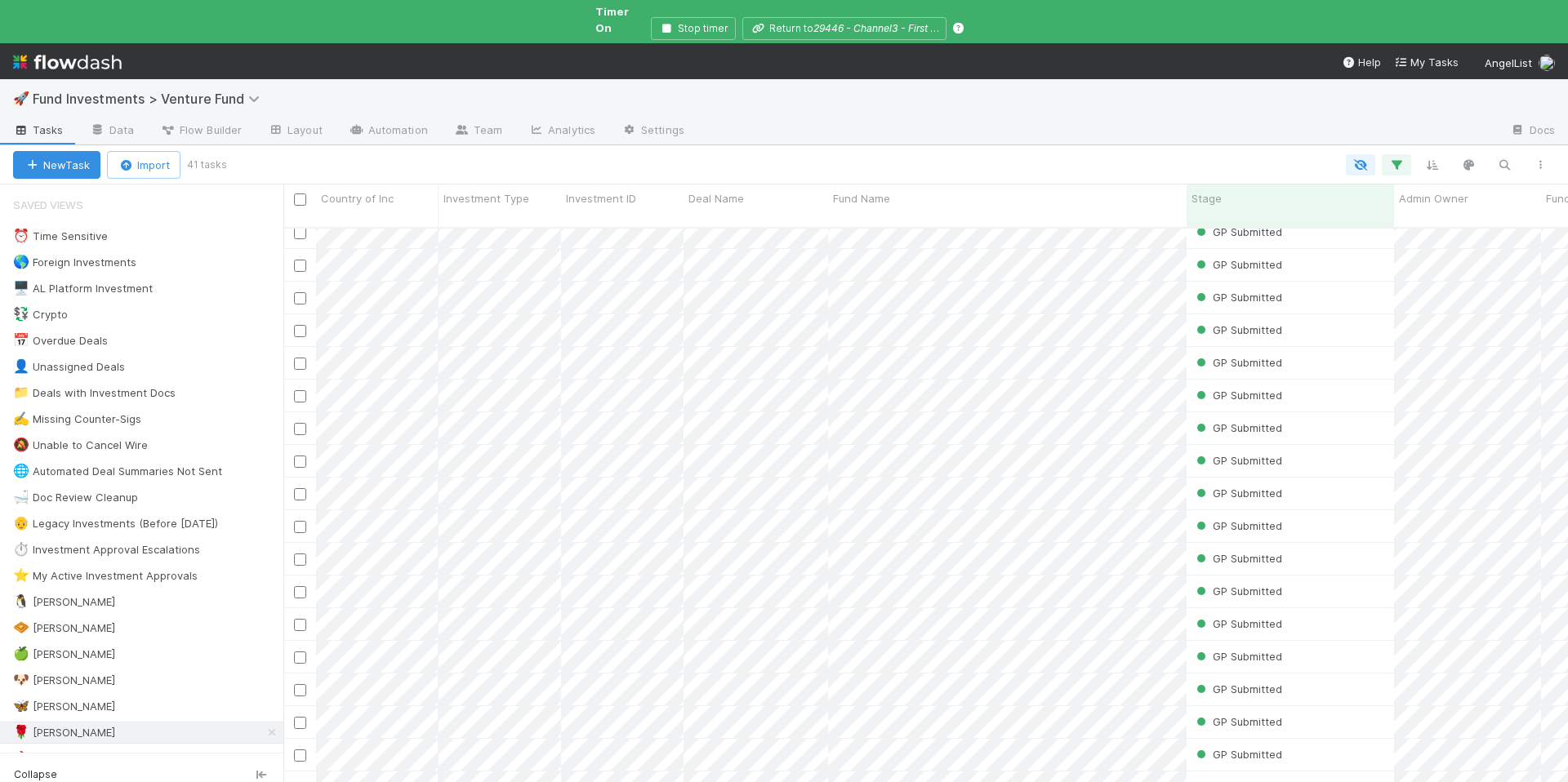
scroll to position [684, 0]
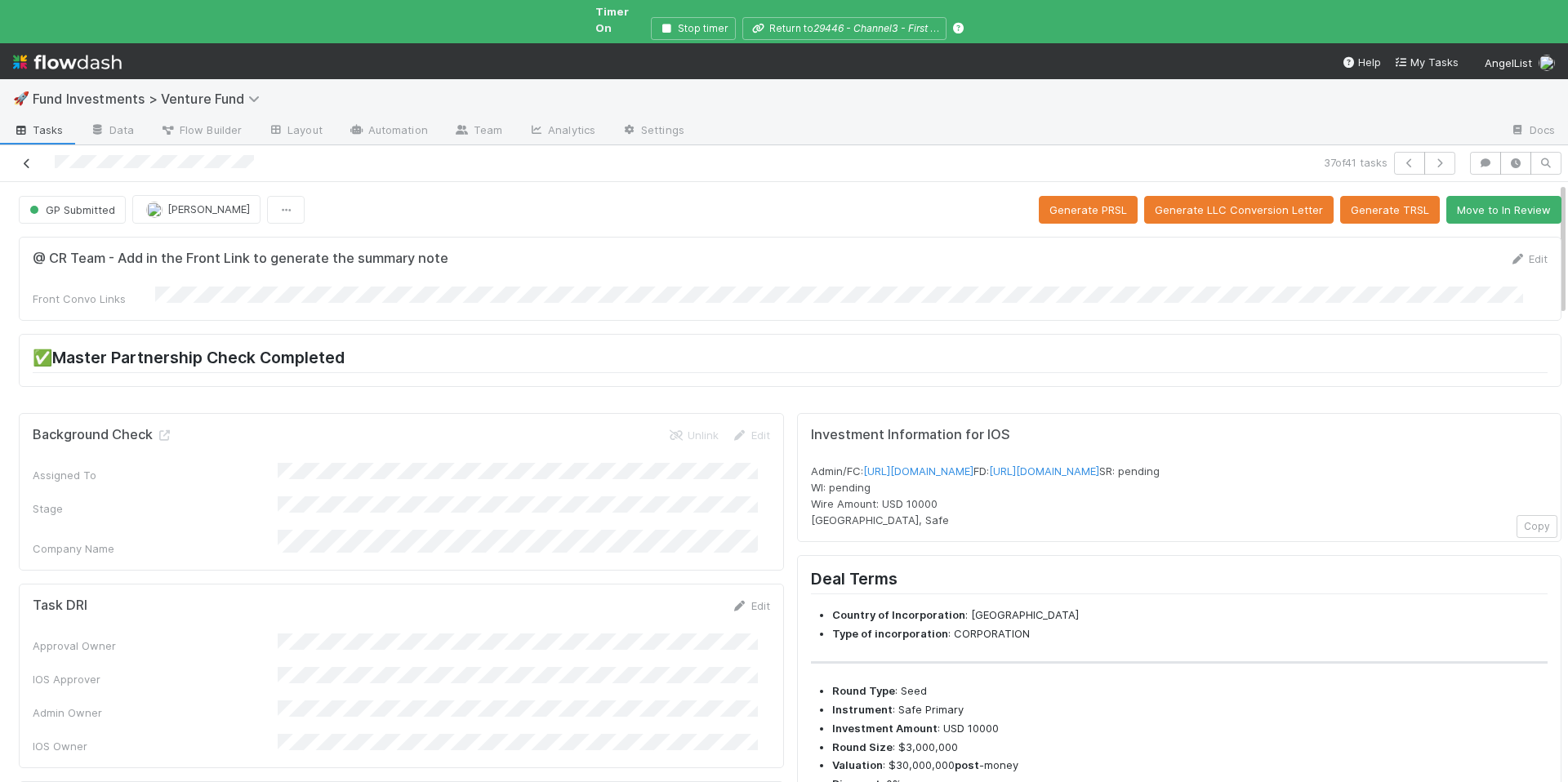
click at [23, 158] on icon at bounding box center [26, 164] width 17 height 10
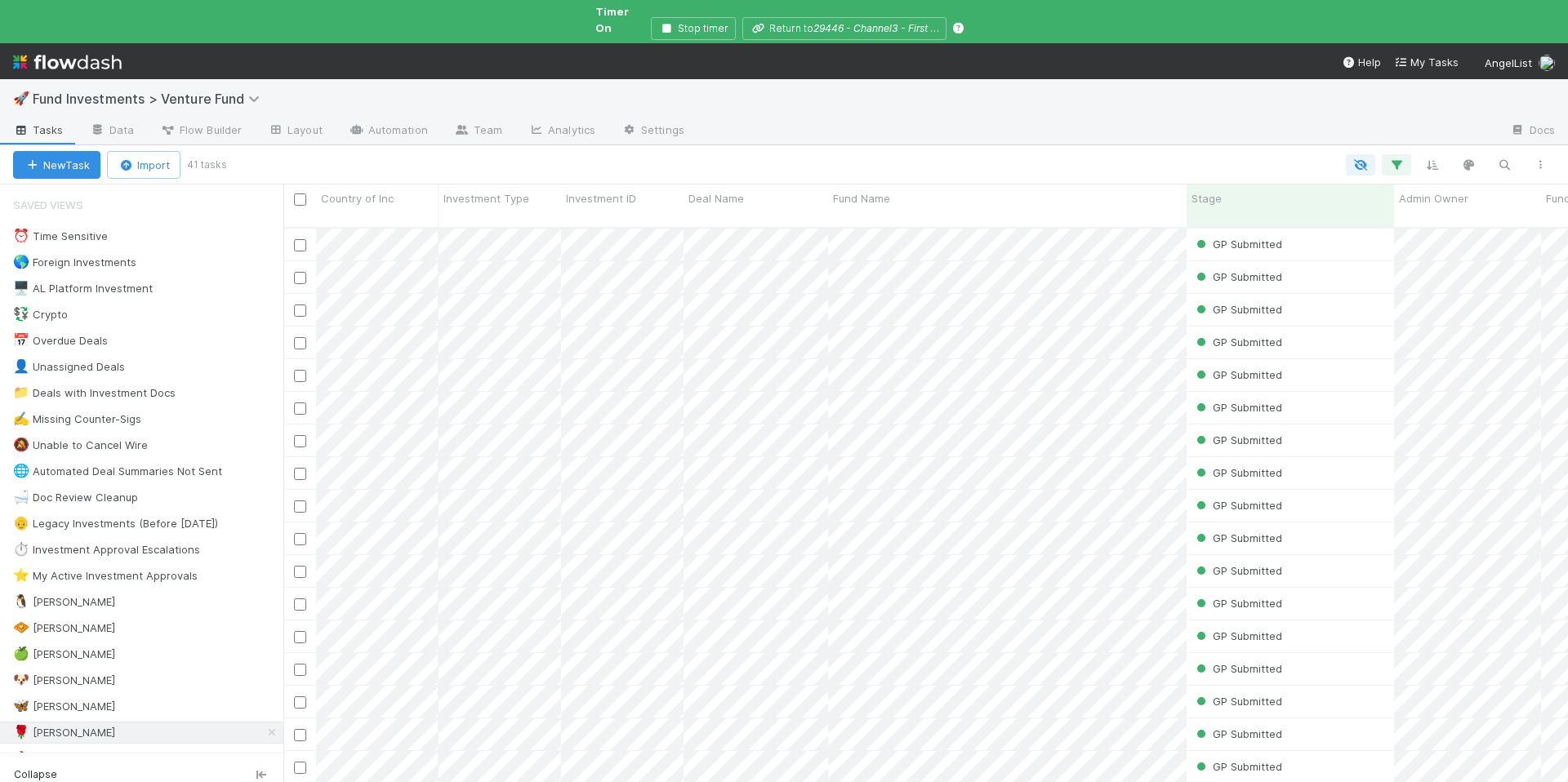
scroll to position [570, 1272]
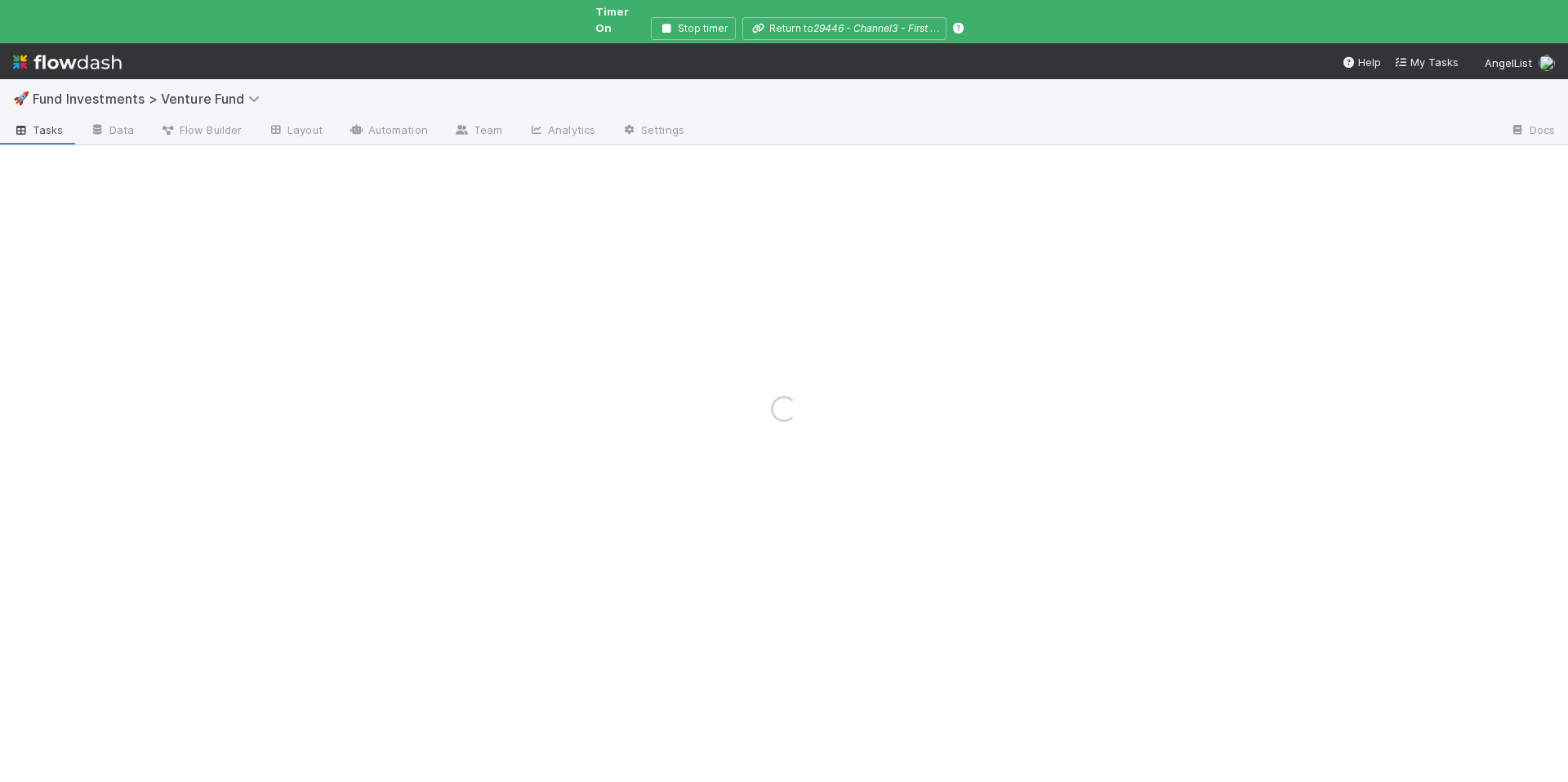
click at [1104, 565] on div "Loading..." at bounding box center [784, 408] width 1568 height 746
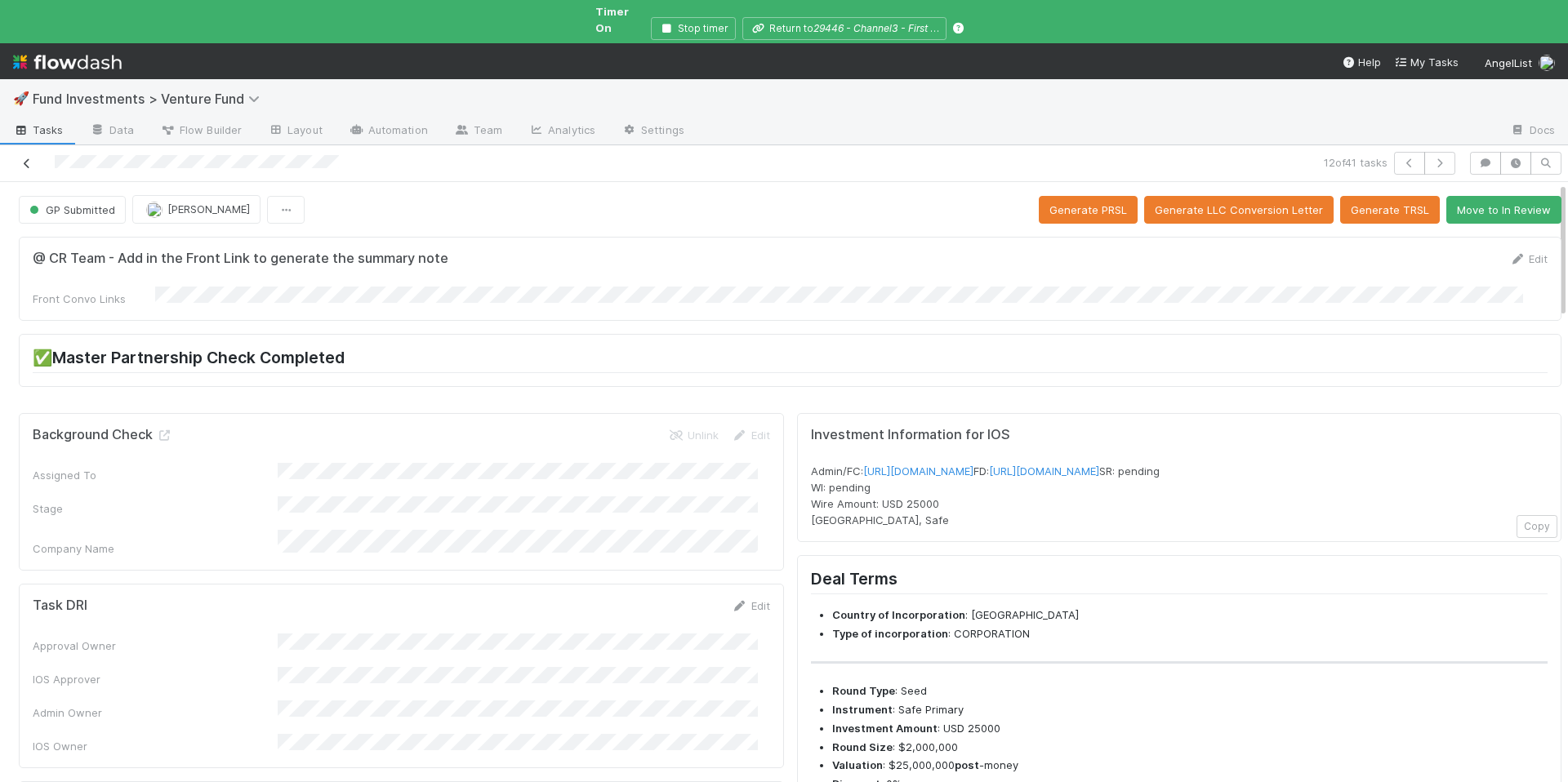
click at [18, 158] on icon at bounding box center [26, 164] width 17 height 10
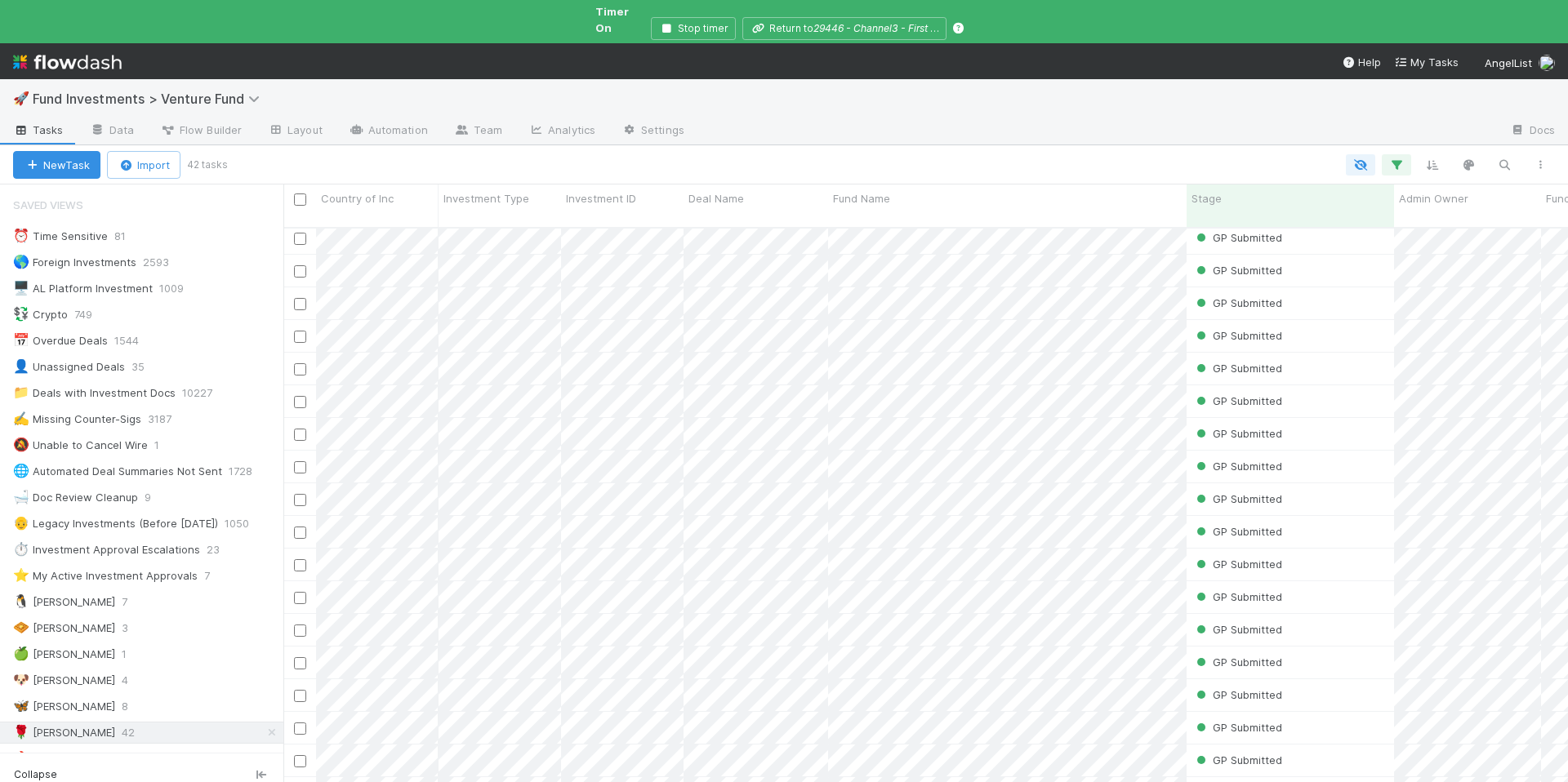
scroll to position [801, 0]
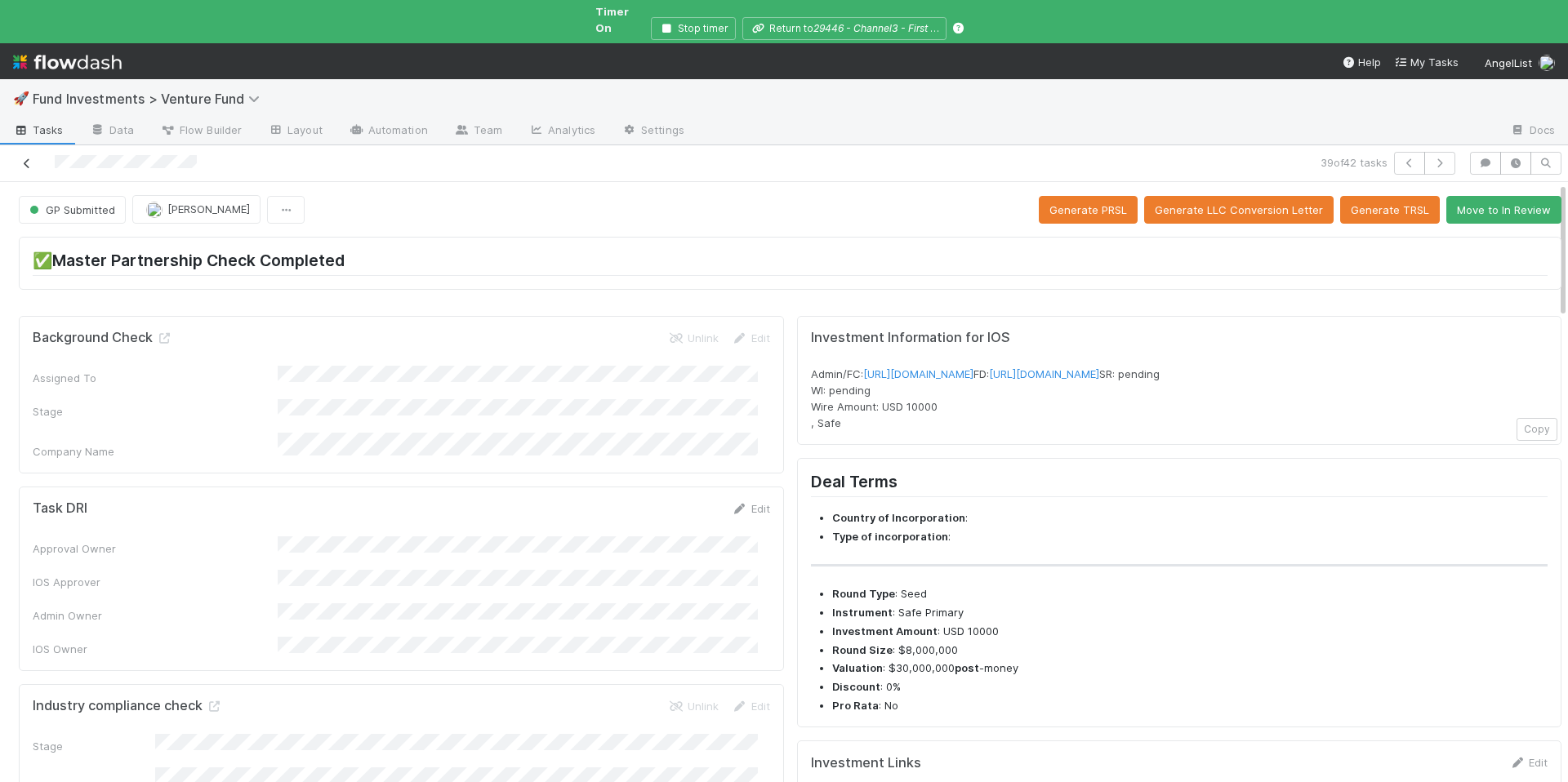
click at [24, 158] on icon at bounding box center [26, 164] width 17 height 10
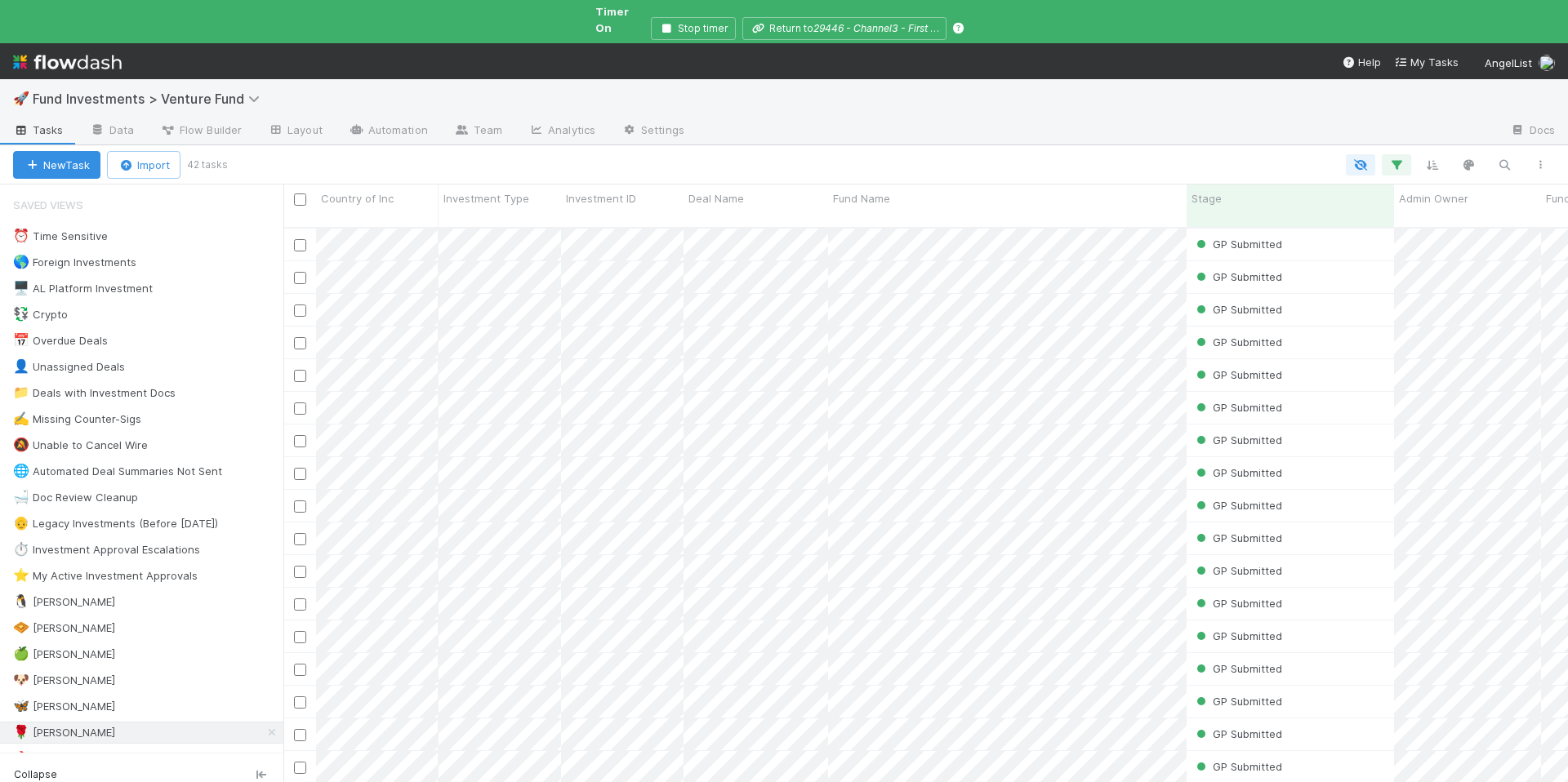
scroll to position [570, 1272]
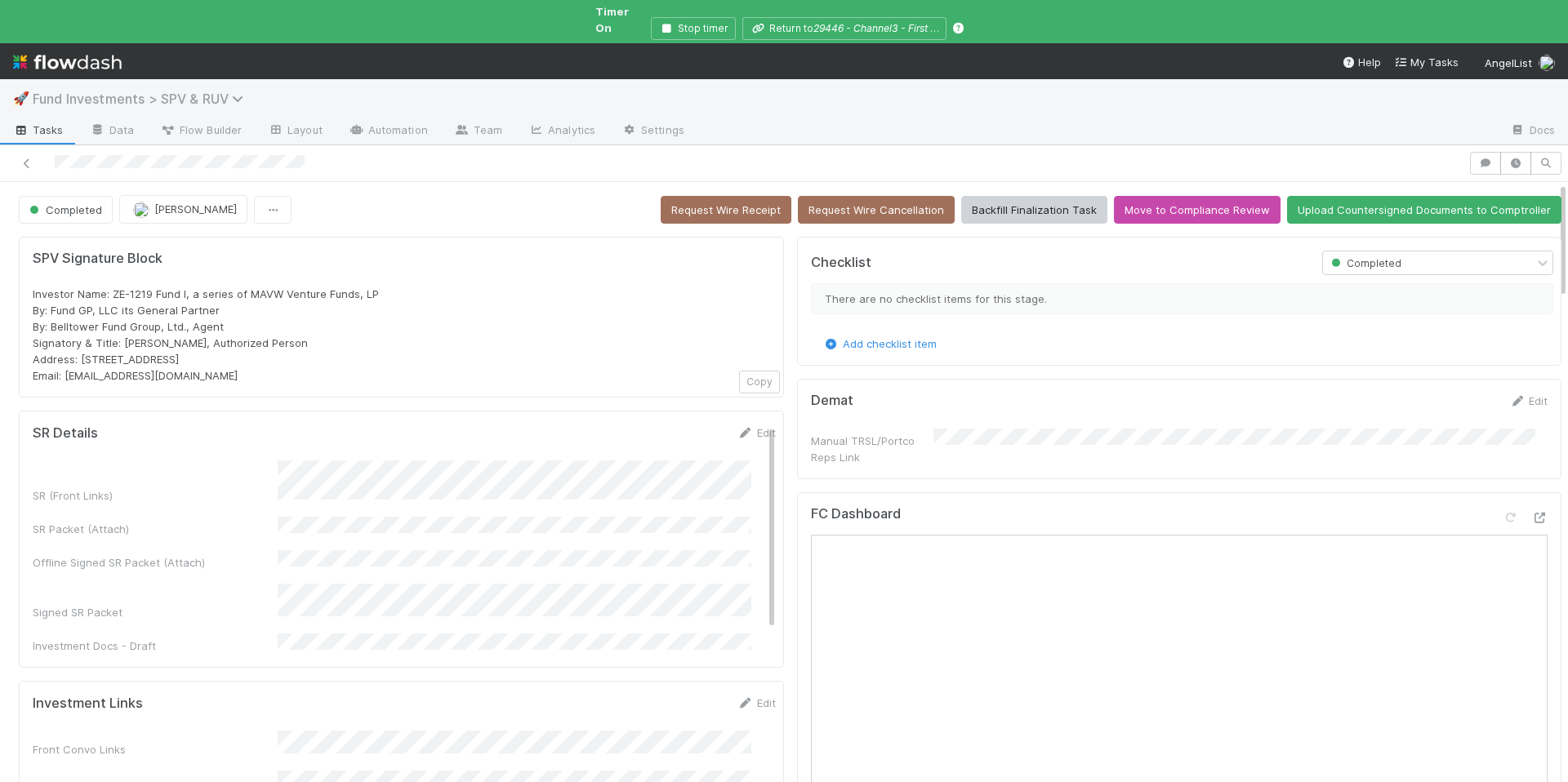
click at [245, 92] on icon at bounding box center [240, 98] width 17 height 13
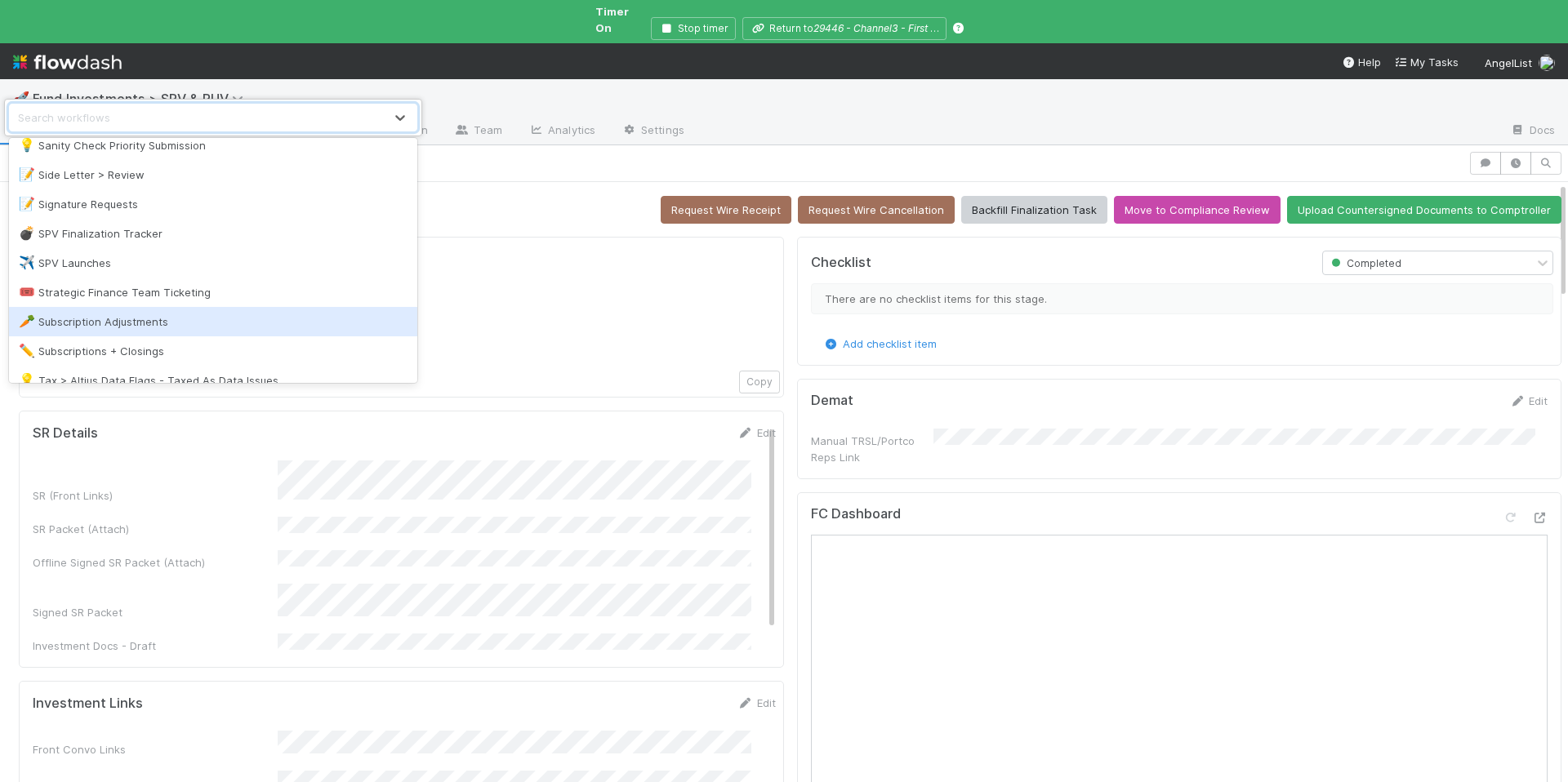
scroll to position [1916, 0]
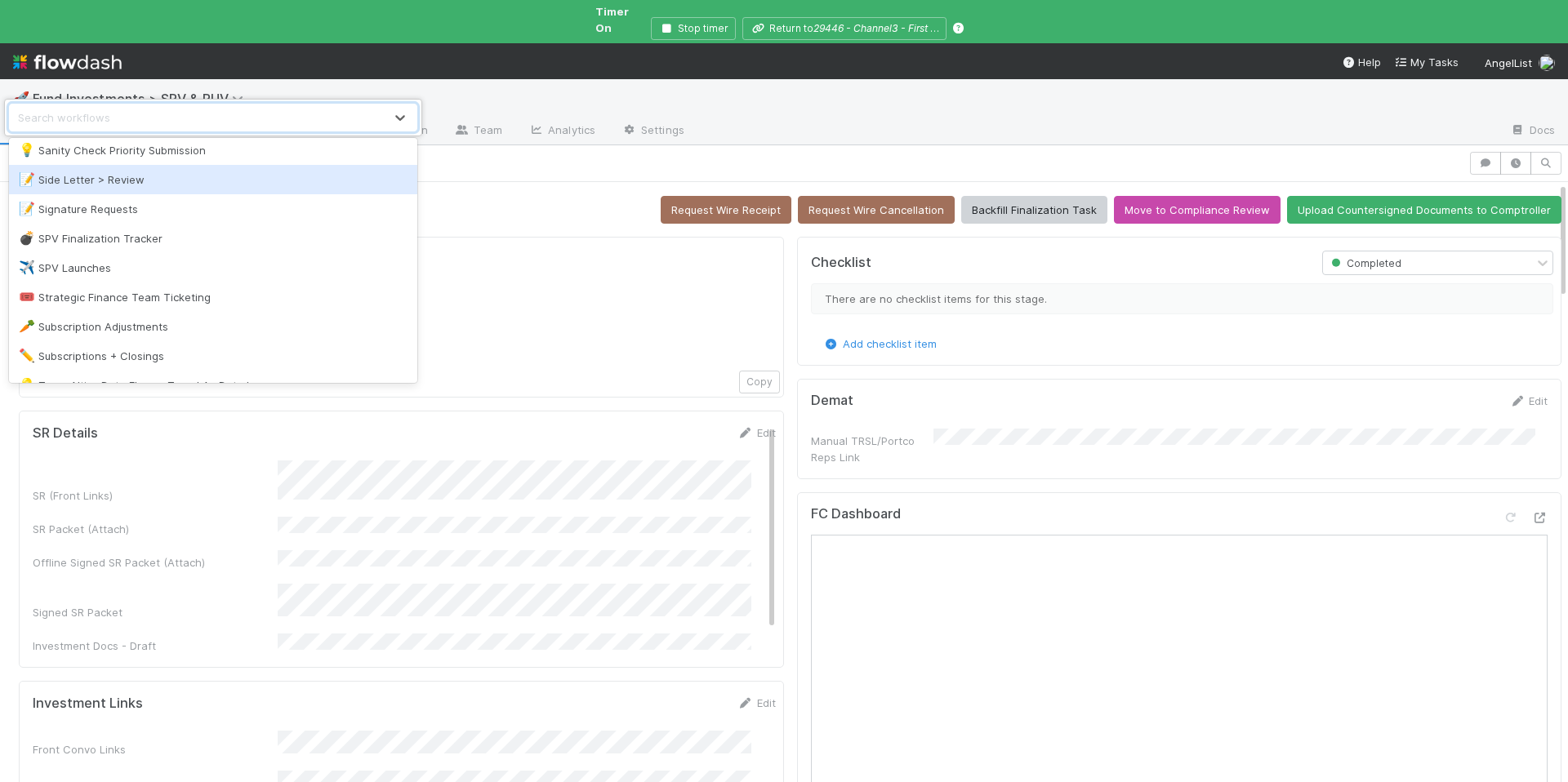
click at [148, 189] on div "📝 Side Letter > Review" at bounding box center [213, 179] width 409 height 30
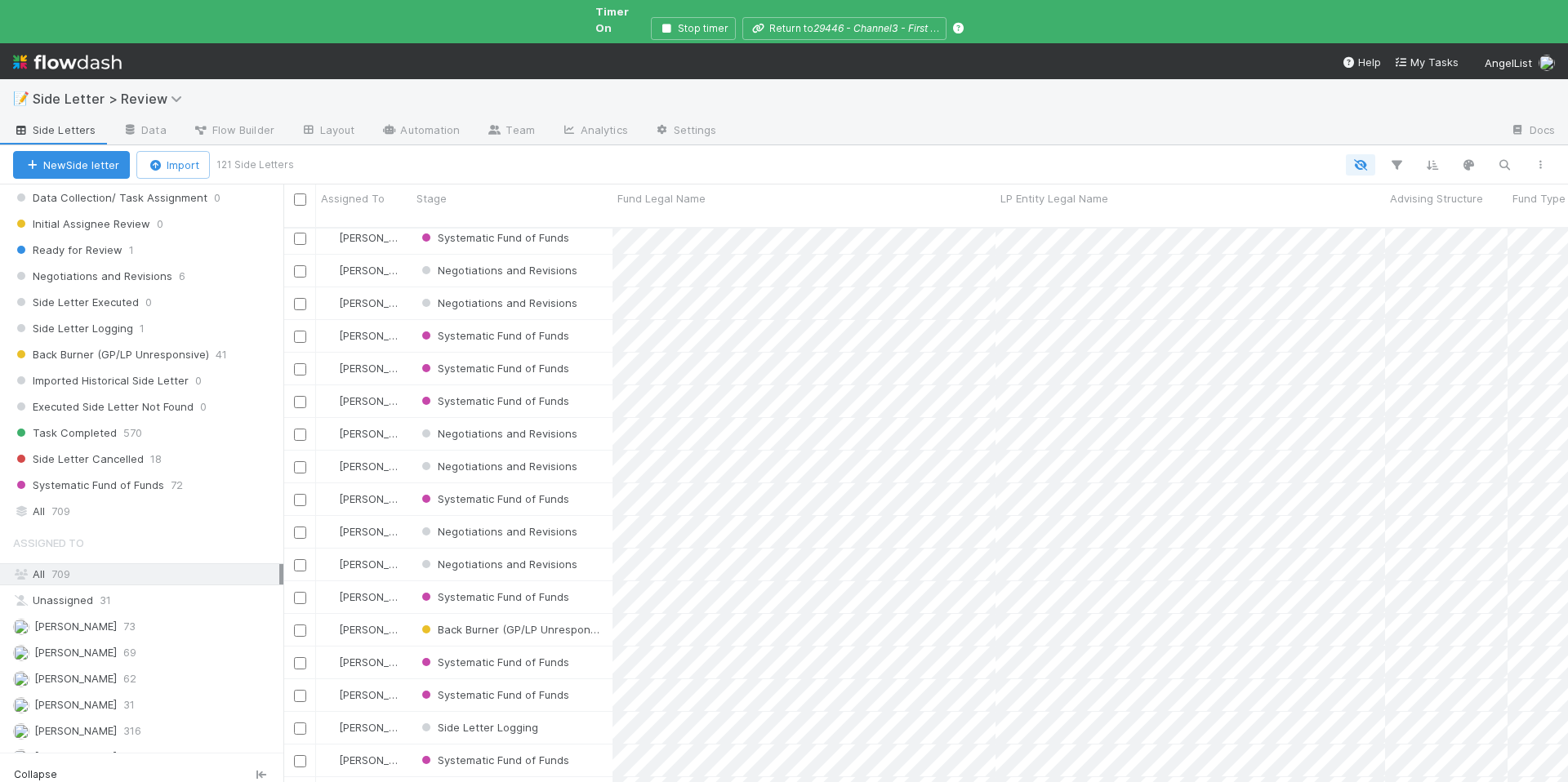
scroll to position [251, 0]
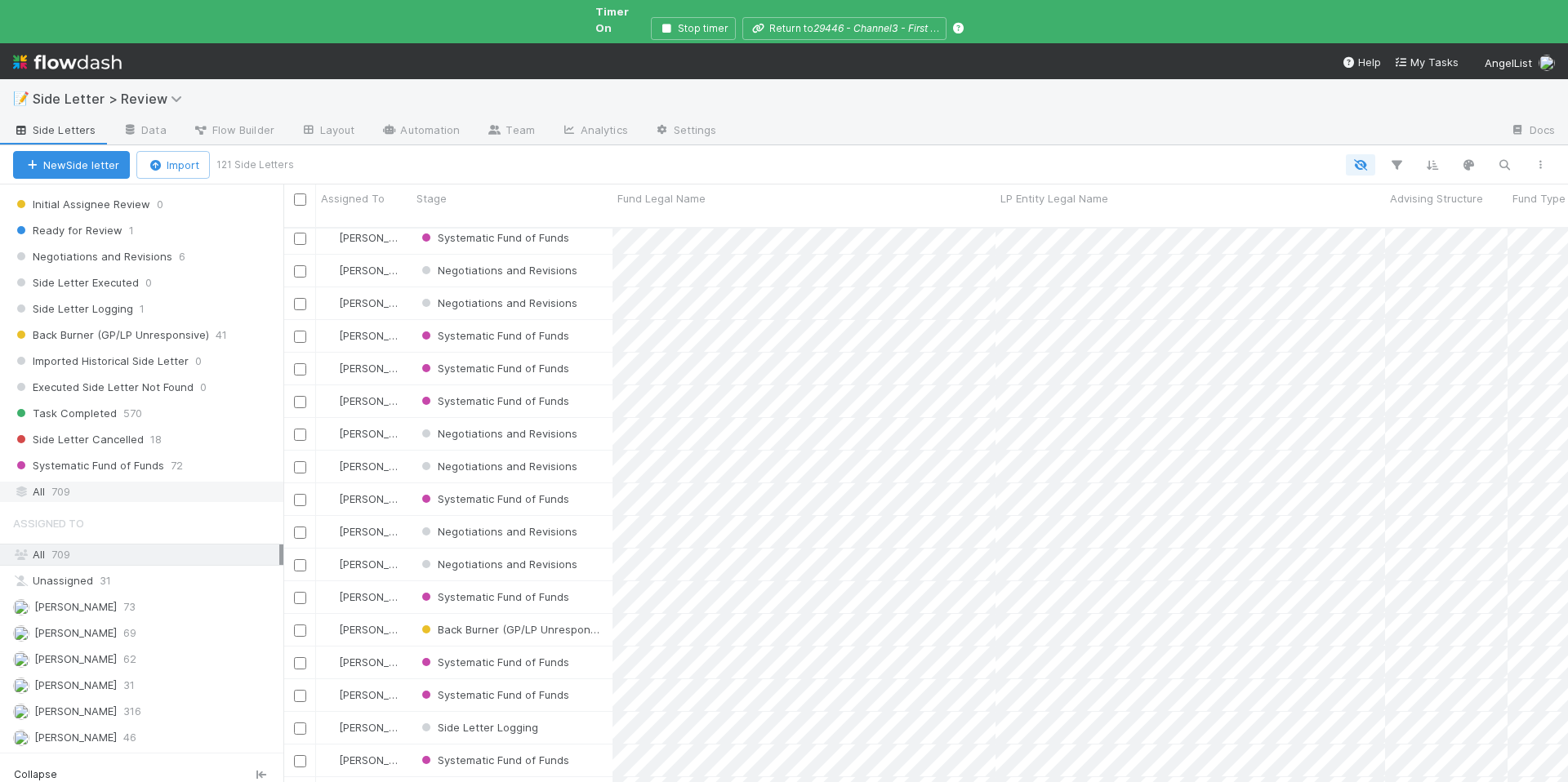
click at [60, 482] on span "709" at bounding box center [60, 492] width 18 height 20
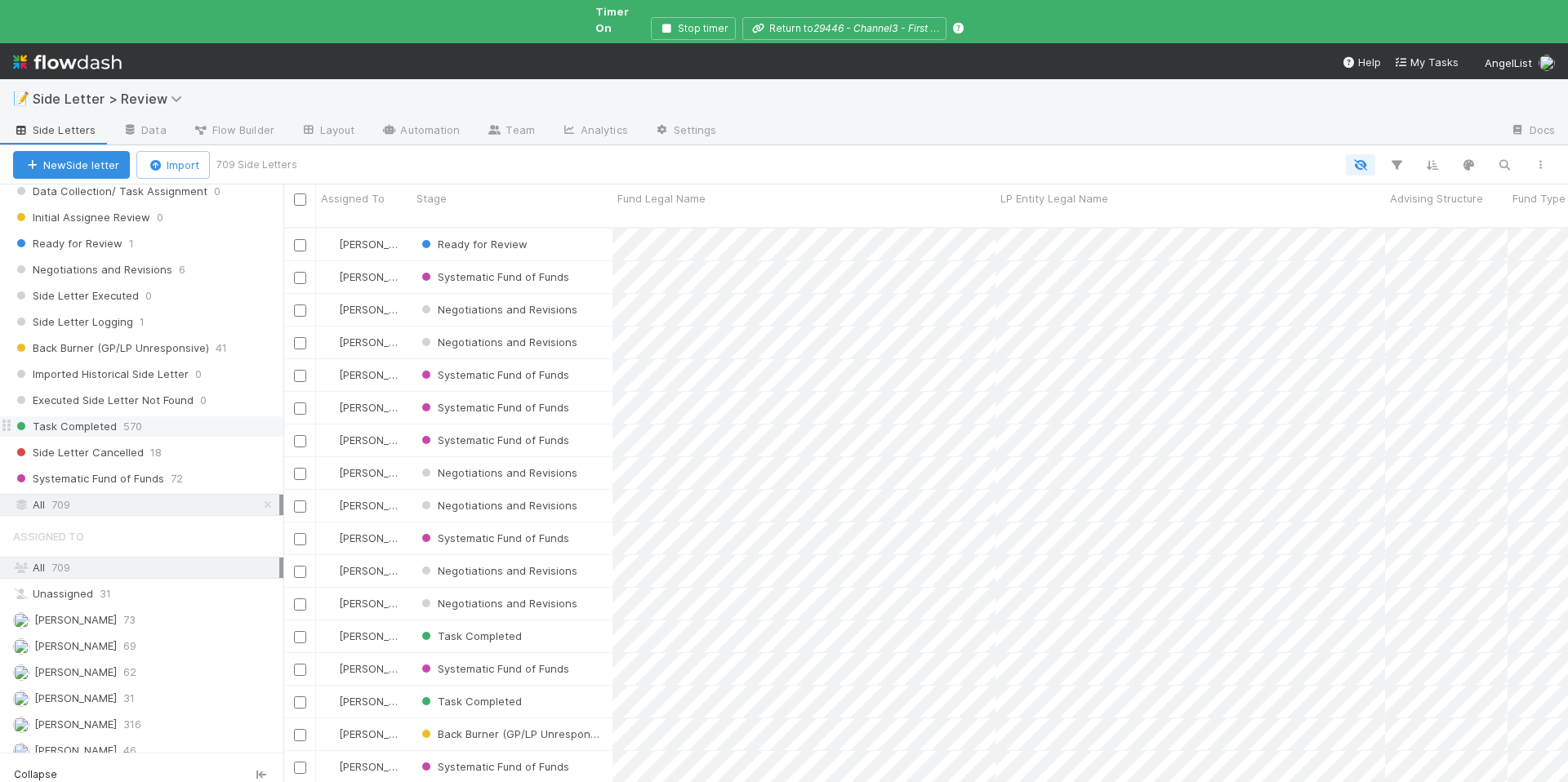
scroll to position [251, 0]
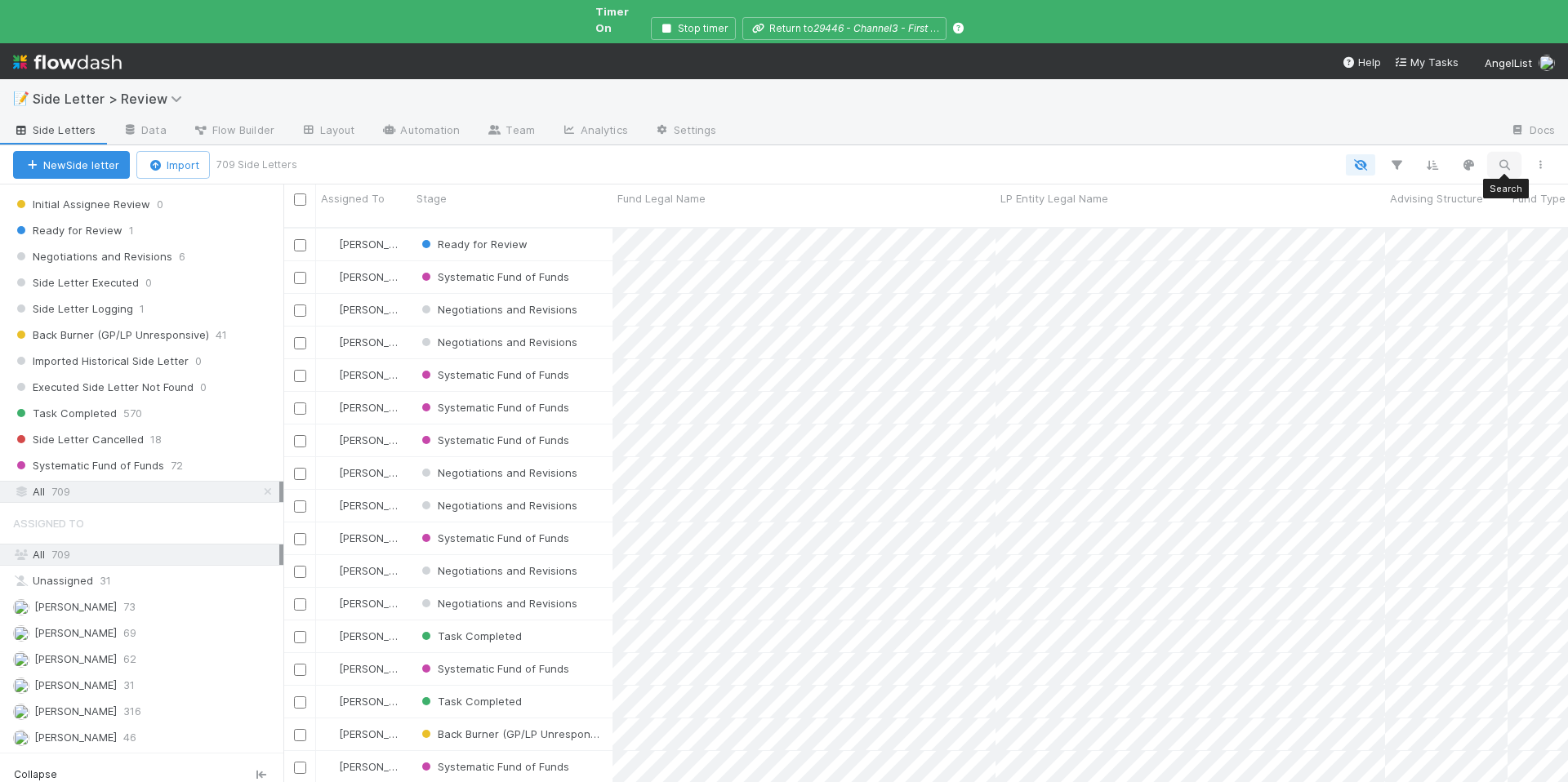
click at [1494, 154] on button "button" at bounding box center [1504, 164] width 30 height 21
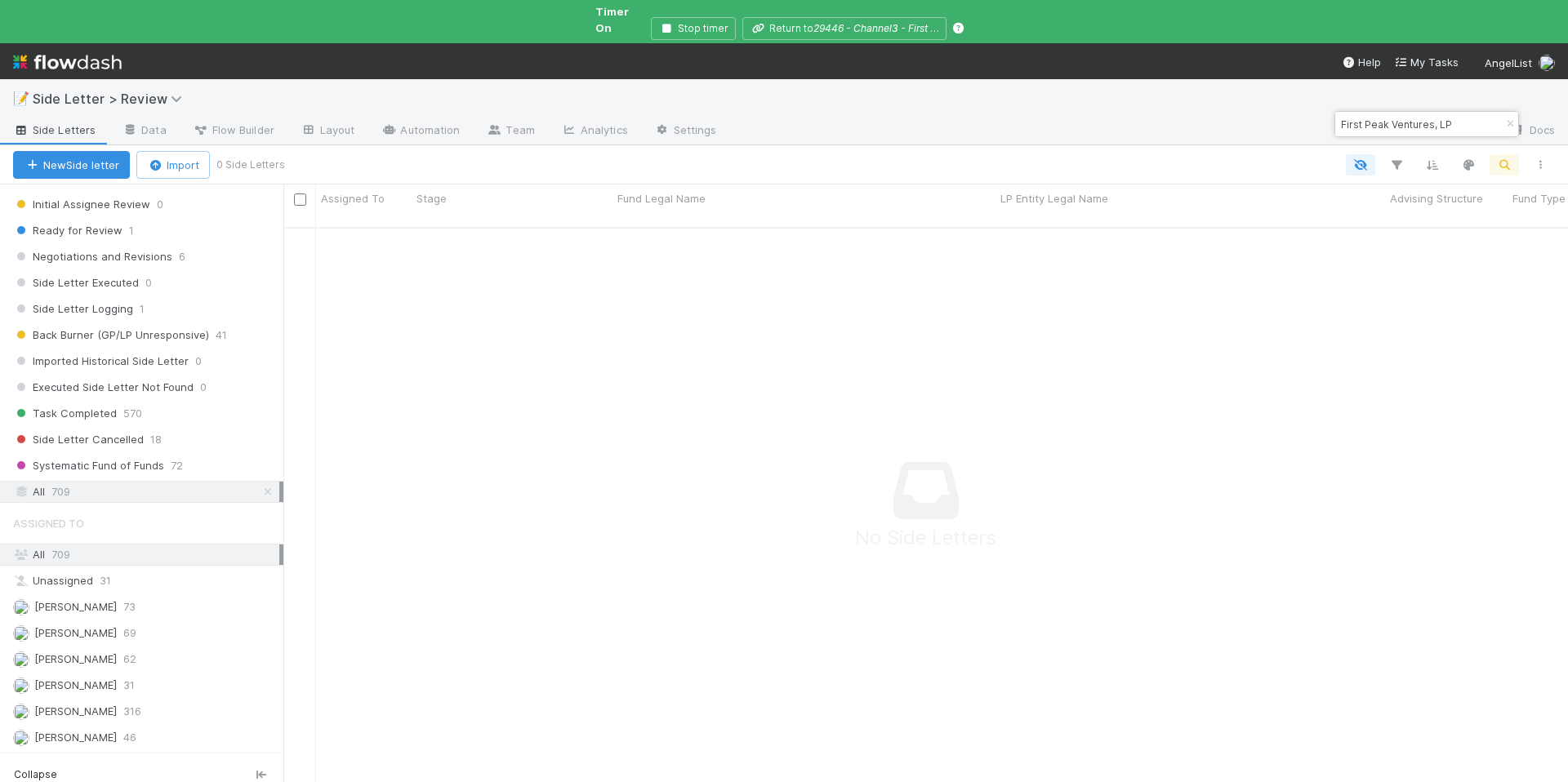
drag, startPoint x: 1474, startPoint y: 122, endPoint x: 1354, endPoint y: 118, distance: 120.1
click at [1335, 118] on div "First Peak Ventures, LP" at bounding box center [1426, 124] width 183 height 24
click at [1466, 116] on div "First Peak Ventures, LP" at bounding box center [1426, 124] width 183 height 24
click at [1465, 116] on div "First Peak Ventures, LP" at bounding box center [1426, 124] width 183 height 24
click at [1466, 116] on div "First Peak Ventures, LP" at bounding box center [1426, 124] width 183 height 24
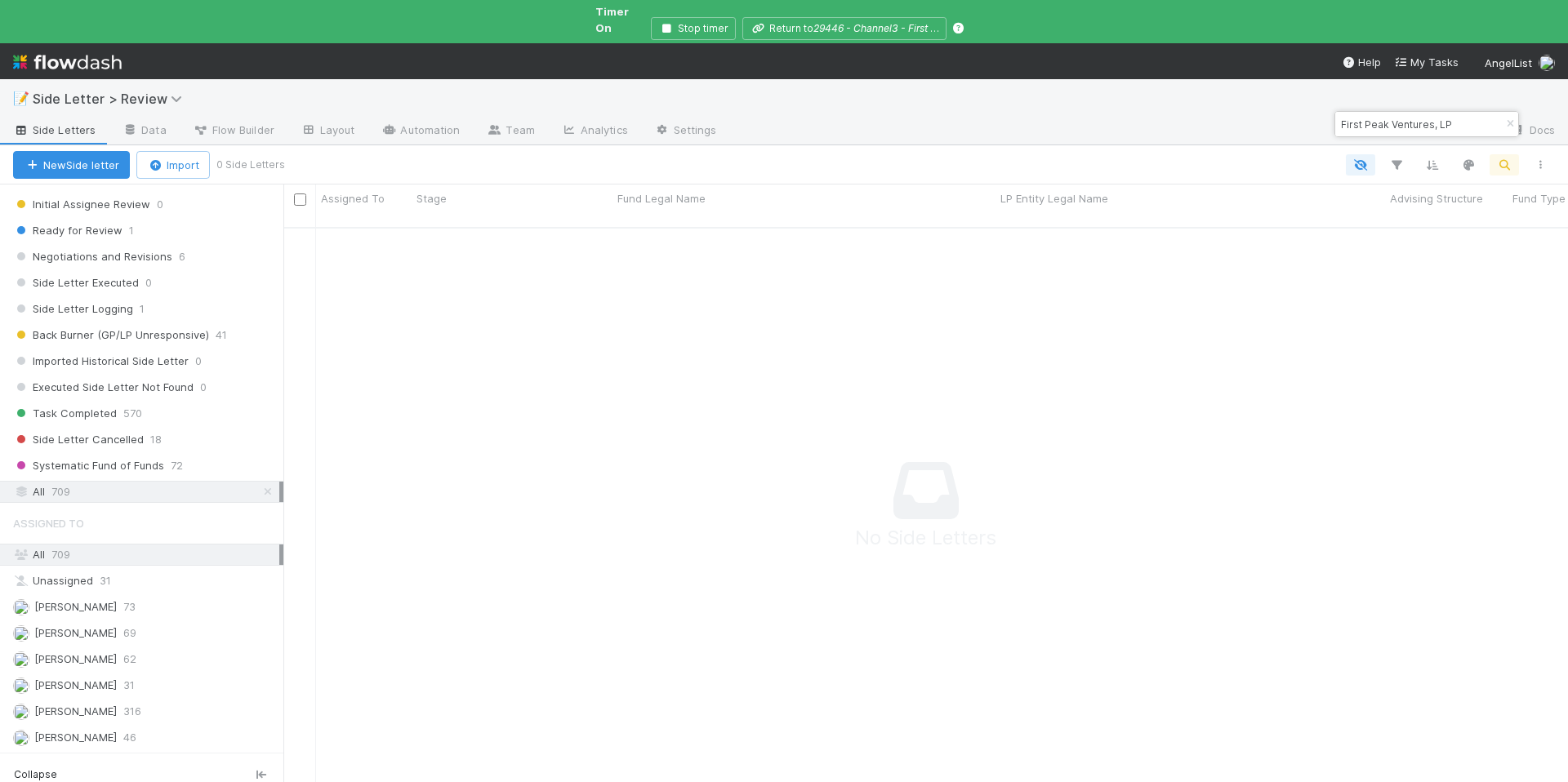
click at [1466, 123] on div "First Peak Ventures, LP" at bounding box center [1426, 124] width 183 height 24
click at [1466, 124] on div "First Peak Ventures, LP" at bounding box center [1426, 124] width 183 height 24
click at [1448, 125] on input "First Peak Ventures, LP" at bounding box center [1418, 124] width 164 height 19
type input "F"
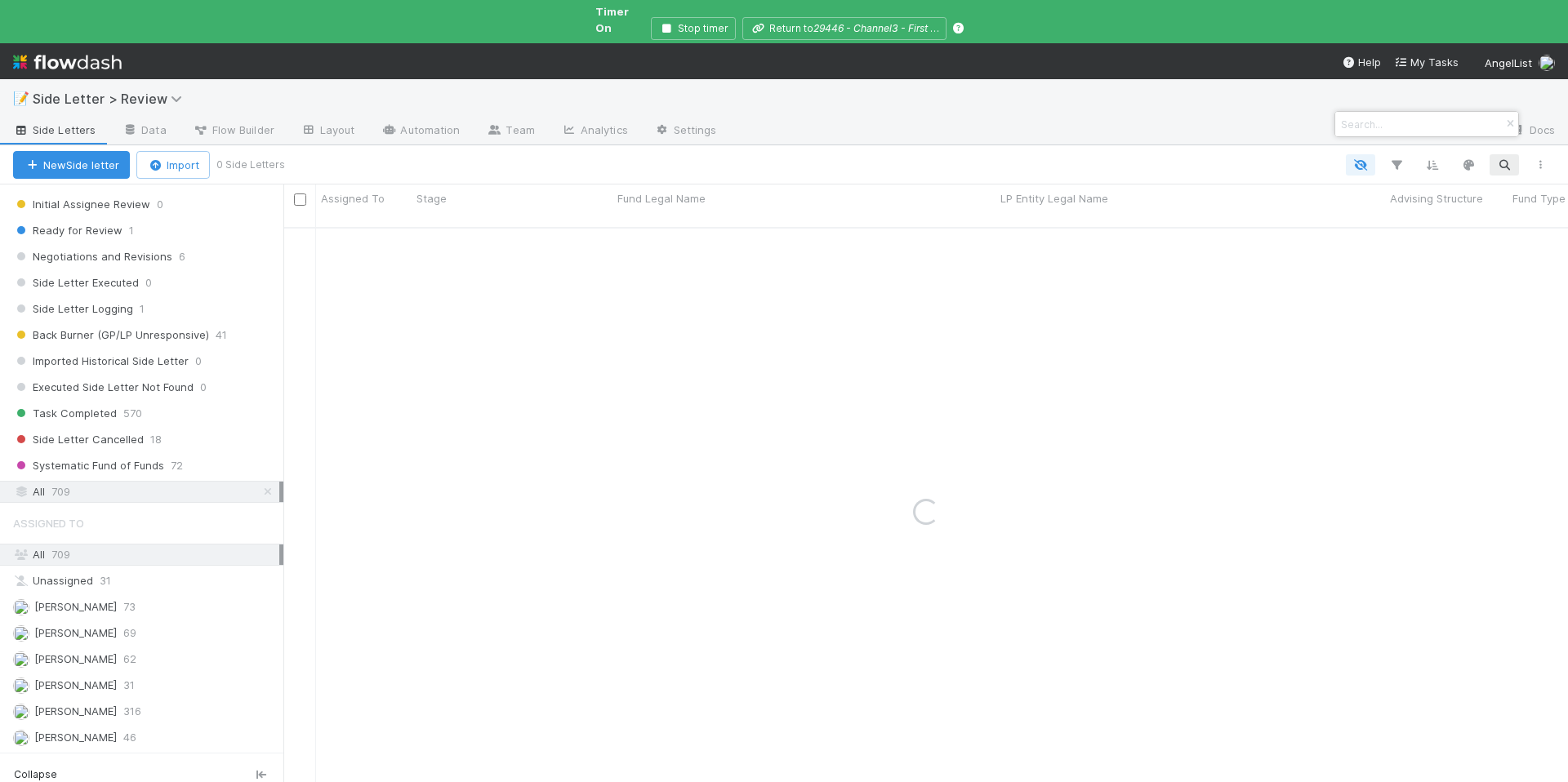
paste input "Fund I, a series of 021 Capital, LP"
click at [1466, 127] on div "Fund I, a series of 021 Capital, LP" at bounding box center [1426, 124] width 183 height 24
click at [1466, 122] on div "Fund I, a series of 021 Capital, LP" at bounding box center [1426, 124] width 183 height 24
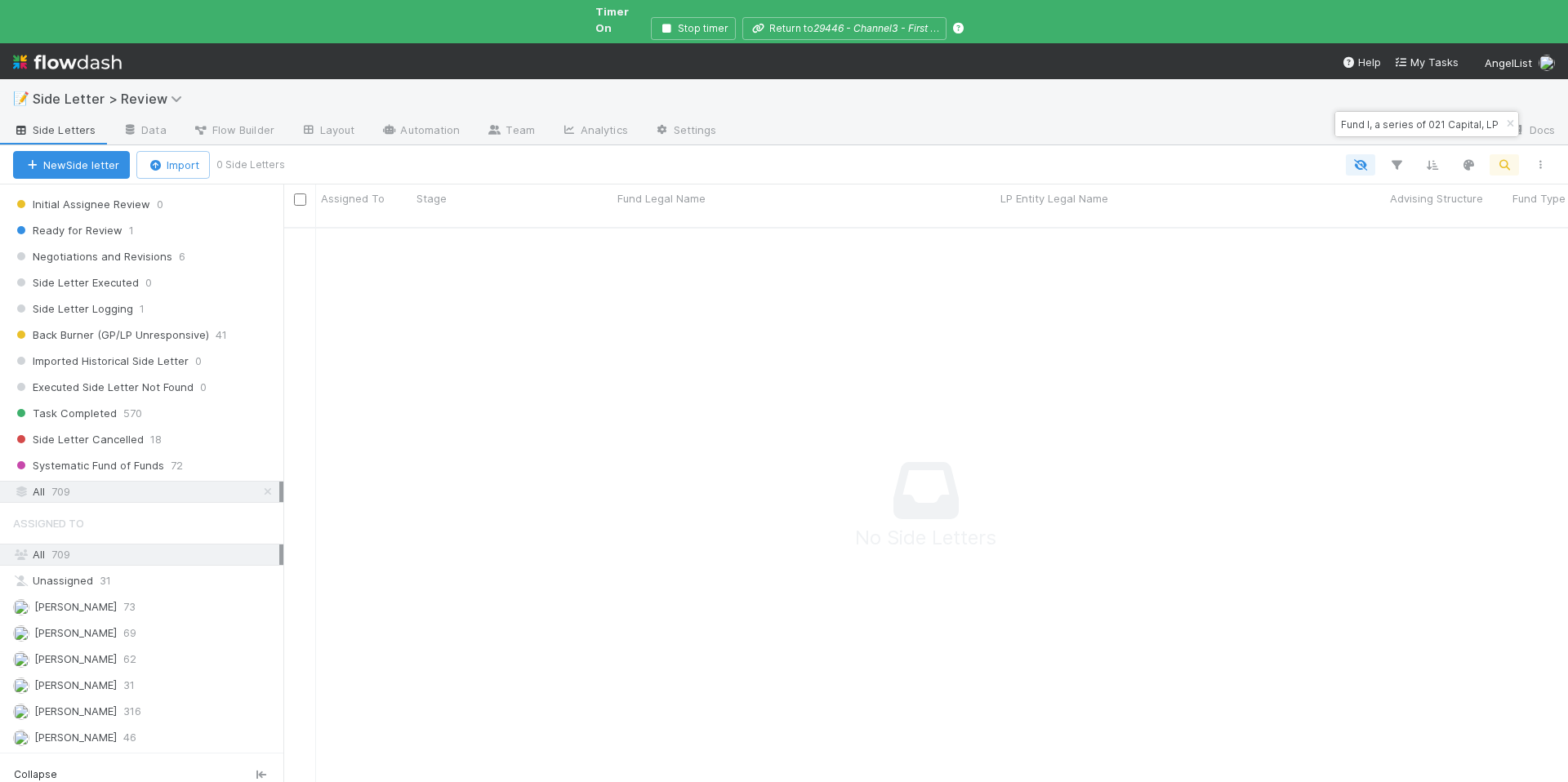
click at [1466, 122] on div "Fund I, a series of 021 Capital, LP" at bounding box center [1426, 124] width 183 height 24
click at [1466, 122] on div "Fund I, a series of 021 Capital, LP" at bounding box center [1426, 124] width 183 height 24
click at [1464, 122] on div "Fund I, a series of 021 Capital, LP" at bounding box center [1426, 124] width 183 height 24
click at [1460, 123] on div "Fund I, a series of 021 Capital, LP" at bounding box center [1426, 124] width 183 height 24
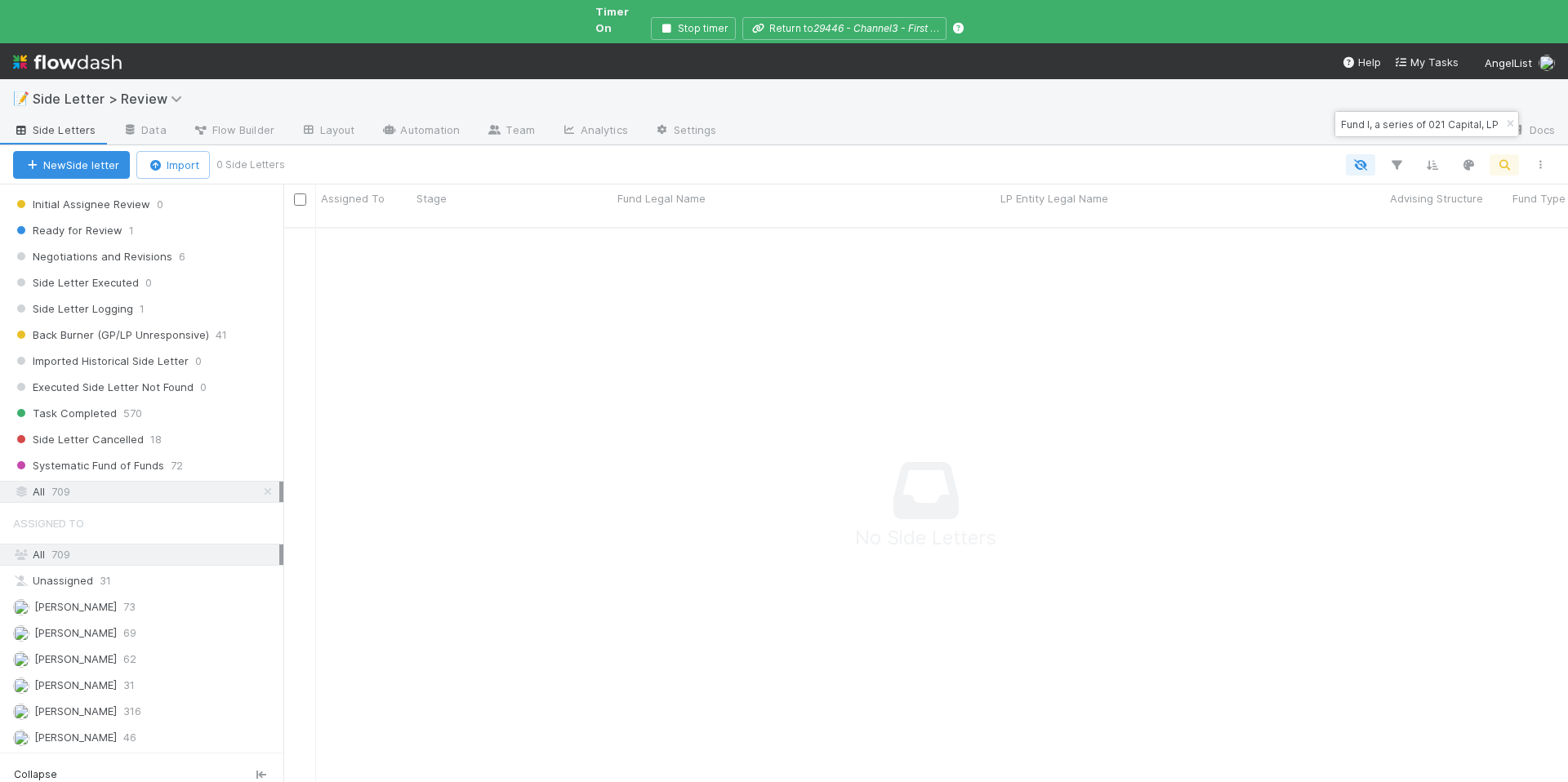
click at [1453, 123] on div "Fund I, a series of 021 Capital, LP" at bounding box center [1426, 124] width 183 height 24
click at [1450, 124] on input "Fund I, a series of 021 Capital, LP" at bounding box center [1418, 124] width 164 height 19
click at [1456, 128] on div "Fund I, a series of 021 Capital, LP" at bounding box center [1426, 124] width 183 height 24
click at [1450, 122] on input "Fund I, a series of 021 Capital, LP" at bounding box center [1418, 124] width 164 height 19
click at [1446, 129] on input "Fund I, a series of 021 Capital, LP" at bounding box center [1418, 124] width 164 height 19
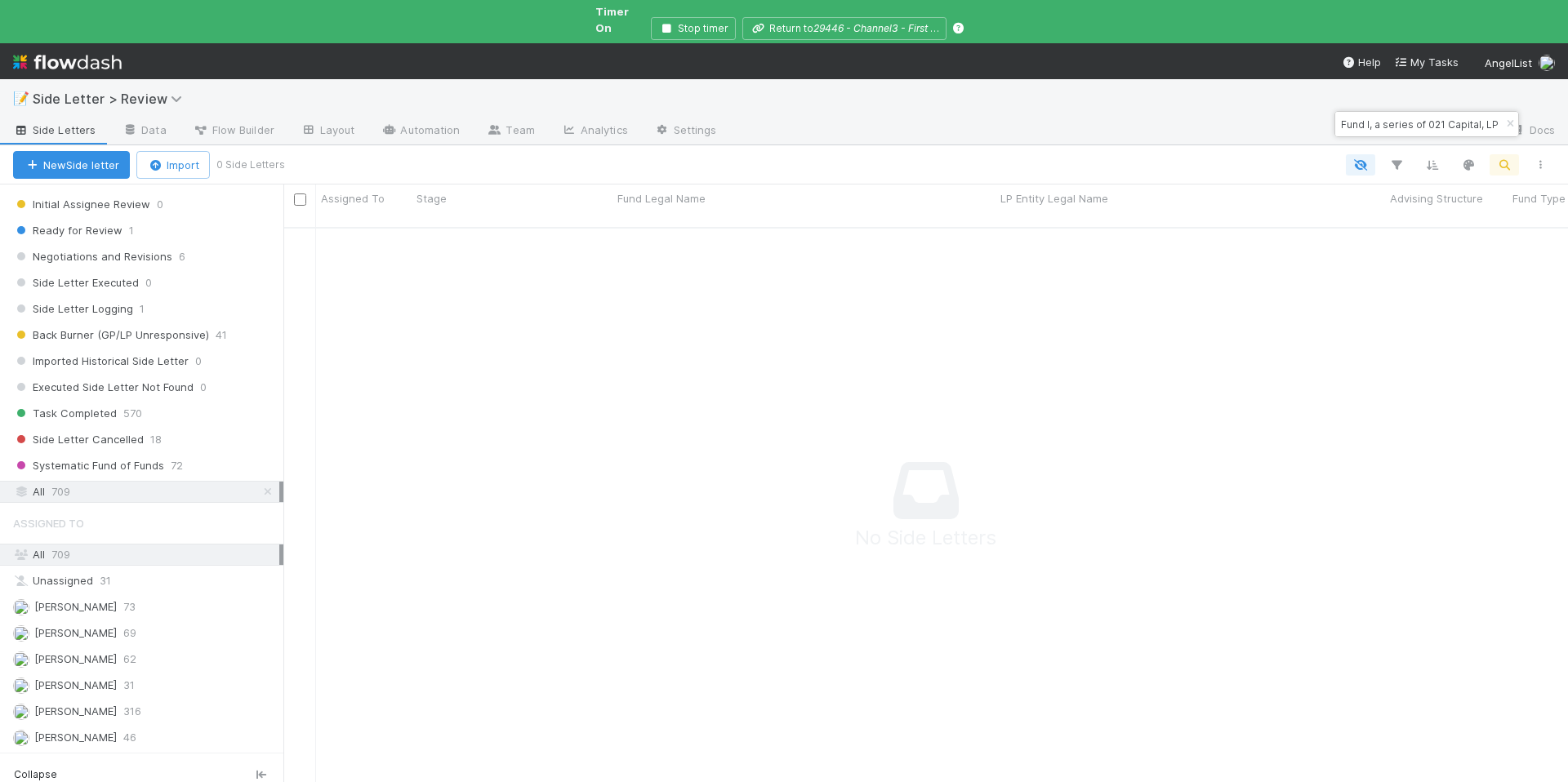
click at [1446, 129] on input "Fund I, a series of 021 Capital, LP" at bounding box center [1418, 124] width 164 height 19
click at [1482, 128] on div "Fund I, a series of 021 Capital, LP" at bounding box center [1426, 124] width 183 height 24
drag, startPoint x: 1480, startPoint y: 126, endPoint x: 1446, endPoint y: 124, distance: 34.1
click at [1479, 126] on div "Fund I, a series of 021 Capital, LP" at bounding box center [1426, 124] width 183 height 24
click at [1436, 123] on input "Fund I, a series of 021 Capital, LP" at bounding box center [1418, 124] width 164 height 19
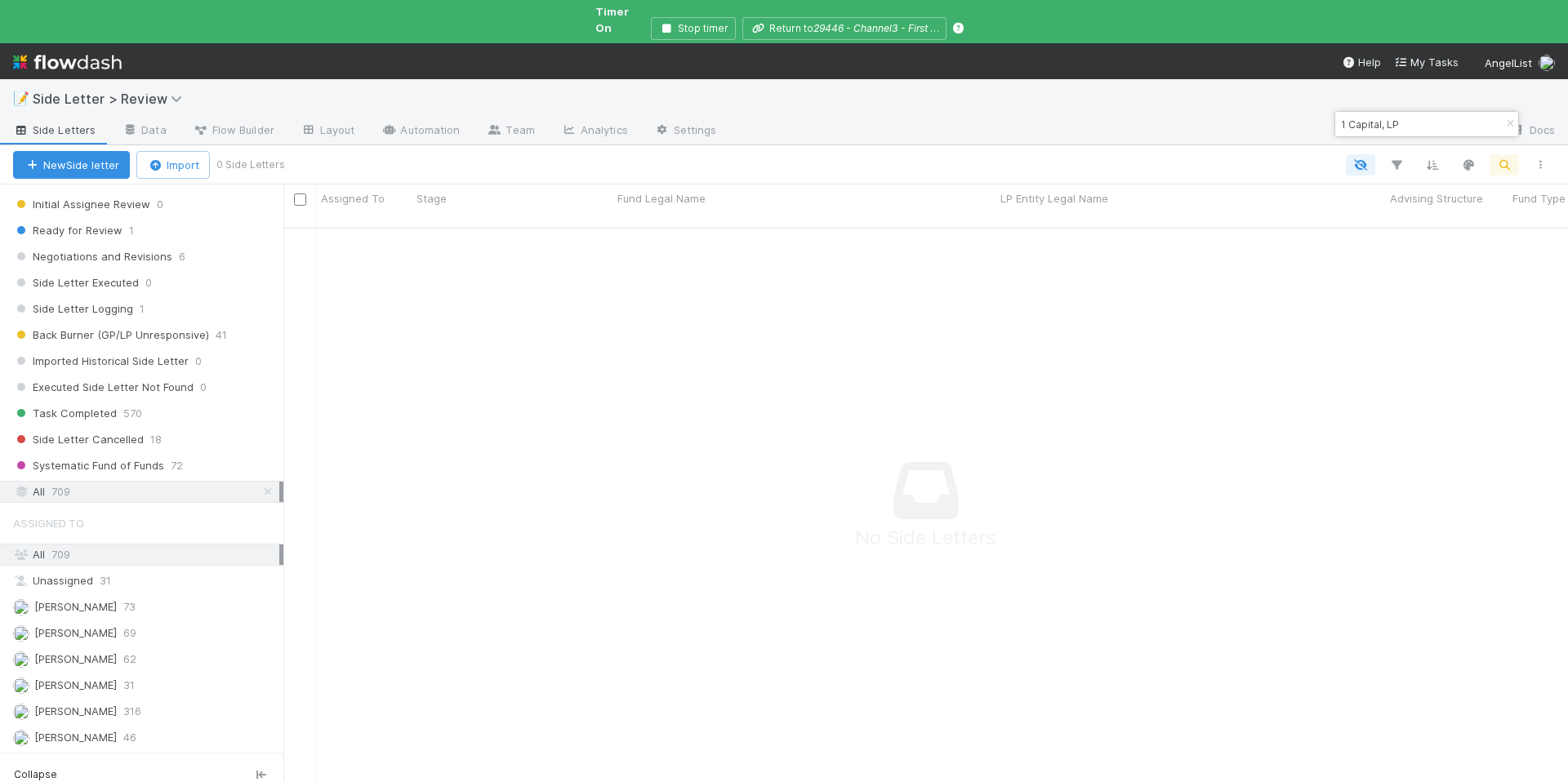
scroll to position [558, 1272]
click at [1400, 129] on input "1 Capital, LP" at bounding box center [1418, 124] width 164 height 19
type input "1"
paste input "Fund III, a series of Explorer 34 Fund, LP"
type input "Fund III, a series of Explorer 34 Fund, LP"
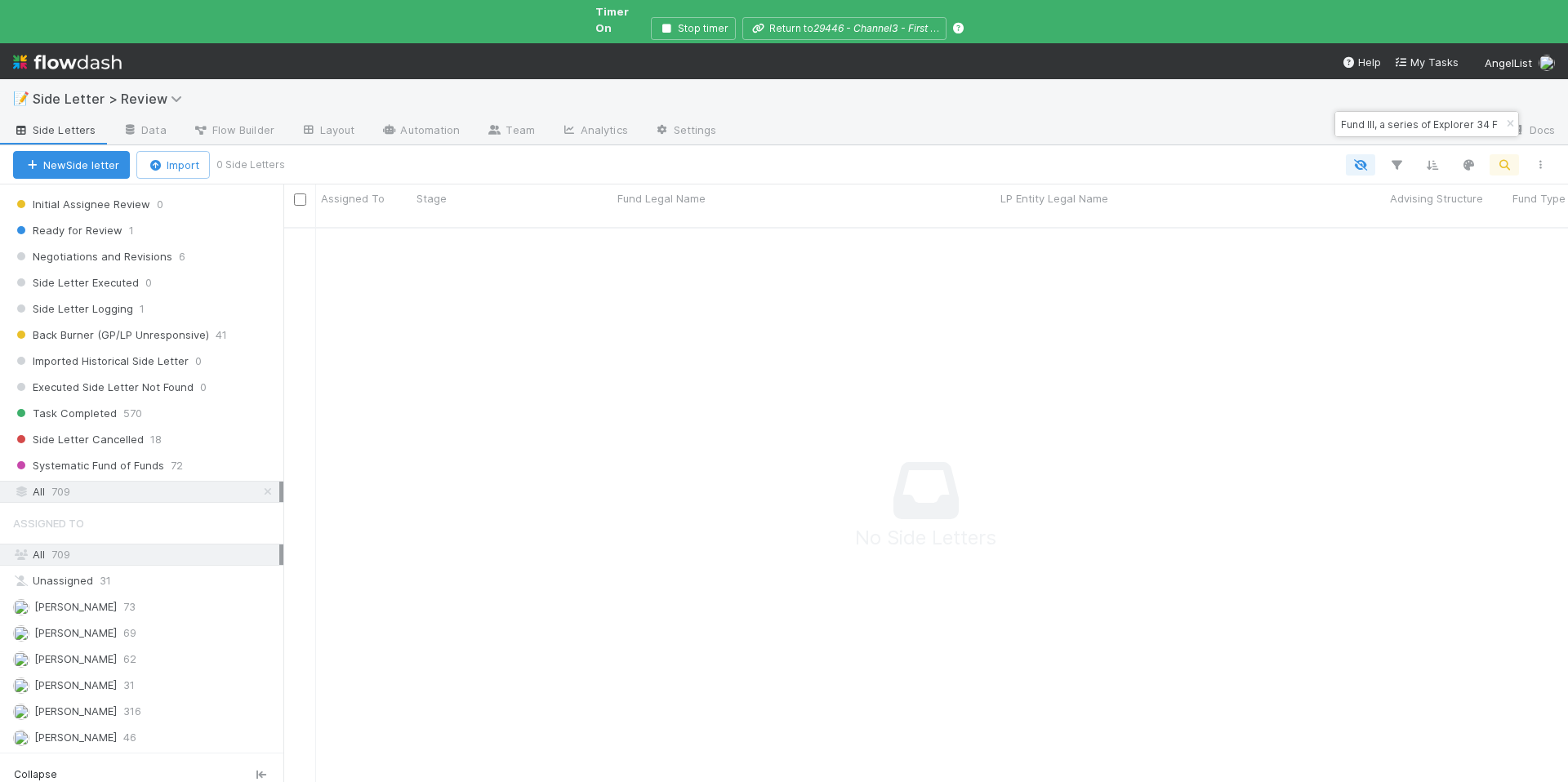
scroll to position [251, 0]
